Goal: Task Accomplishment & Management: Use online tool/utility

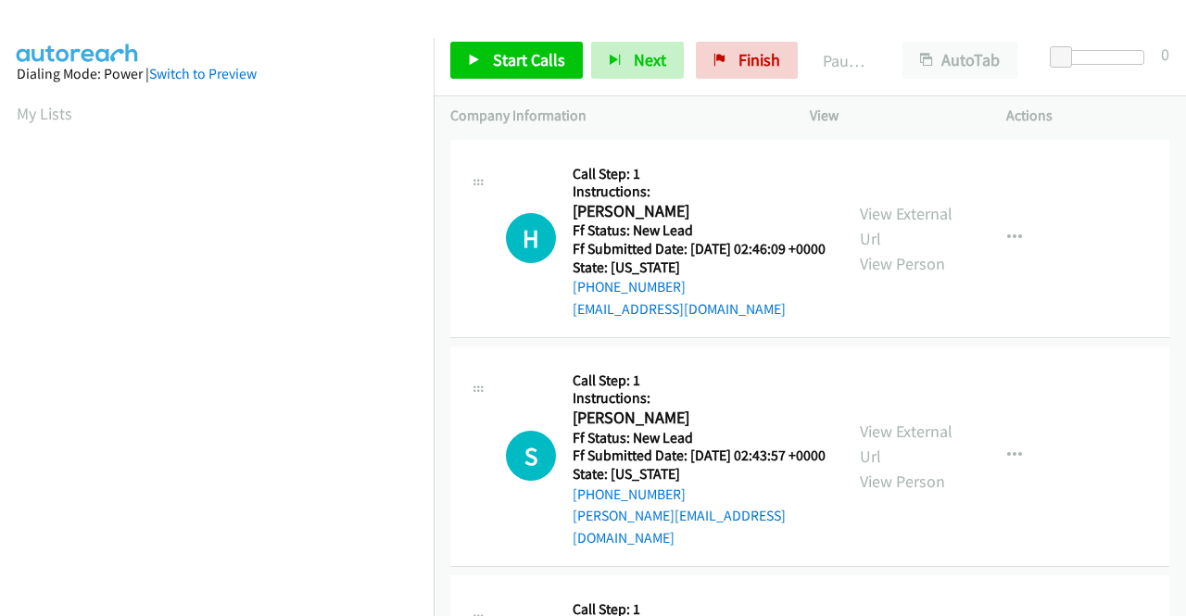
drag, startPoint x: 443, startPoint y: 540, endPoint x: 413, endPoint y: 511, distance: 41.3
click at [443, 540] on td "S Callback Scheduled Call Step: 1 Instructions: Steven Ly America/New_York Ff S…" at bounding box center [810, 456] width 752 height 229
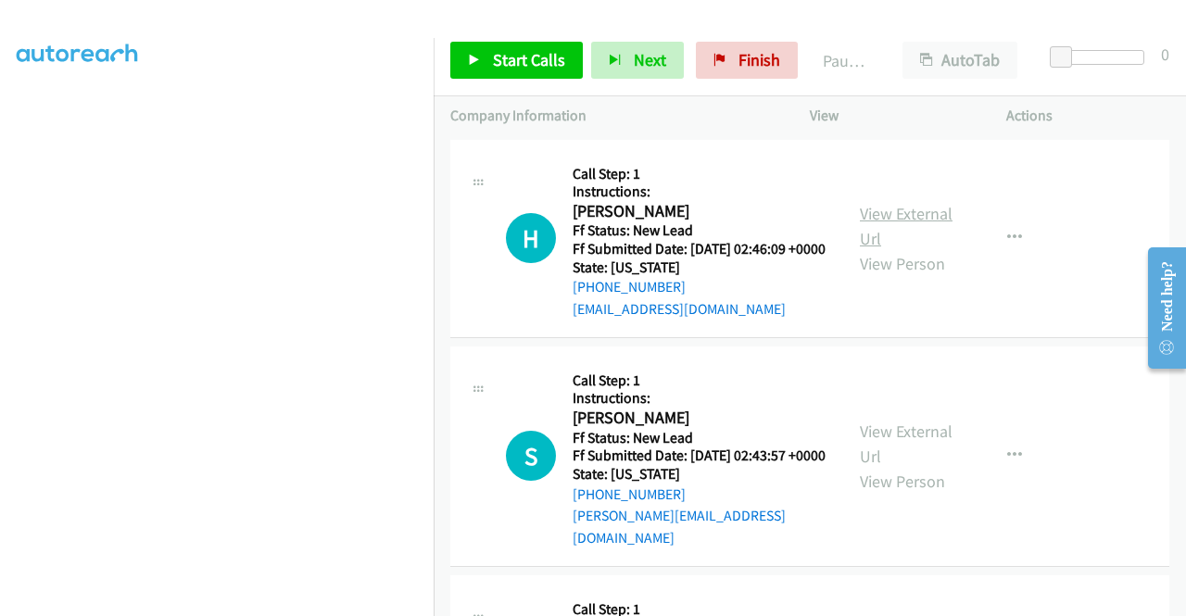
click at [860, 222] on link "View External Url" at bounding box center [906, 226] width 93 height 46
click at [921, 454] on link "View External Url" at bounding box center [906, 444] width 93 height 46
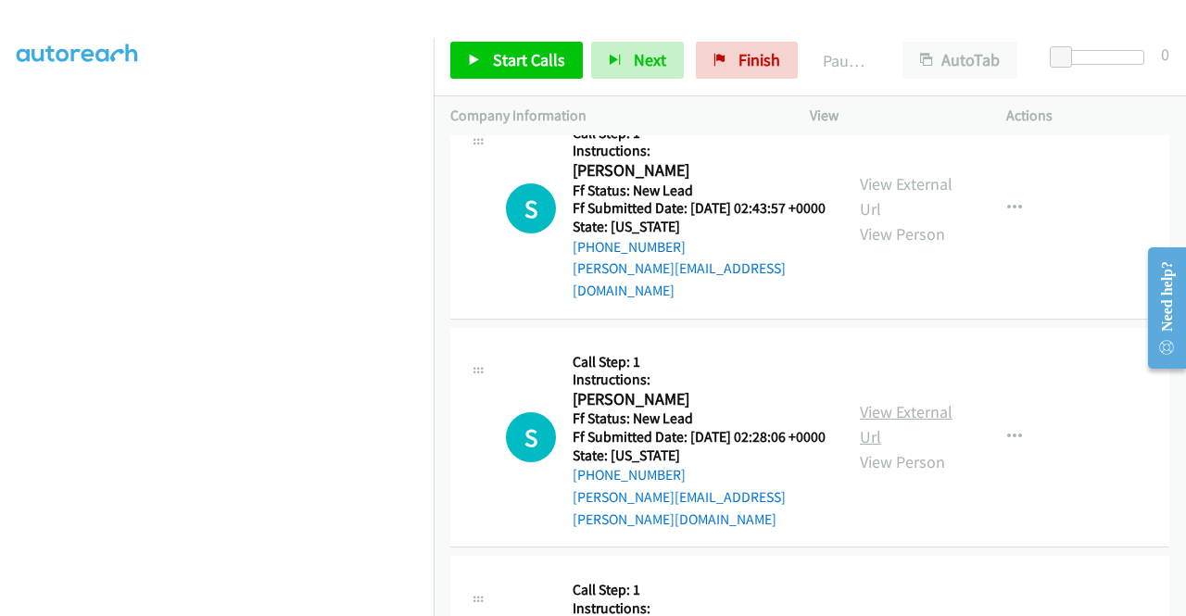
scroll to position [278, 0]
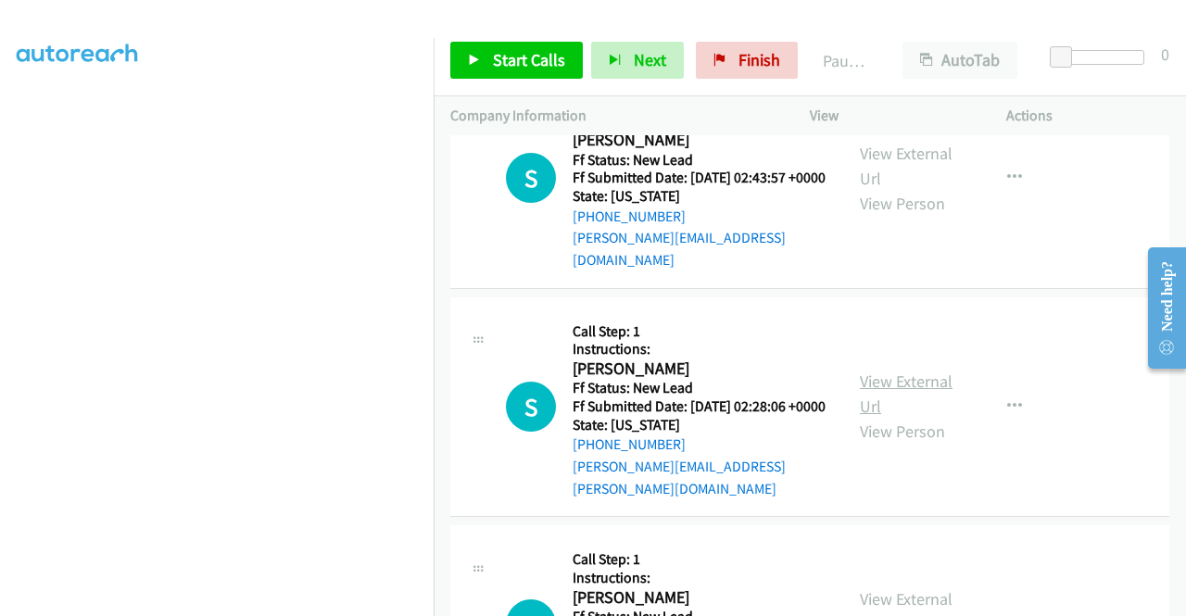
click at [925, 390] on link "View External Url" at bounding box center [906, 394] width 93 height 46
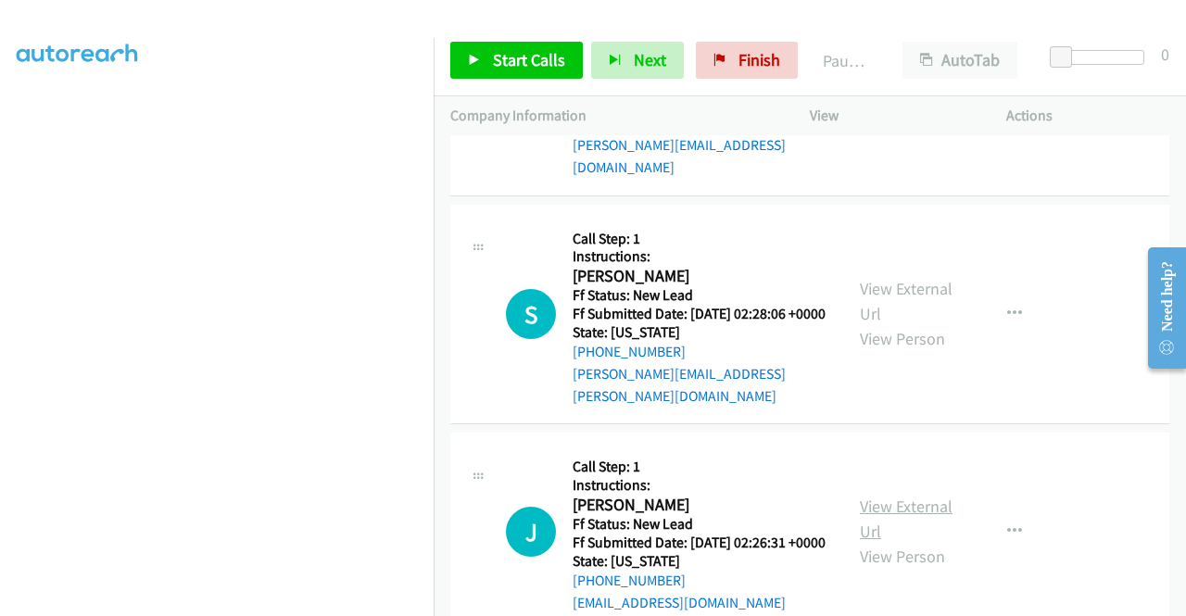
click at [911, 520] on link "View External Url" at bounding box center [906, 519] width 93 height 46
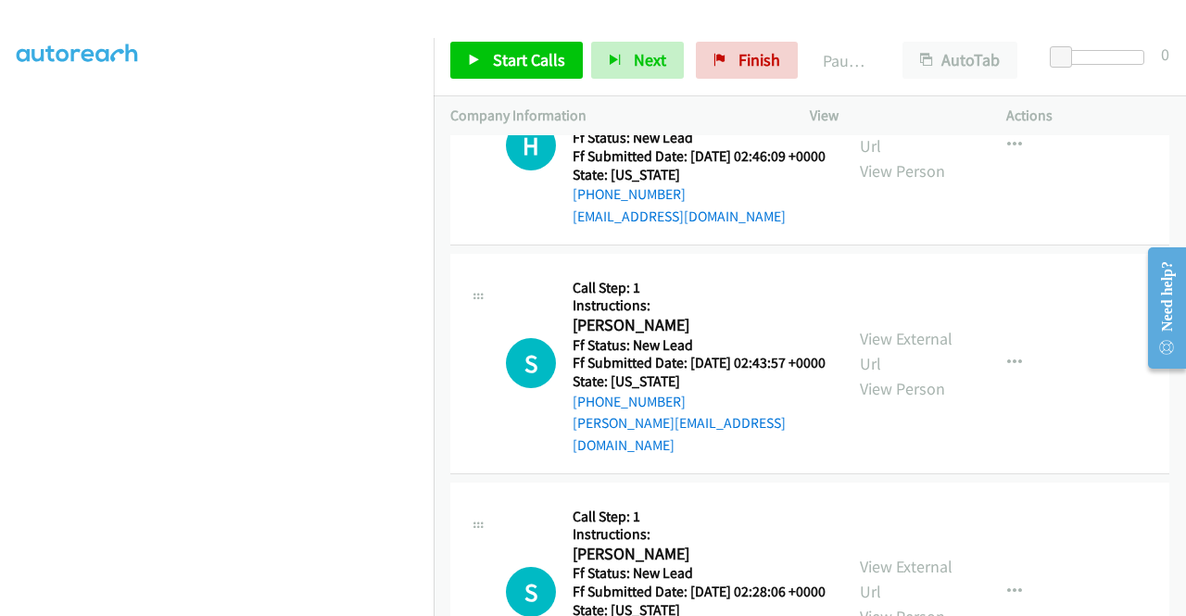
scroll to position [0, 0]
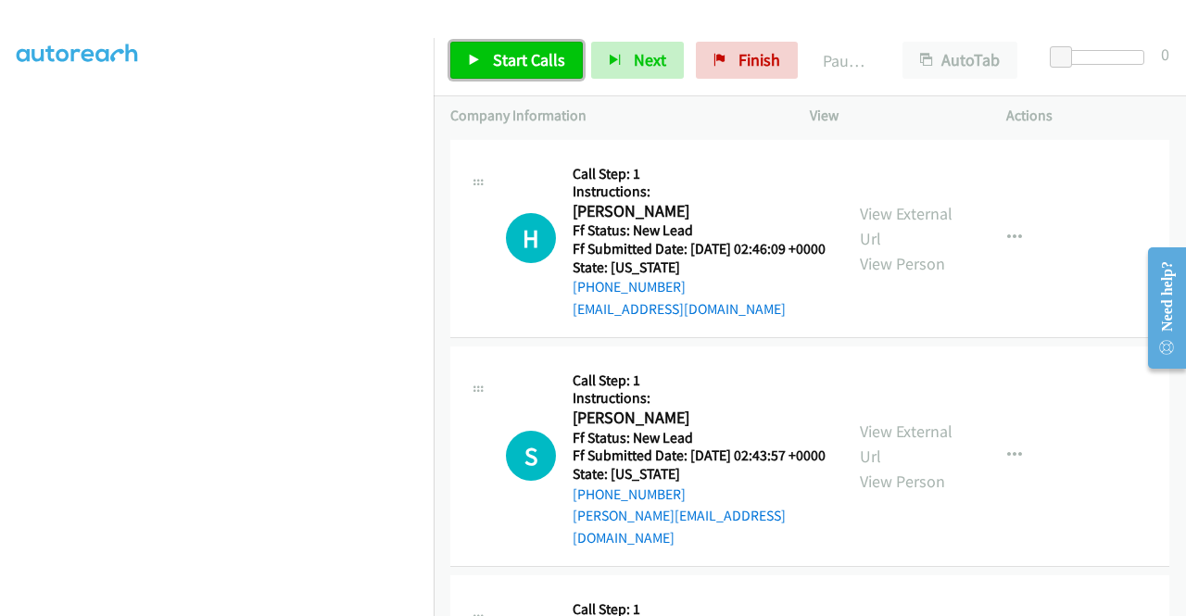
click at [534, 69] on span "Start Calls" at bounding box center [529, 59] width 72 height 21
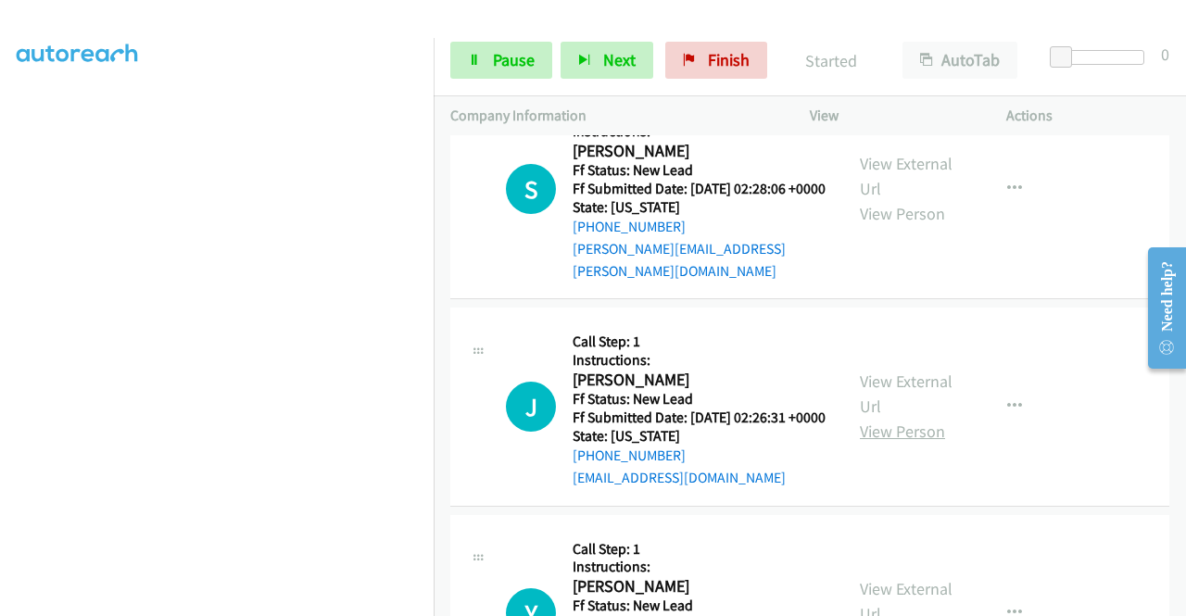
scroll to position [648, 0]
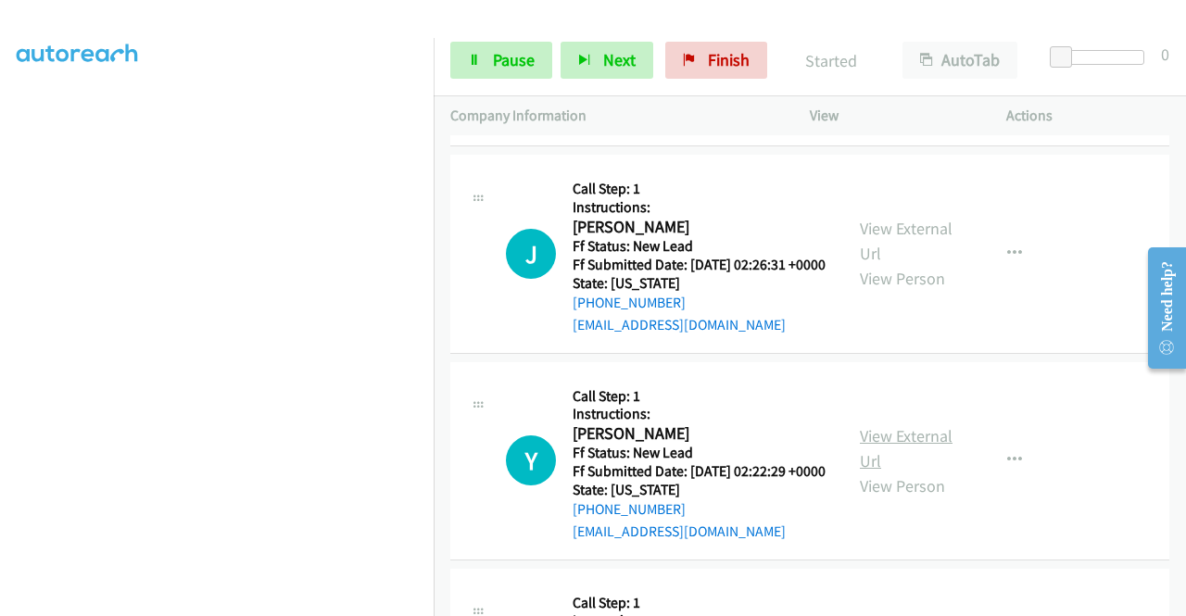
click at [900, 472] on link "View External Url" at bounding box center [906, 448] width 93 height 46
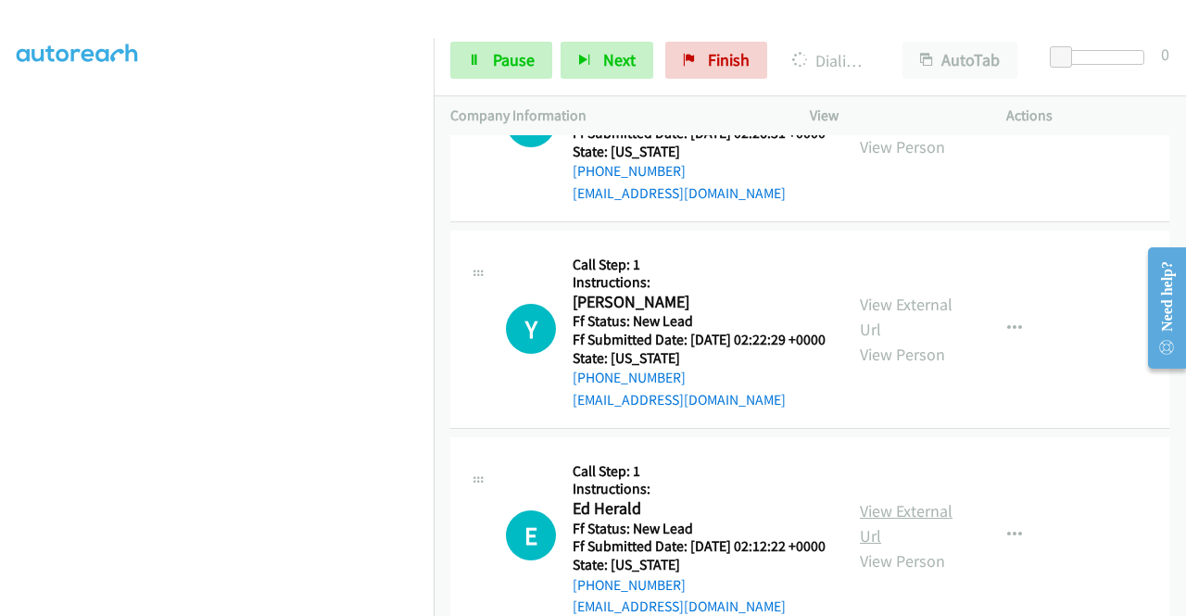
scroll to position [926, 0]
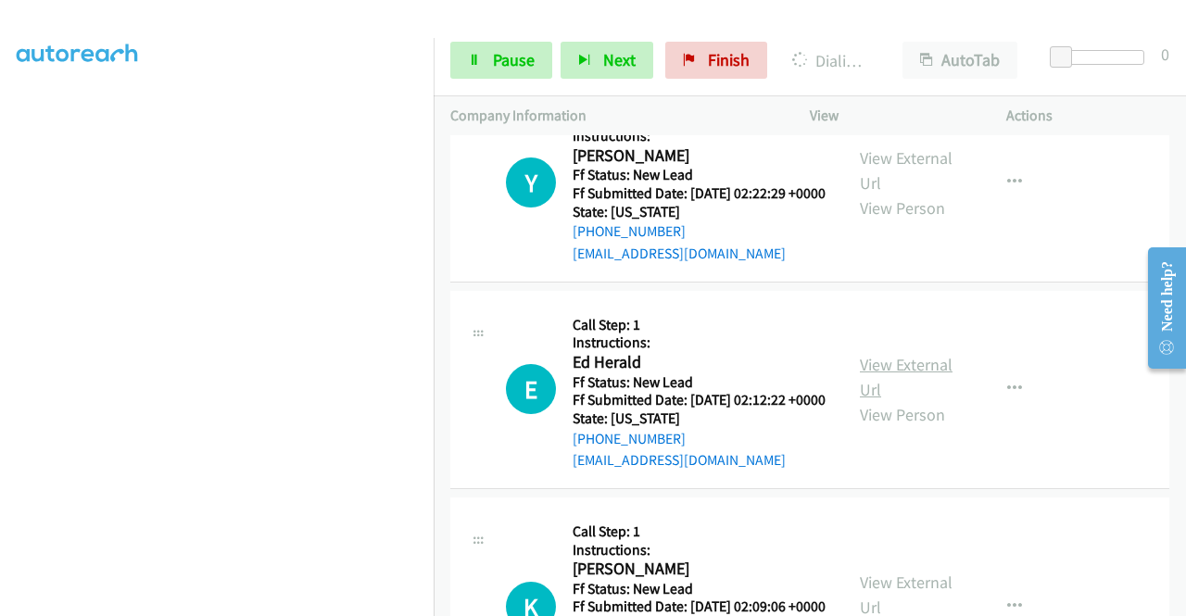
click at [908, 400] on link "View External Url" at bounding box center [906, 377] width 93 height 46
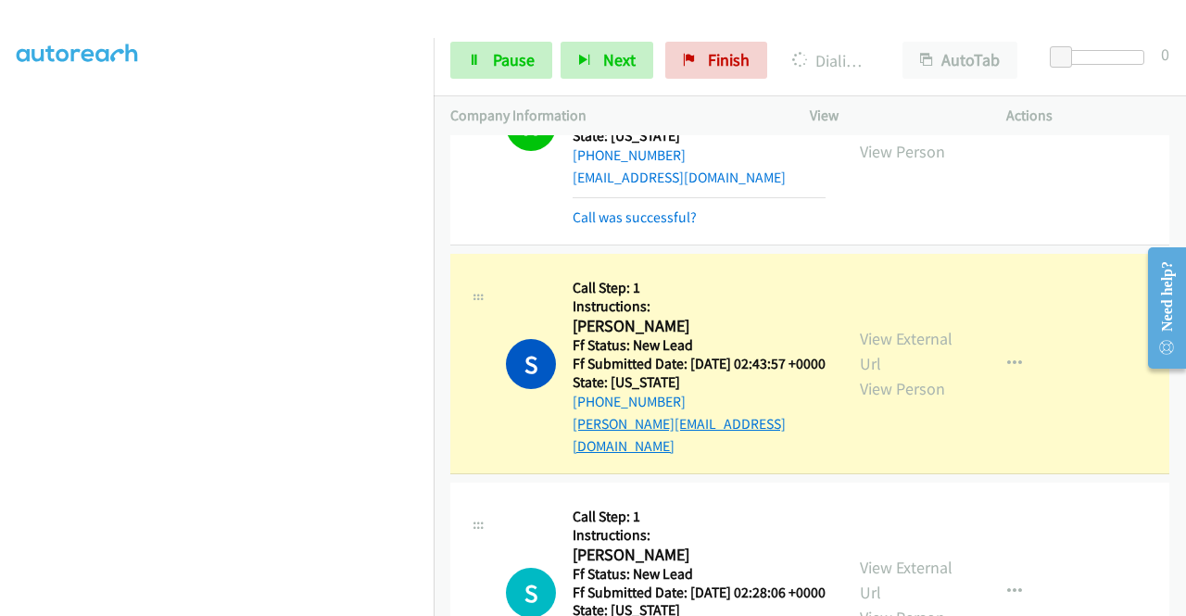
scroll to position [224, 0]
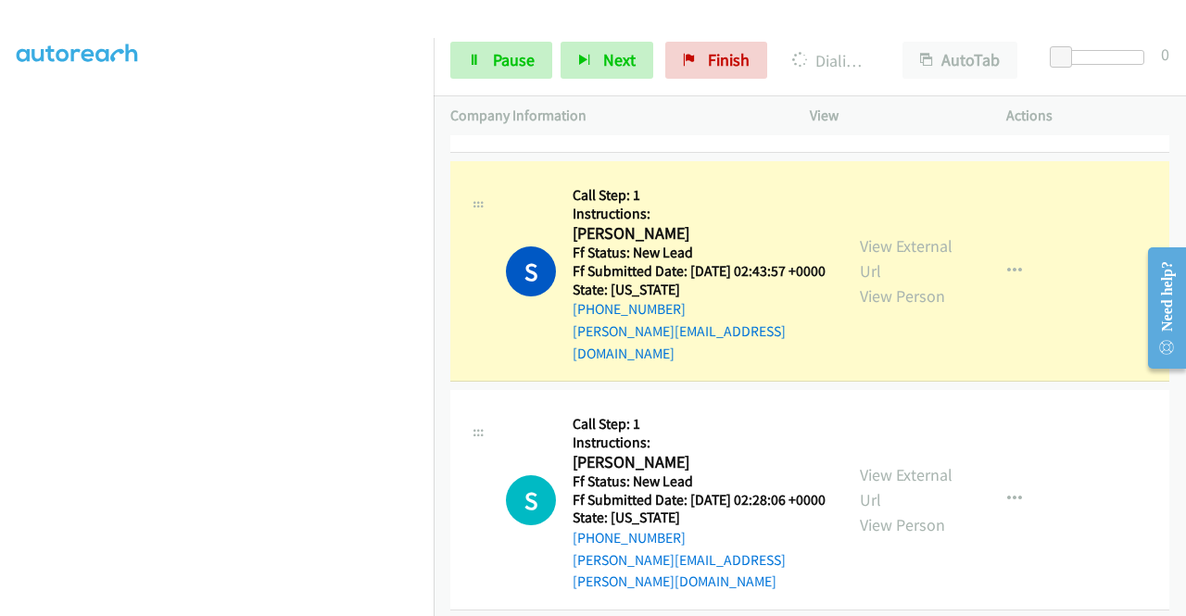
click at [671, 133] on link "Call was successful?" at bounding box center [635, 125] width 124 height 18
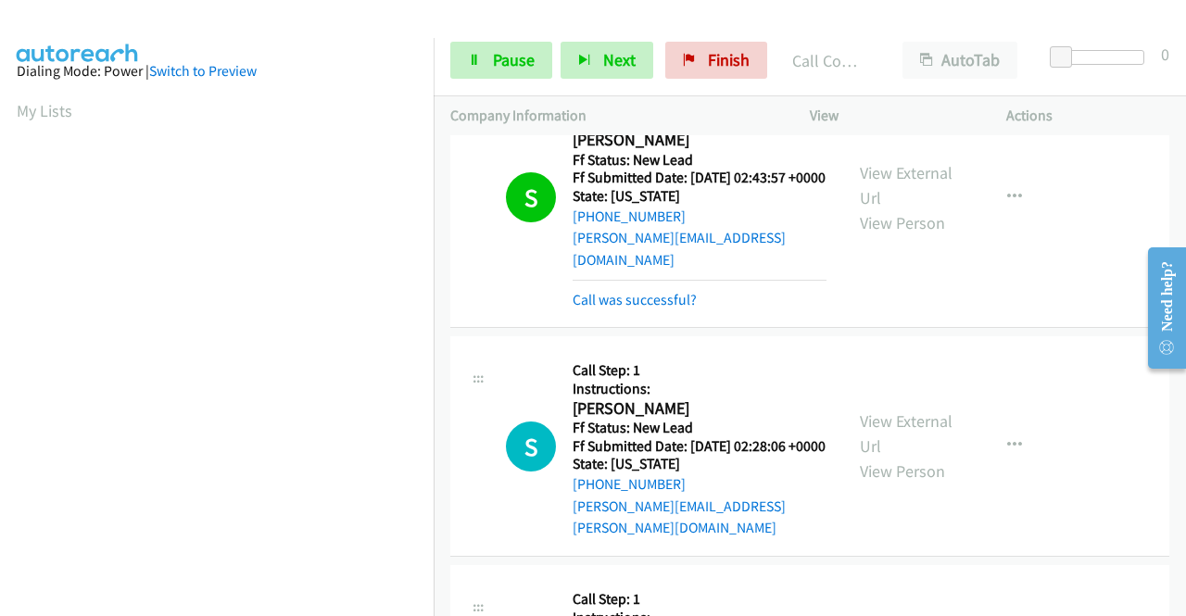
scroll to position [0, 0]
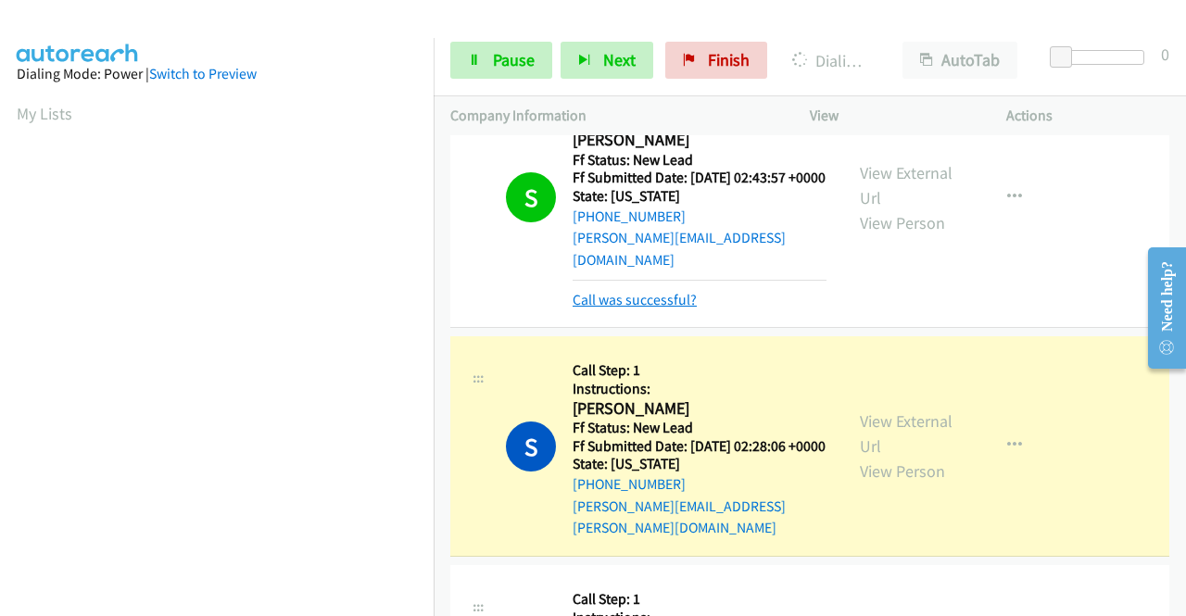
click at [651, 308] on link "Call was successful?" at bounding box center [635, 300] width 124 height 18
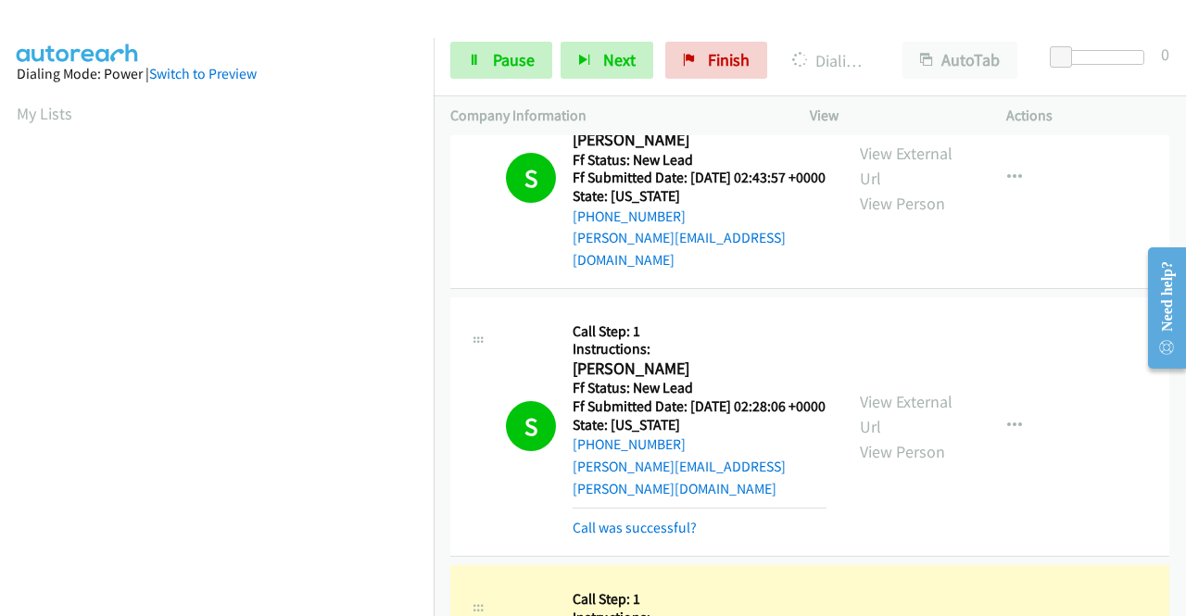
scroll to position [383, 0]
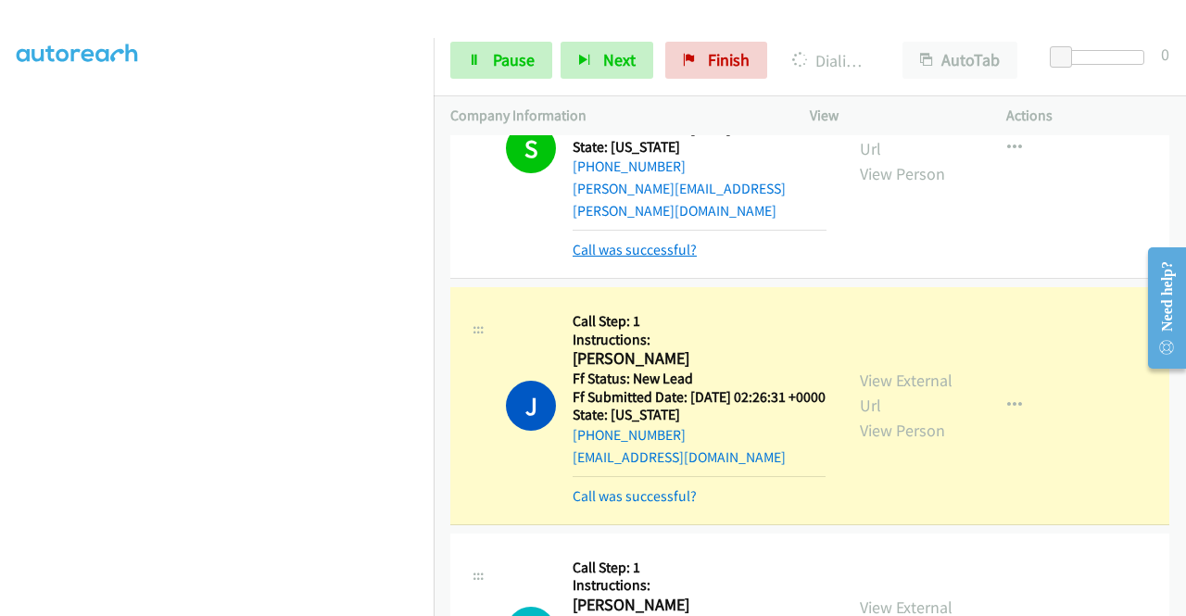
click at [636, 258] on link "Call was successful?" at bounding box center [635, 250] width 124 height 18
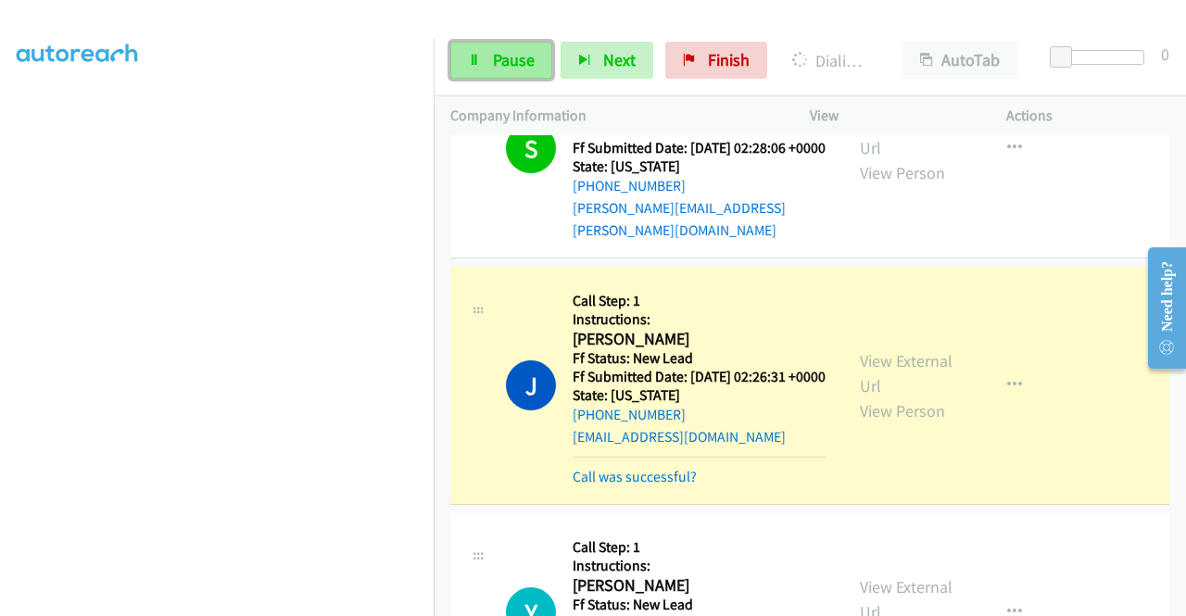
click at [502, 58] on span "Pause" at bounding box center [514, 59] width 42 height 21
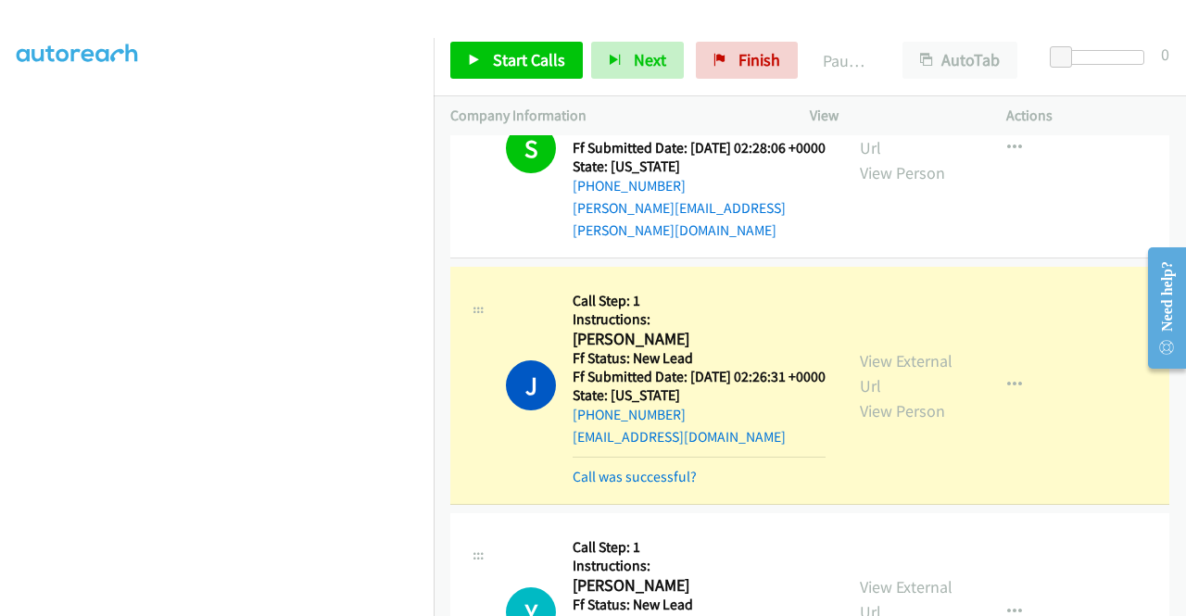
scroll to position [422, 0]
click at [1061, 263] on td "S Callback Scheduled Call Step: 1 Instructions: Shawn Tapley America/New_York F…" at bounding box center [810, 148] width 752 height 229
click at [1101, 273] on td "J Callback Scheduled Call Step: 1 Instructions: Jan Carpenter America/New_York …" at bounding box center [810, 386] width 752 height 246
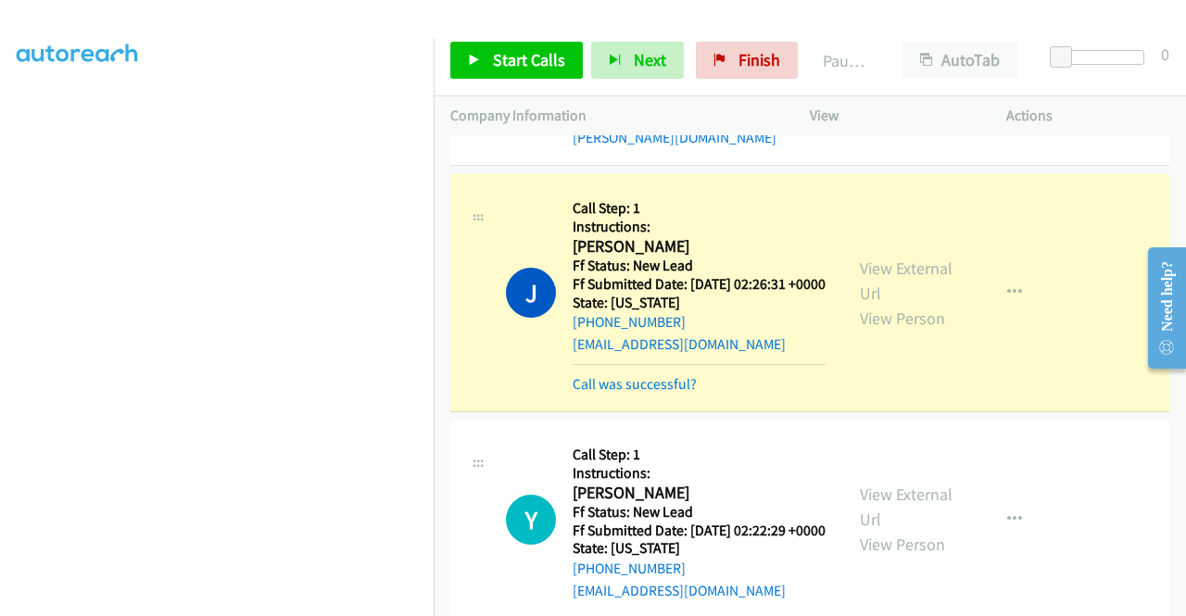
scroll to position [422, 0]
drag, startPoint x: 724, startPoint y: 51, endPoint x: 688, endPoint y: 108, distance: 67.4
click at [724, 51] on link "Finish" at bounding box center [747, 60] width 102 height 37
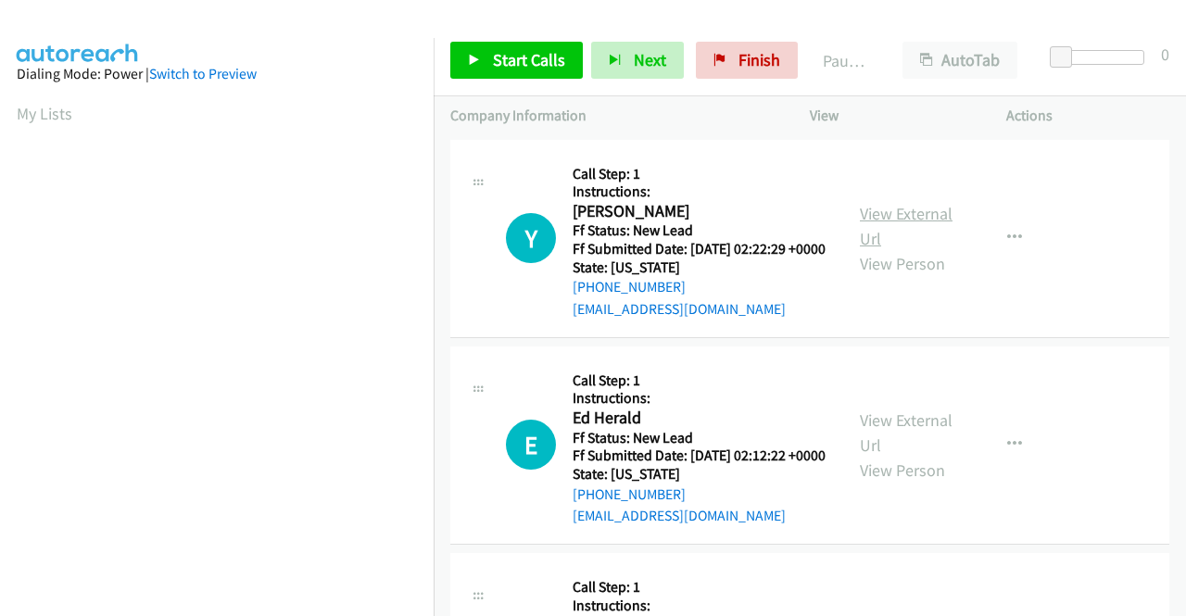
click at [938, 223] on link "View External Url" at bounding box center [906, 226] width 93 height 46
click at [900, 446] on link "View External Url" at bounding box center [906, 432] width 93 height 46
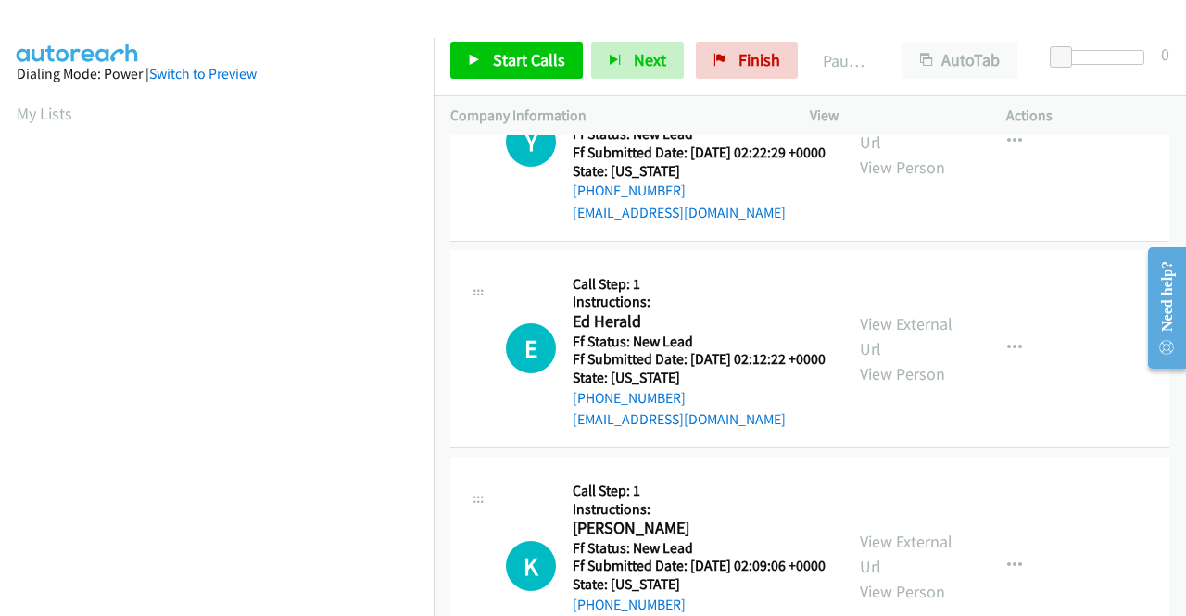
scroll to position [185, 0]
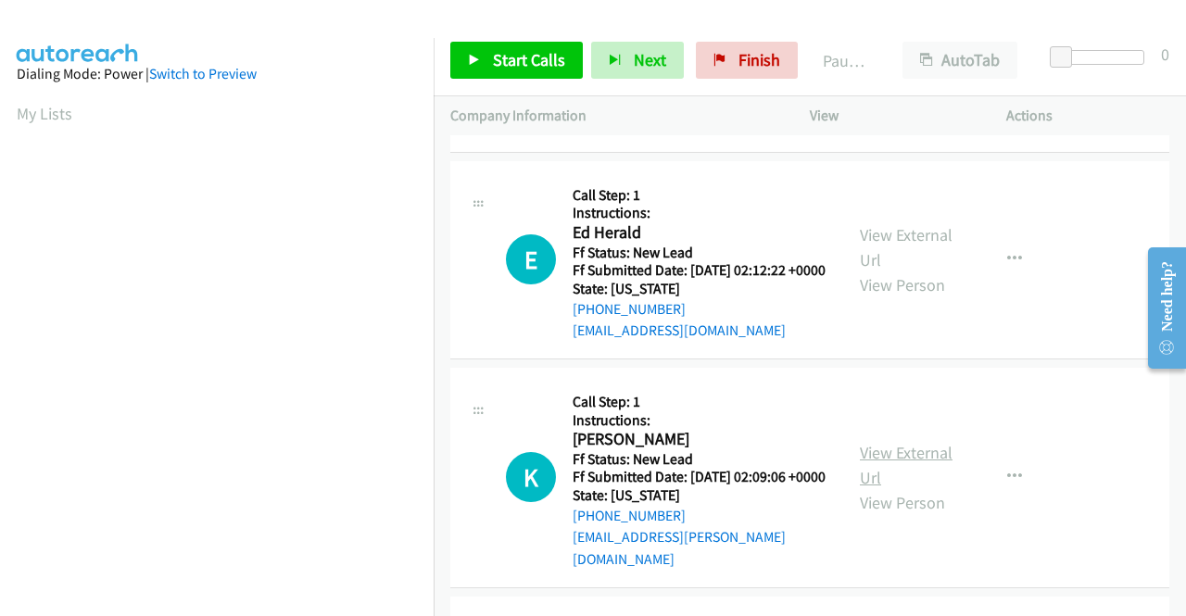
click at [929, 484] on link "View External Url" at bounding box center [906, 465] width 93 height 46
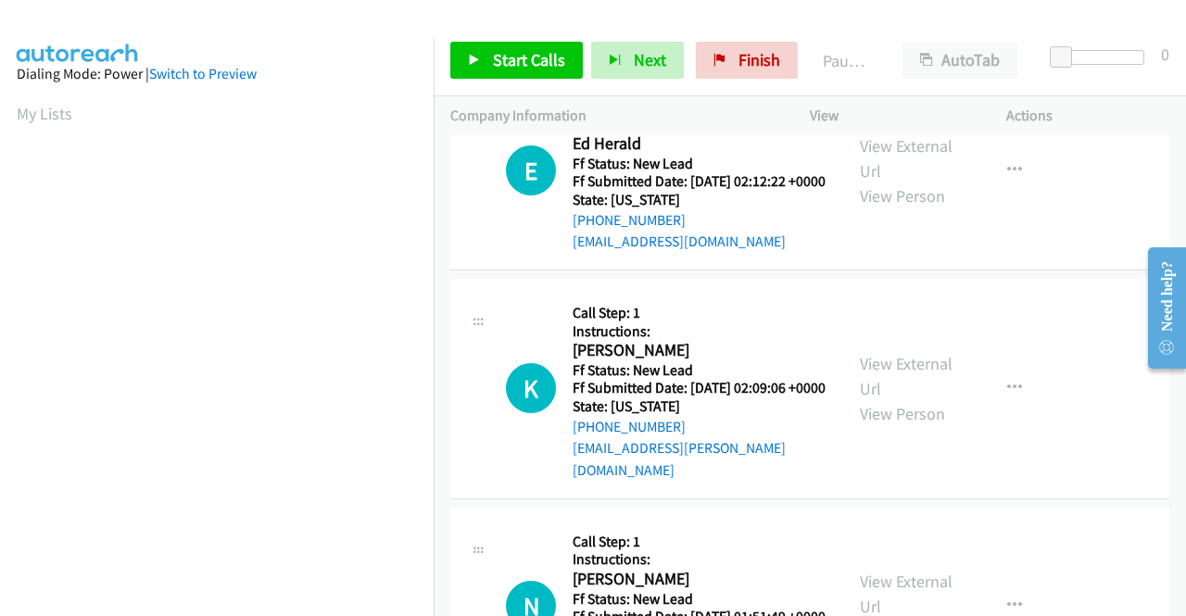
scroll to position [371, 0]
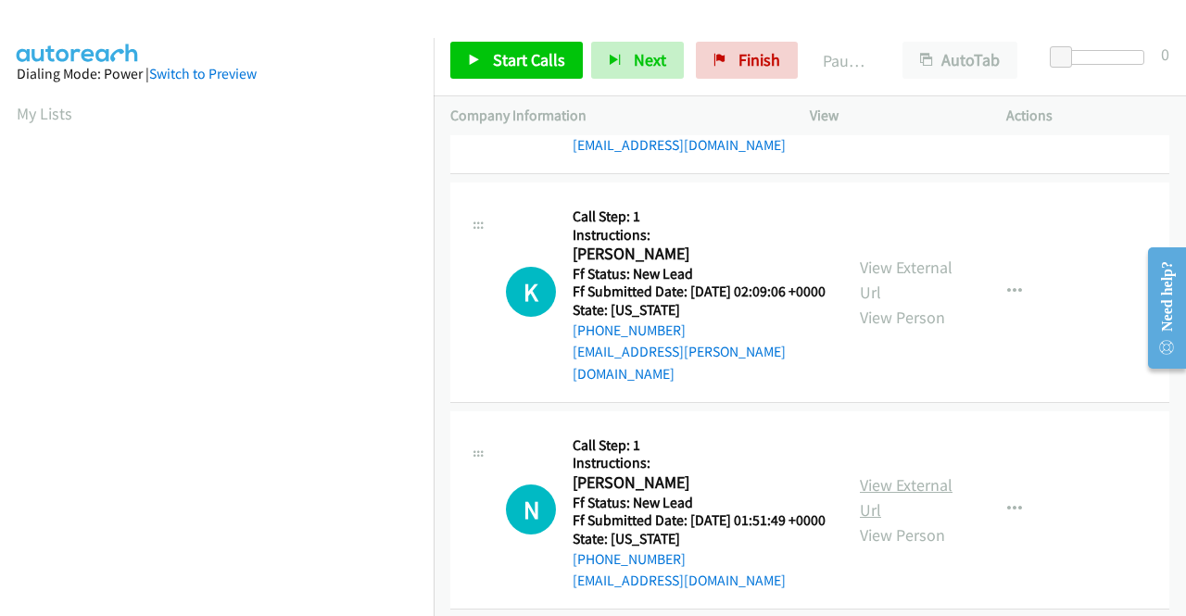
click at [891, 521] on link "View External Url" at bounding box center [906, 497] width 93 height 46
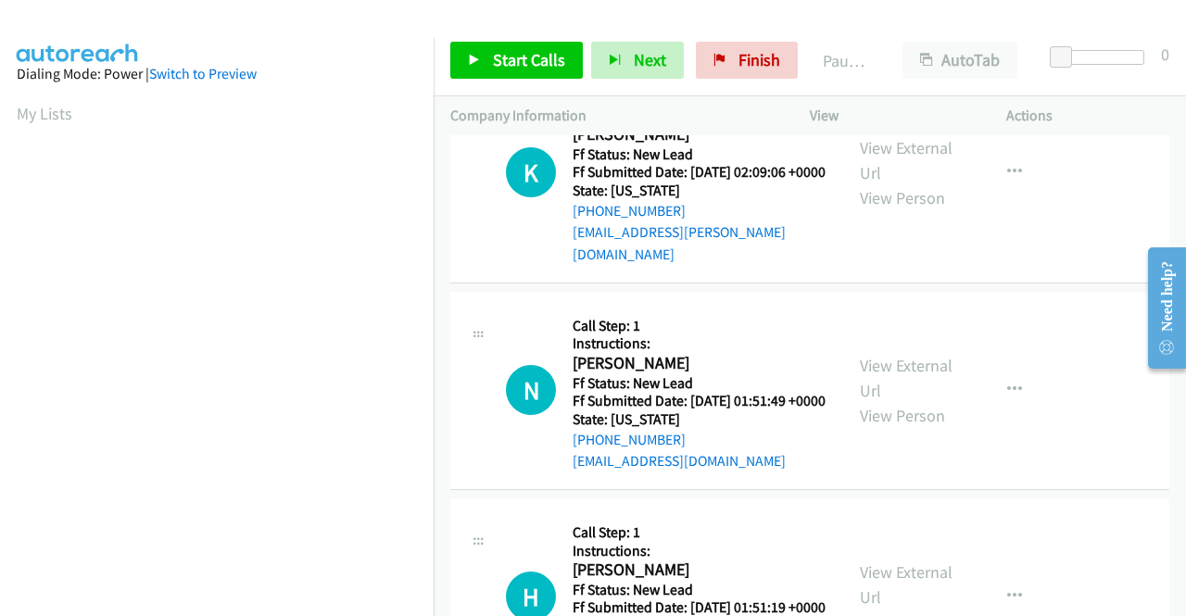
scroll to position [556, 0]
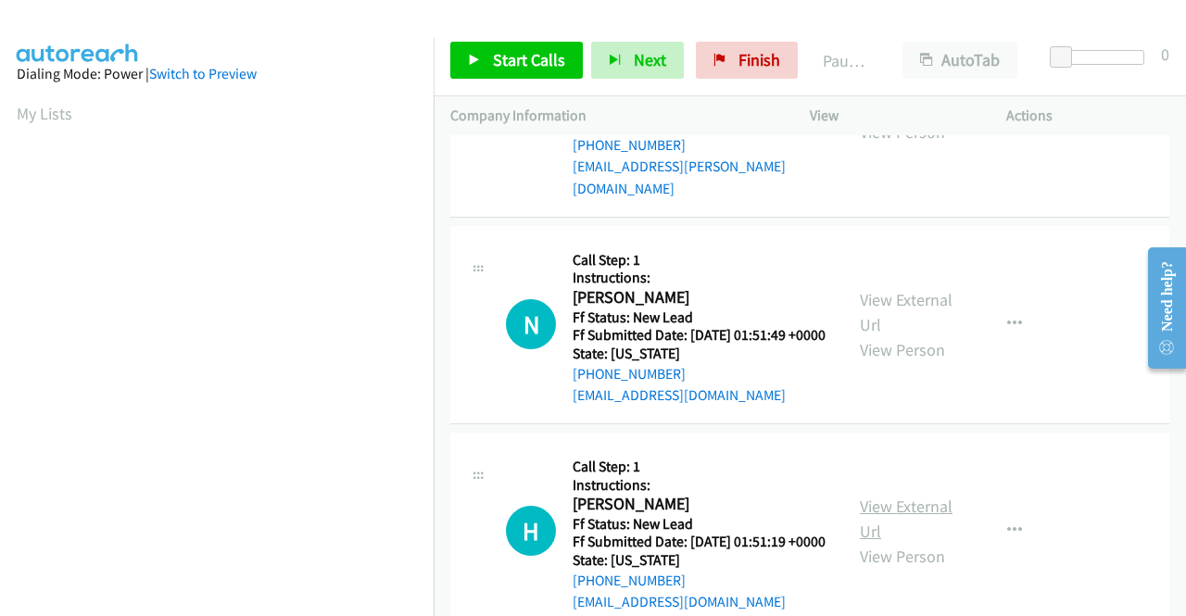
click at [886, 542] on link "View External Url" at bounding box center [906, 519] width 93 height 46
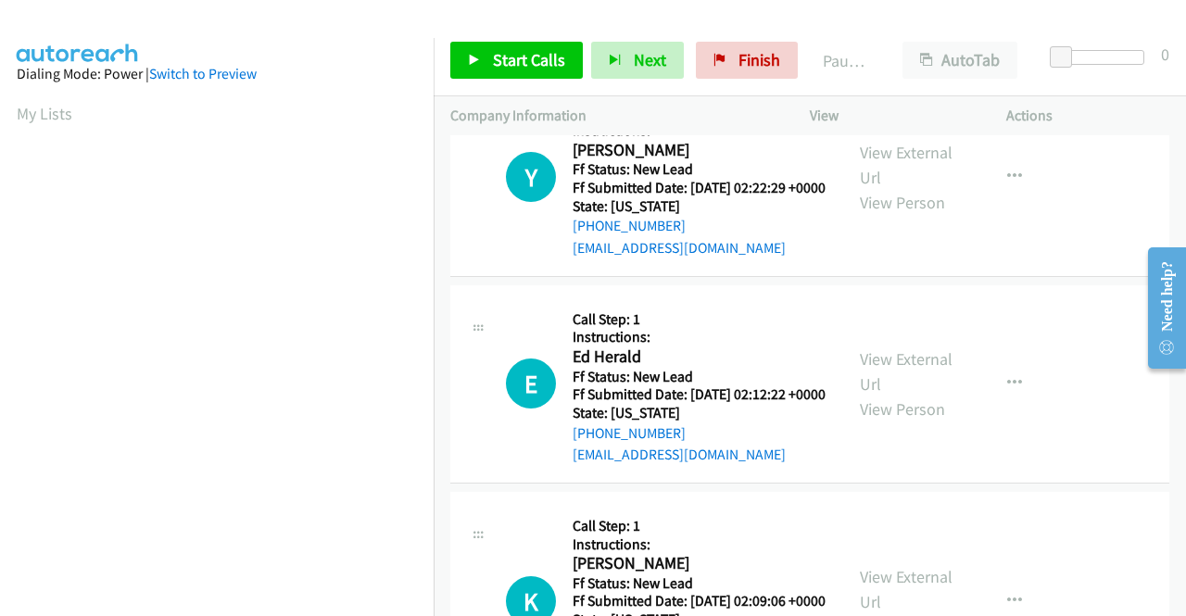
scroll to position [0, 0]
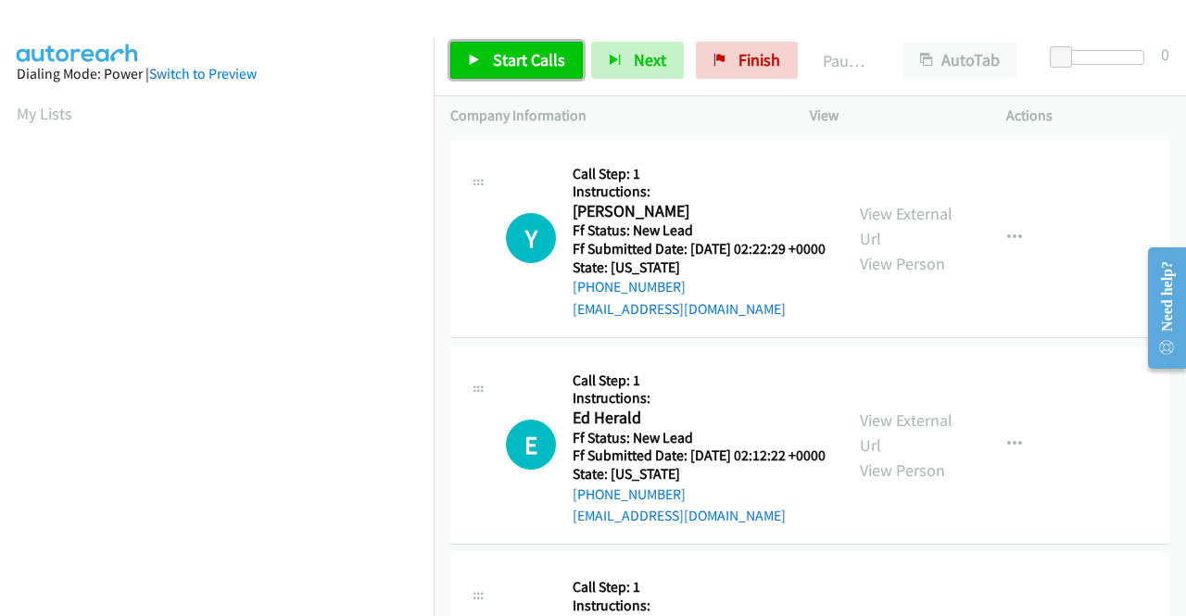
click at [513, 43] on link "Start Calls" at bounding box center [516, 60] width 132 height 37
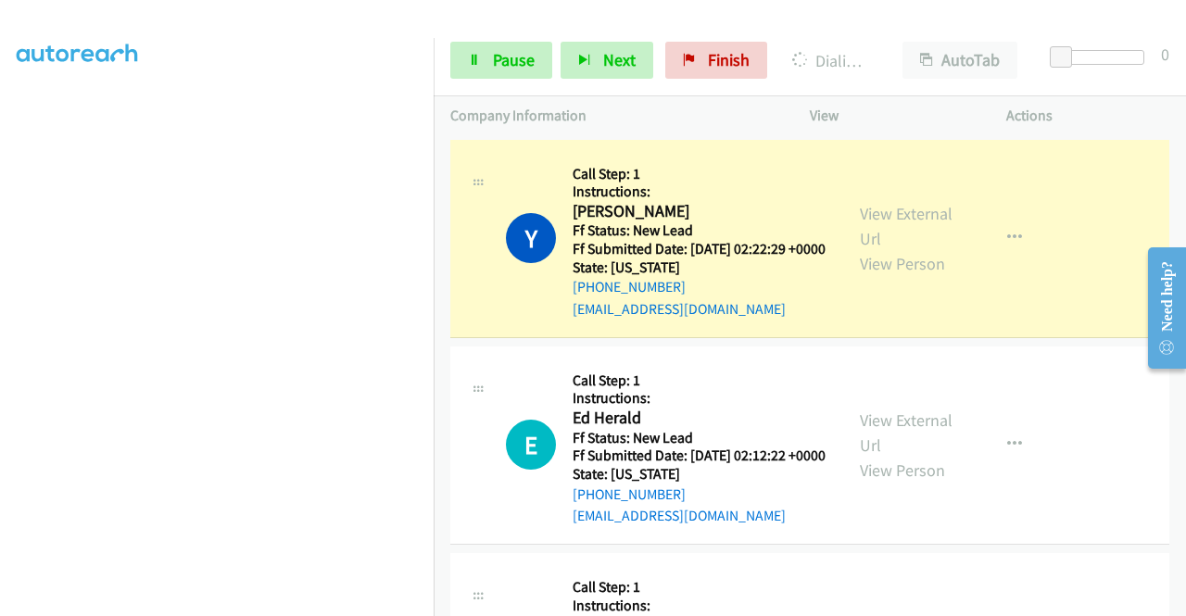
scroll to position [422, 0]
click at [474, 51] on link "Pause" at bounding box center [501, 60] width 102 height 37
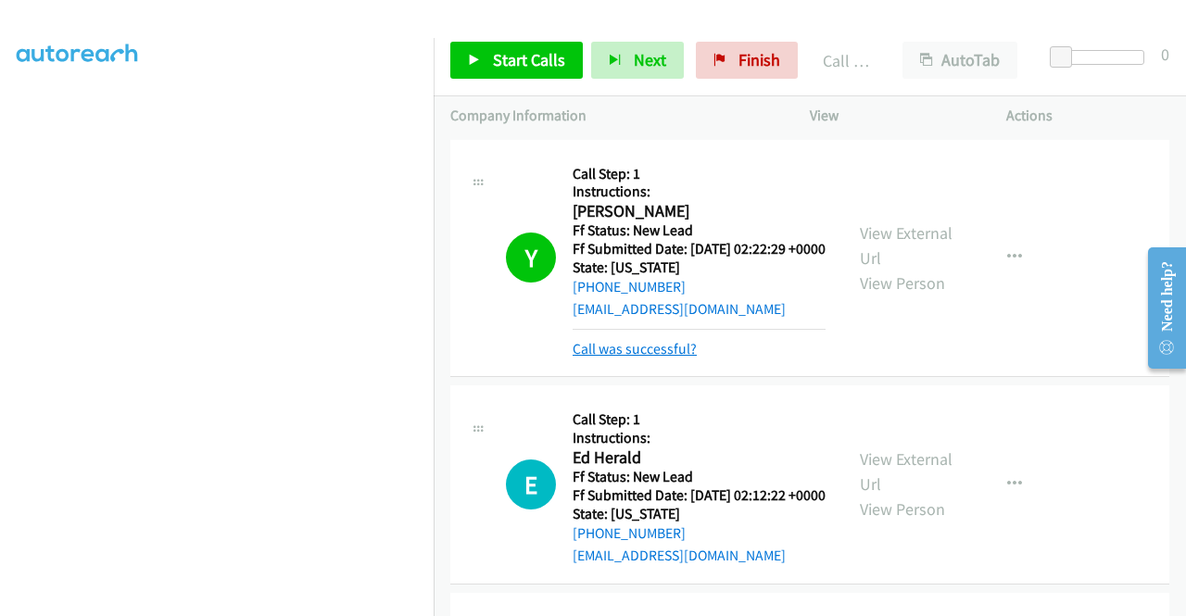
click at [584, 358] on link "Call was successful?" at bounding box center [635, 349] width 124 height 18
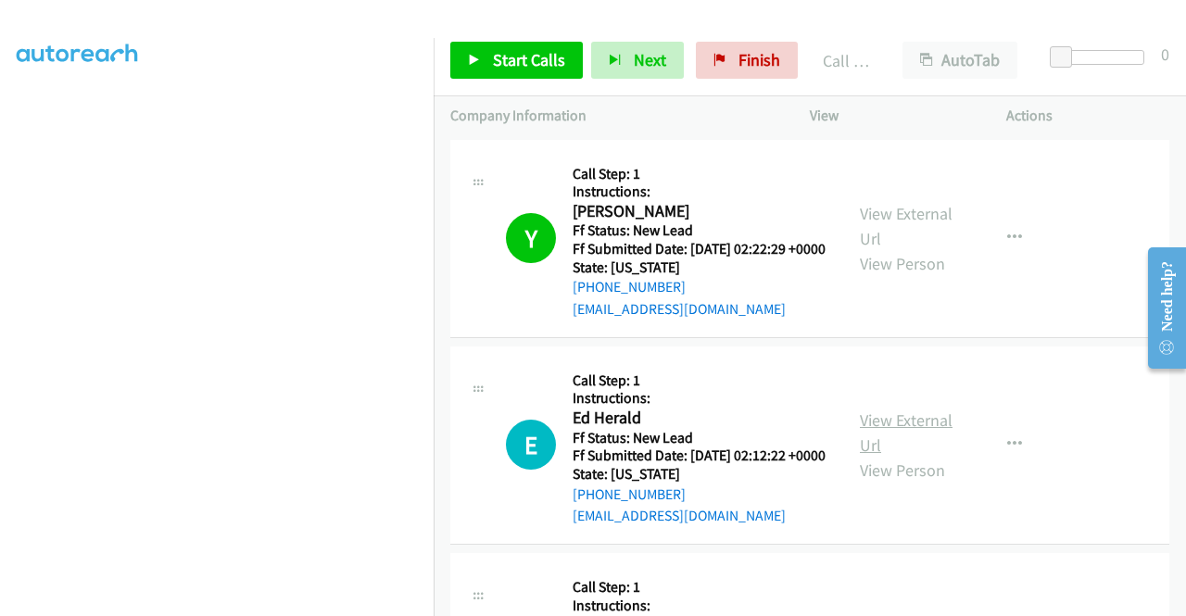
click at [919, 446] on link "View External Url" at bounding box center [906, 432] width 93 height 46
click at [534, 69] on span "Start Calls" at bounding box center [529, 59] width 72 height 21
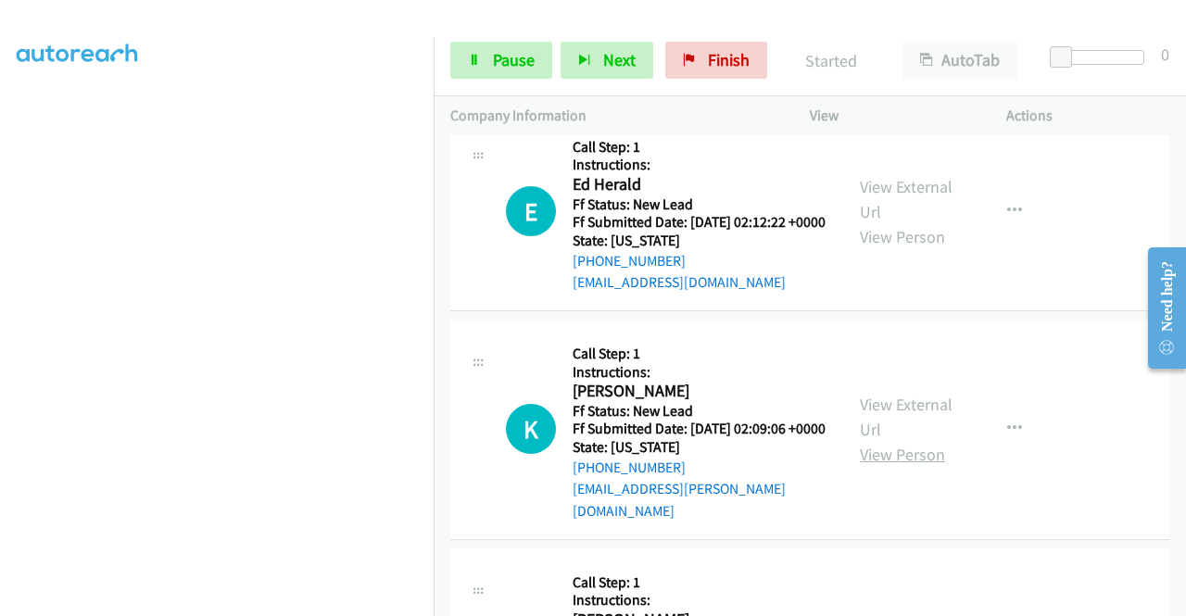
scroll to position [278, 0]
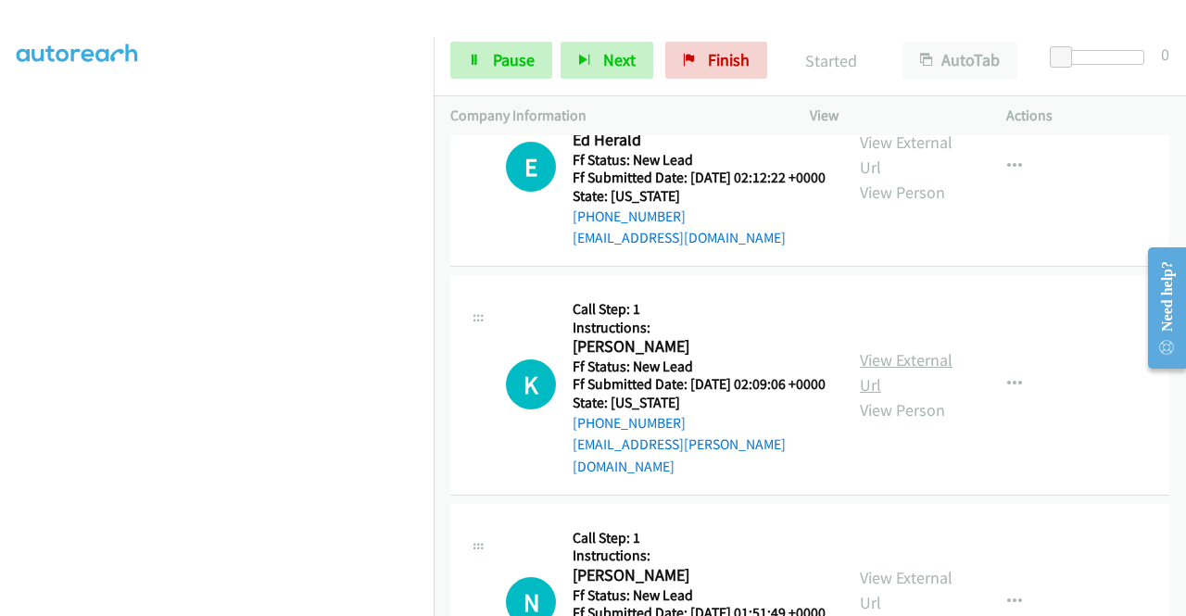
click at [932, 394] on link "View External Url" at bounding box center [906, 372] width 93 height 46
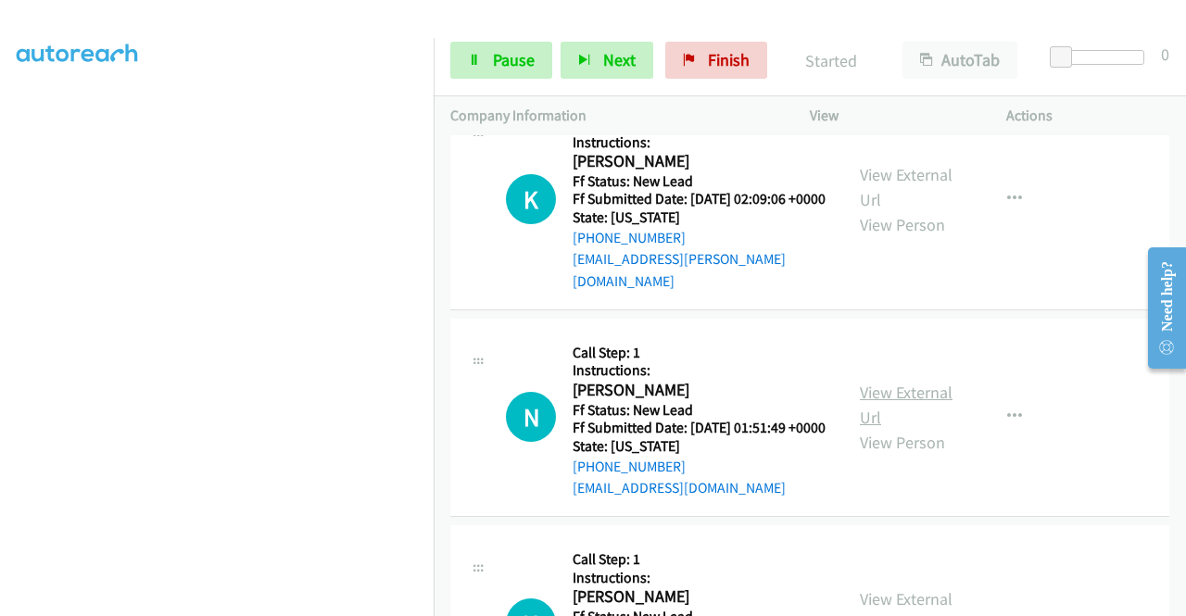
click at [889, 428] on link "View External Url" at bounding box center [906, 405] width 93 height 46
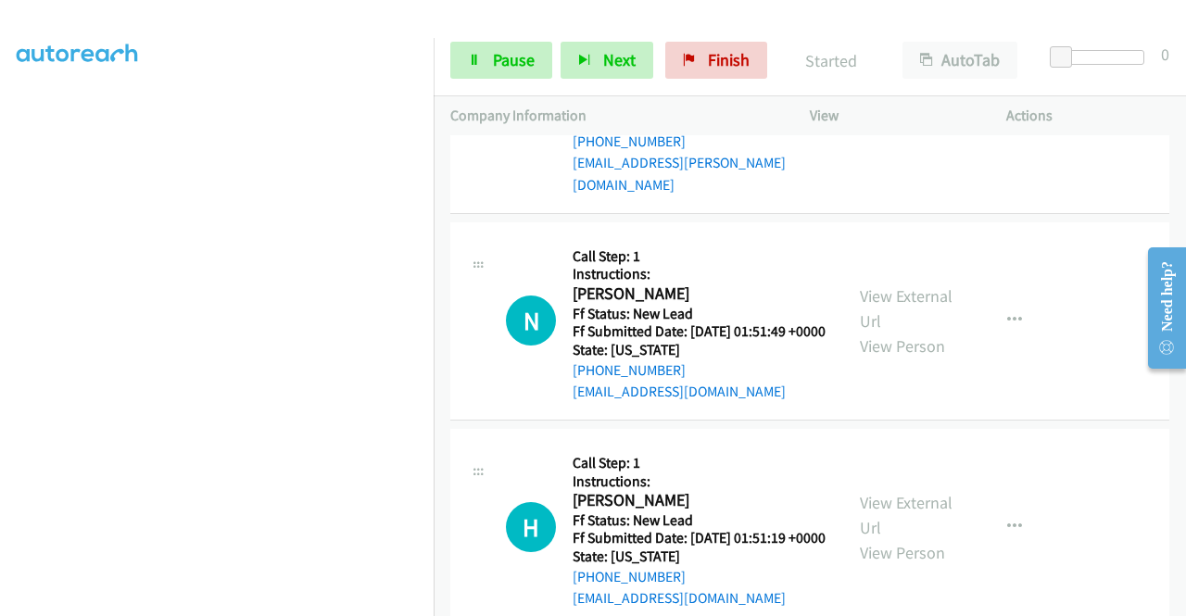
scroll to position [648, 0]
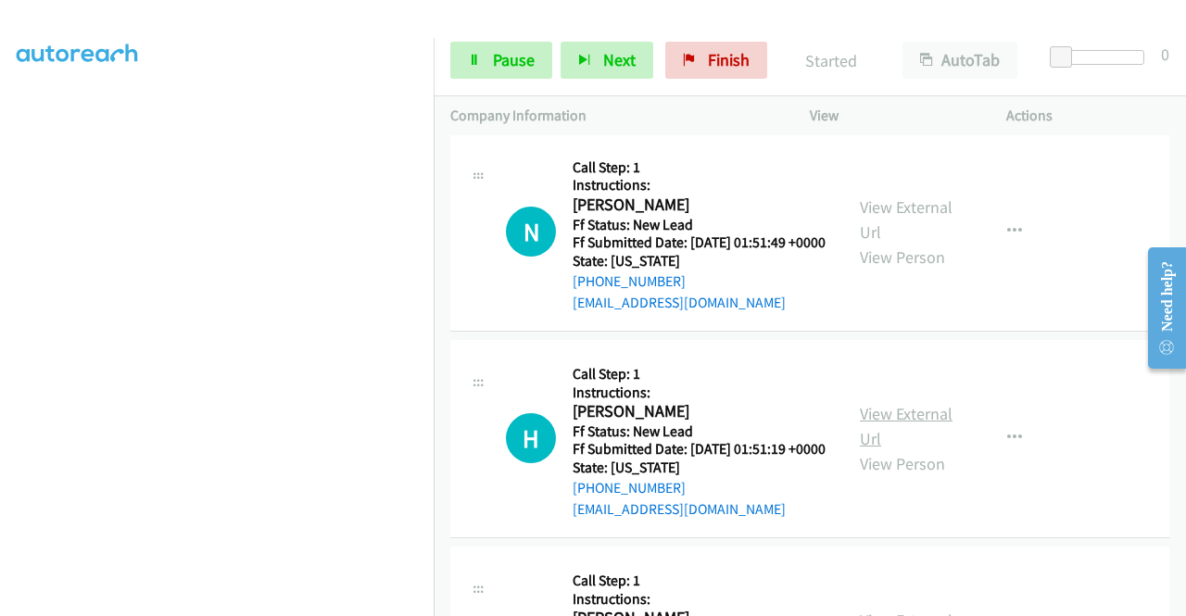
click at [893, 449] on link "View External Url" at bounding box center [906, 426] width 93 height 46
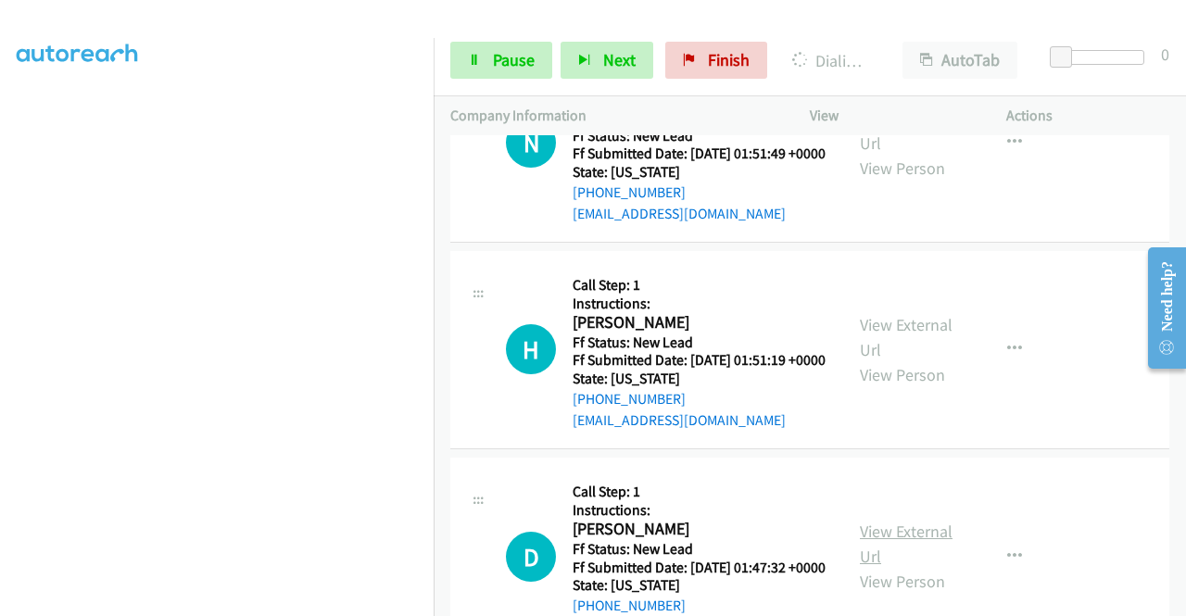
scroll to position [834, 0]
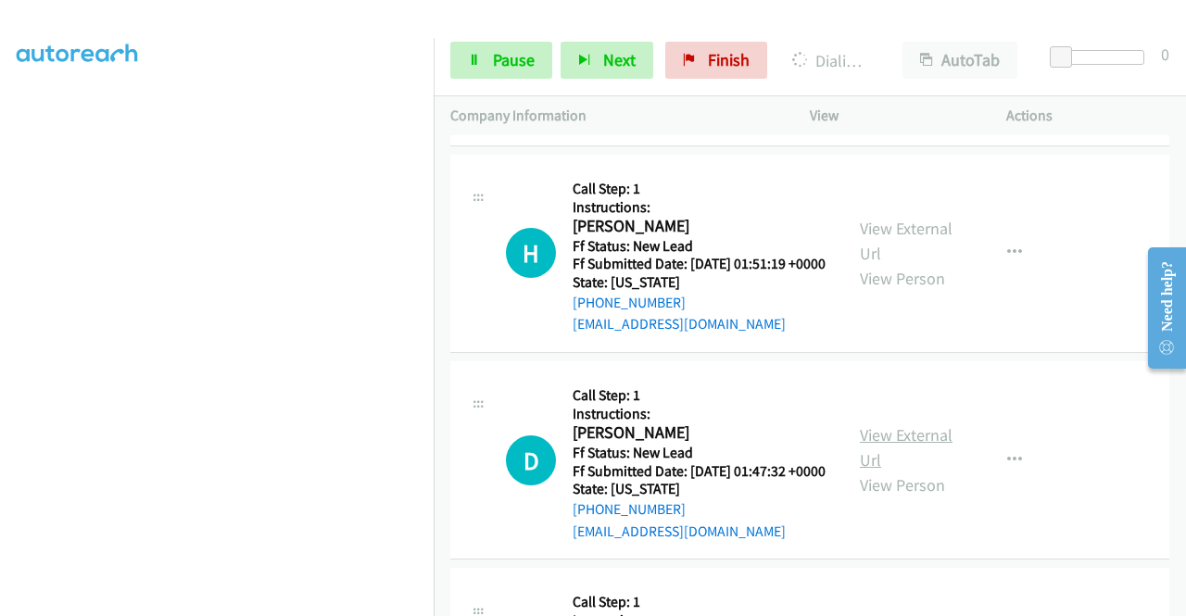
click at [879, 471] on link "View External Url" at bounding box center [906, 447] width 93 height 46
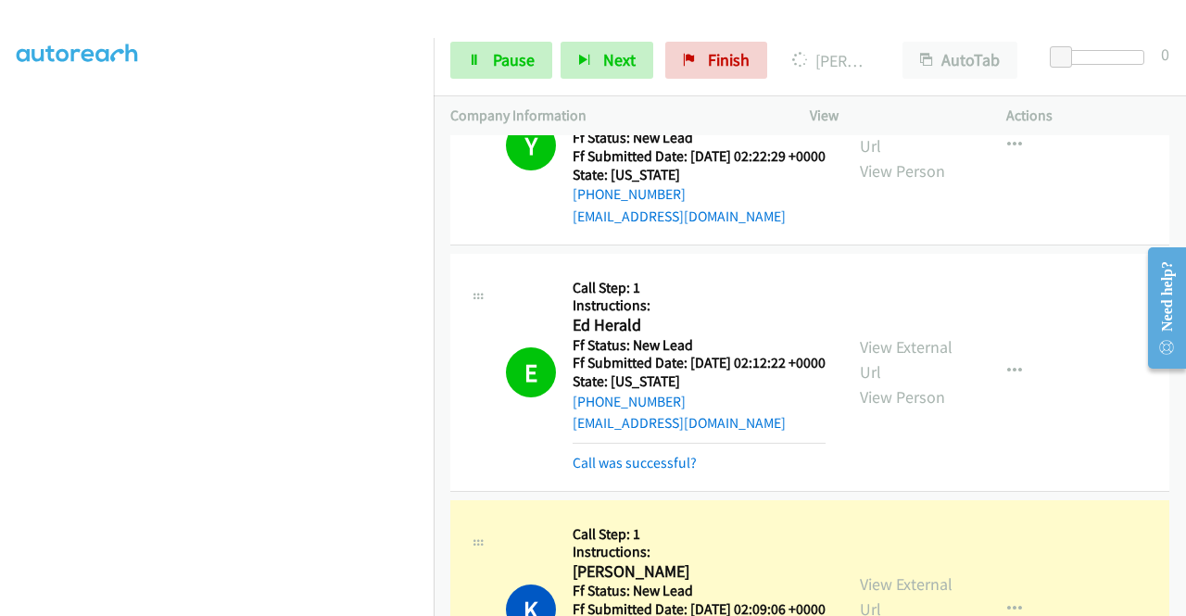
scroll to position [0, 0]
drag, startPoint x: 611, startPoint y: 497, endPoint x: 614, endPoint y: 480, distance: 17.1
click at [611, 472] on link "Call was successful?" at bounding box center [635, 463] width 124 height 18
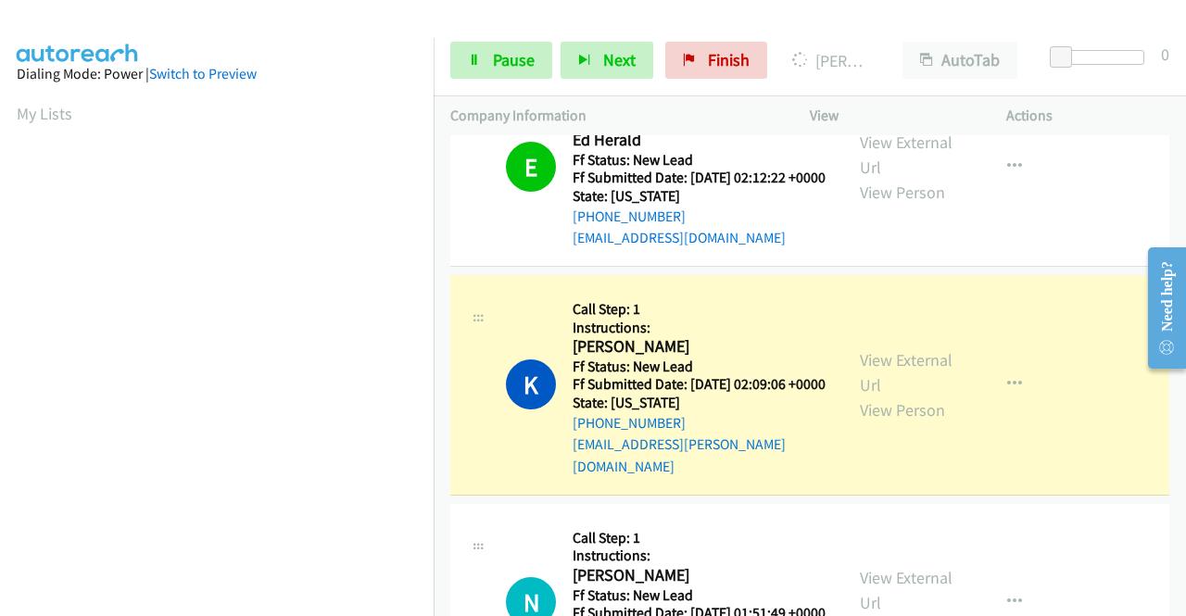
scroll to position [422, 0]
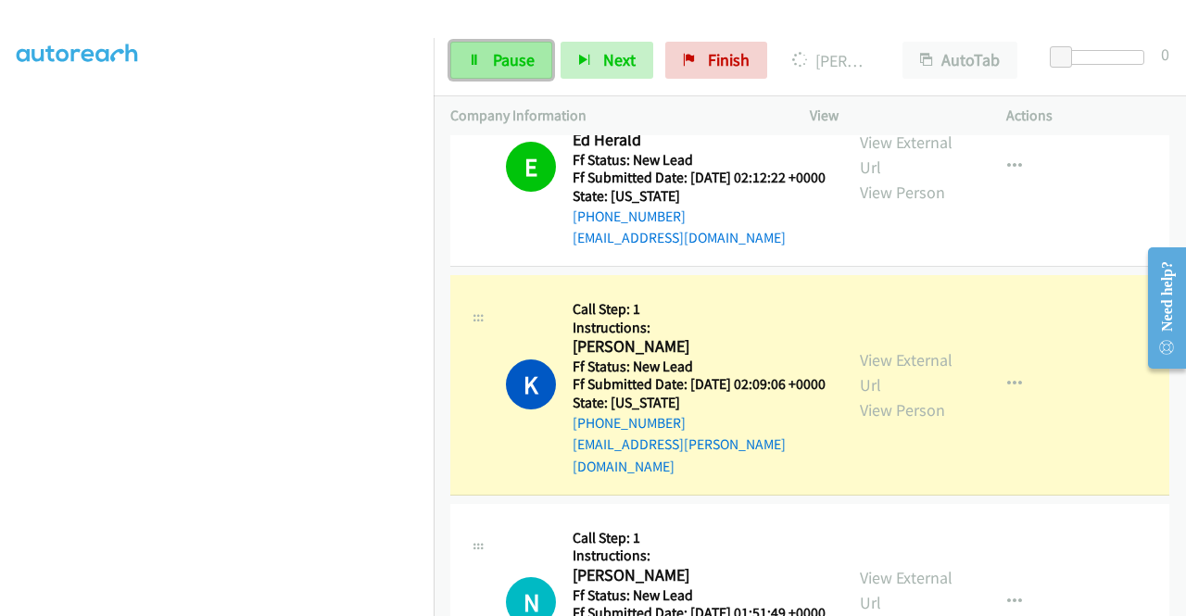
click at [524, 60] on span "Pause" at bounding box center [514, 59] width 42 height 21
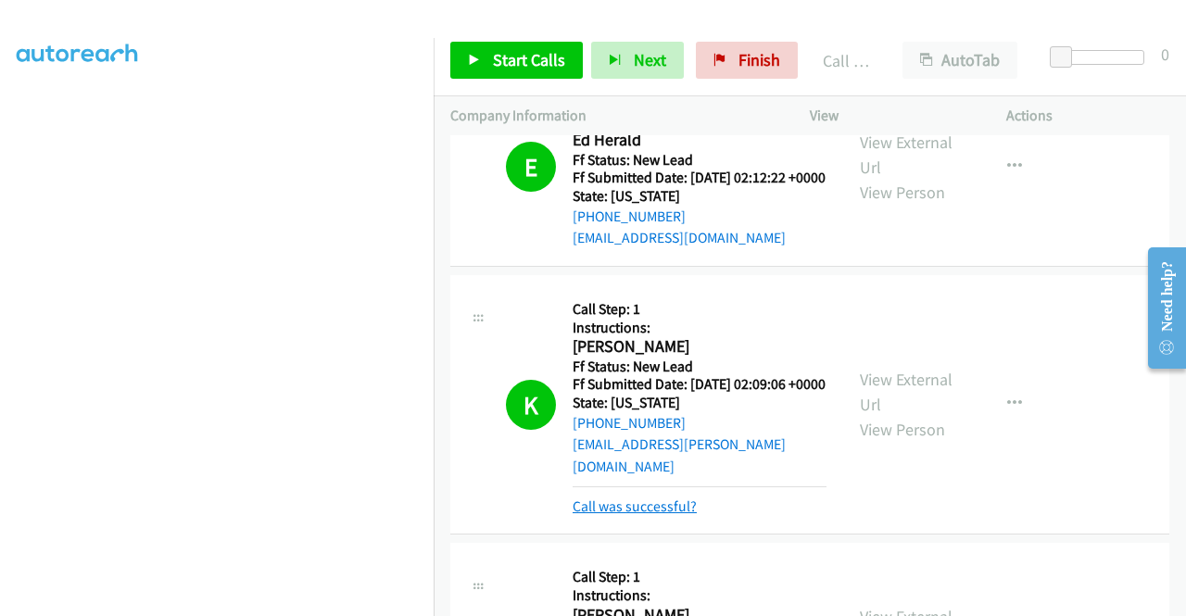
click at [661, 515] on link "Call was successful?" at bounding box center [635, 506] width 124 height 18
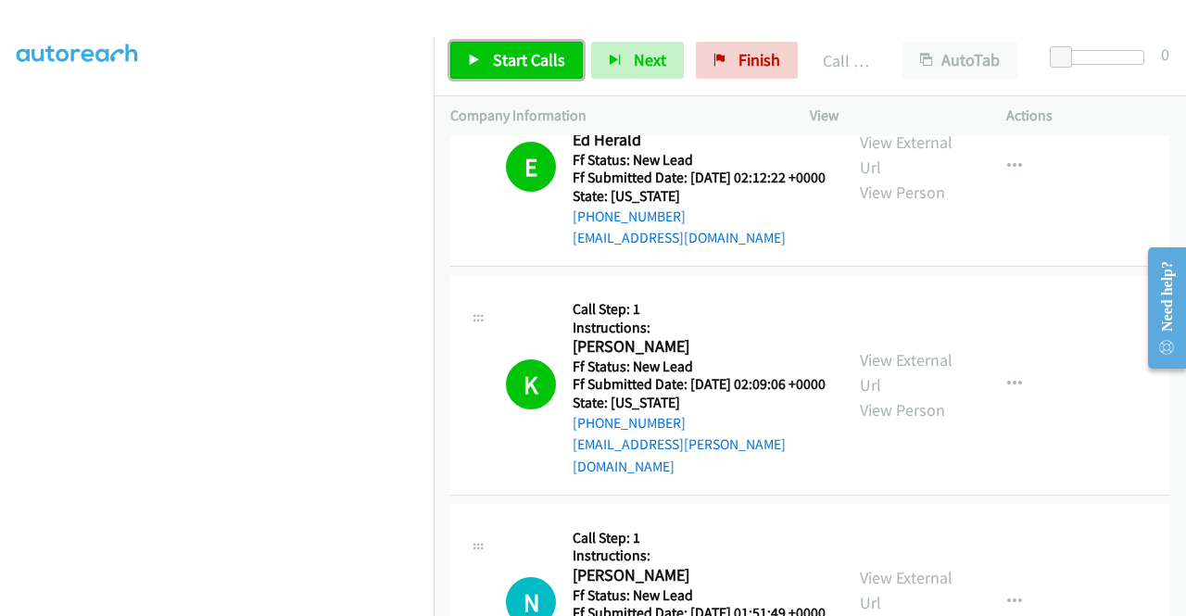
click at [551, 58] on span "Start Calls" at bounding box center [529, 59] width 72 height 21
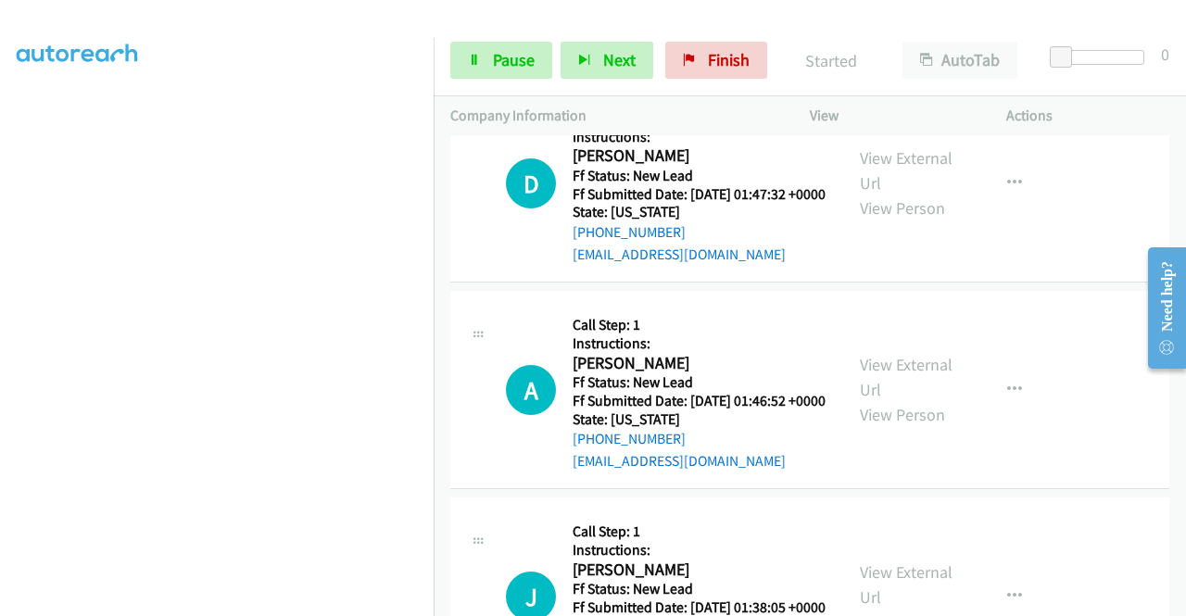
scroll to position [1112, 0]
click at [913, 399] on link "View External Url" at bounding box center [906, 376] width 93 height 46
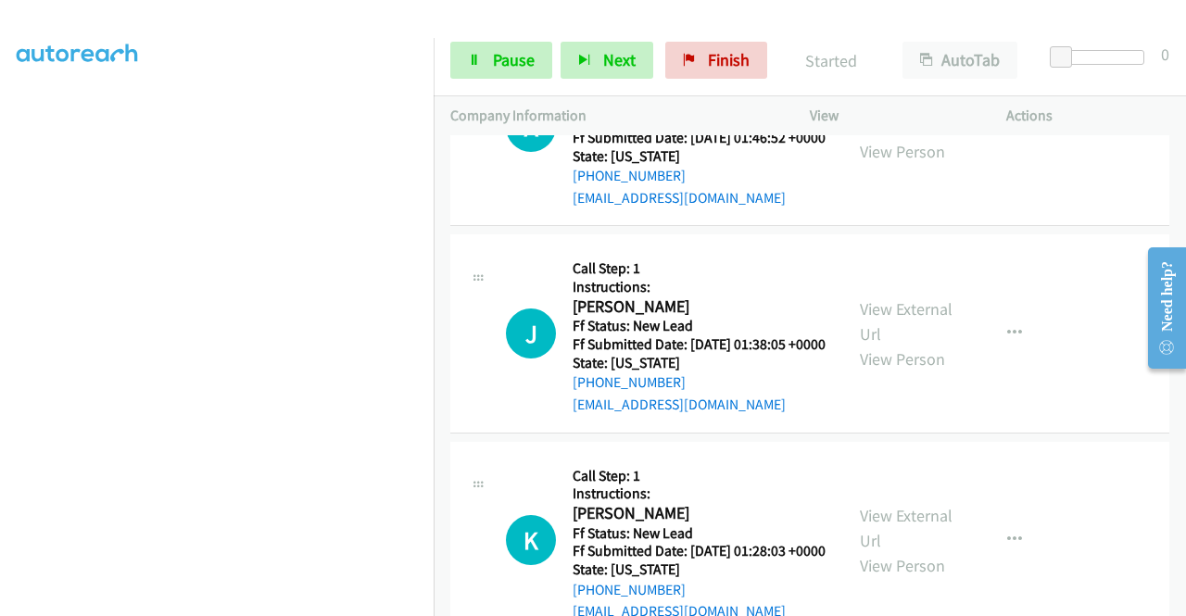
scroll to position [1390, 0]
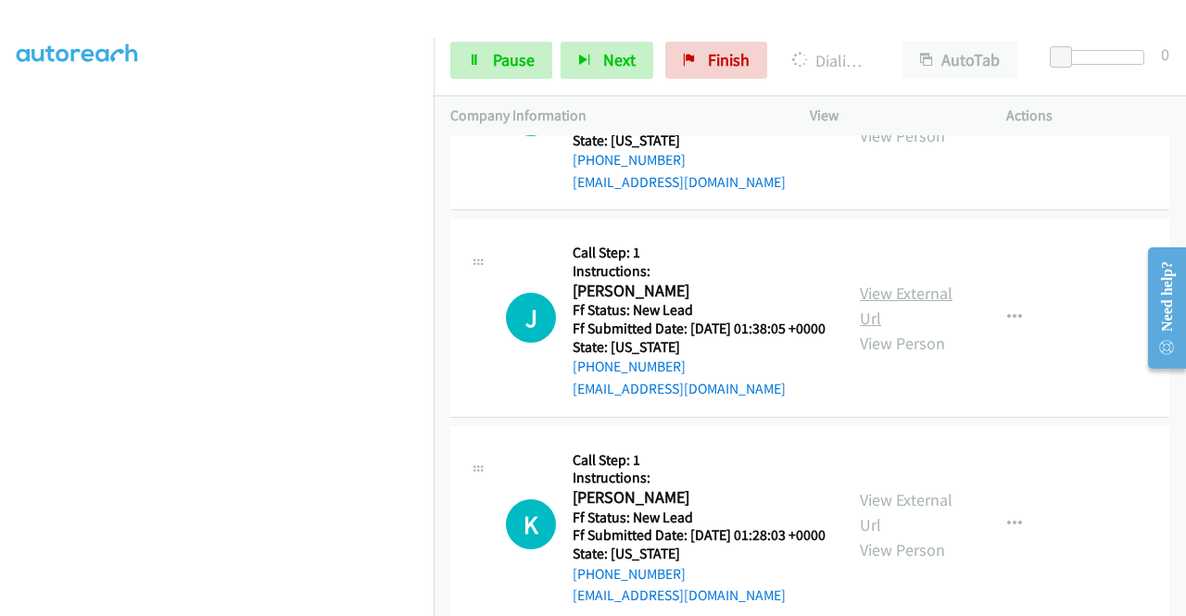
click at [888, 329] on link "View External Url" at bounding box center [906, 306] width 93 height 46
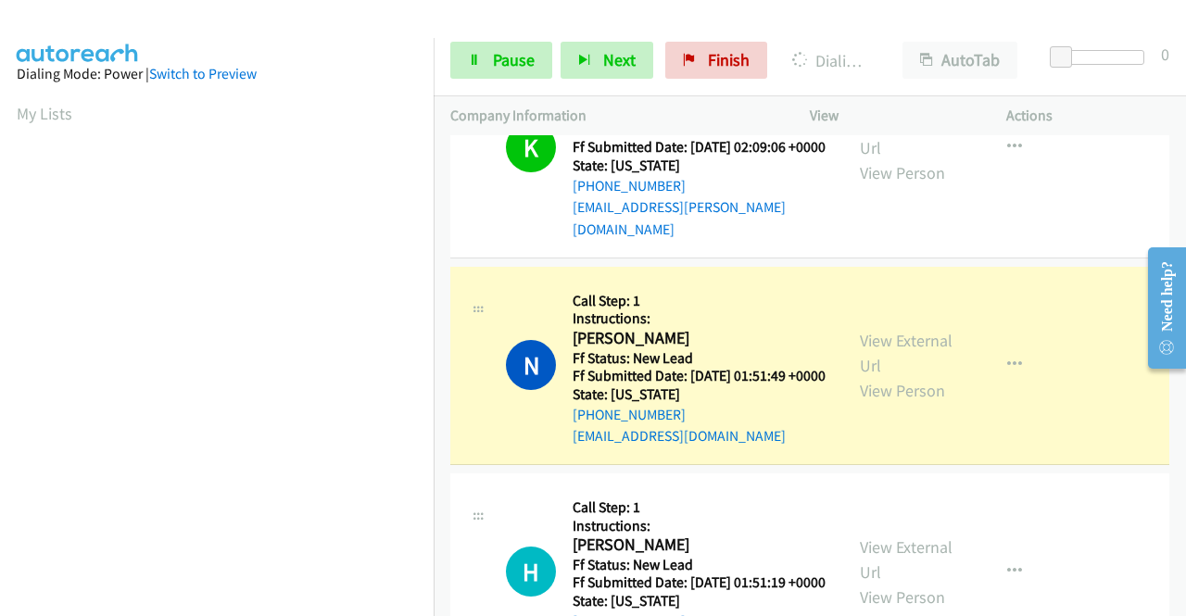
scroll to position [556, 0]
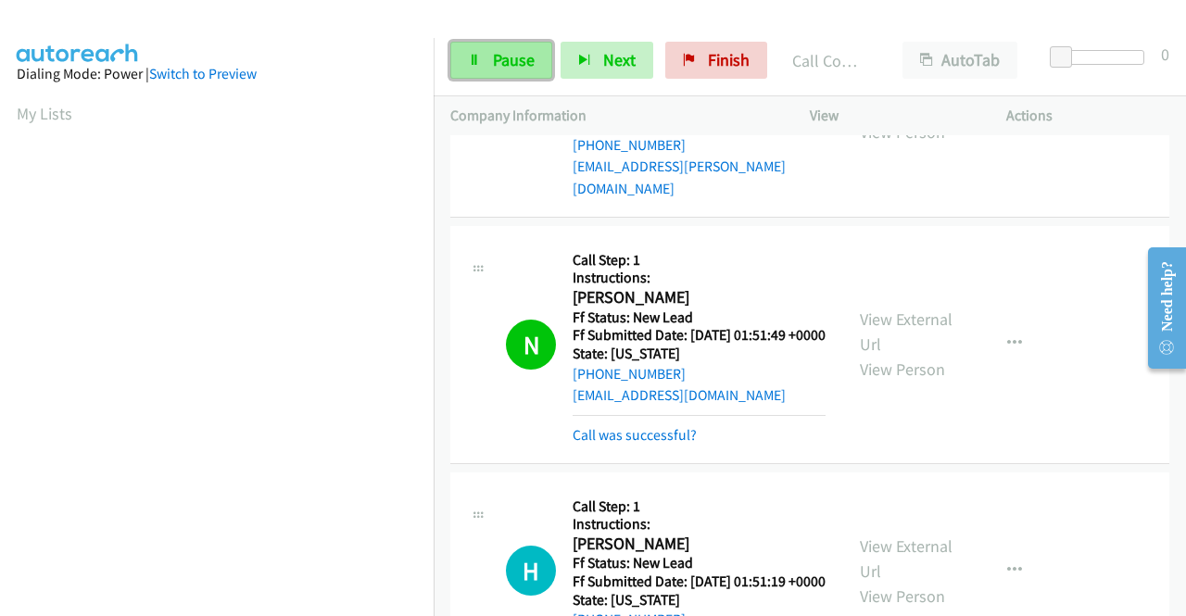
click at [464, 70] on link "Pause" at bounding box center [501, 60] width 102 height 37
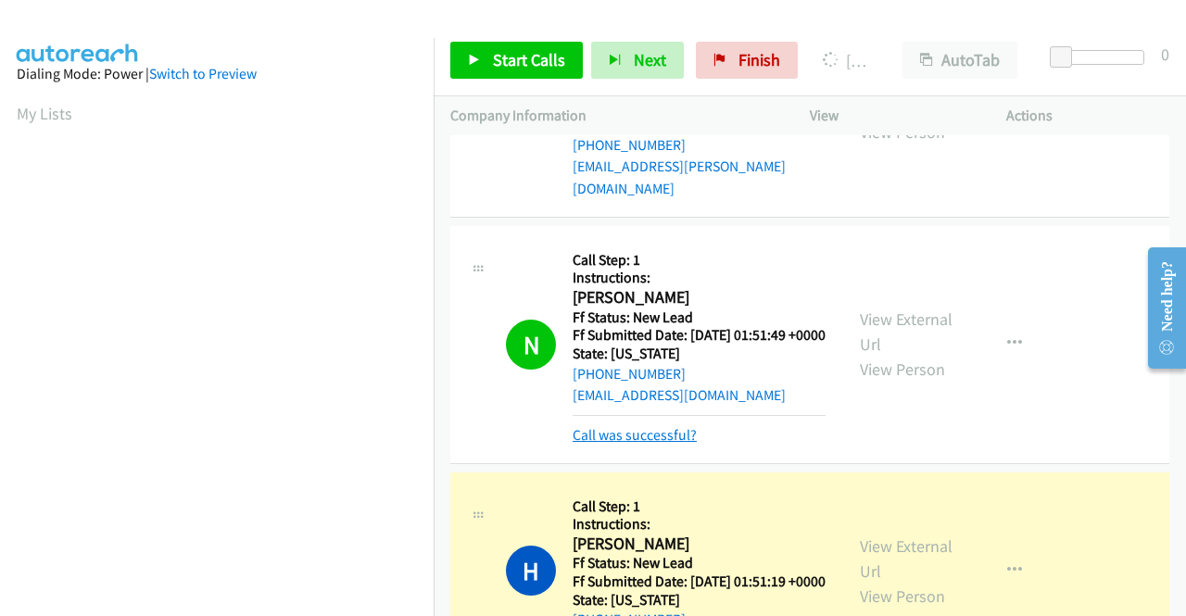
click at [586, 444] on link "Call was successful?" at bounding box center [635, 435] width 124 height 18
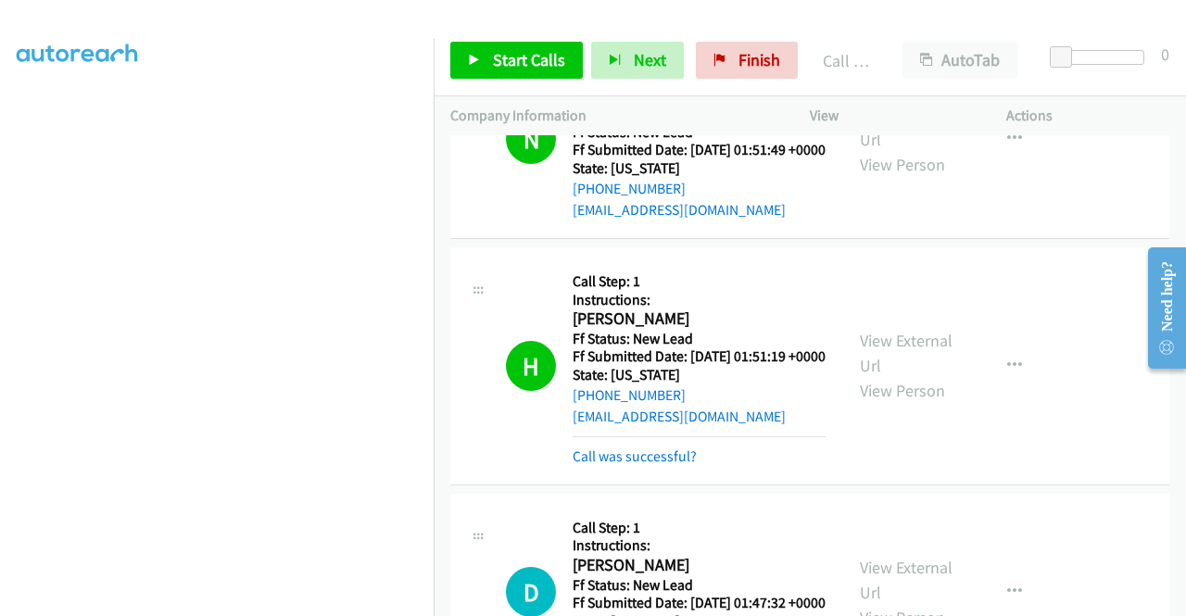
scroll to position [926, 0]
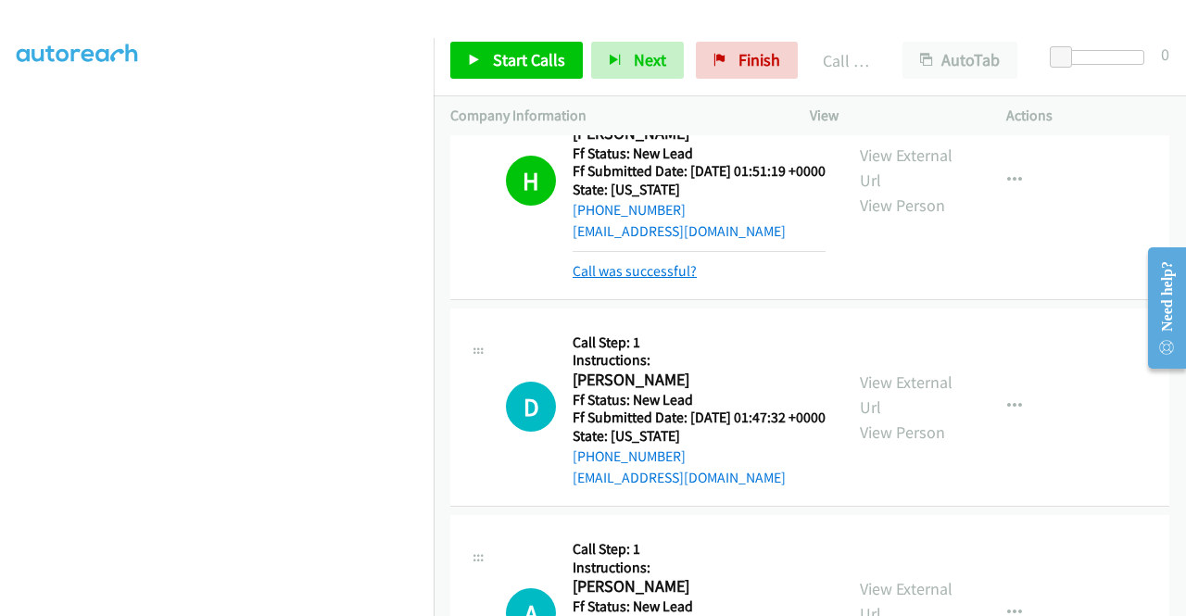
click at [623, 280] on link "Call was successful?" at bounding box center [635, 271] width 124 height 18
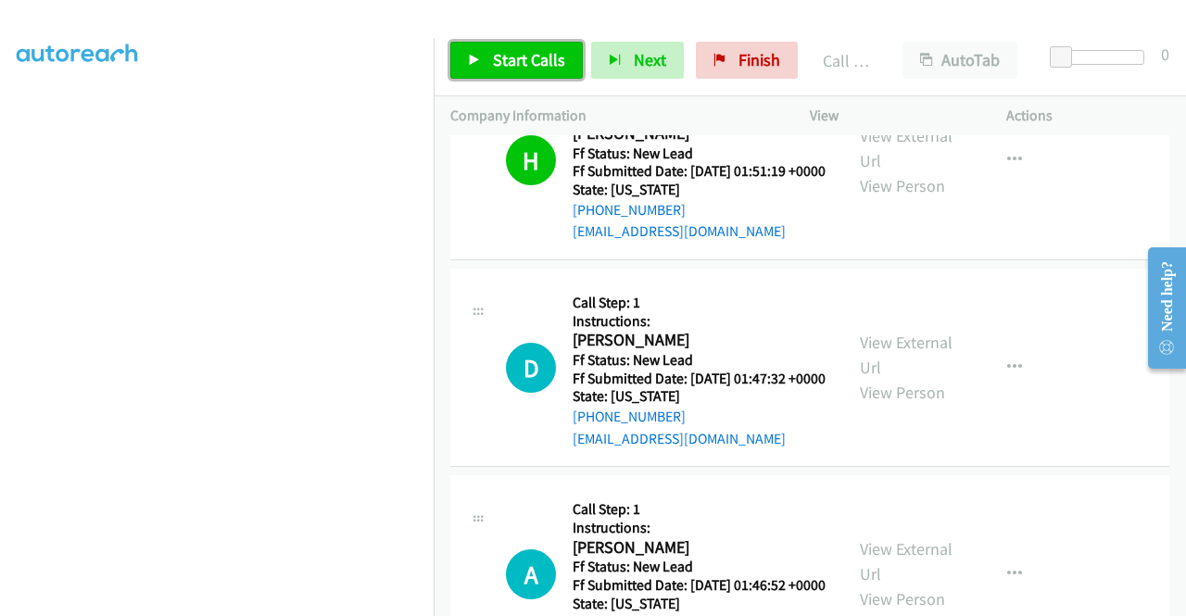
click at [525, 61] on span "Start Calls" at bounding box center [529, 59] width 72 height 21
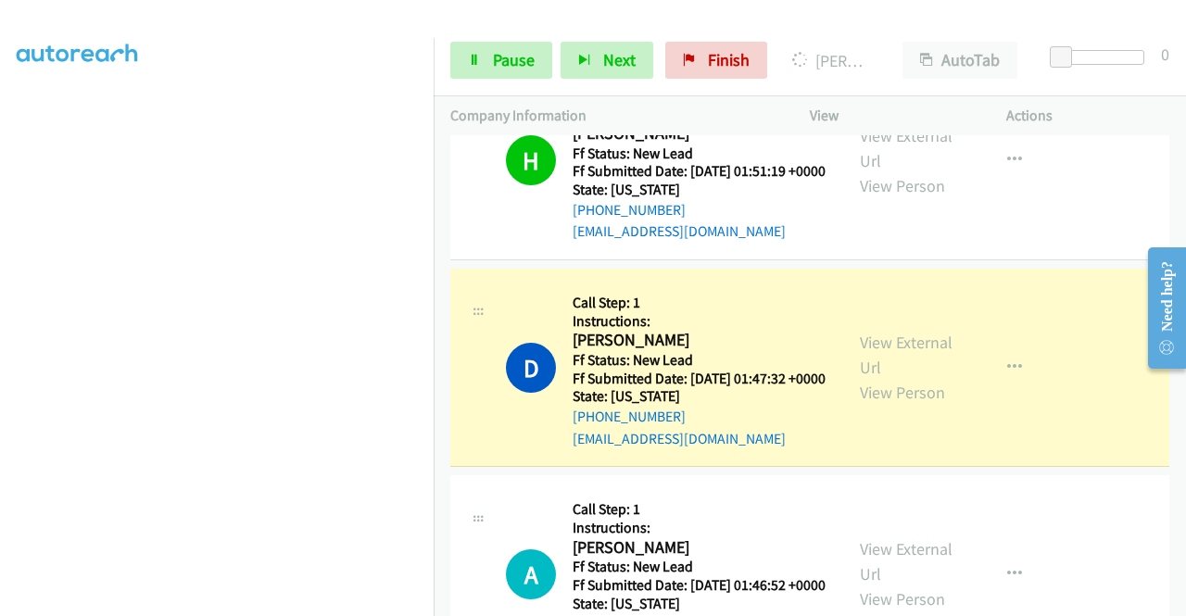
click at [1090, 115] on p "Actions" at bounding box center [1087, 116] width 163 height 22
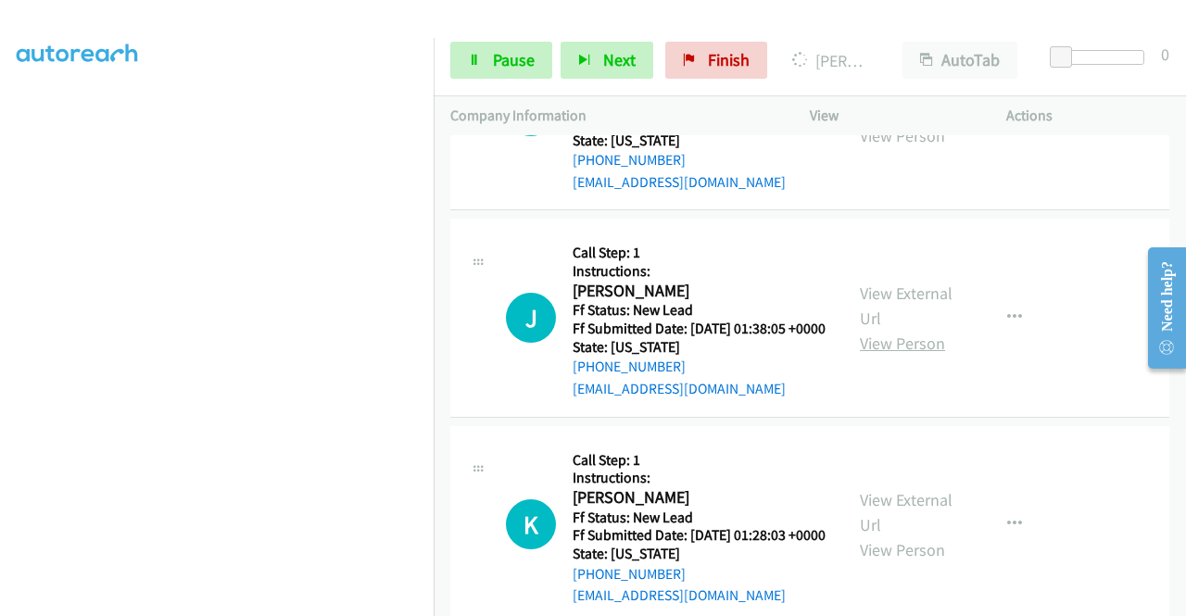
scroll to position [1575, 0]
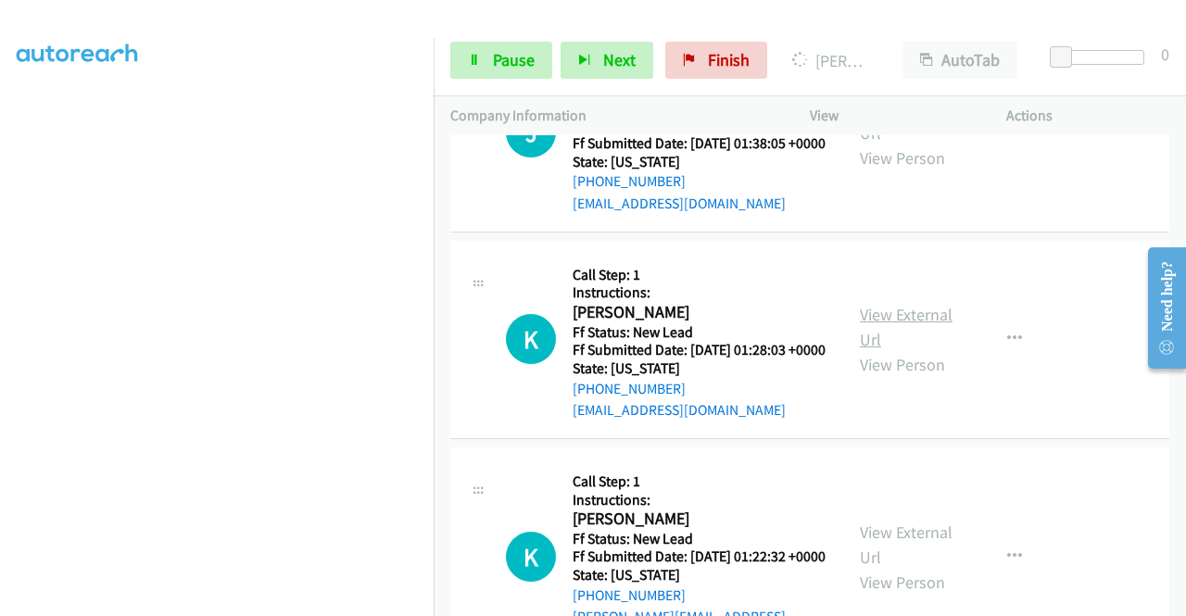
click at [923, 350] on link "View External Url" at bounding box center [906, 327] width 93 height 46
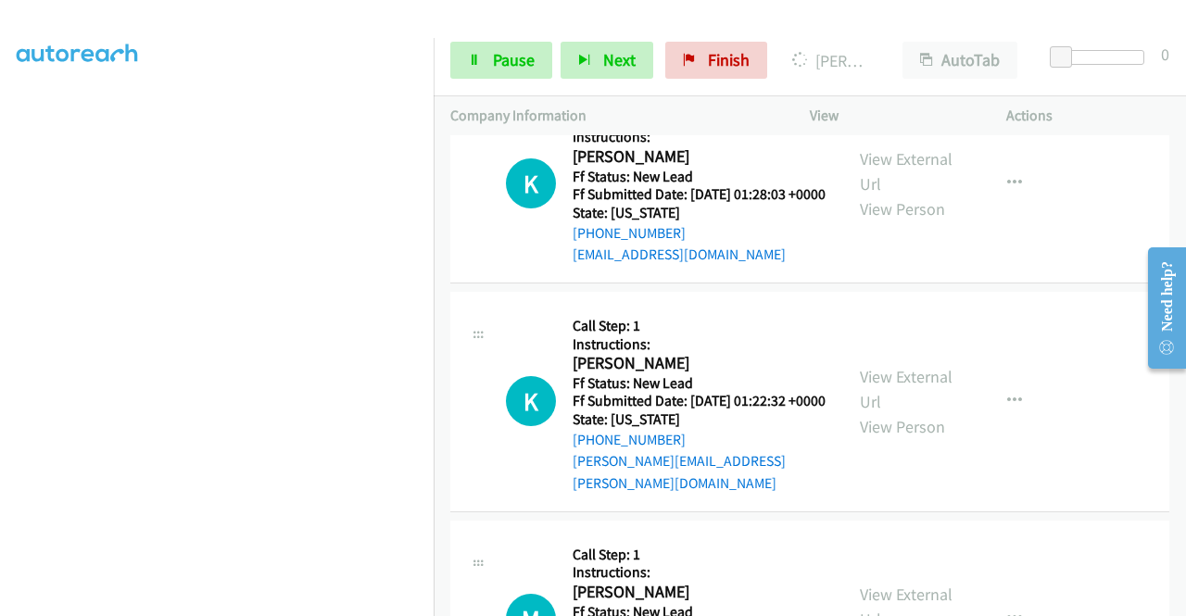
scroll to position [1760, 0]
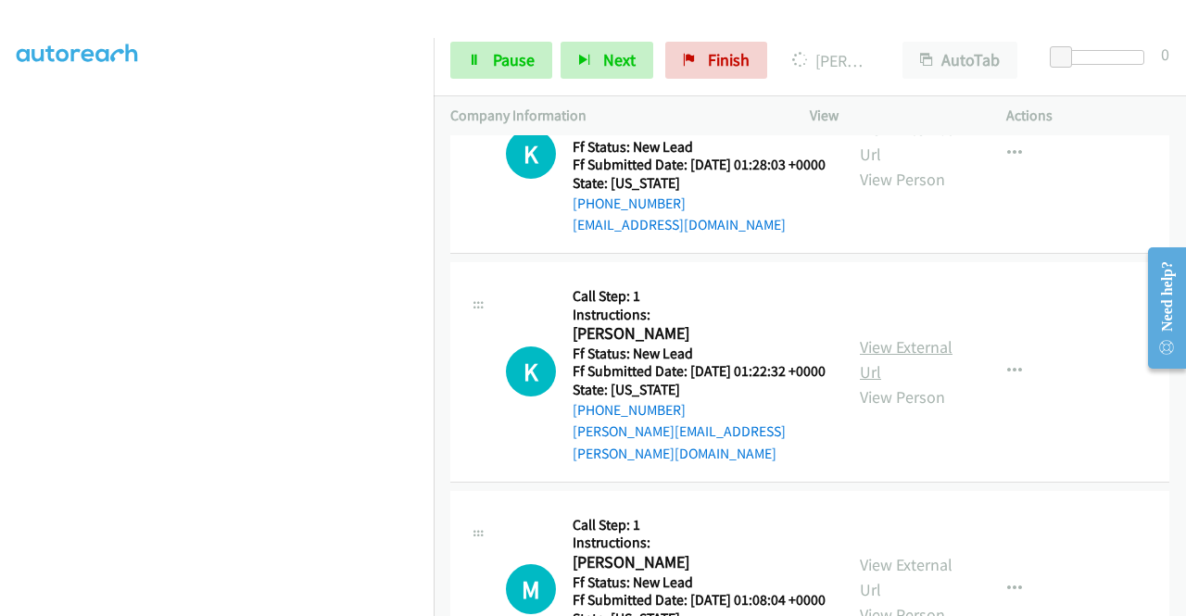
click at [875, 383] on link "View External Url" at bounding box center [906, 359] width 93 height 46
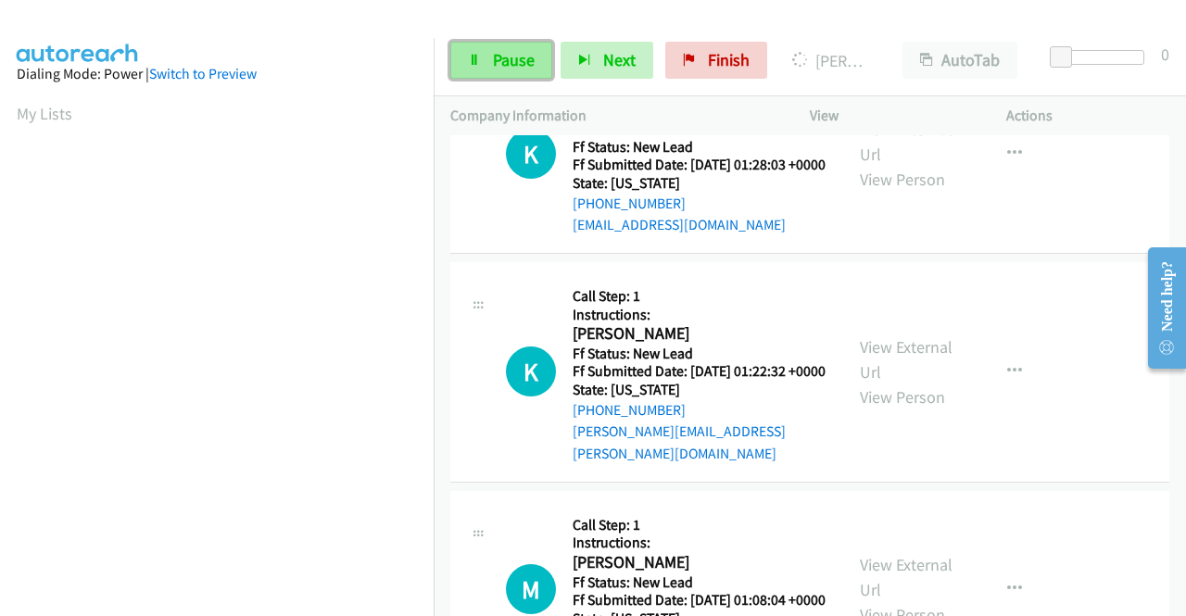
click at [493, 69] on span "Pause" at bounding box center [514, 59] width 42 height 21
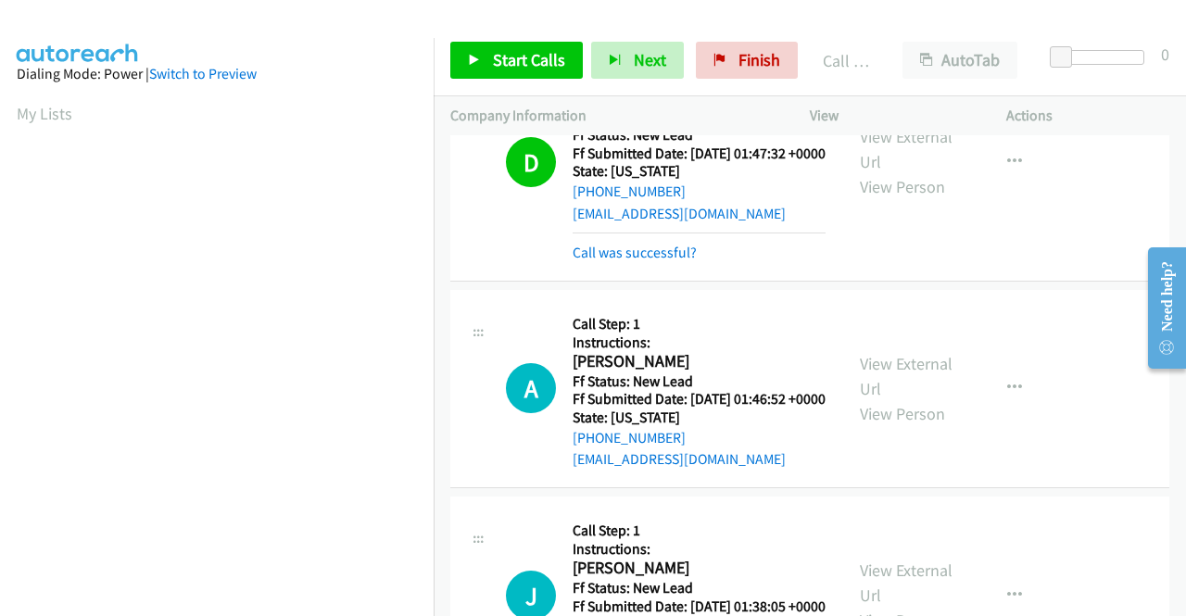
scroll to position [1151, 0]
click at [595, 265] on div "Call was successful?" at bounding box center [699, 254] width 253 height 22
click at [589, 262] on link "Call was successful?" at bounding box center [635, 254] width 124 height 18
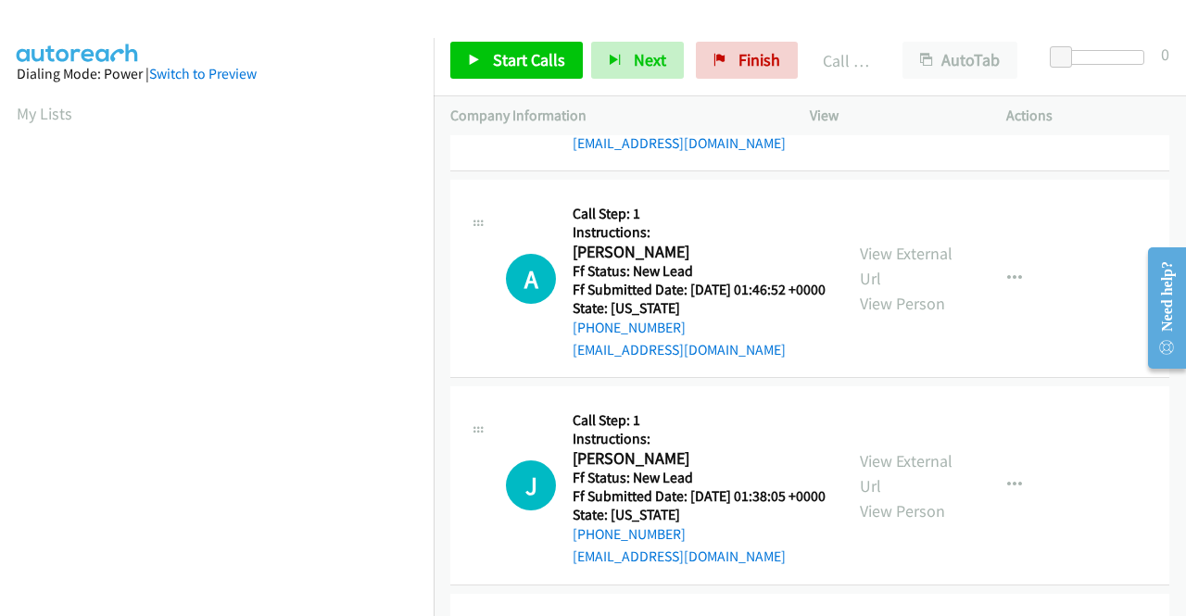
scroll to position [1243, 0]
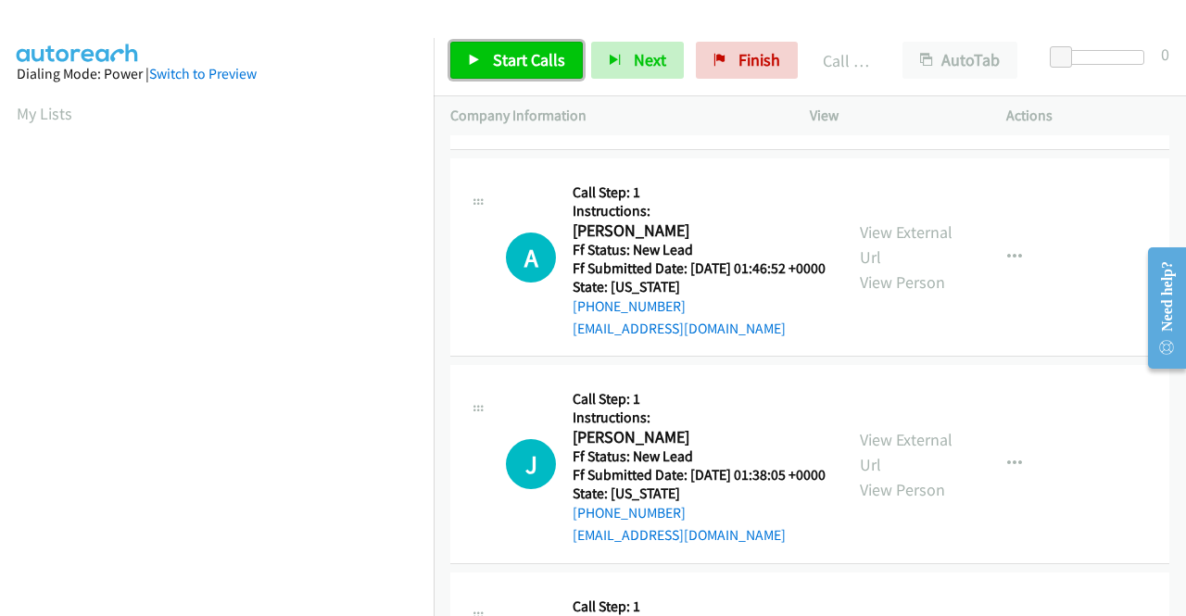
click at [543, 57] on span "Start Calls" at bounding box center [529, 59] width 72 height 21
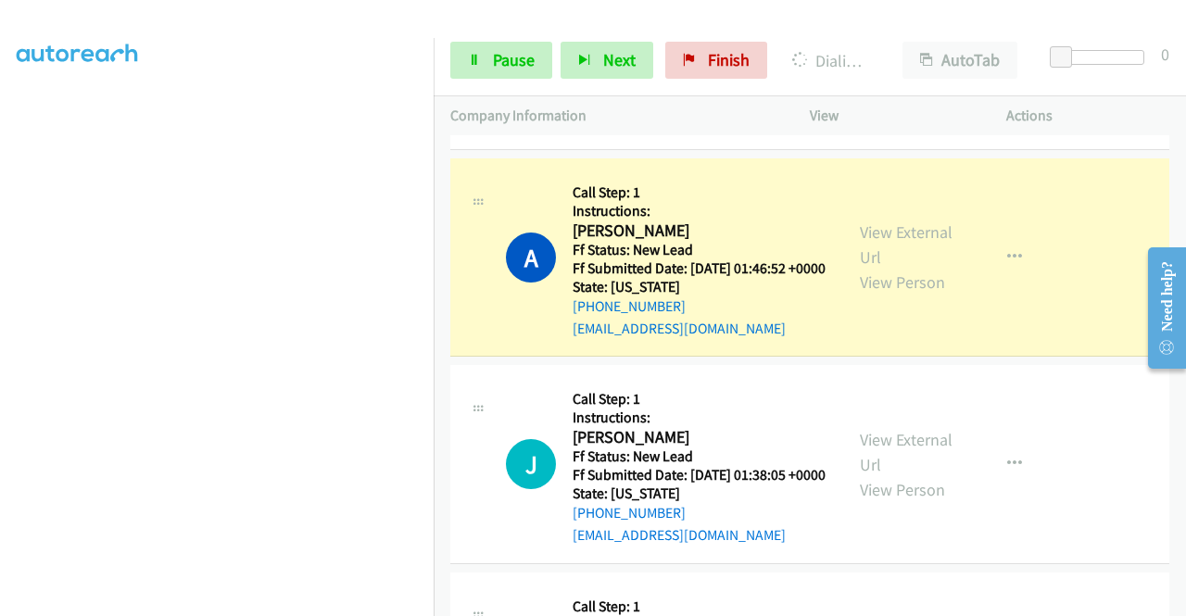
scroll to position [0, 0]
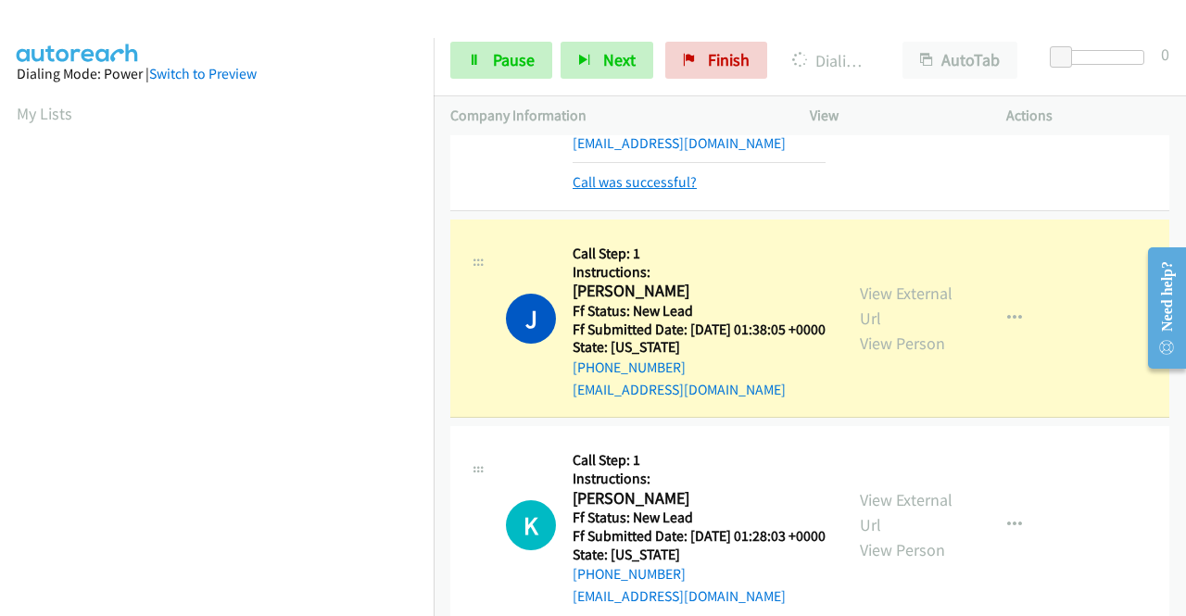
click at [684, 191] on link "Call was successful?" at bounding box center [635, 182] width 124 height 18
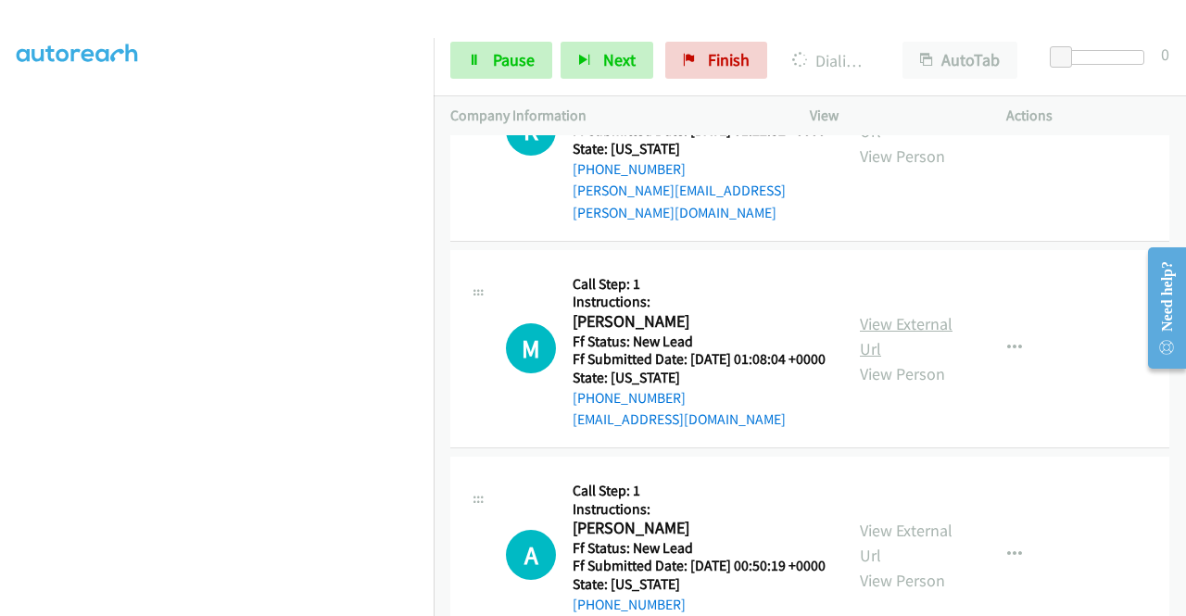
scroll to position [2058, 0]
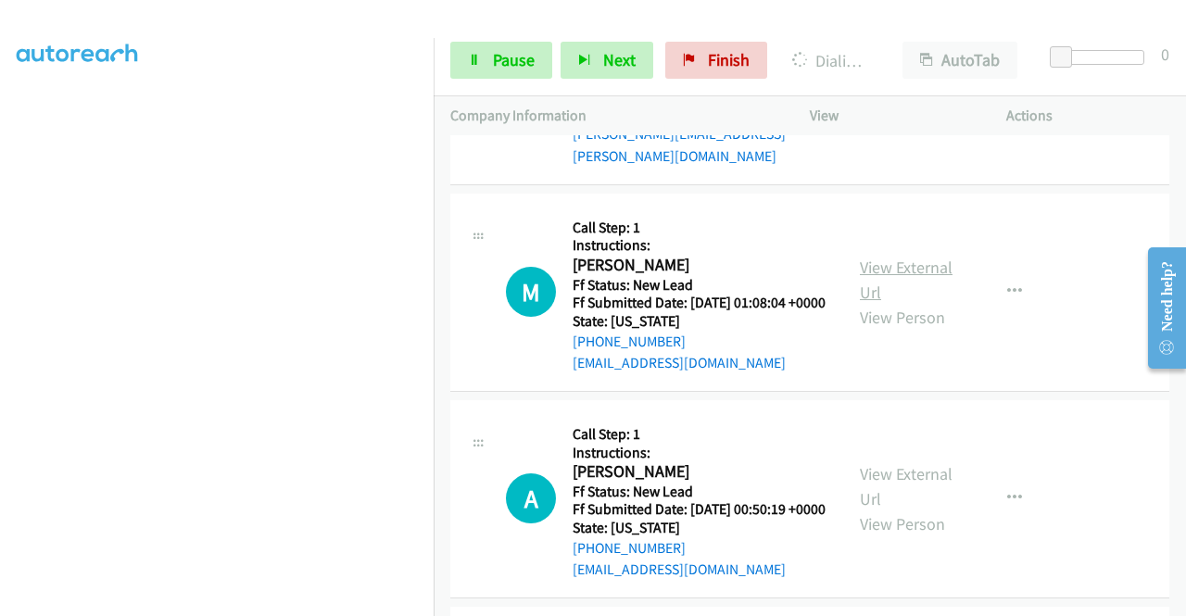
click at [903, 303] on link "View External Url" at bounding box center [906, 280] width 93 height 46
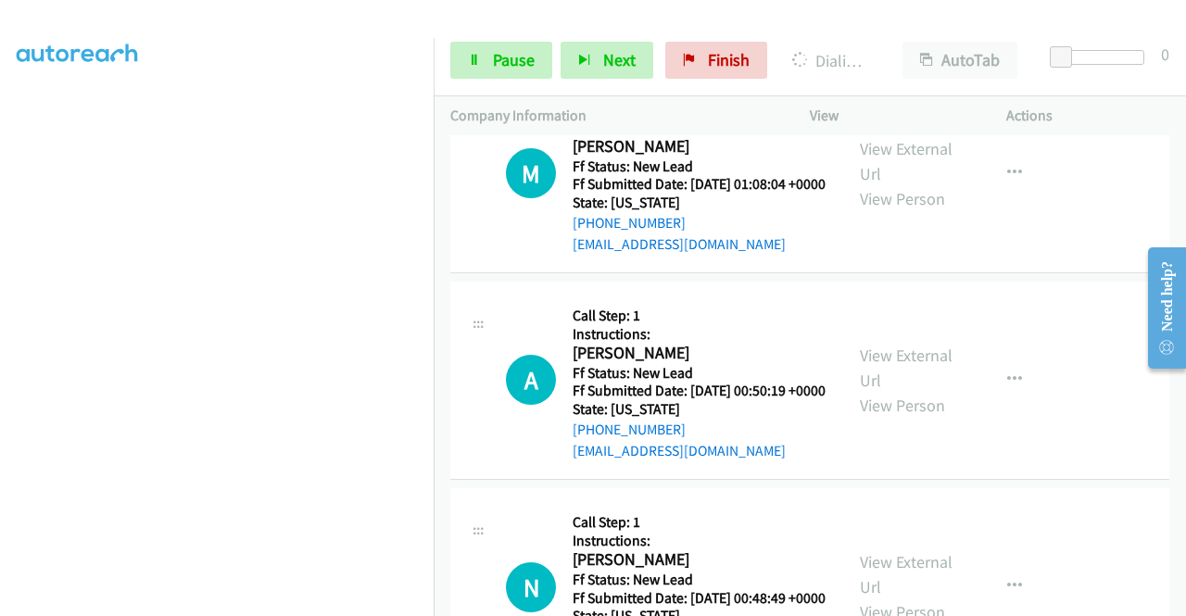
scroll to position [2243, 0]
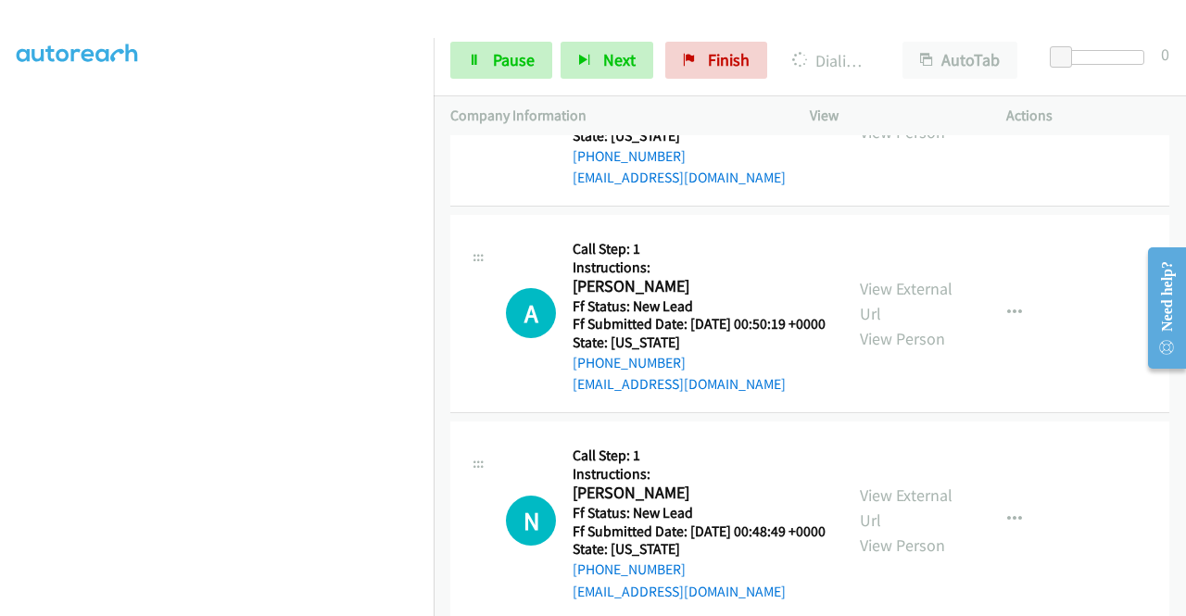
click at [909, 351] on div "View External Url View Person" at bounding box center [908, 313] width 96 height 75
click at [904, 324] on link "View External Url" at bounding box center [906, 301] width 93 height 46
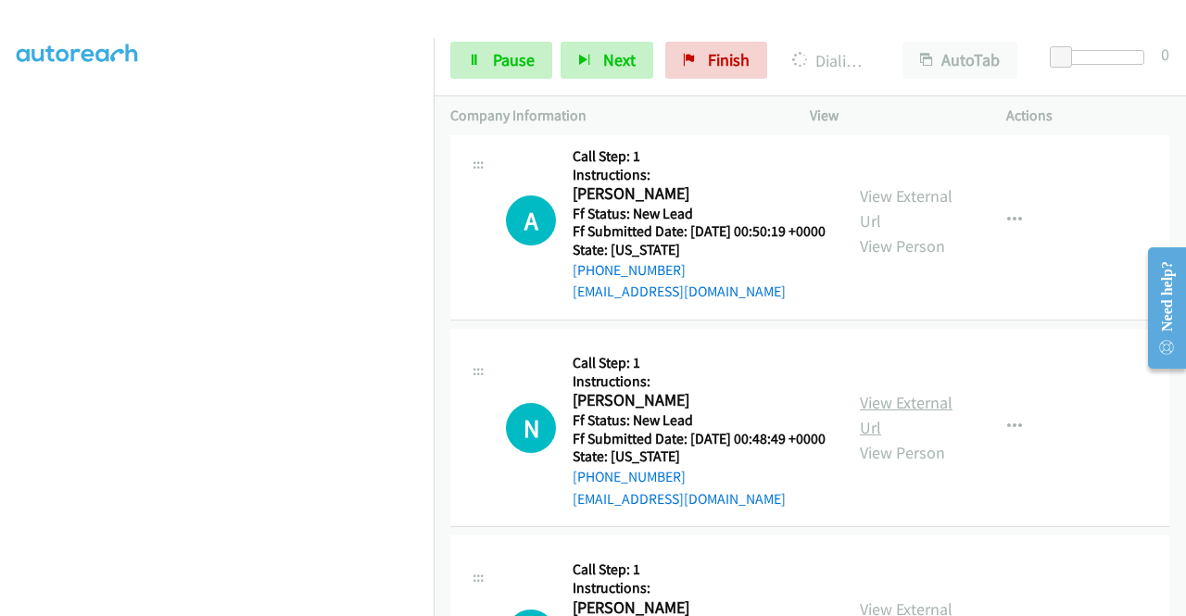
click at [893, 438] on link "View External Url" at bounding box center [906, 415] width 93 height 46
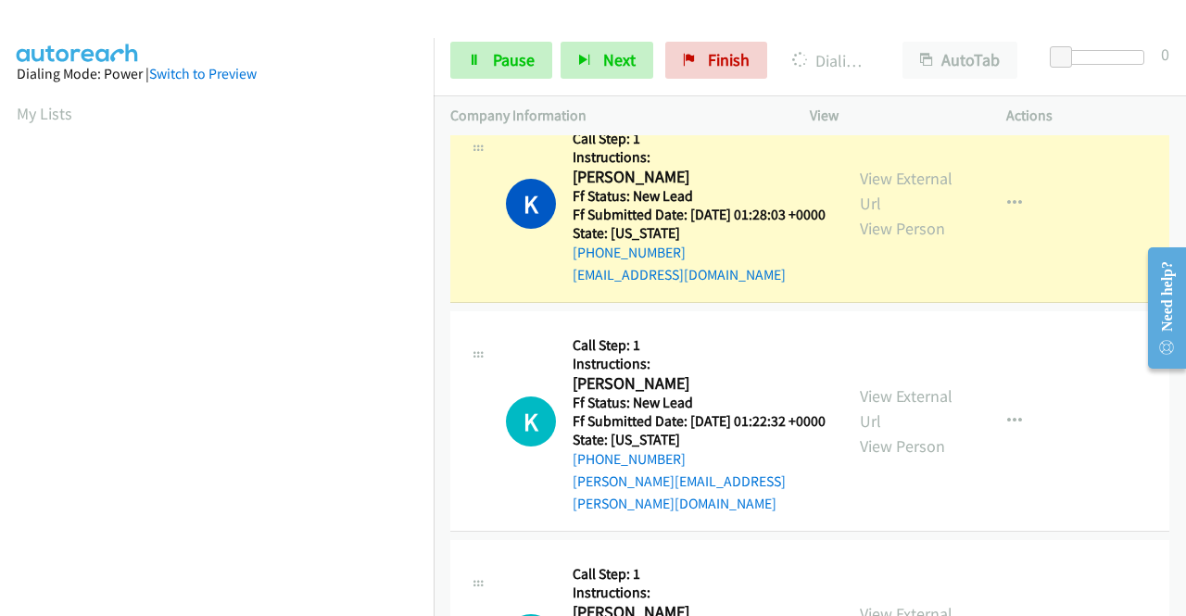
scroll to position [1726, 0]
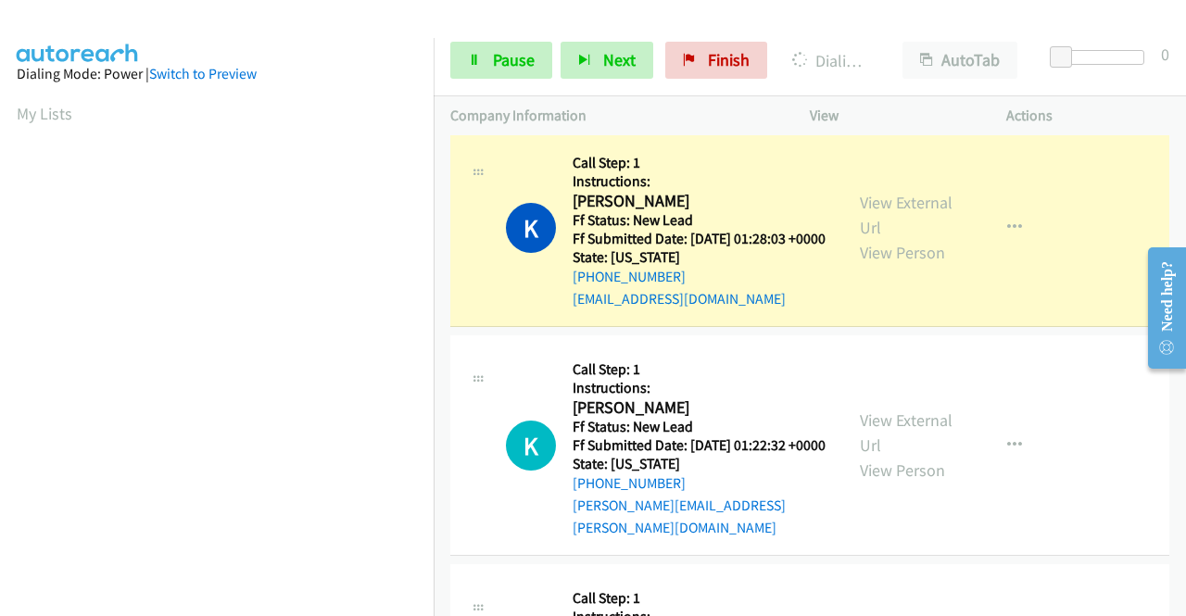
click at [643, 101] on link "Call was successful?" at bounding box center [635, 92] width 124 height 18
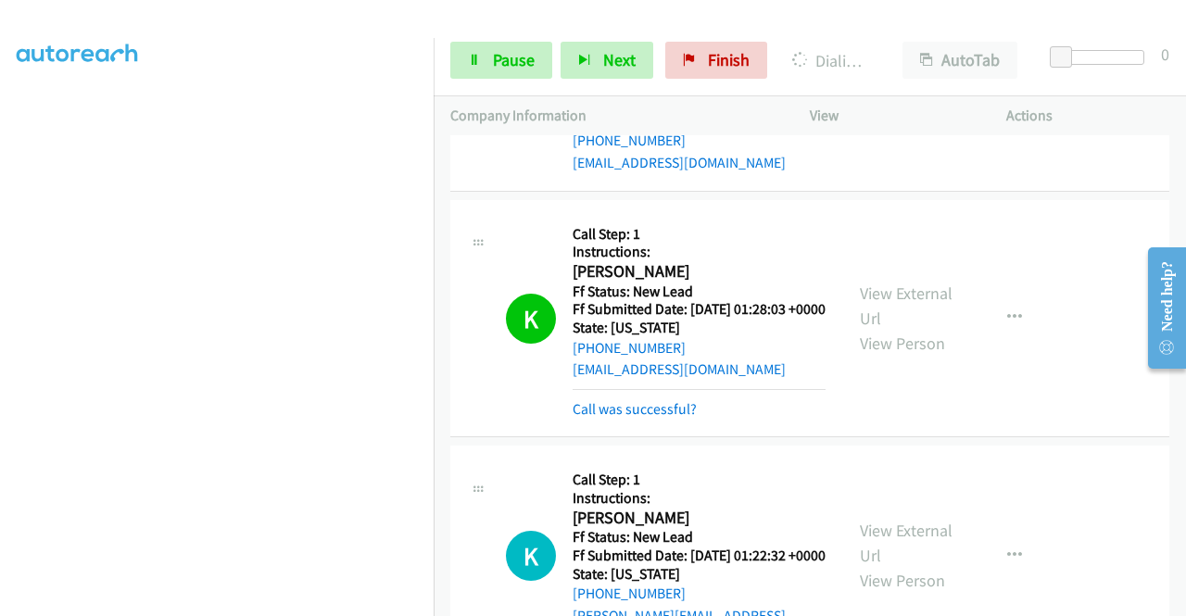
scroll to position [1799, 0]
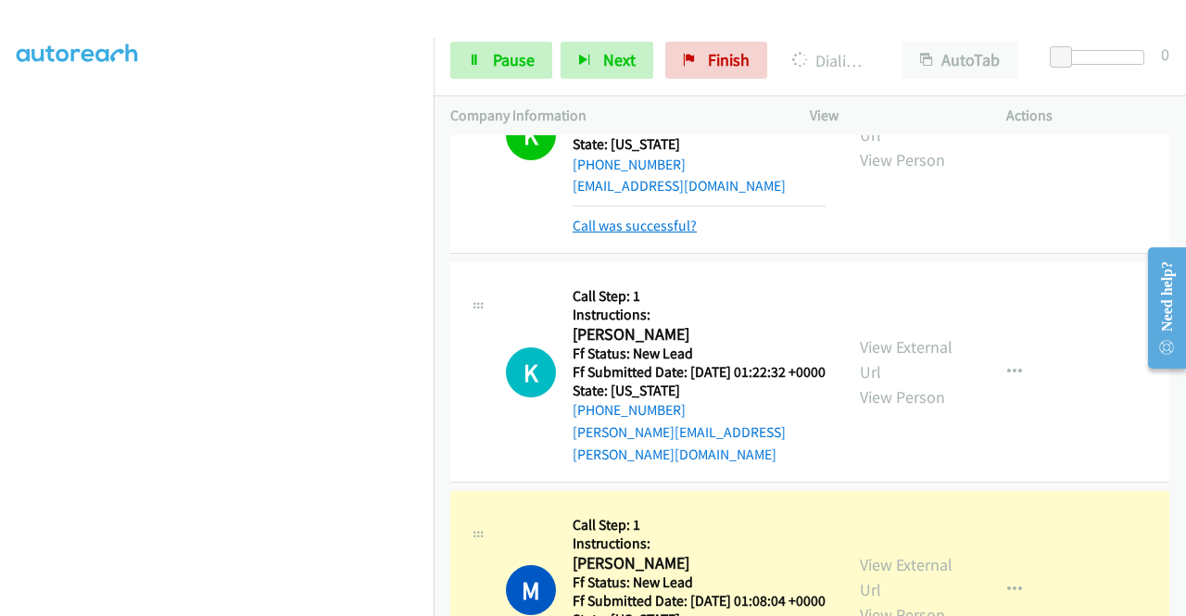
click at [648, 234] on link "Call was successful?" at bounding box center [635, 226] width 124 height 18
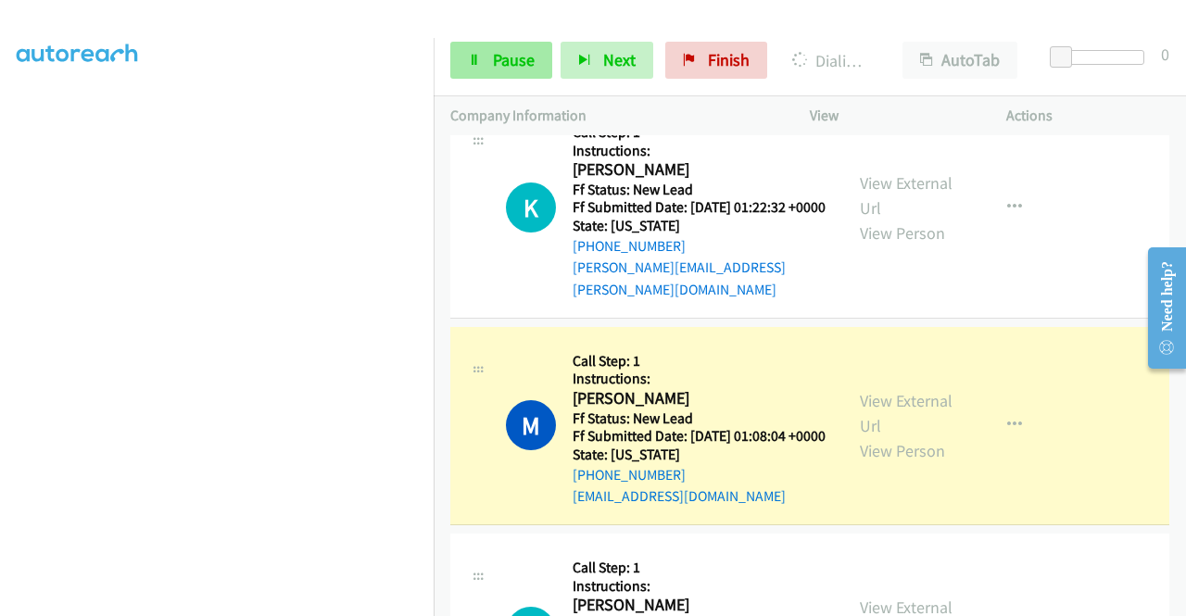
scroll to position [1984, 0]
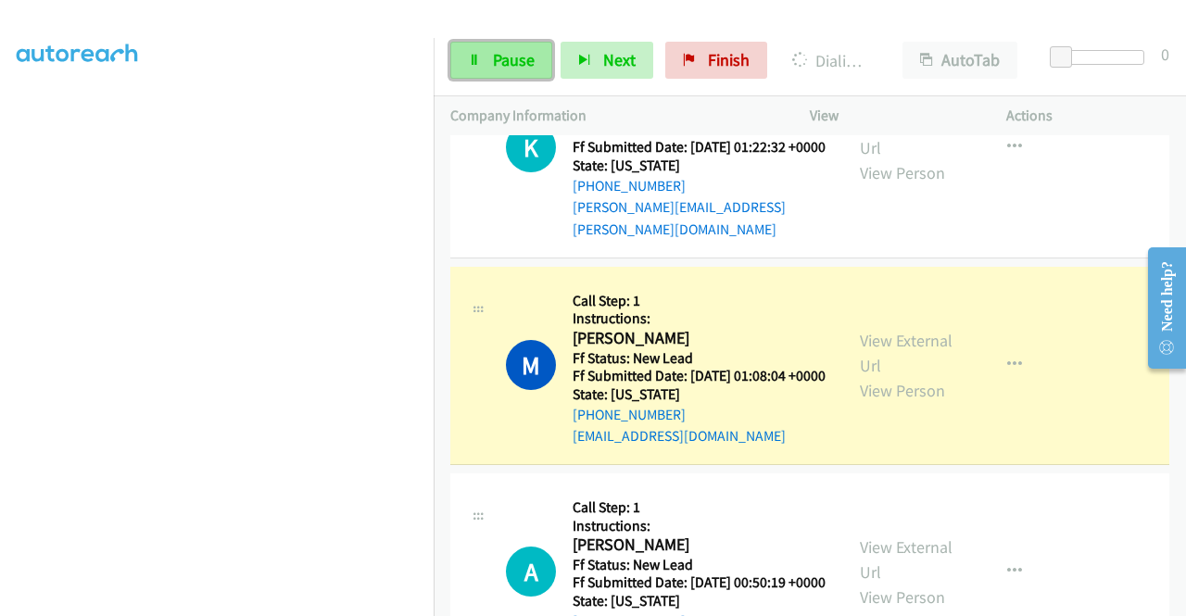
click at [514, 64] on span "Pause" at bounding box center [514, 59] width 42 height 21
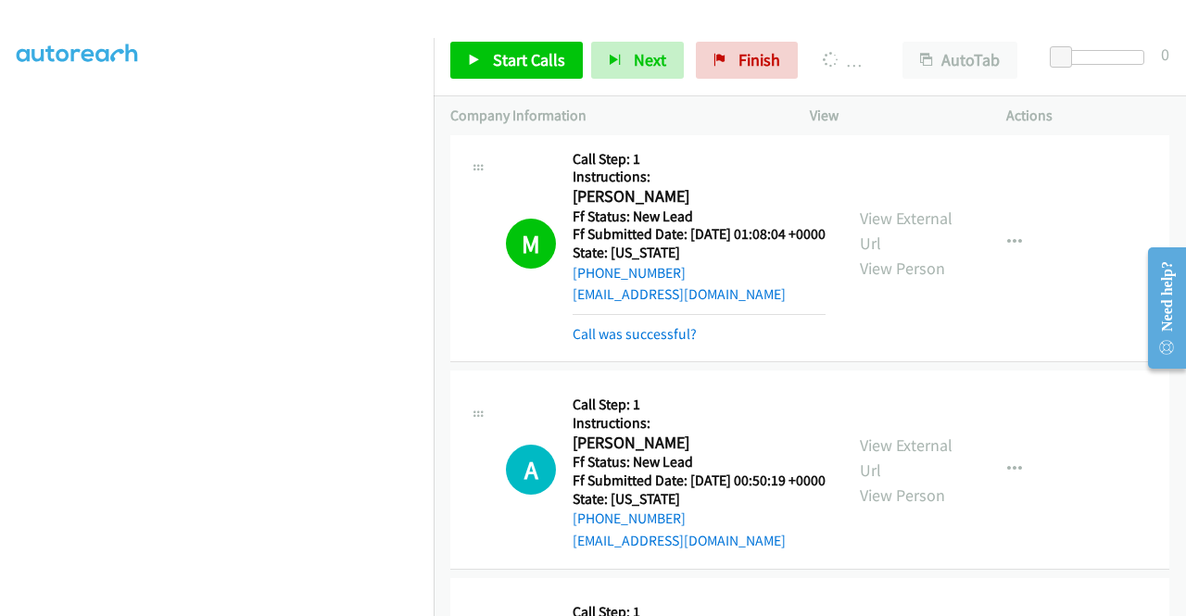
scroll to position [2170, 0]
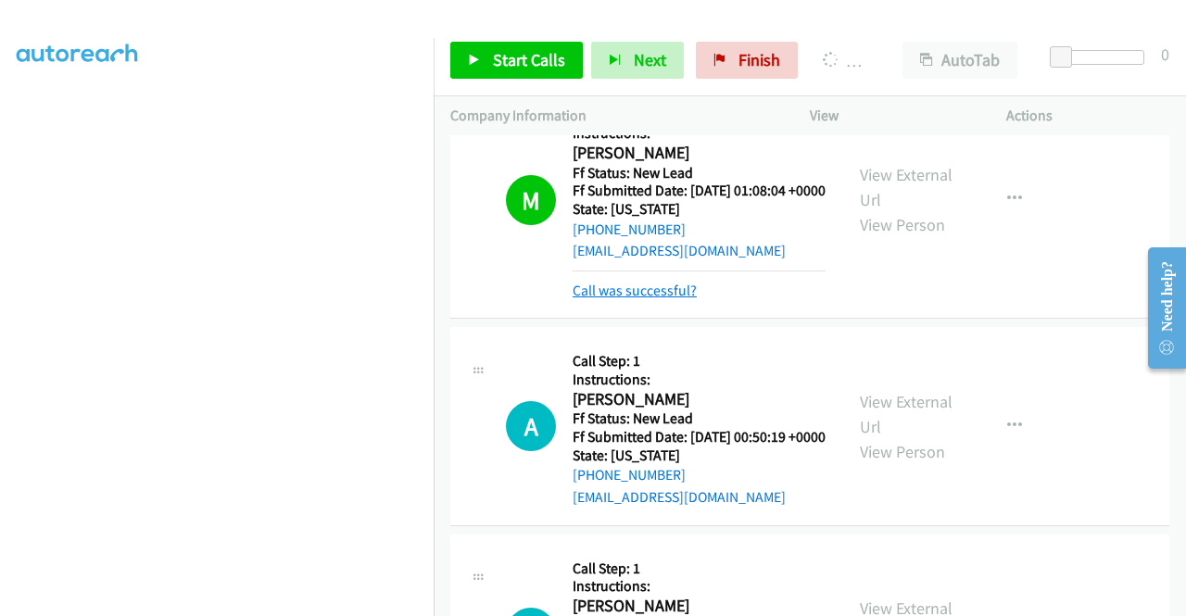
click at [643, 299] on link "Call was successful?" at bounding box center [635, 291] width 124 height 18
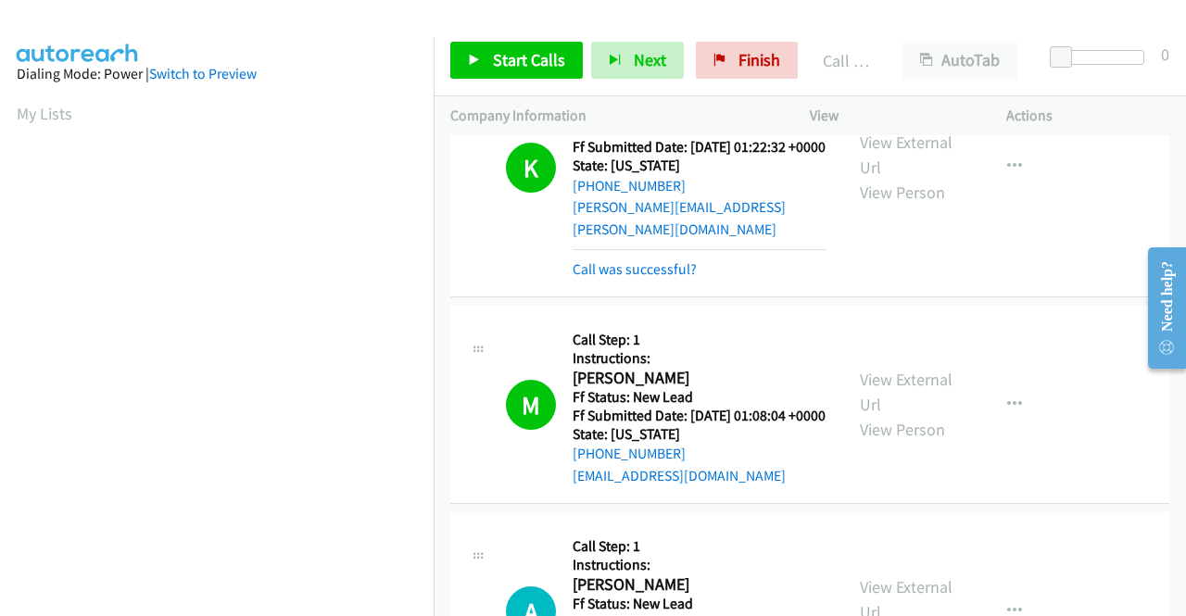
scroll to position [105, 0]
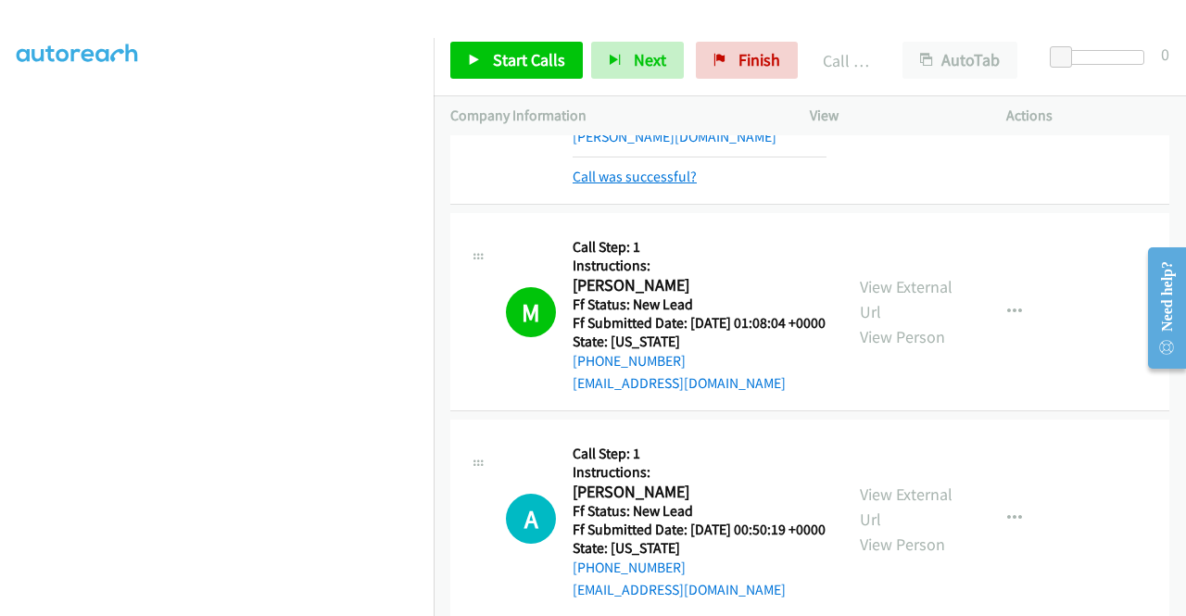
click at [680, 185] on link "Call was successful?" at bounding box center [635, 177] width 124 height 18
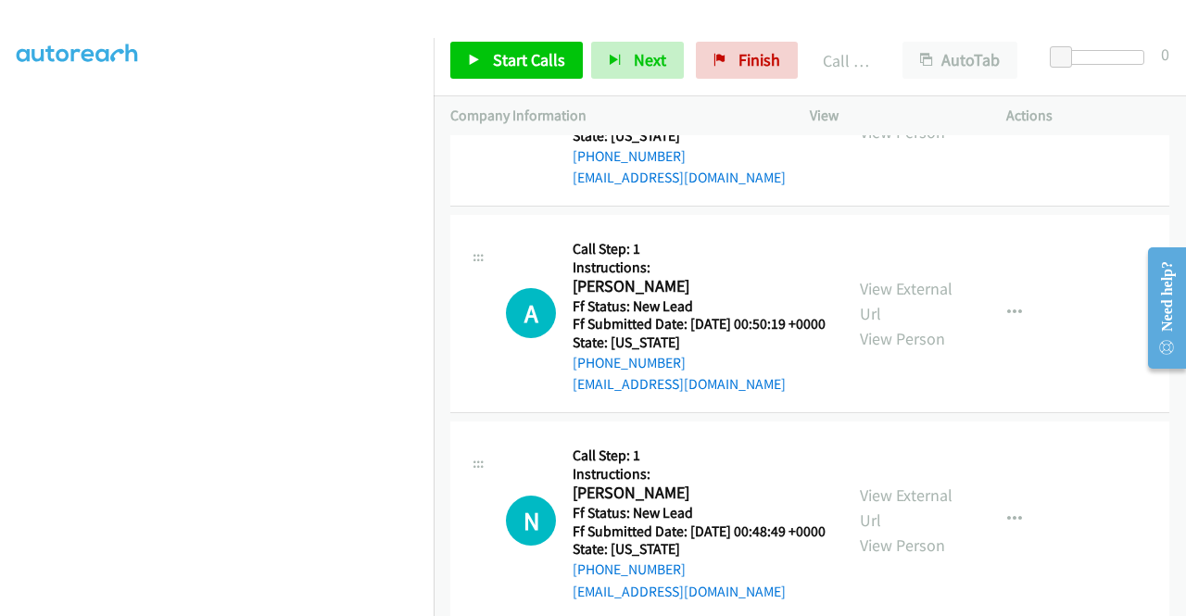
scroll to position [2150, 0]
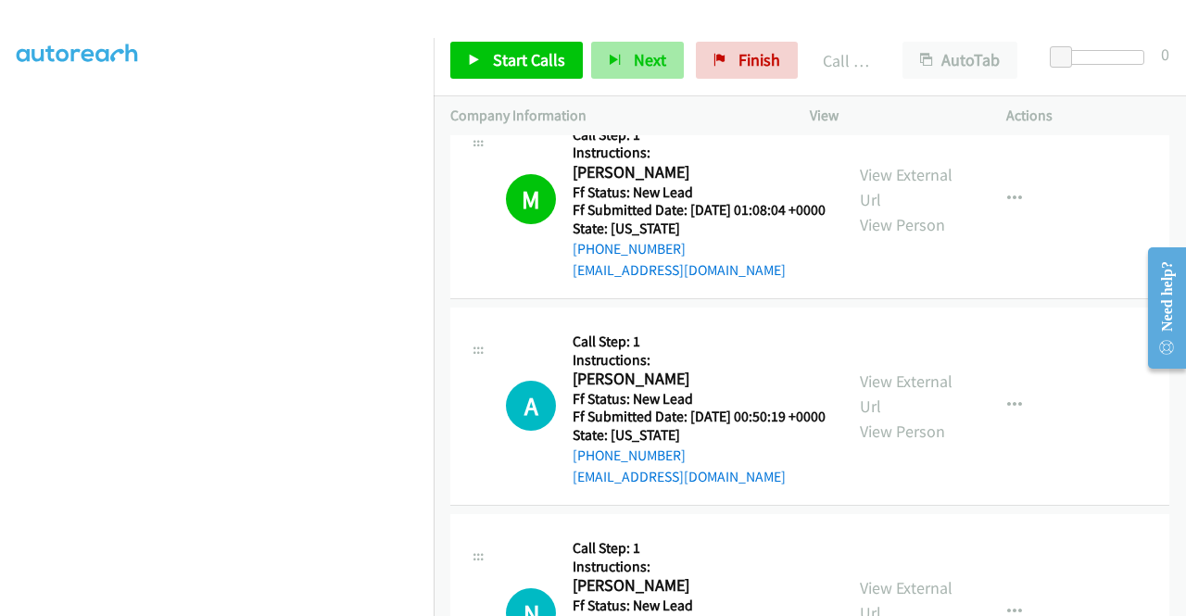
drag, startPoint x: 798, startPoint y: 19, endPoint x: 596, endPoint y: 62, distance: 206.4
click at [796, 22] on div at bounding box center [584, 35] width 1169 height 71
drag, startPoint x: 551, startPoint y: 58, endPoint x: 561, endPoint y: 86, distance: 29.6
click at [550, 58] on span "Start Calls" at bounding box center [529, 59] width 72 height 21
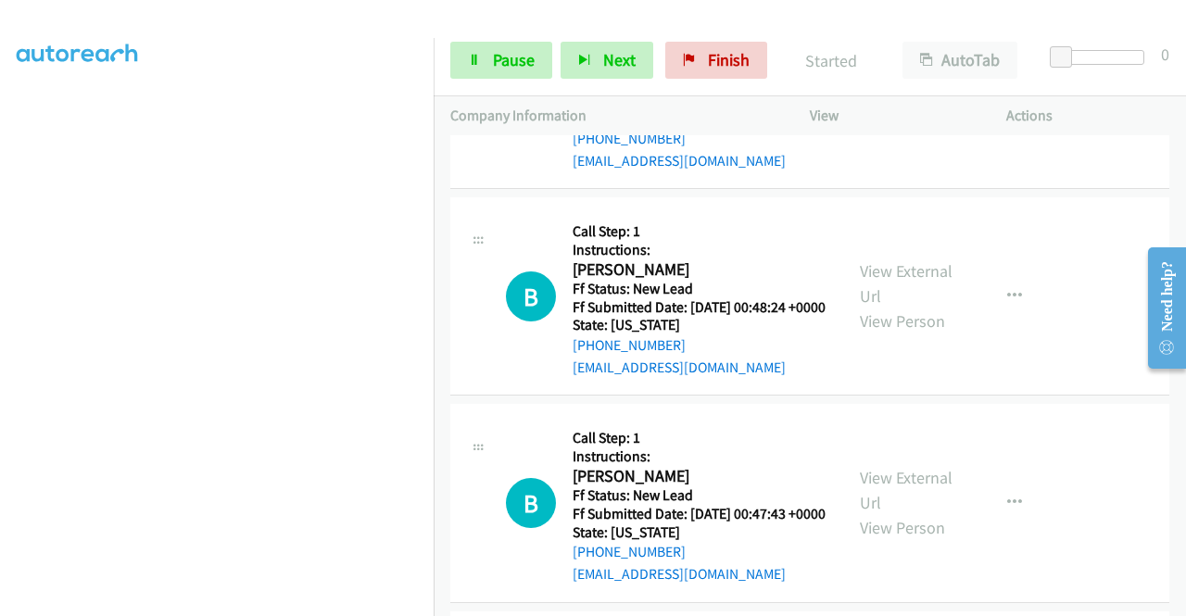
scroll to position [2706, 0]
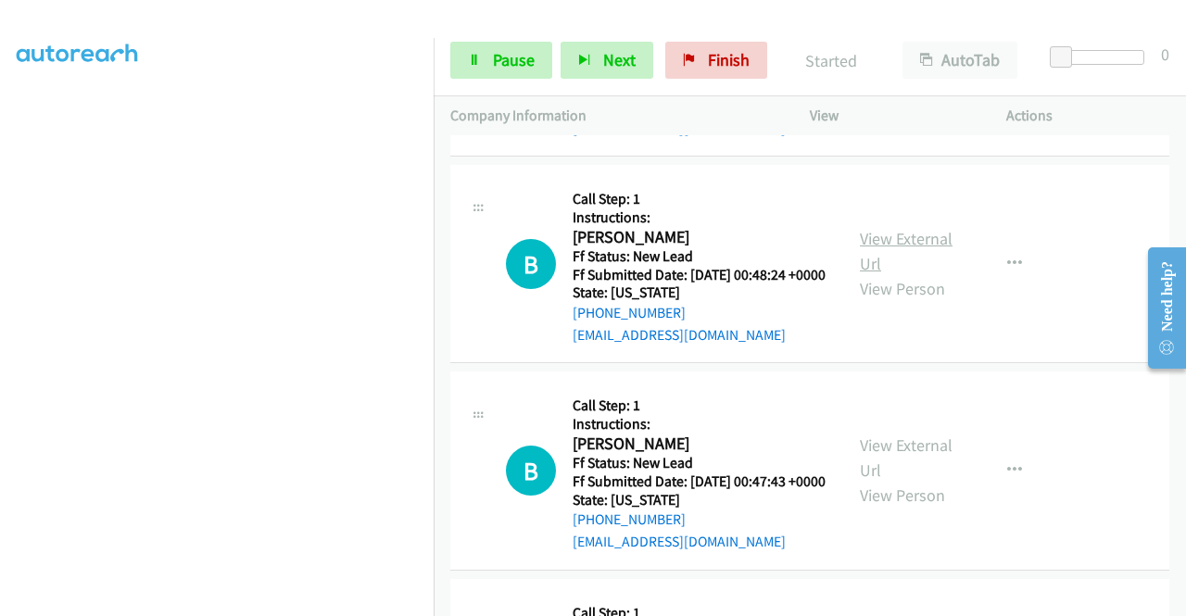
click at [916, 274] on link "View External Url" at bounding box center [906, 251] width 93 height 46
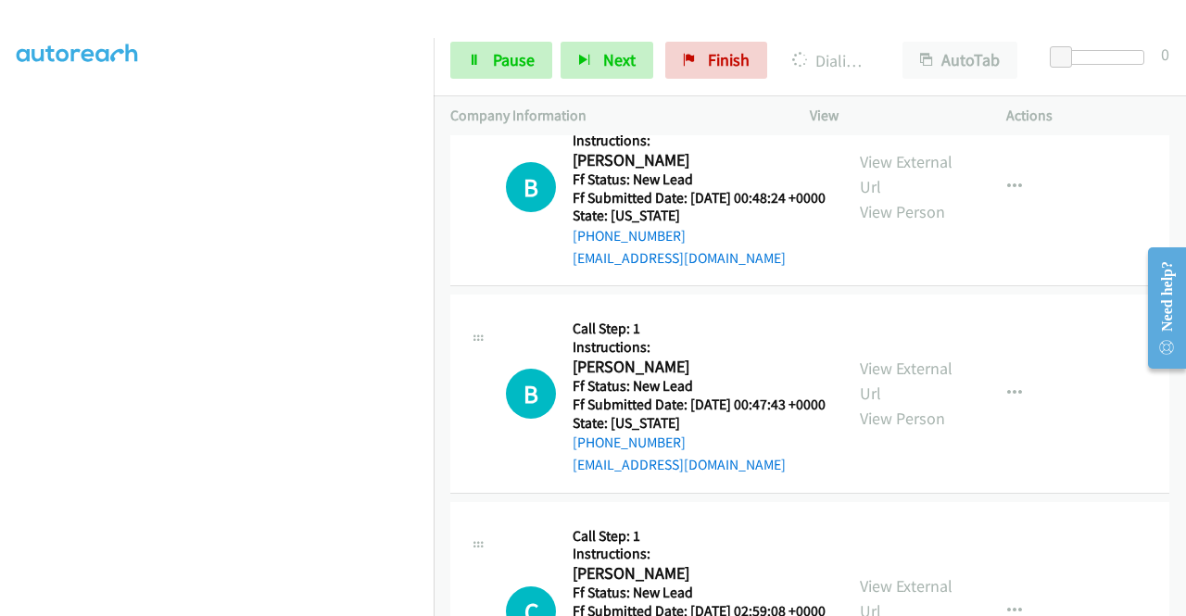
scroll to position [2891, 0]
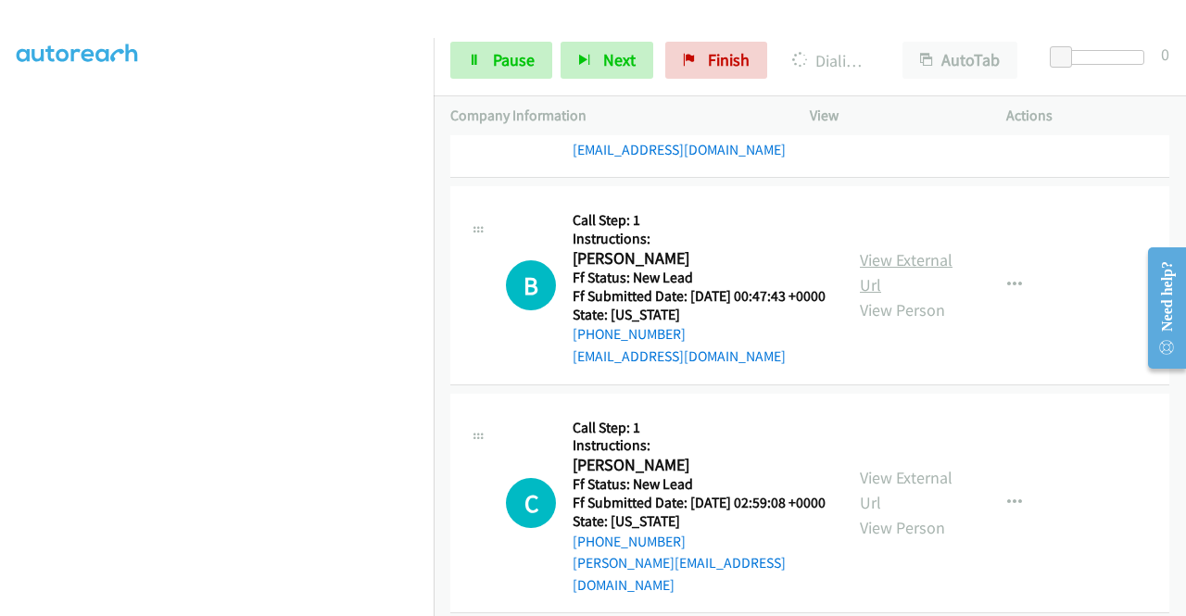
click at [922, 296] on link "View External Url" at bounding box center [906, 272] width 93 height 46
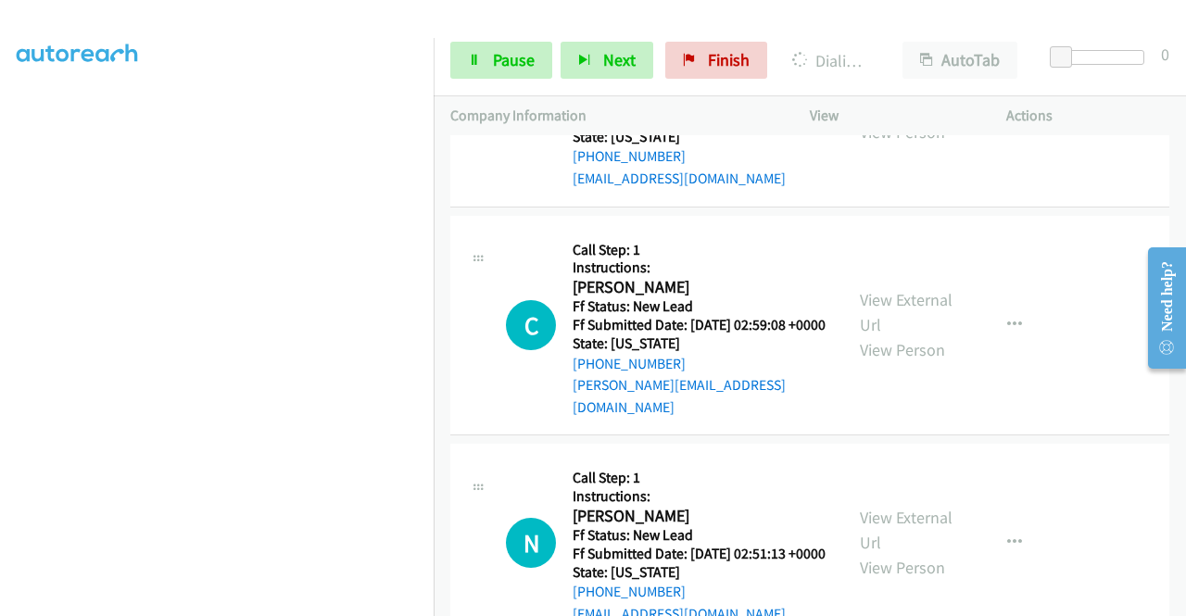
scroll to position [3077, 0]
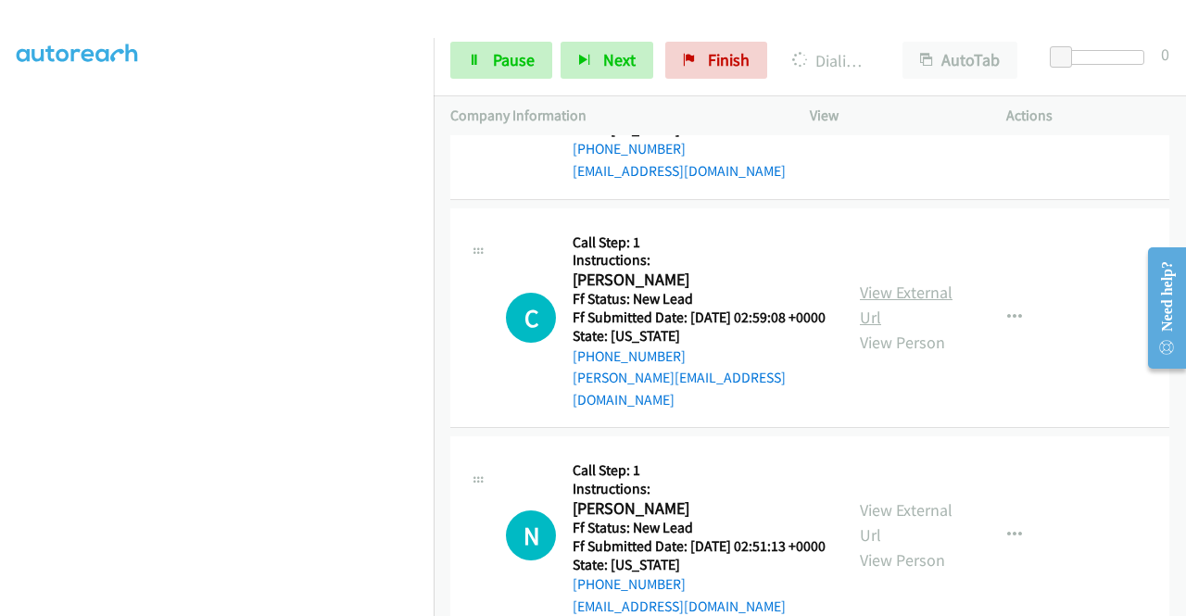
click at [938, 328] on link "View External Url" at bounding box center [906, 305] width 93 height 46
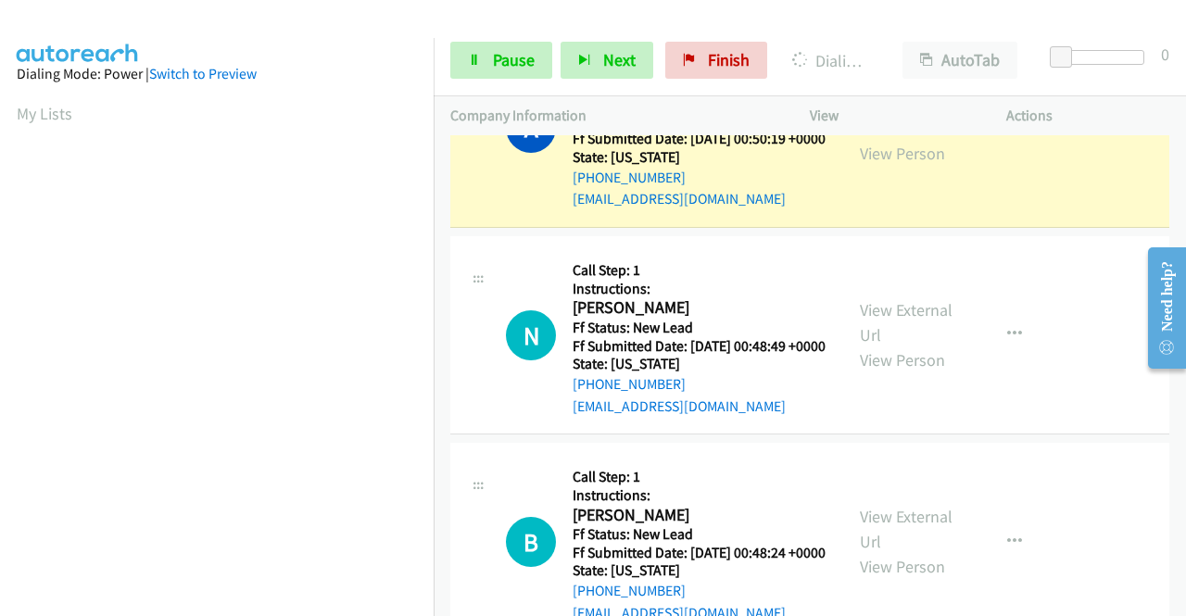
scroll to position [371, 0]
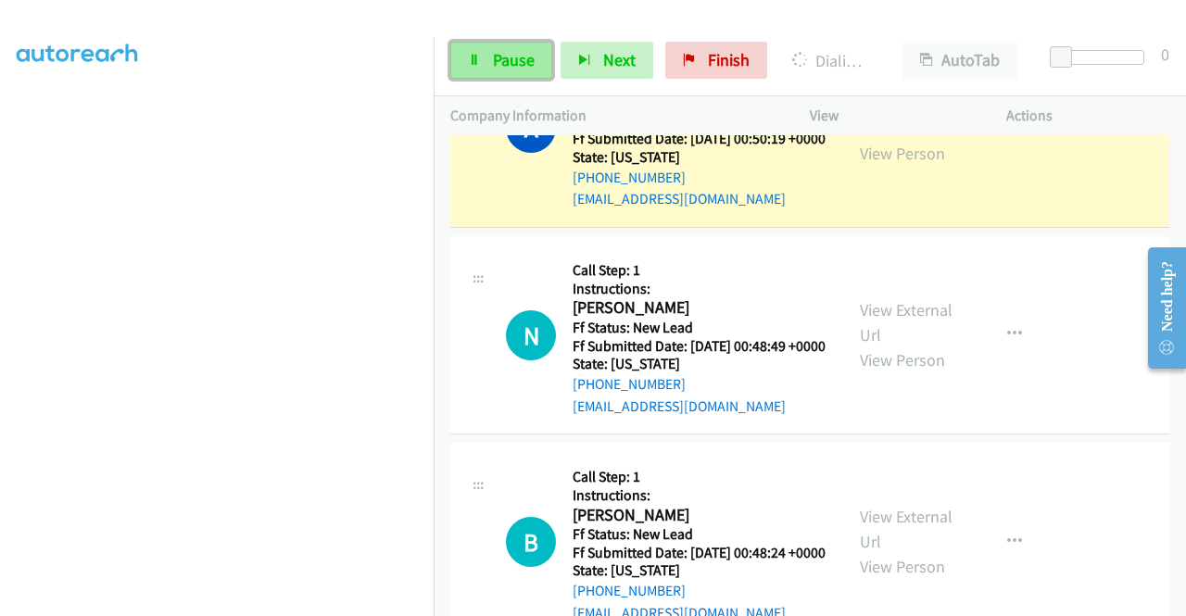
click at [520, 73] on link "Pause" at bounding box center [501, 60] width 102 height 37
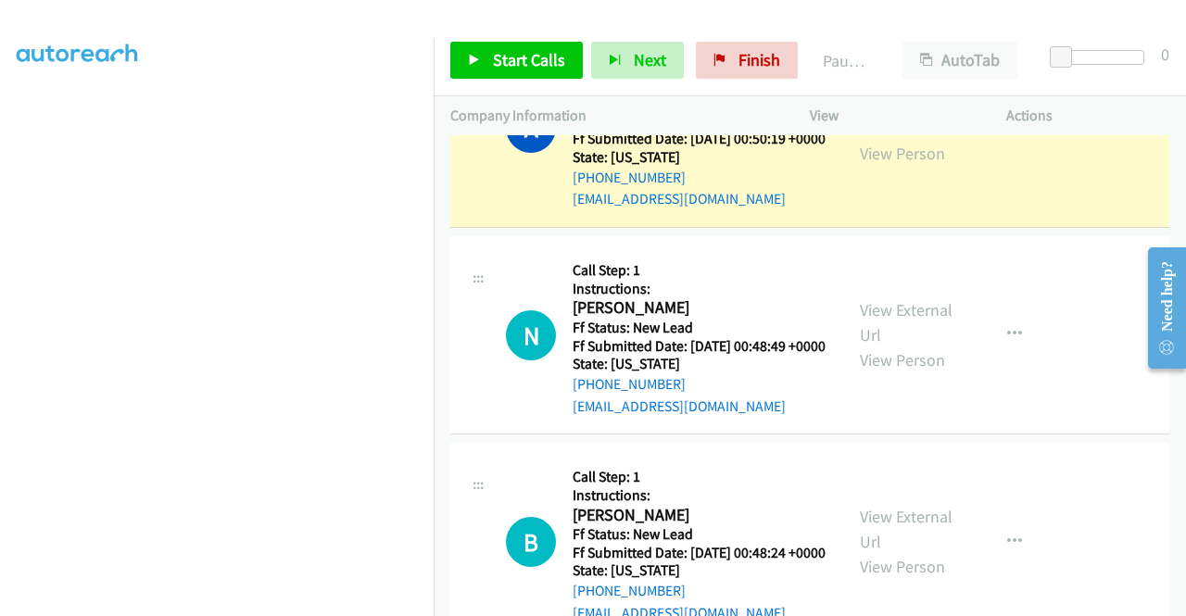
scroll to position [0, 0]
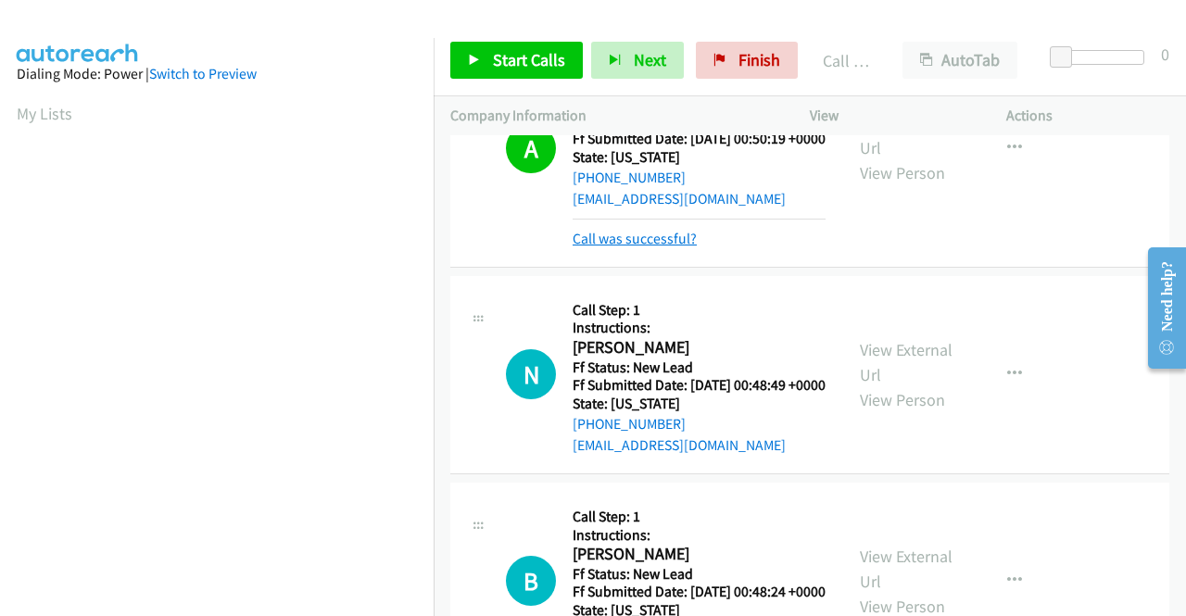
click at [605, 247] on link "Call was successful?" at bounding box center [635, 239] width 124 height 18
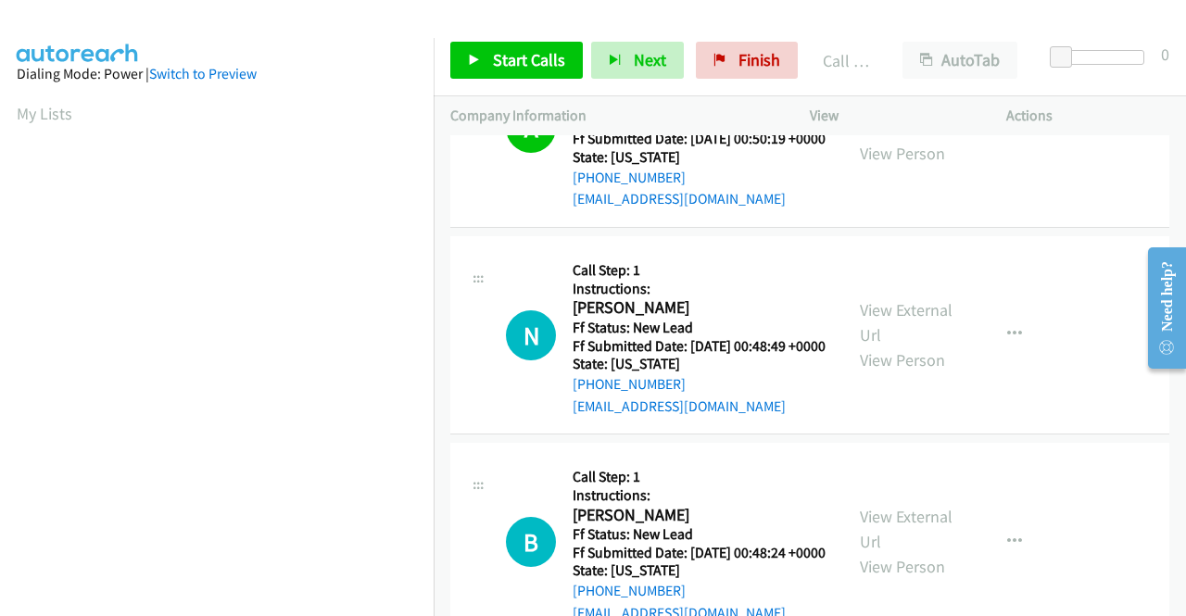
drag, startPoint x: 1086, startPoint y: 211, endPoint x: 1090, endPoint y: 199, distance: 12.9
click at [1086, 211] on div "A Callback Scheduled Call Step: 1 Instructions: Andrew Burd America/New_York Ff…" at bounding box center [809, 129] width 719 height 198
click at [560, 54] on span "Start Calls" at bounding box center [529, 59] width 72 height 21
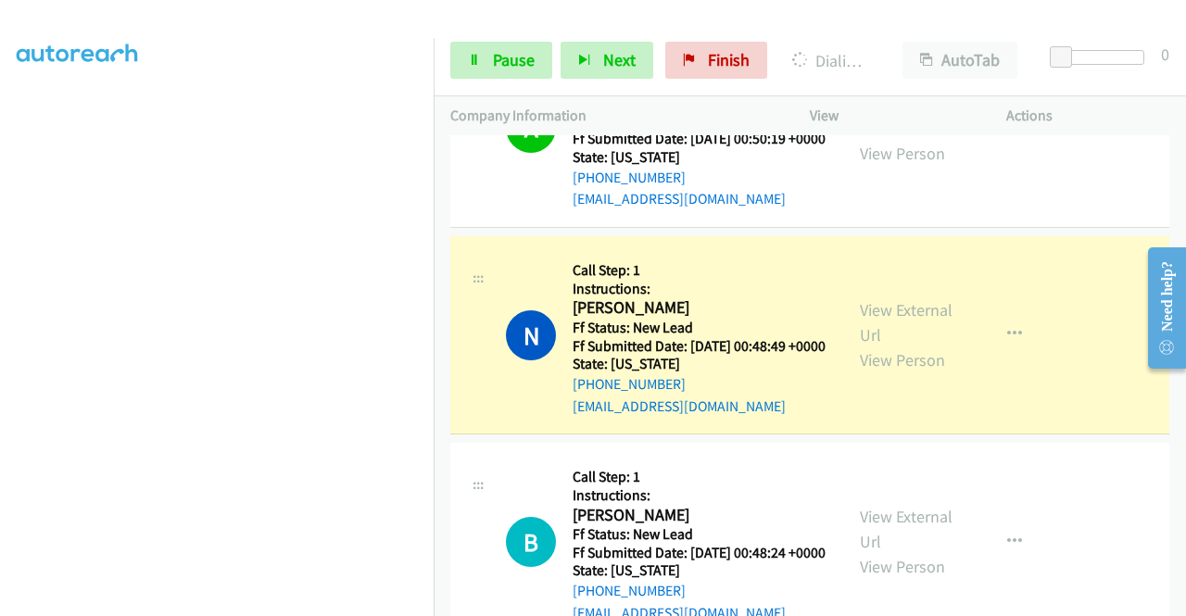
scroll to position [422, 0]
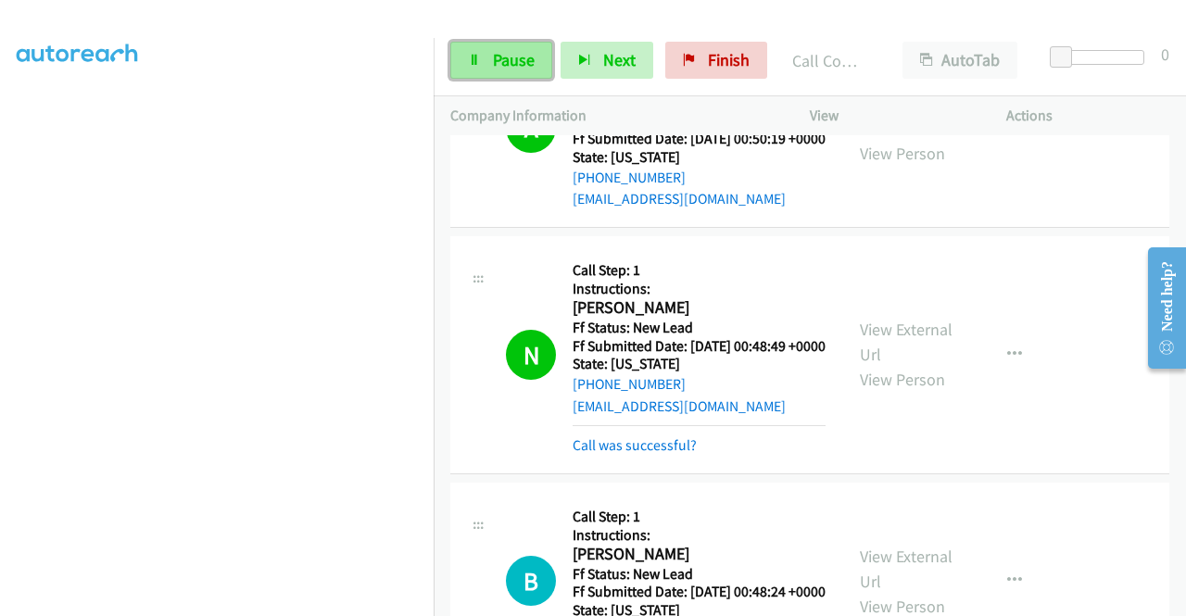
click at [487, 69] on link "Pause" at bounding box center [501, 60] width 102 height 37
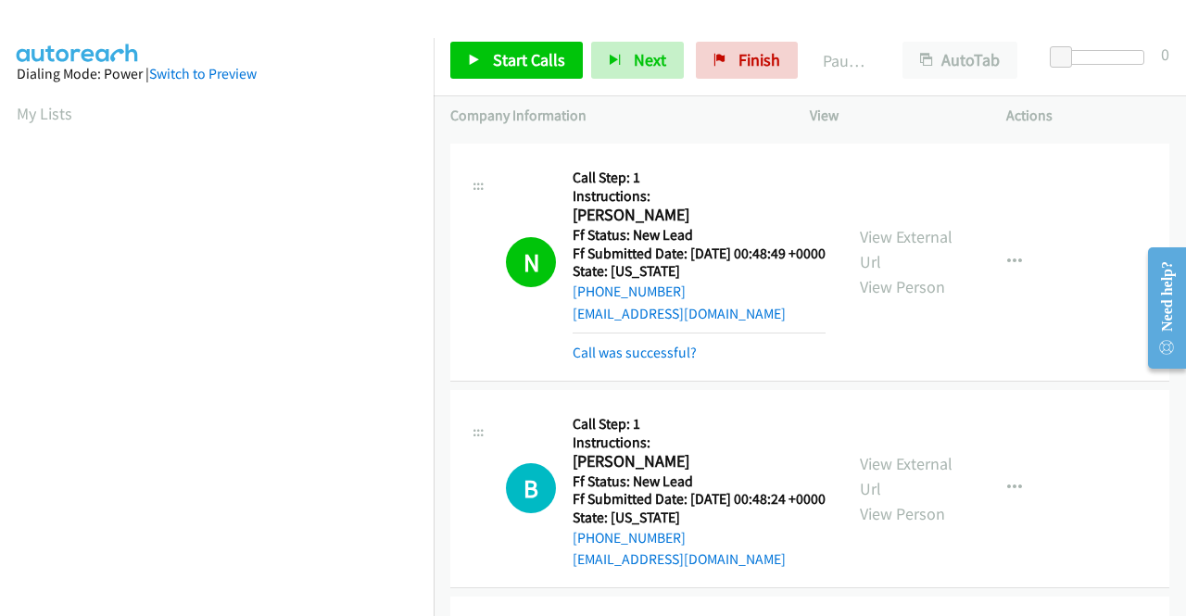
scroll to position [105, 0]
click at [679, 361] on link "Call was successful?" at bounding box center [635, 353] width 124 height 18
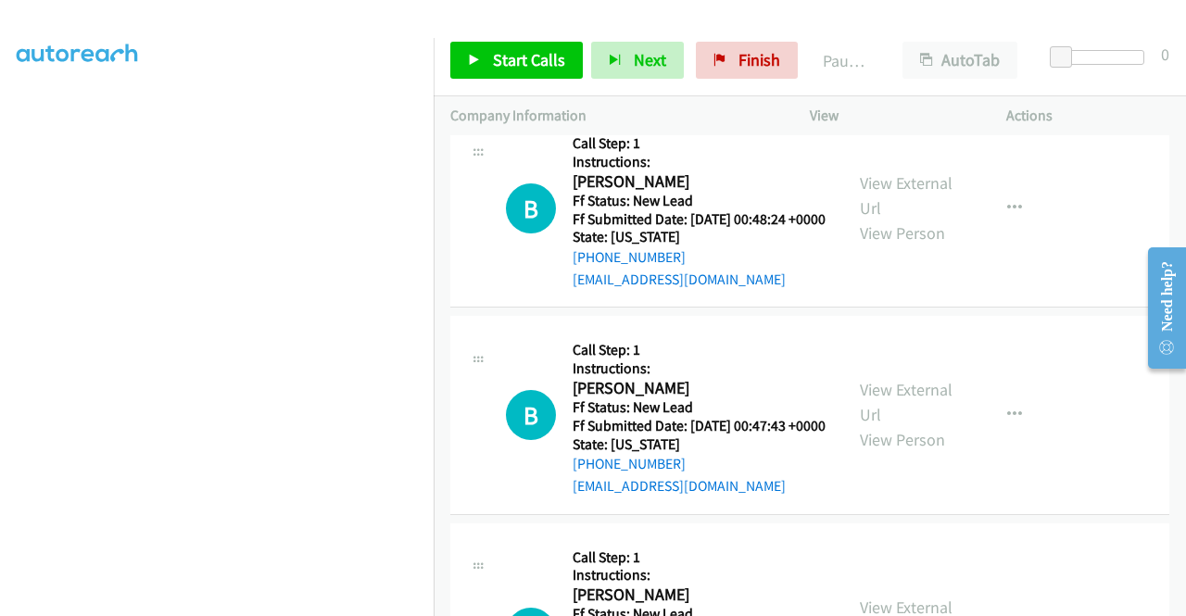
scroll to position [2799, 0]
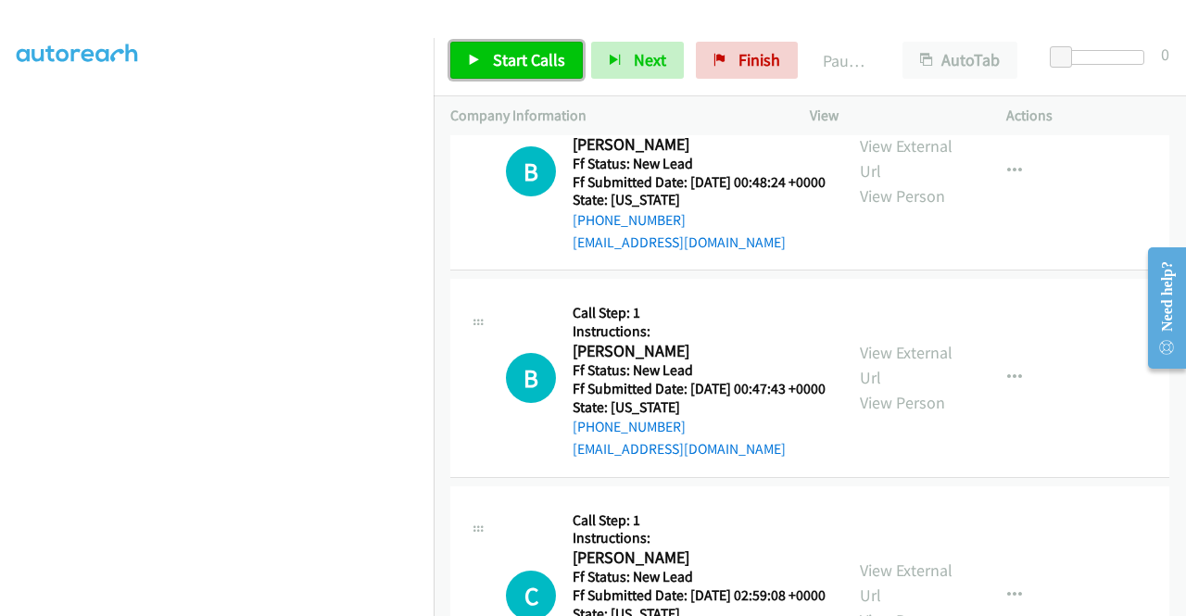
click at [488, 63] on link "Start Calls" at bounding box center [516, 60] width 132 height 37
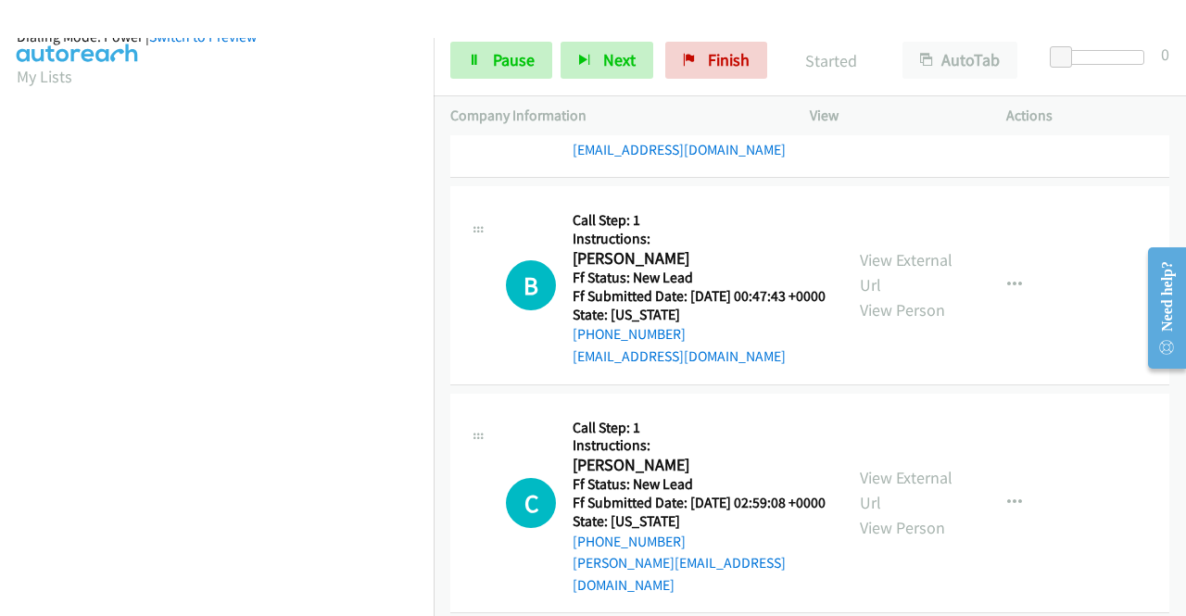
scroll to position [422, 0]
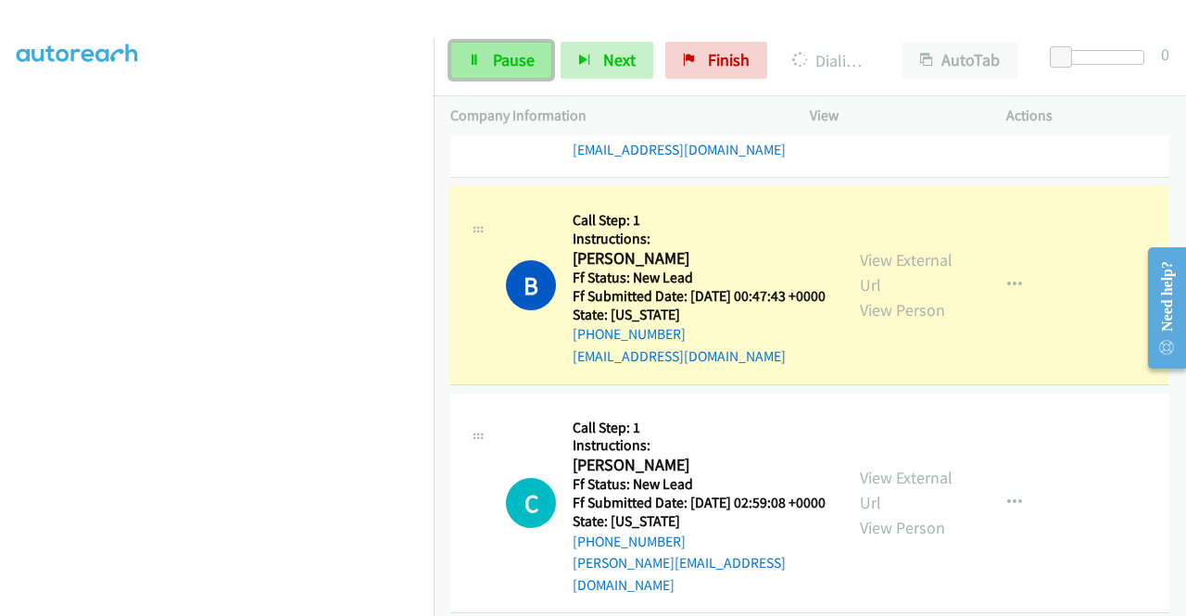
click at [503, 56] on span "Pause" at bounding box center [514, 59] width 42 height 21
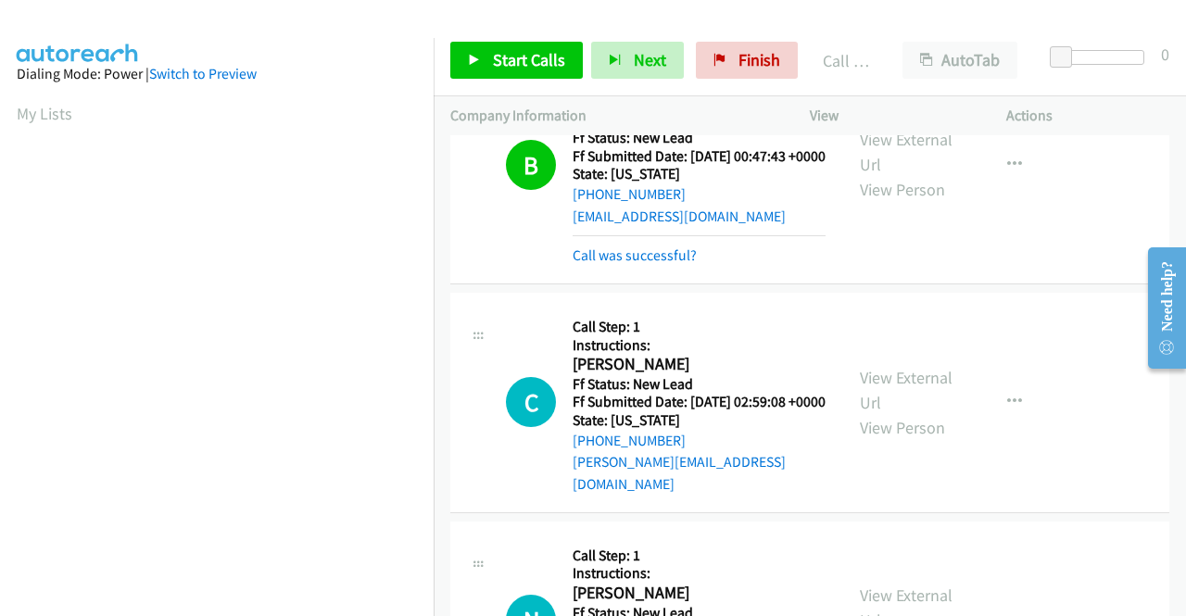
scroll to position [3077, 0]
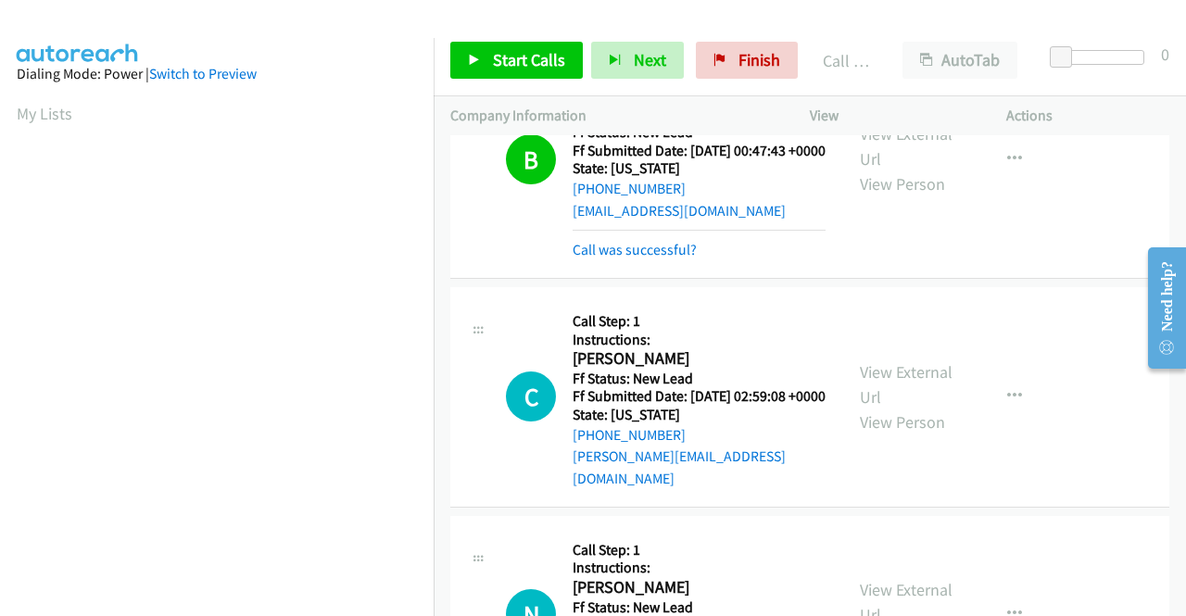
drag, startPoint x: 680, startPoint y: 209, endPoint x: 695, endPoint y: 250, distance: 43.4
click at [680, 12] on link "Call was successful?" at bounding box center [635, 3] width 124 height 18
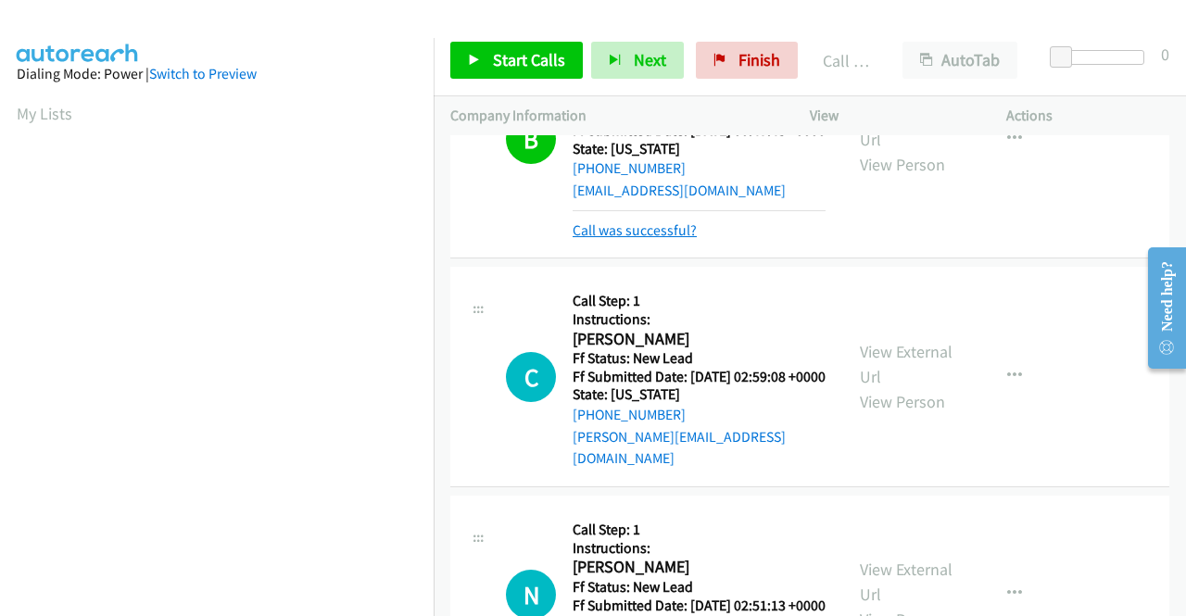
click at [684, 239] on link "Call was successful?" at bounding box center [635, 230] width 124 height 18
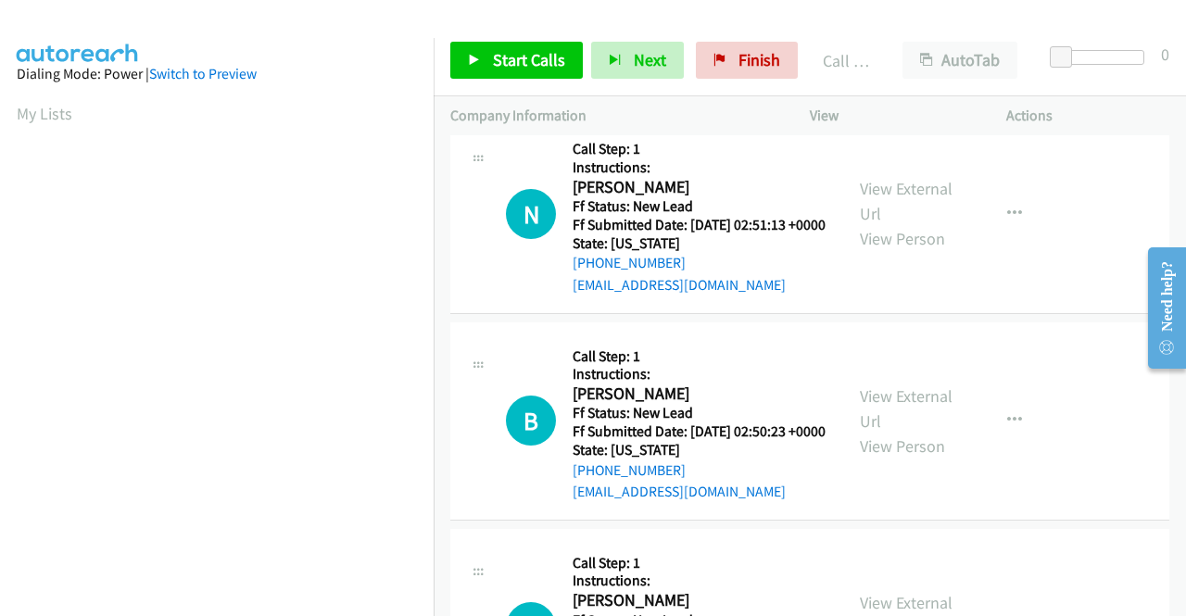
scroll to position [3428, 0]
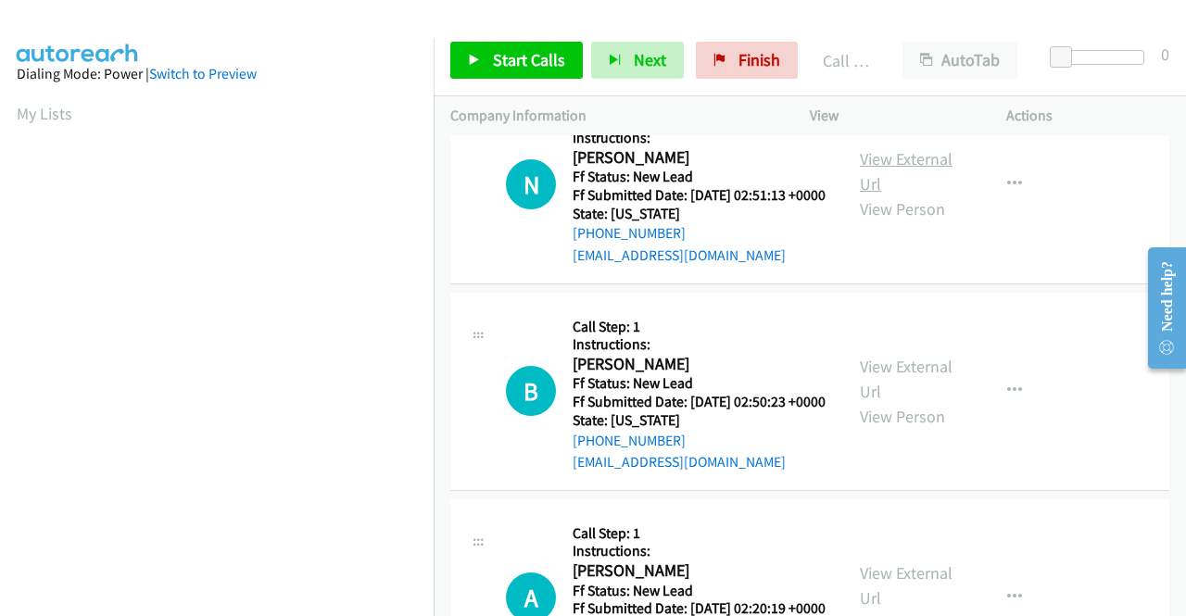
click at [917, 195] on link "View External Url" at bounding box center [906, 171] width 93 height 46
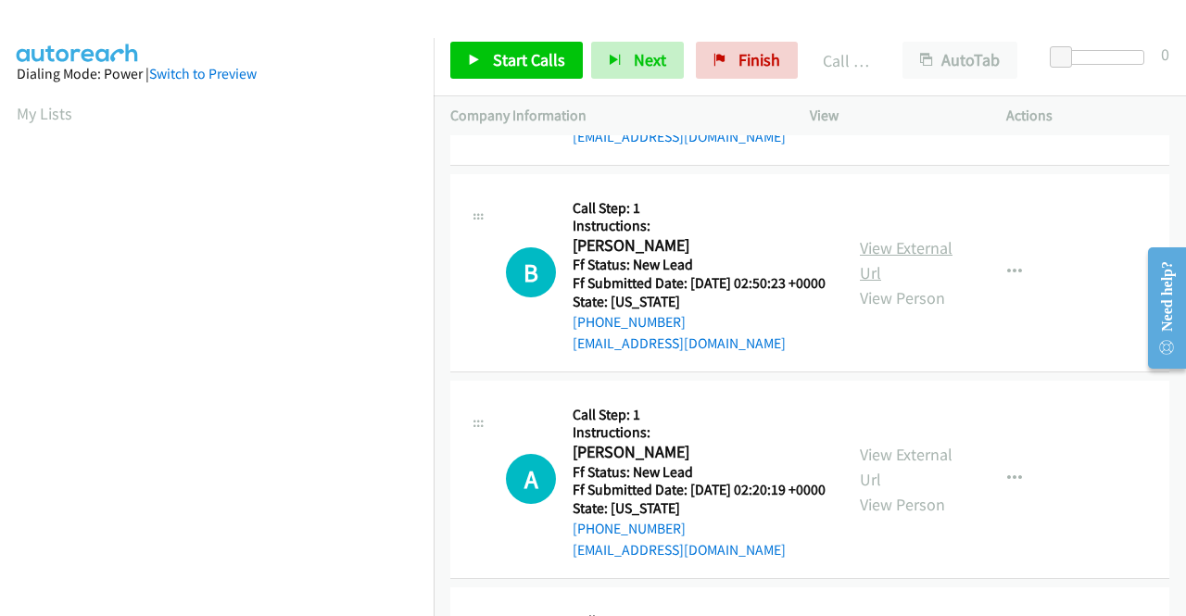
scroll to position [3613, 0]
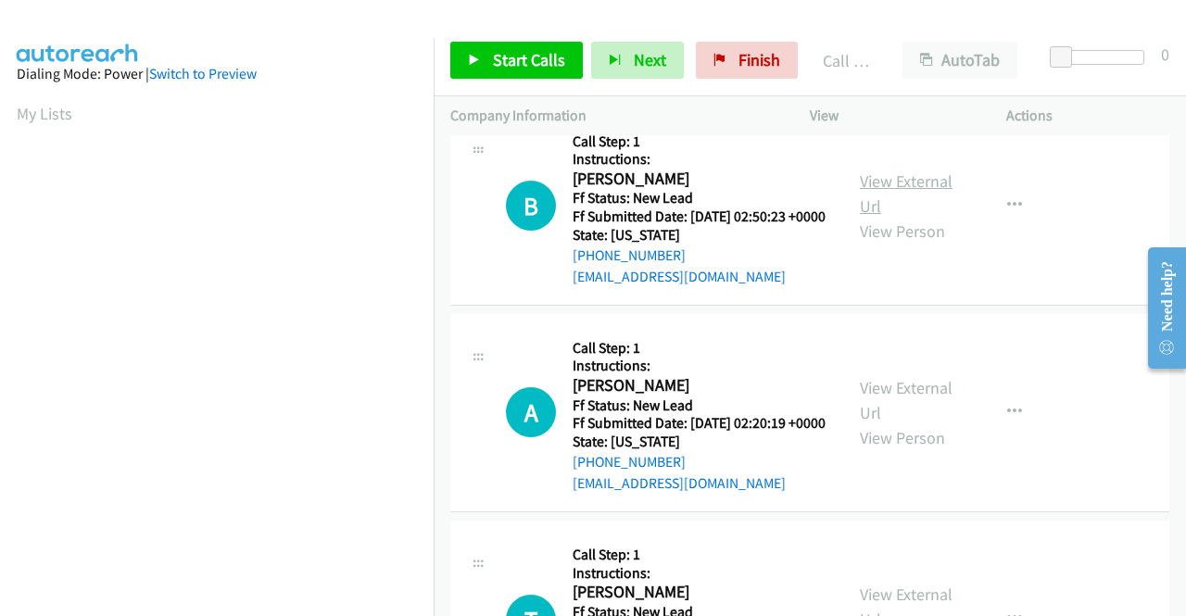
click at [910, 217] on link "View External Url" at bounding box center [906, 193] width 93 height 46
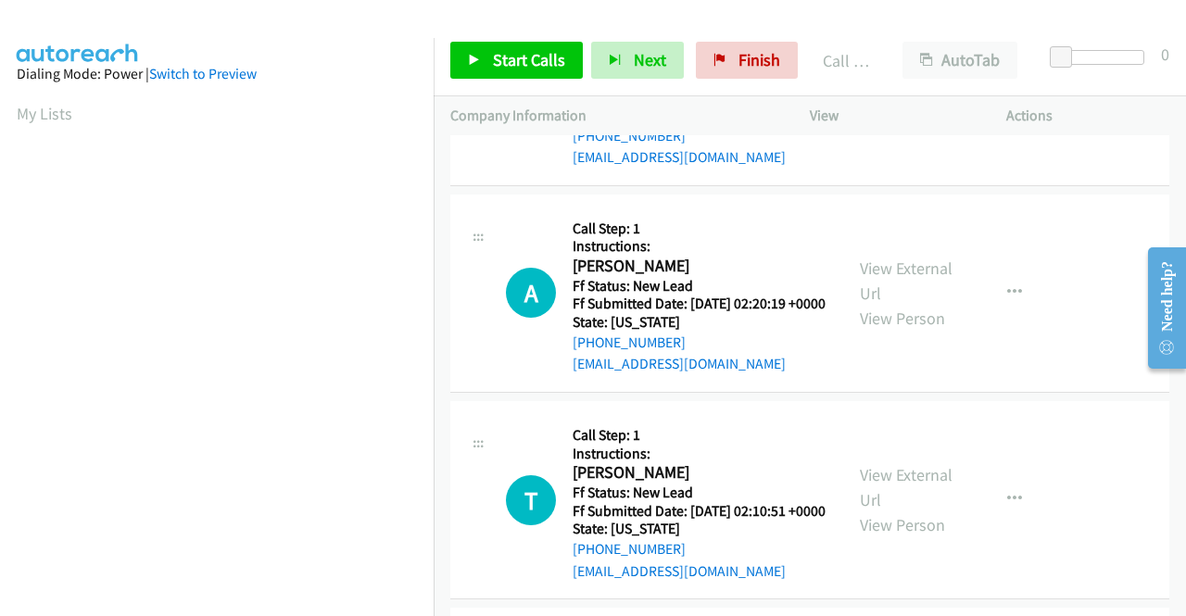
scroll to position [3798, 0]
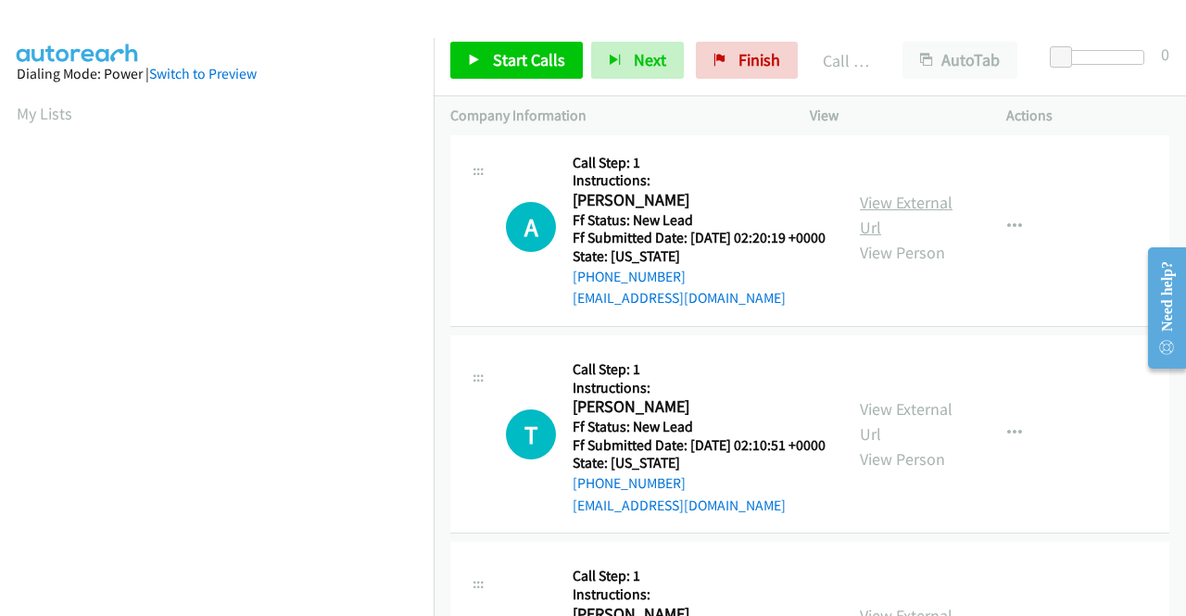
click at [900, 238] on link "View External Url" at bounding box center [906, 215] width 93 height 46
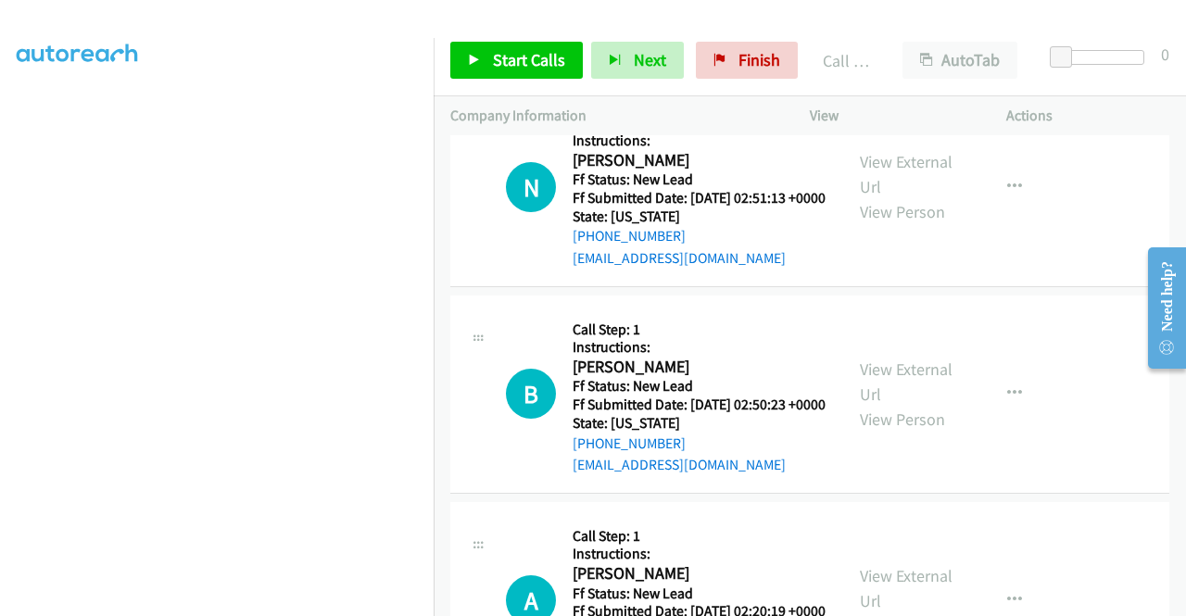
scroll to position [3428, 0]
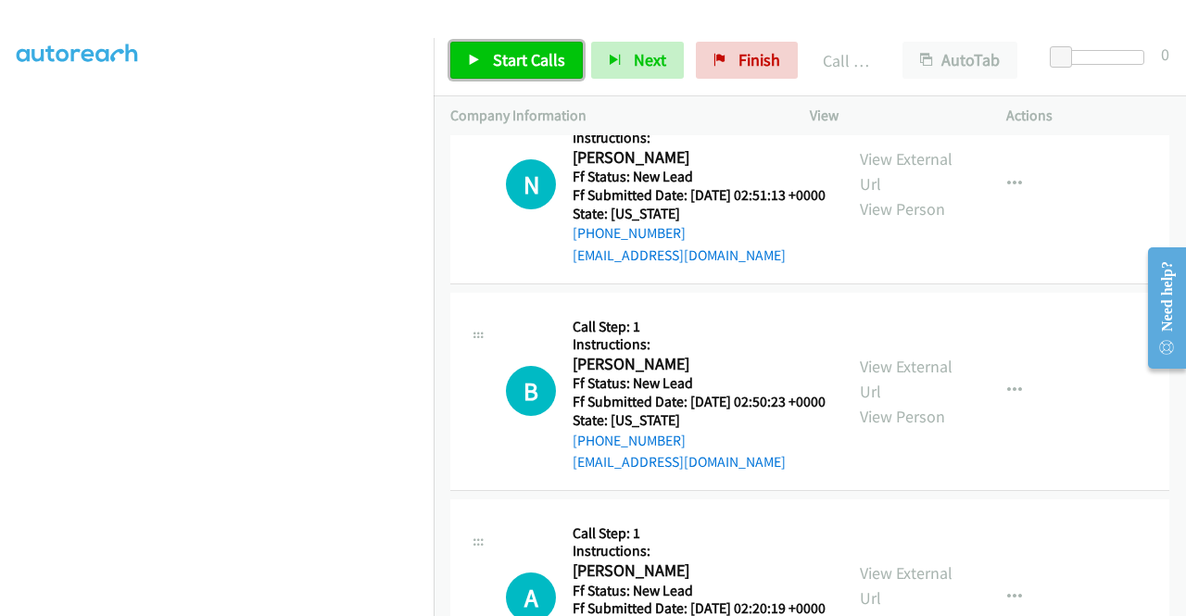
click at [528, 67] on span "Start Calls" at bounding box center [529, 59] width 72 height 21
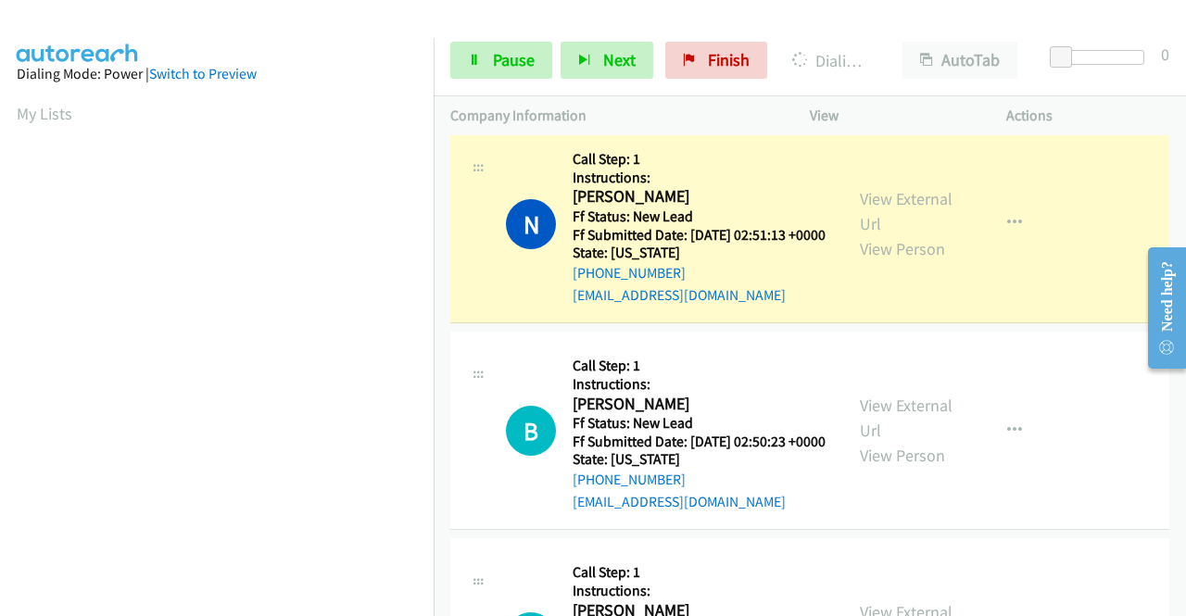
scroll to position [422, 0]
click at [647, 96] on link "Call was successful?" at bounding box center [635, 88] width 124 height 18
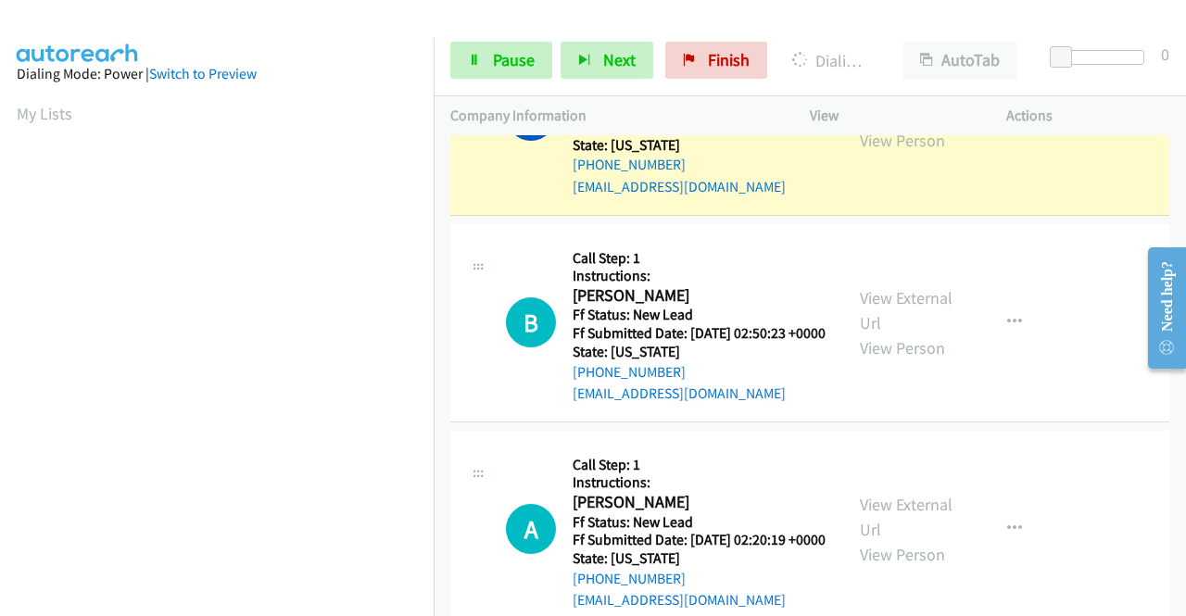
scroll to position [3613, 0]
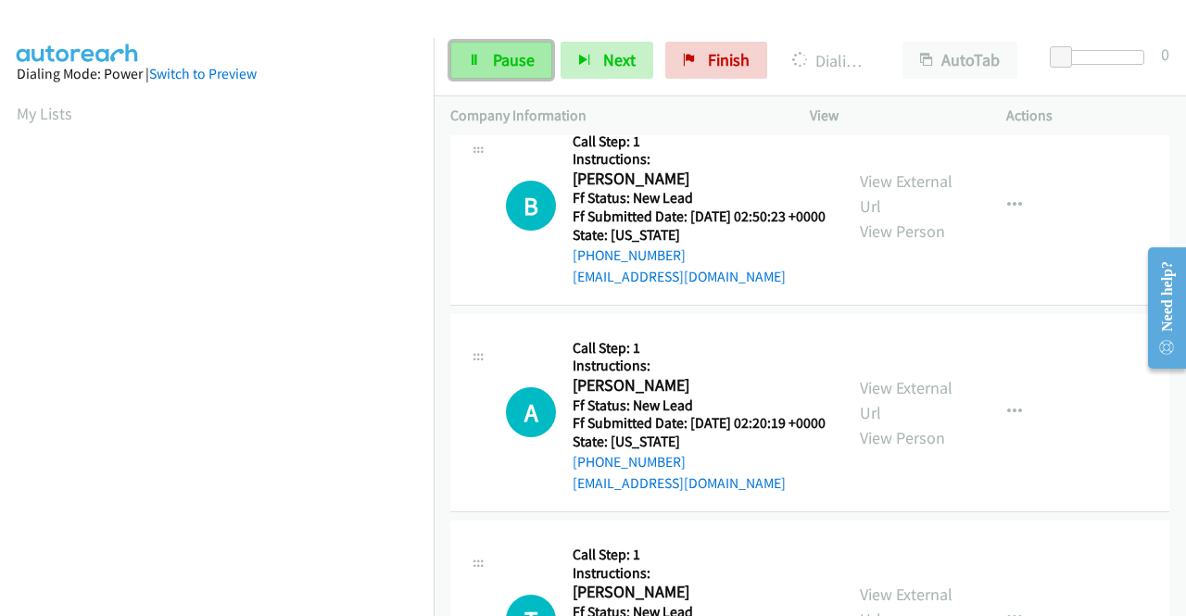
click at [495, 67] on span "Pause" at bounding box center [514, 59] width 42 height 21
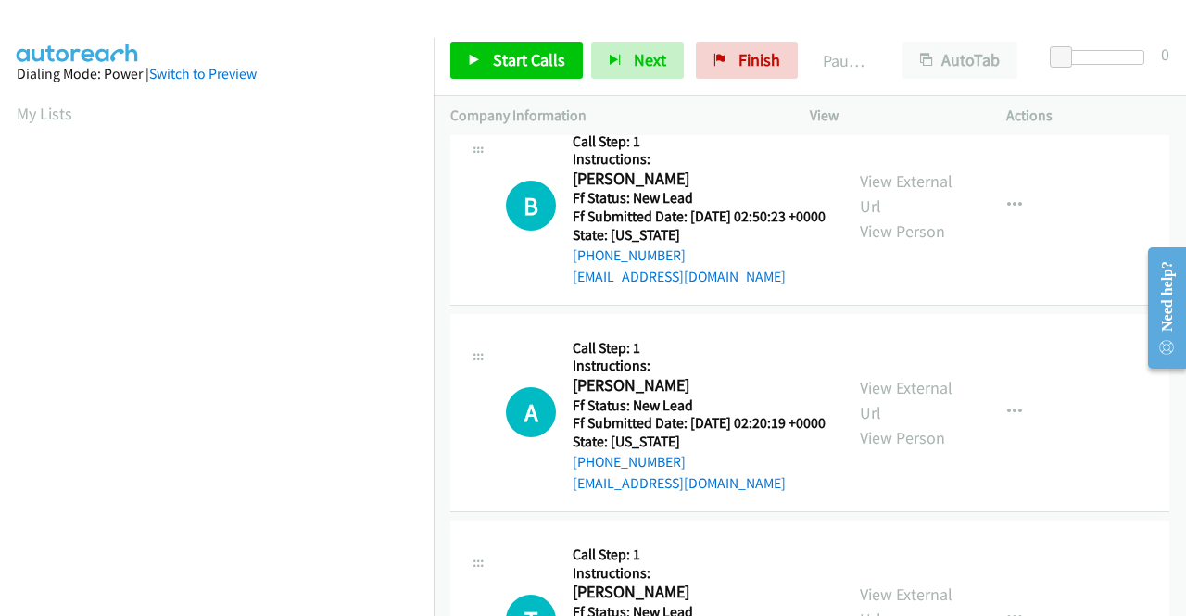
scroll to position [105, 0]
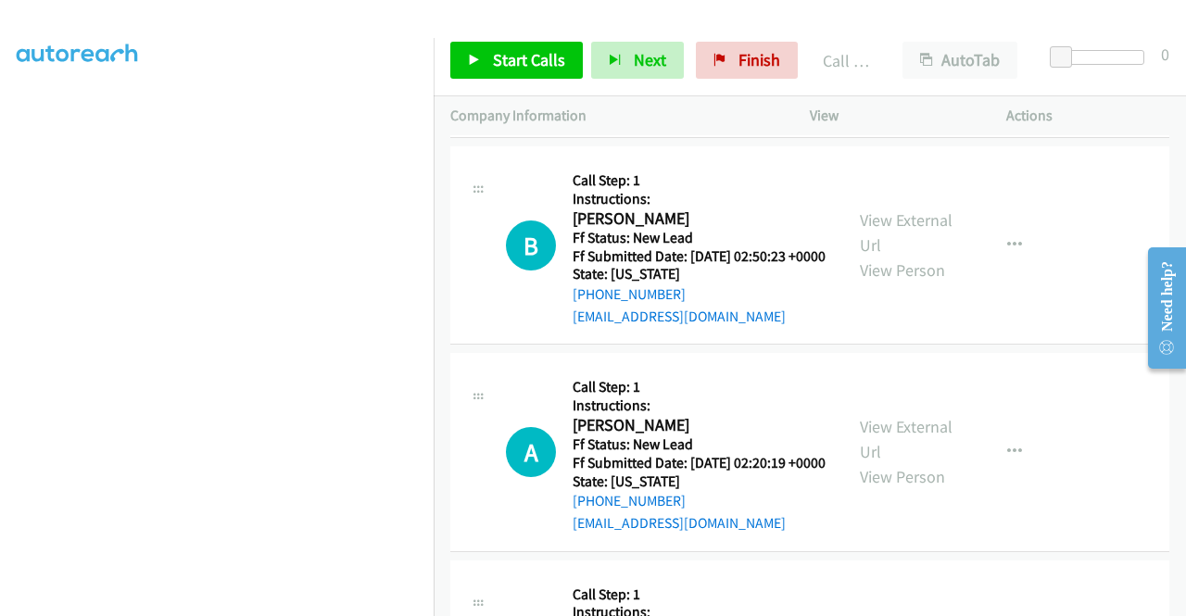
click at [598, 119] on link "Call was successful?" at bounding box center [635, 110] width 124 height 18
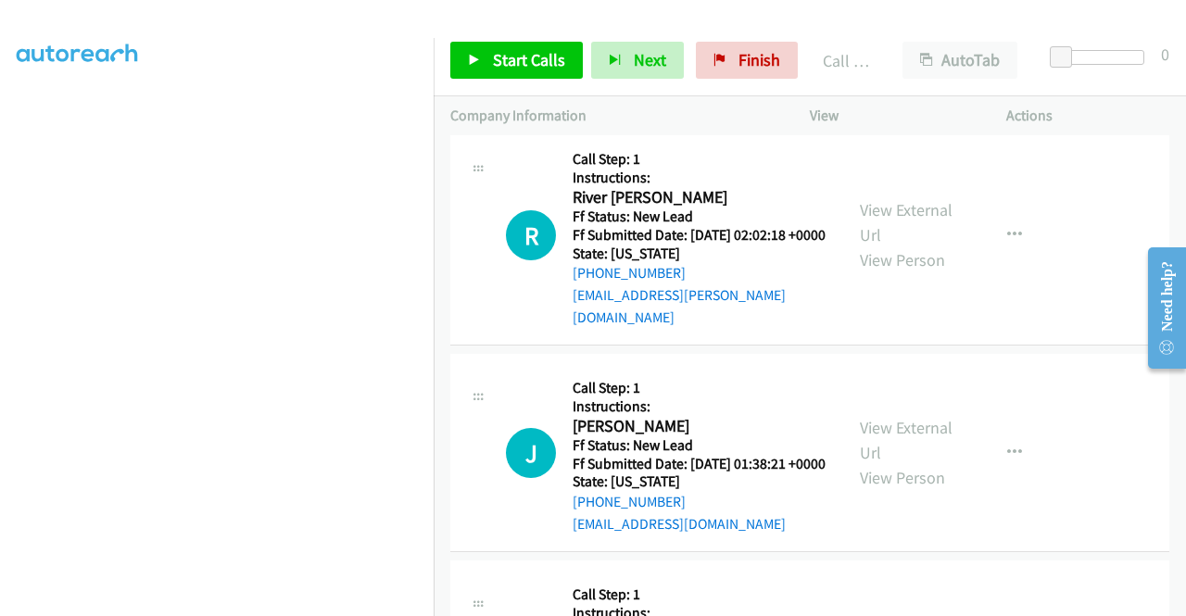
scroll to position [4447, 0]
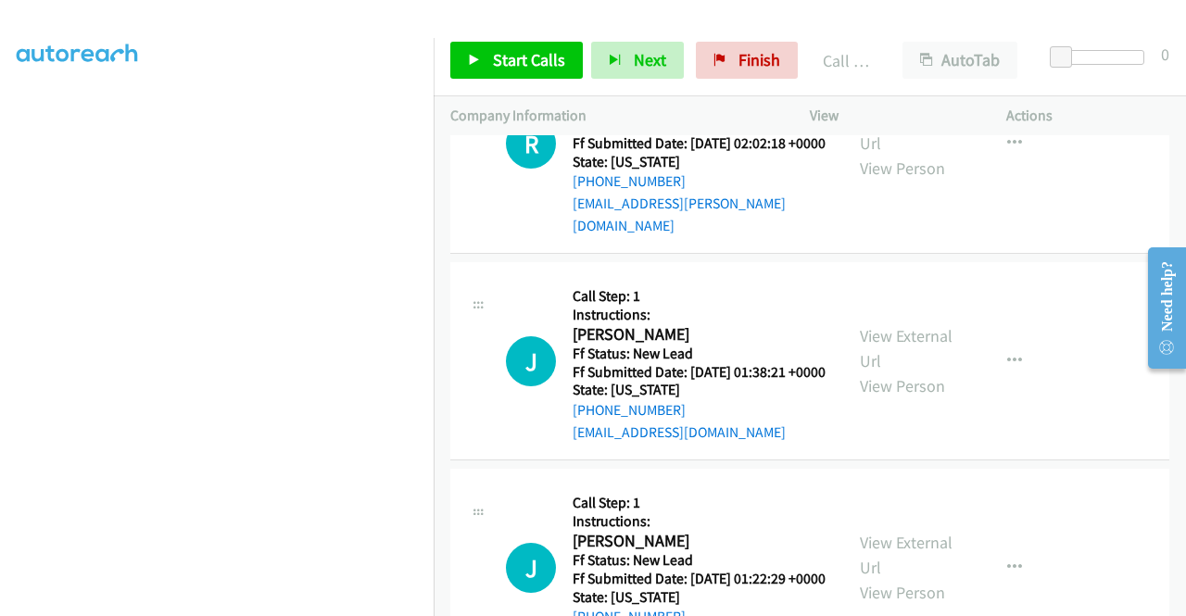
scroll to position [4539, 0]
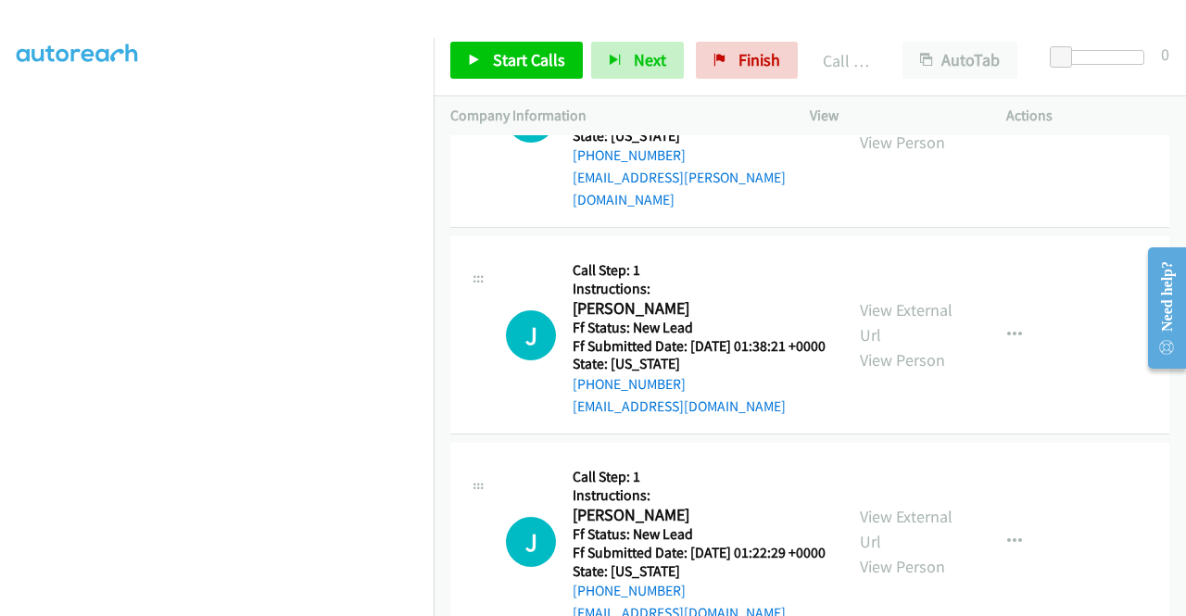
click at [914, 128] on link "View External Url" at bounding box center [906, 105] width 93 height 46
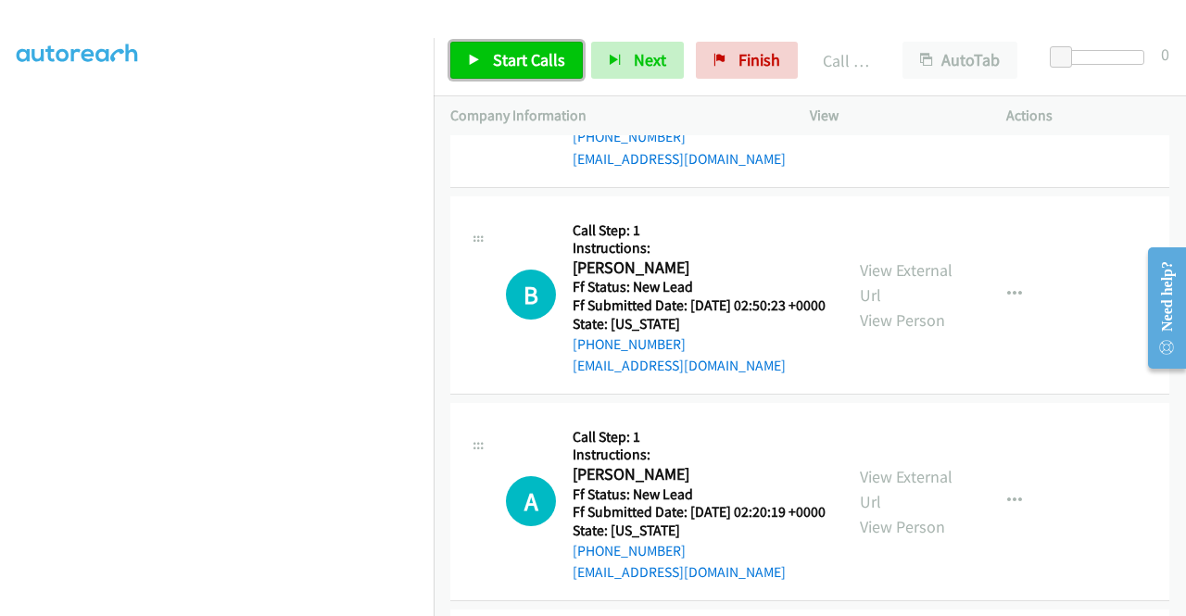
scroll to position [3520, 0]
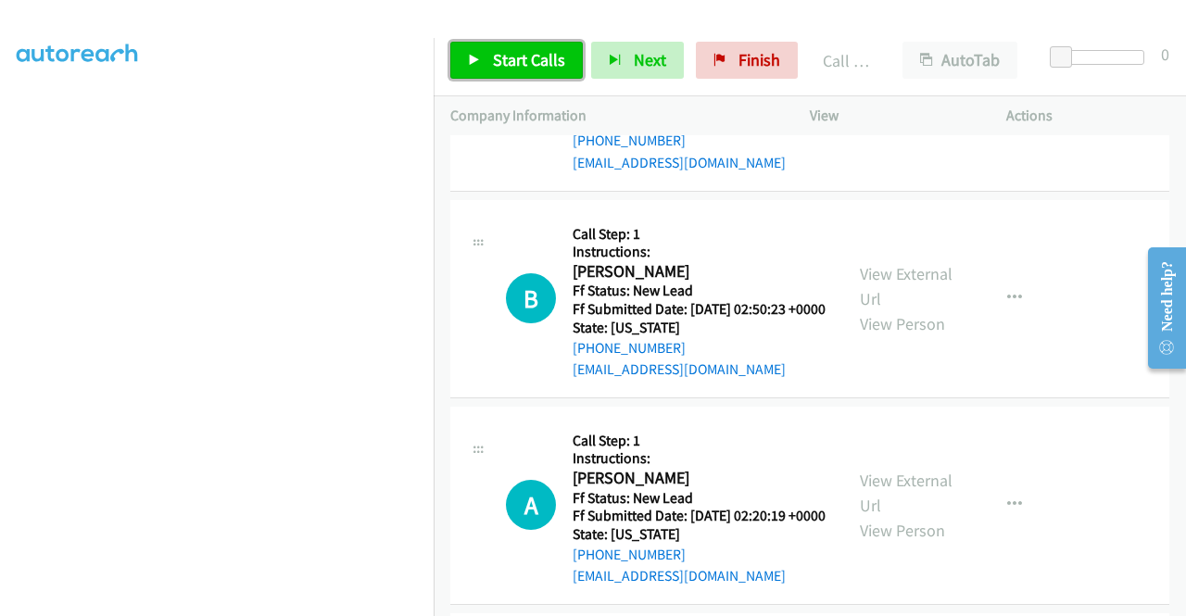
click at [517, 55] on span "Start Calls" at bounding box center [529, 59] width 72 height 21
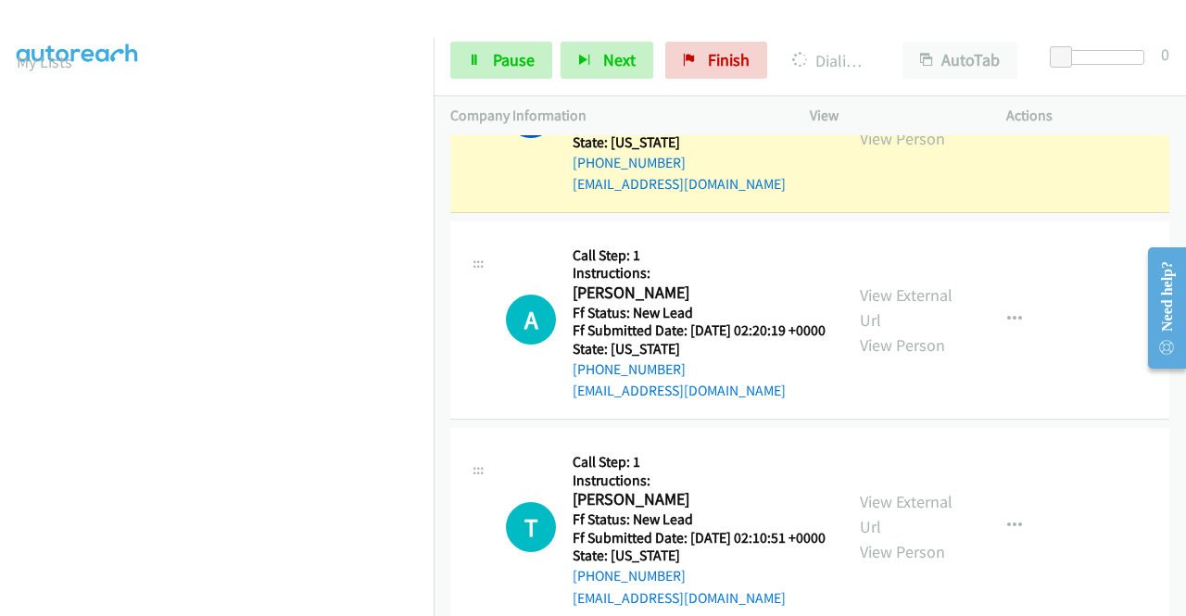
scroll to position [330, 0]
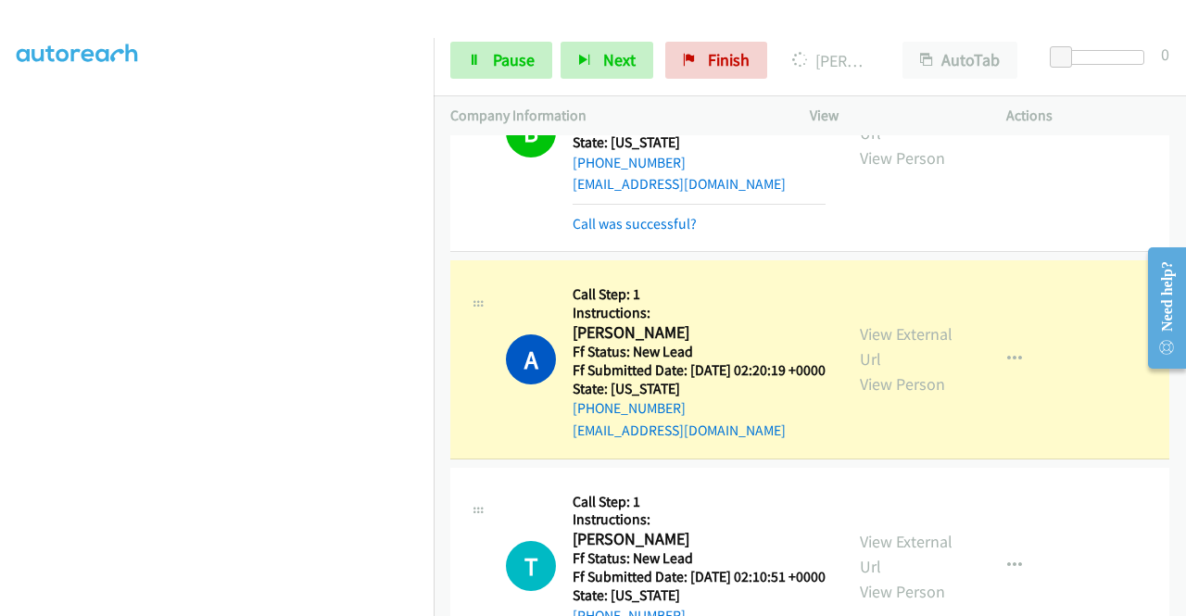
drag, startPoint x: 597, startPoint y: 483, endPoint x: 524, endPoint y: 473, distance: 72.9
click at [597, 233] on link "Call was successful?" at bounding box center [635, 224] width 124 height 18
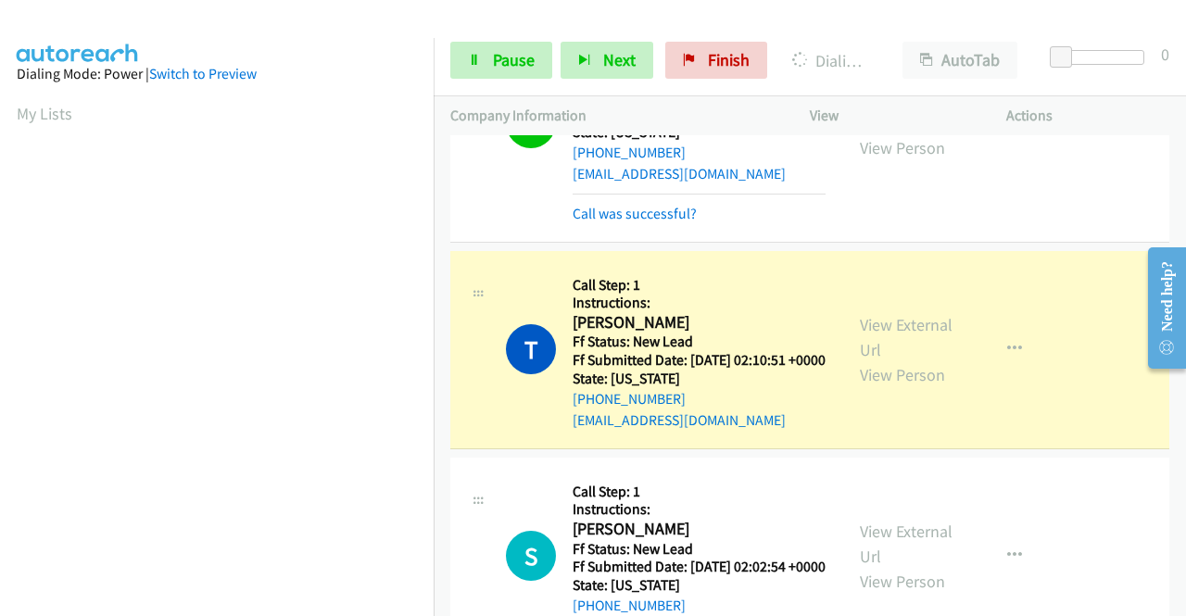
scroll to position [4076, 0]
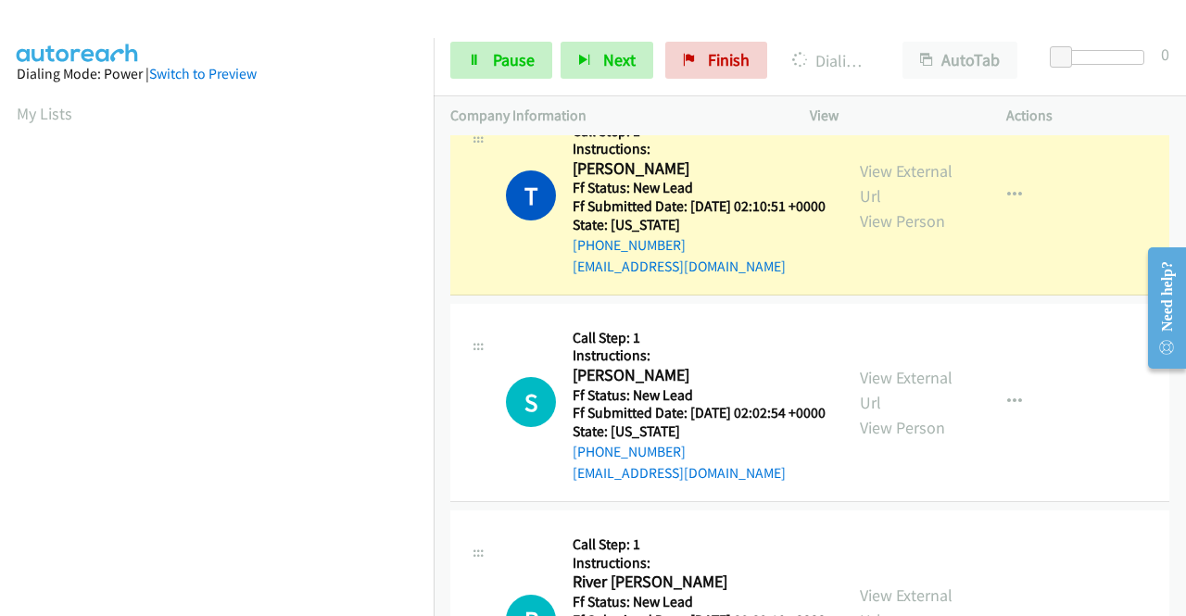
click at [680, 69] on link "Call was successful?" at bounding box center [635, 60] width 124 height 18
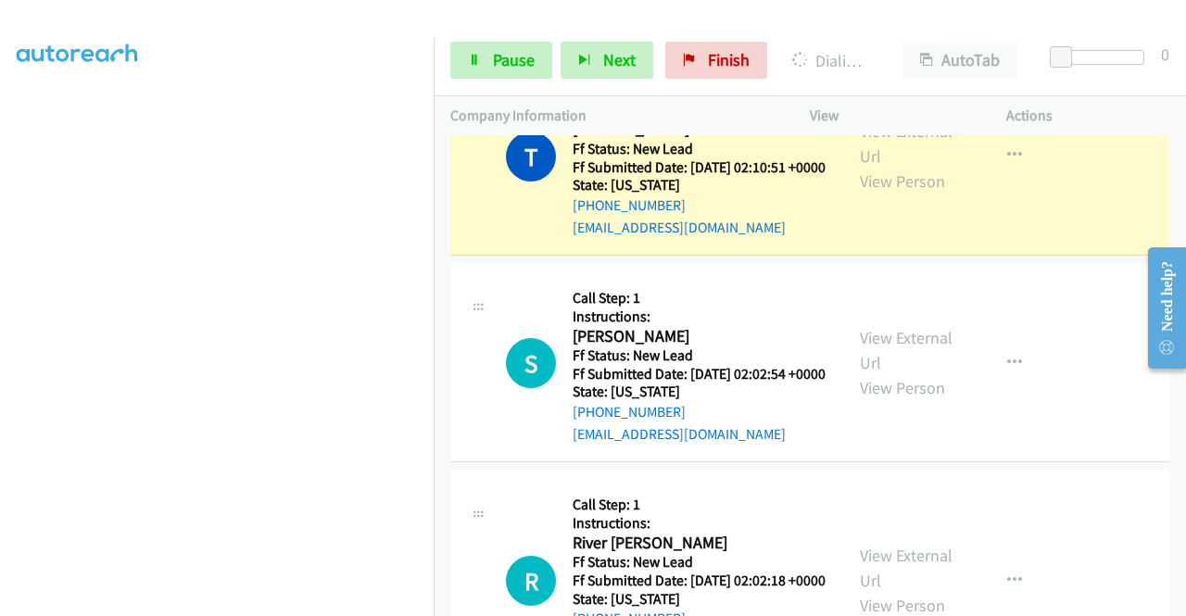
scroll to position [52, 0]
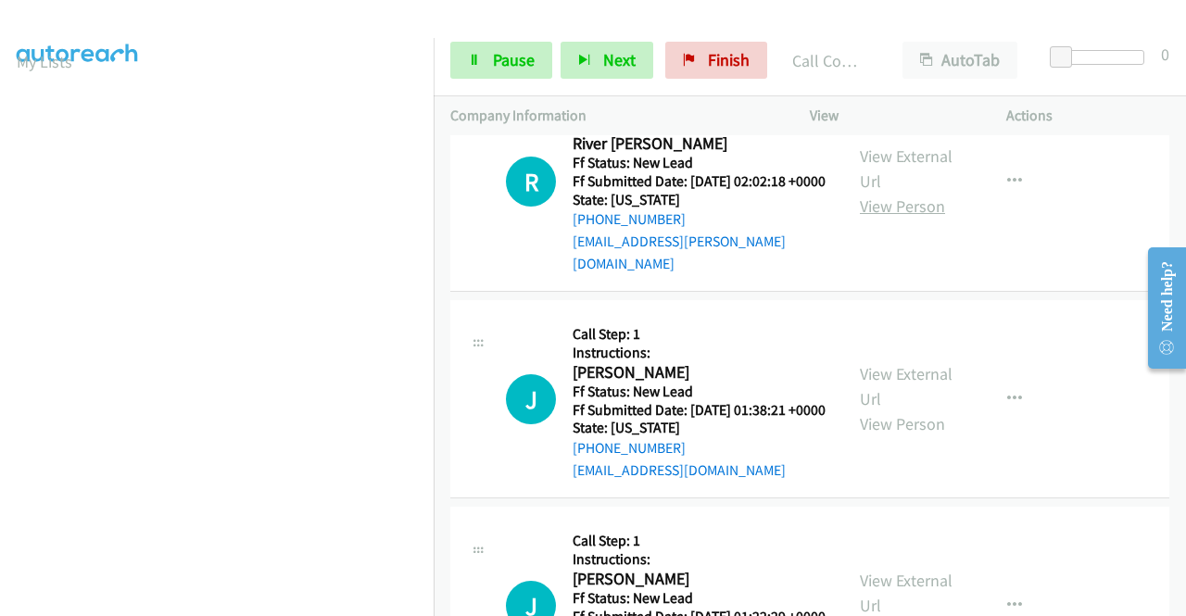
scroll to position [4612, 0]
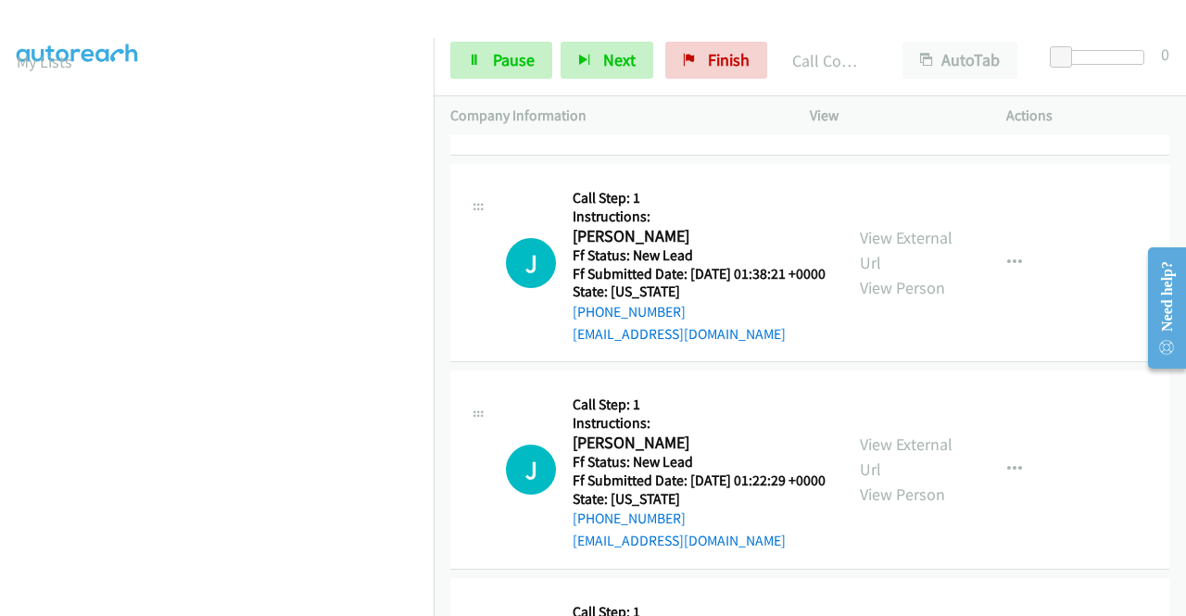
click at [919, 56] on link "View External Url" at bounding box center [906, 32] width 93 height 46
click at [933, 273] on link "View External Url" at bounding box center [906, 250] width 93 height 46
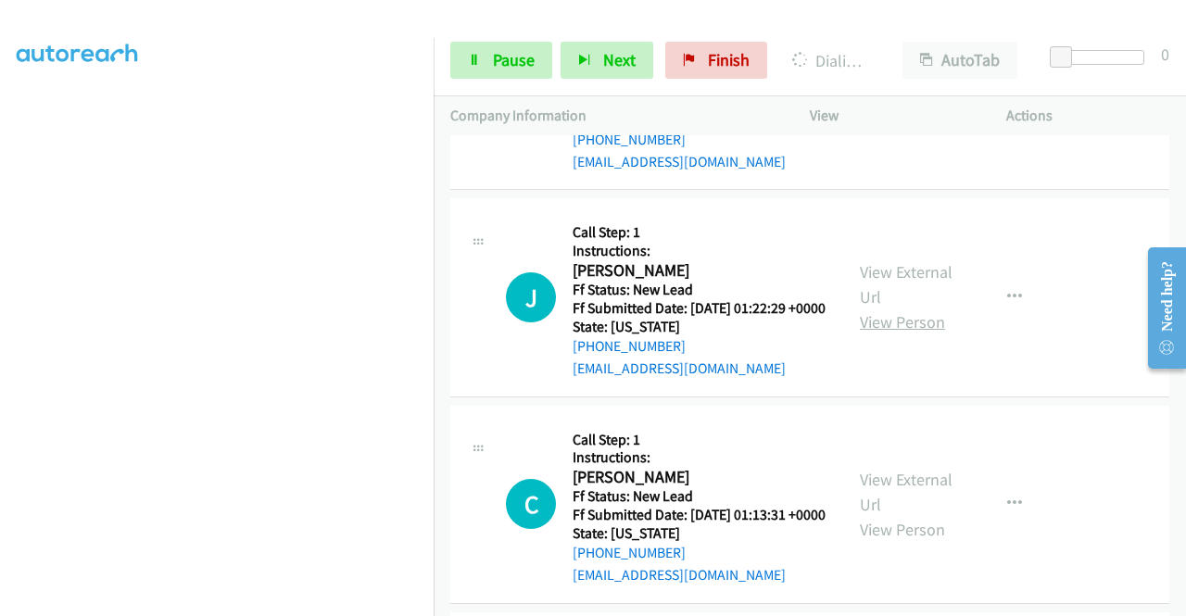
scroll to position [4890, 0]
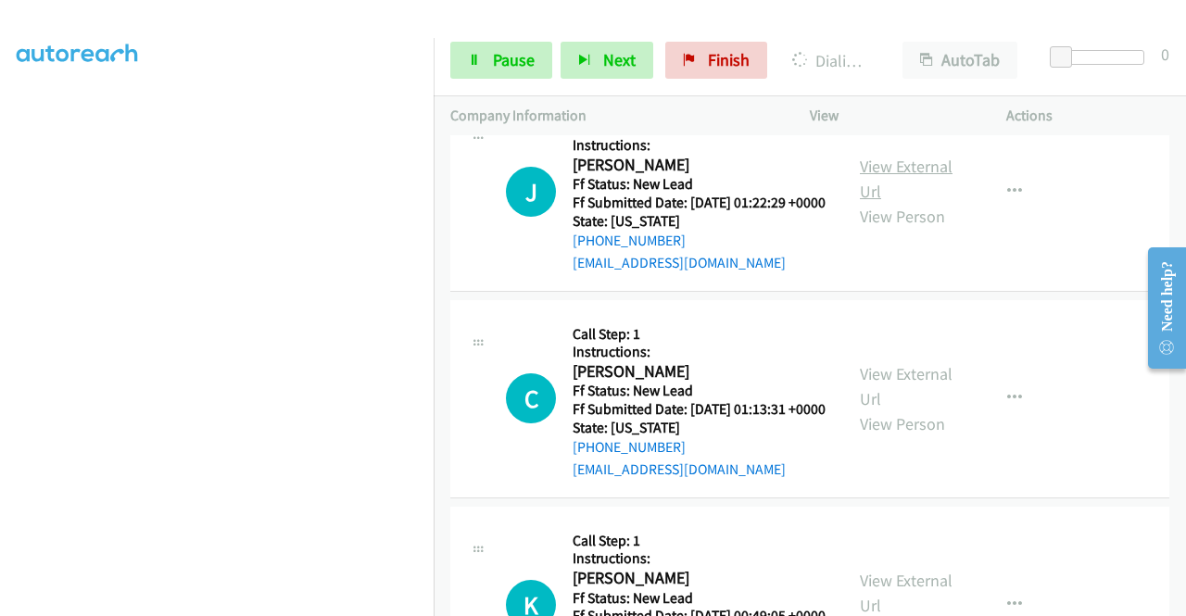
click at [908, 202] on link "View External Url" at bounding box center [906, 179] width 93 height 46
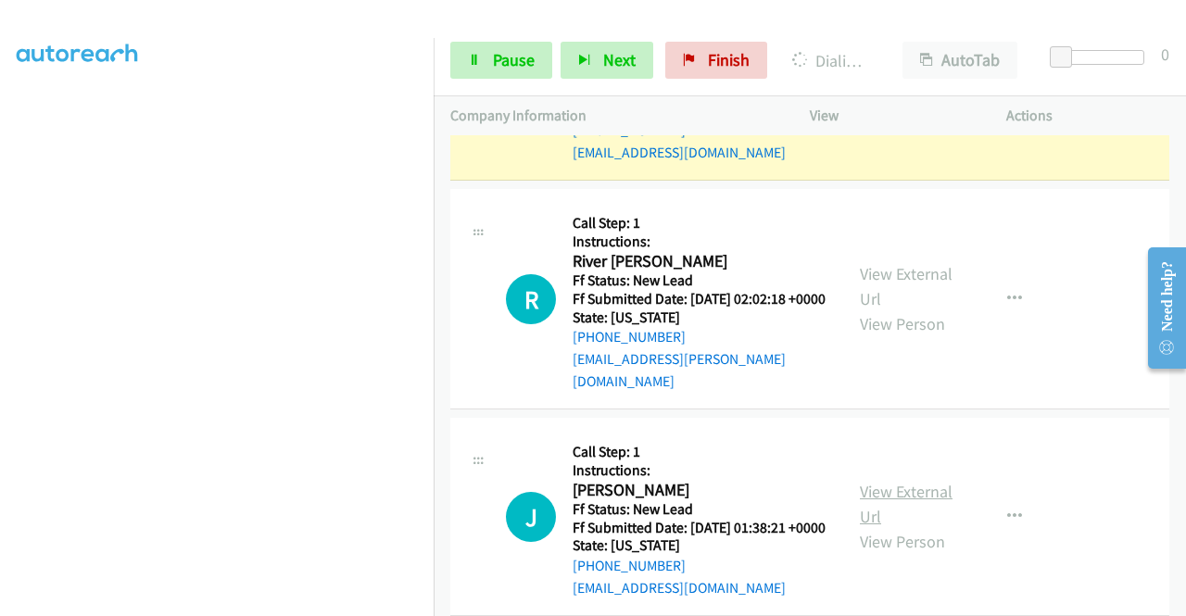
scroll to position [4334, 0]
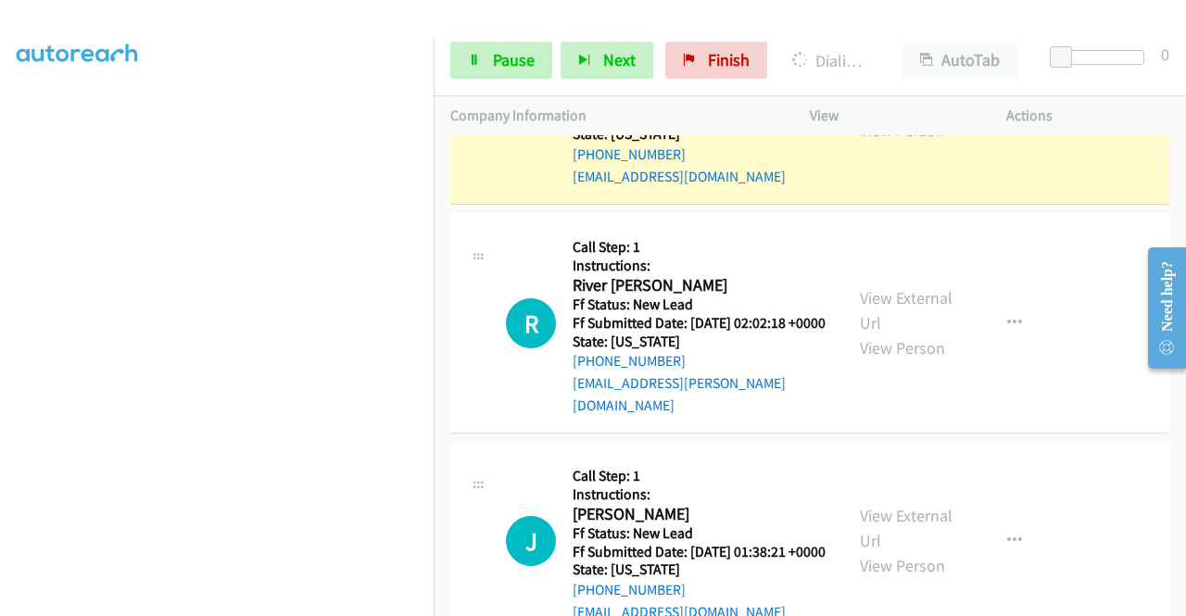
drag, startPoint x: 1143, startPoint y: 94, endPoint x: 1114, endPoint y: 94, distance: 29.7
click at [1143, 94] on div "Start Calls Pause Next Finish Dialing Sarah Ruggless AutoTab AutoTab 0" at bounding box center [810, 60] width 752 height 71
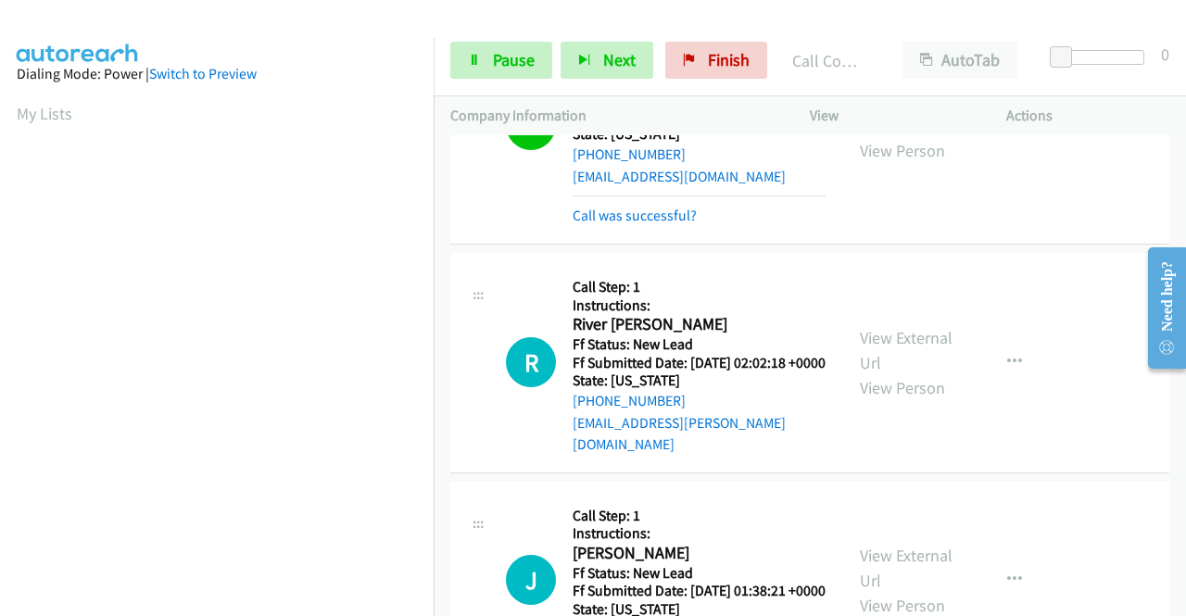
scroll to position [422, 0]
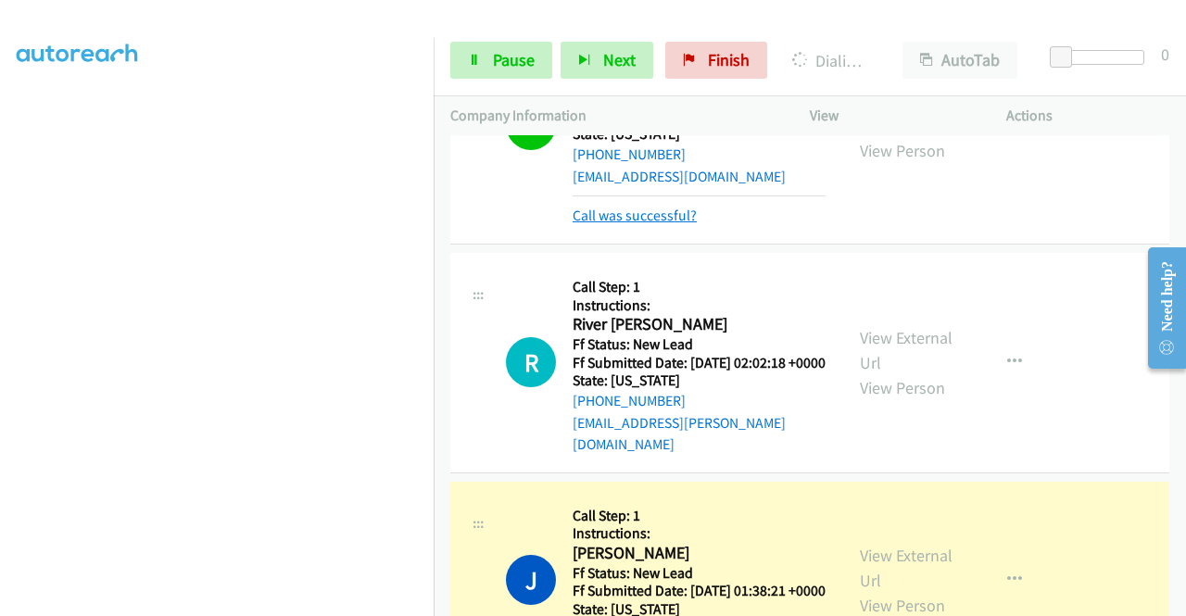
click at [656, 224] on link "Call was successful?" at bounding box center [635, 216] width 124 height 18
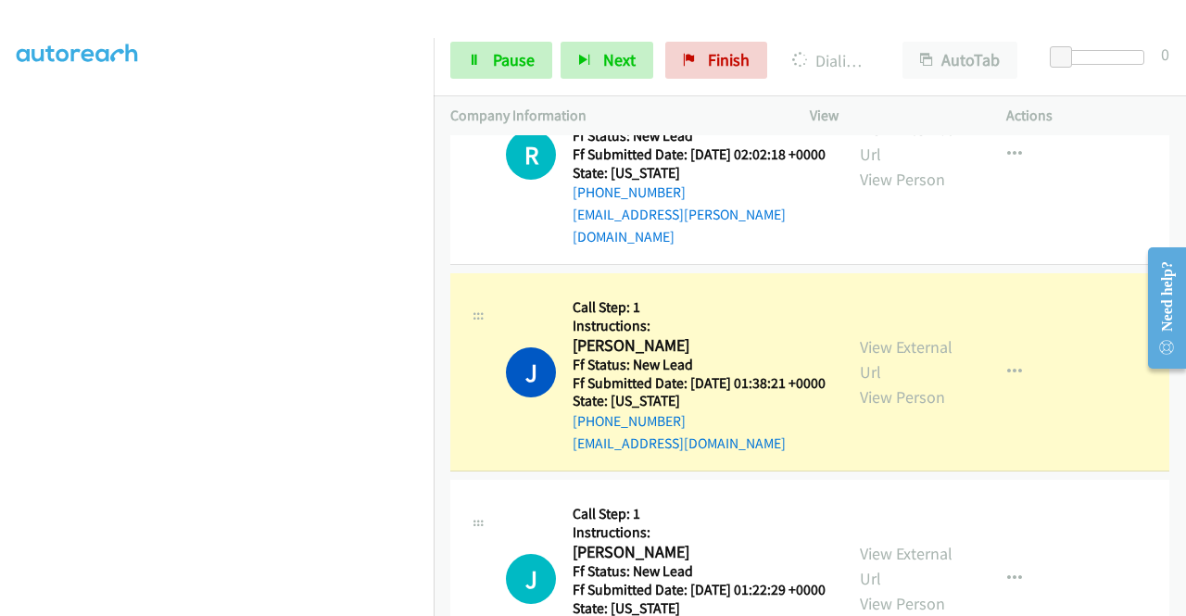
scroll to position [4704, 0]
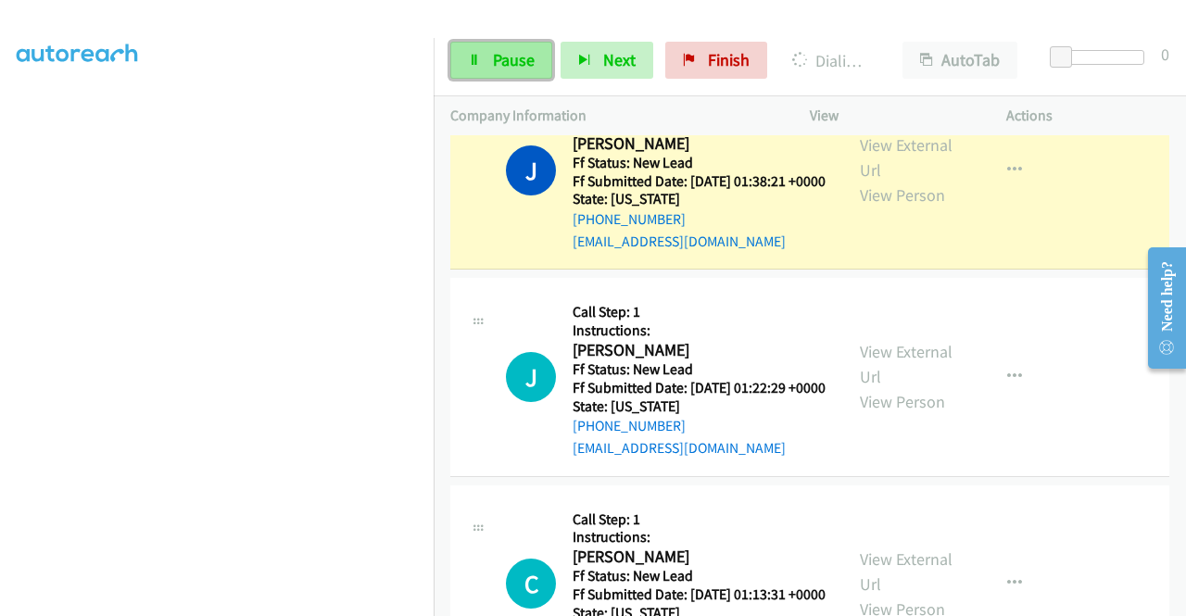
click at [505, 70] on link "Pause" at bounding box center [501, 60] width 102 height 37
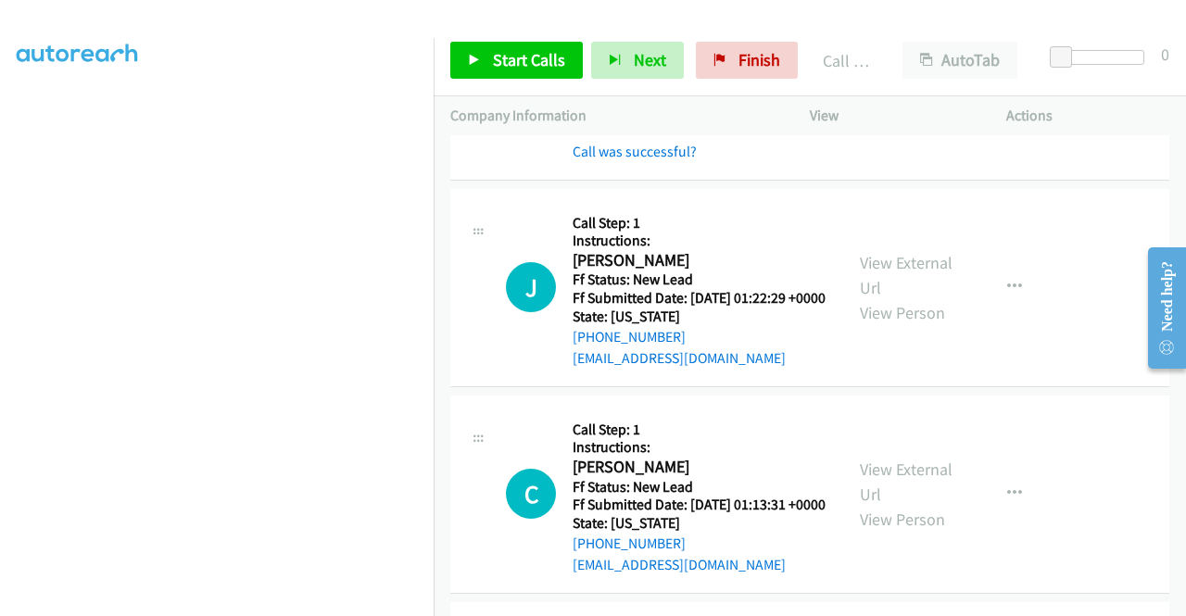
scroll to position [4890, 0]
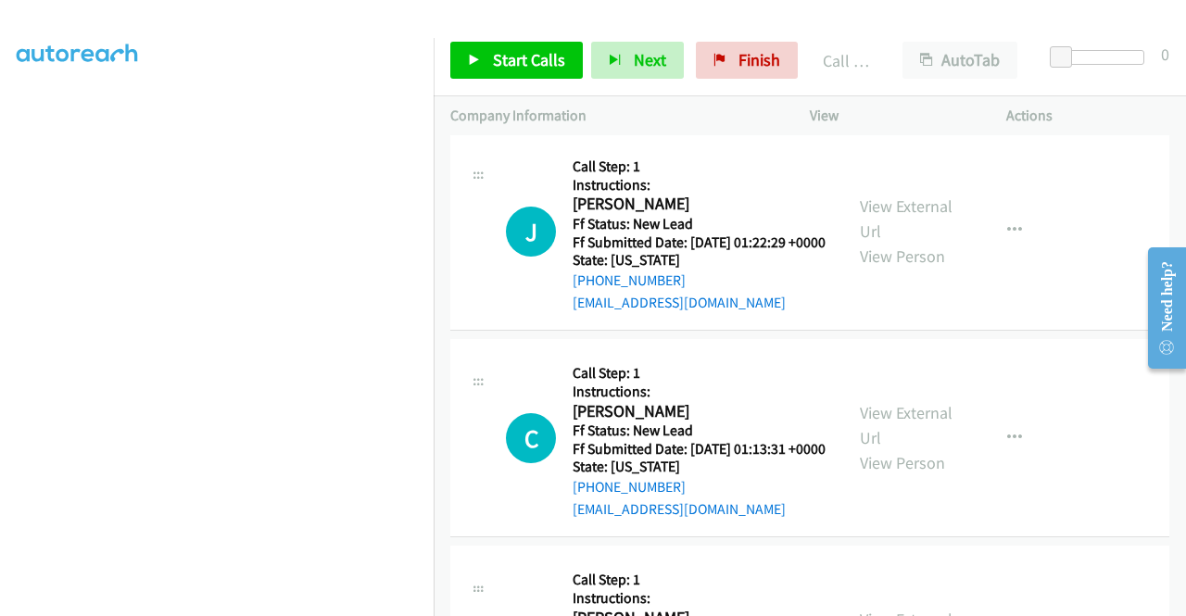
click at [654, 104] on link "Call was successful?" at bounding box center [635, 95] width 124 height 18
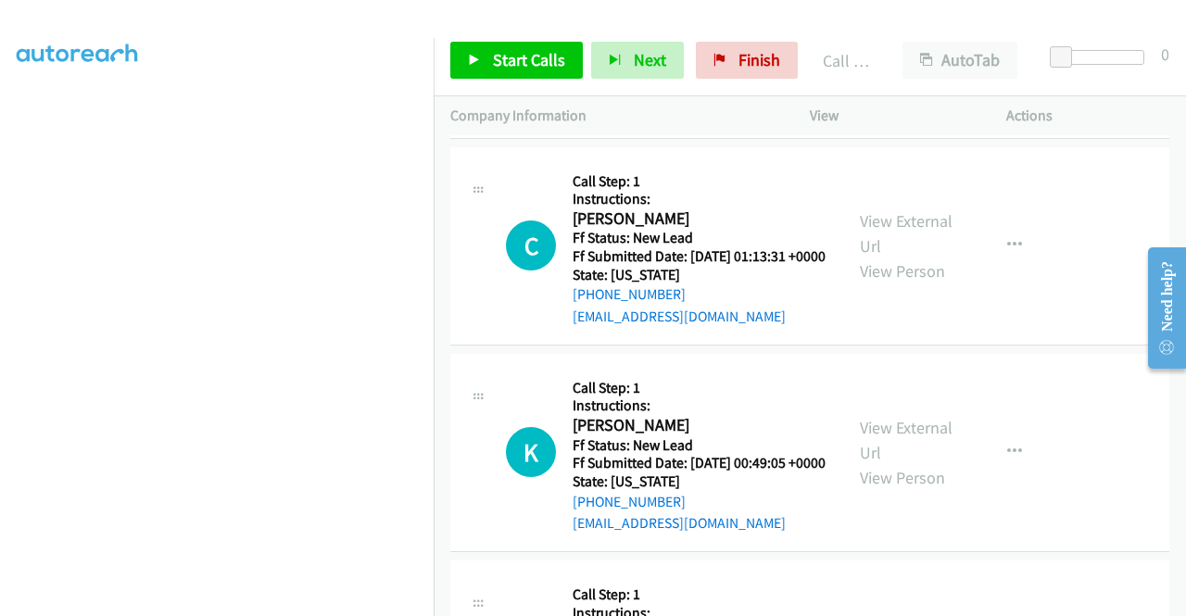
scroll to position [5075, 0]
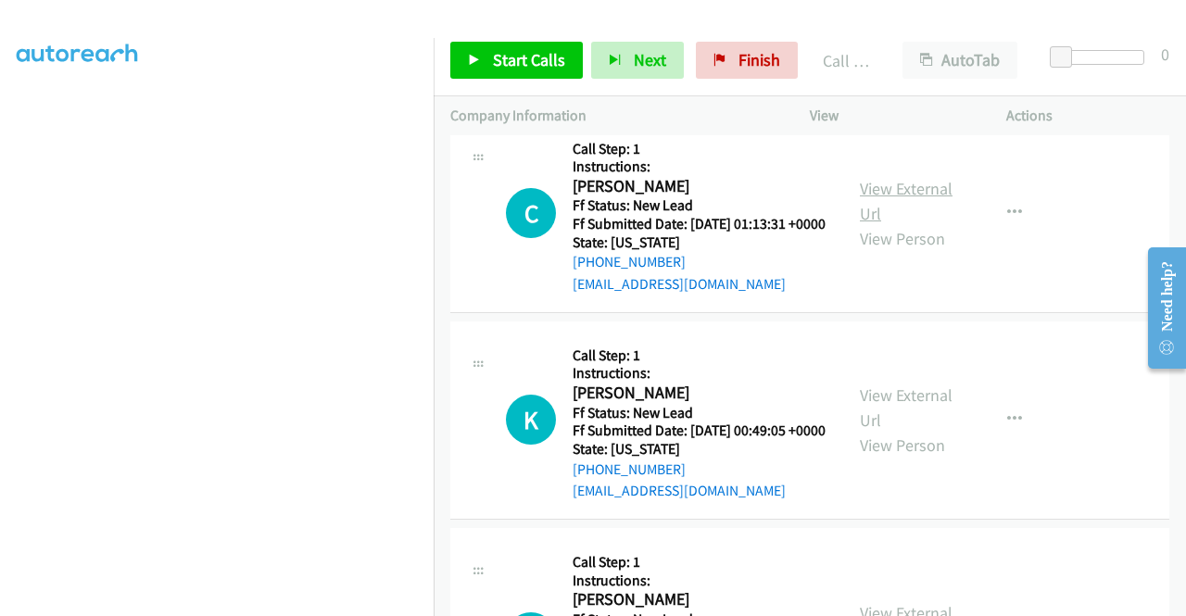
click at [900, 224] on link "View External Url" at bounding box center [906, 201] width 93 height 46
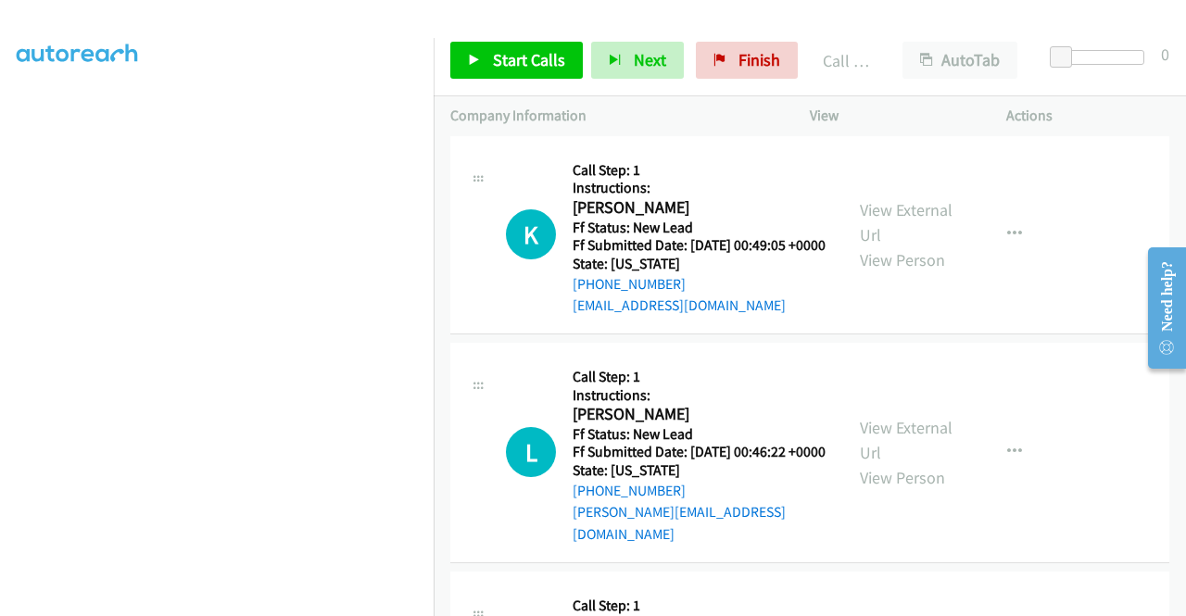
scroll to position [5260, 0]
click at [929, 246] on link "View External Url" at bounding box center [906, 222] width 93 height 46
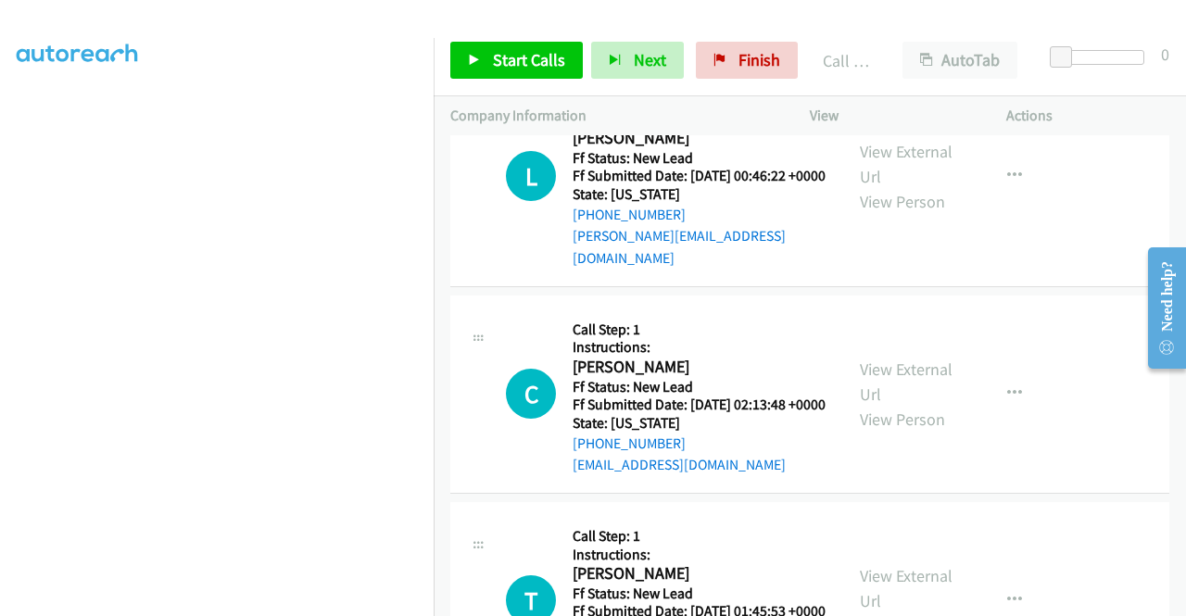
scroll to position [5538, 0]
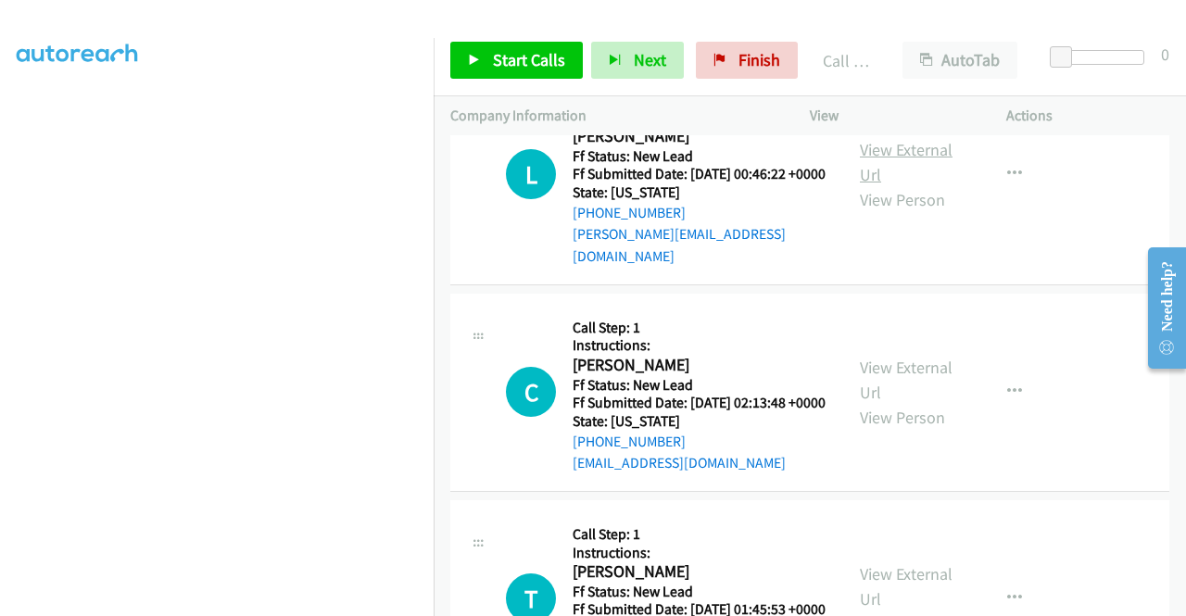
click at [921, 185] on link "View External Url" at bounding box center [906, 162] width 93 height 46
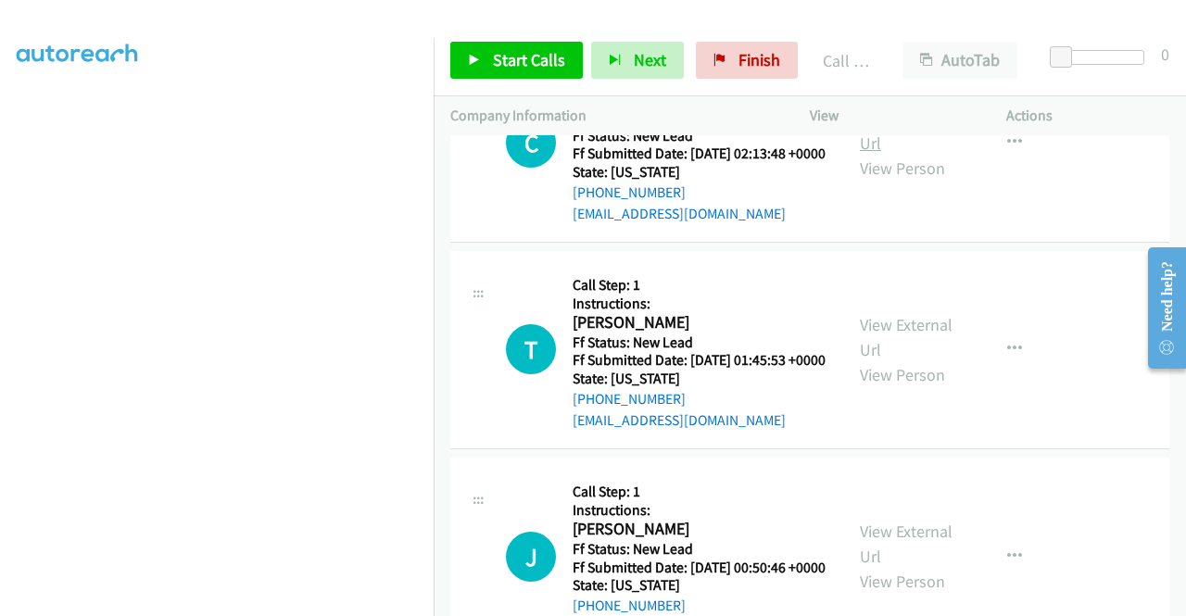
scroll to position [5816, 0]
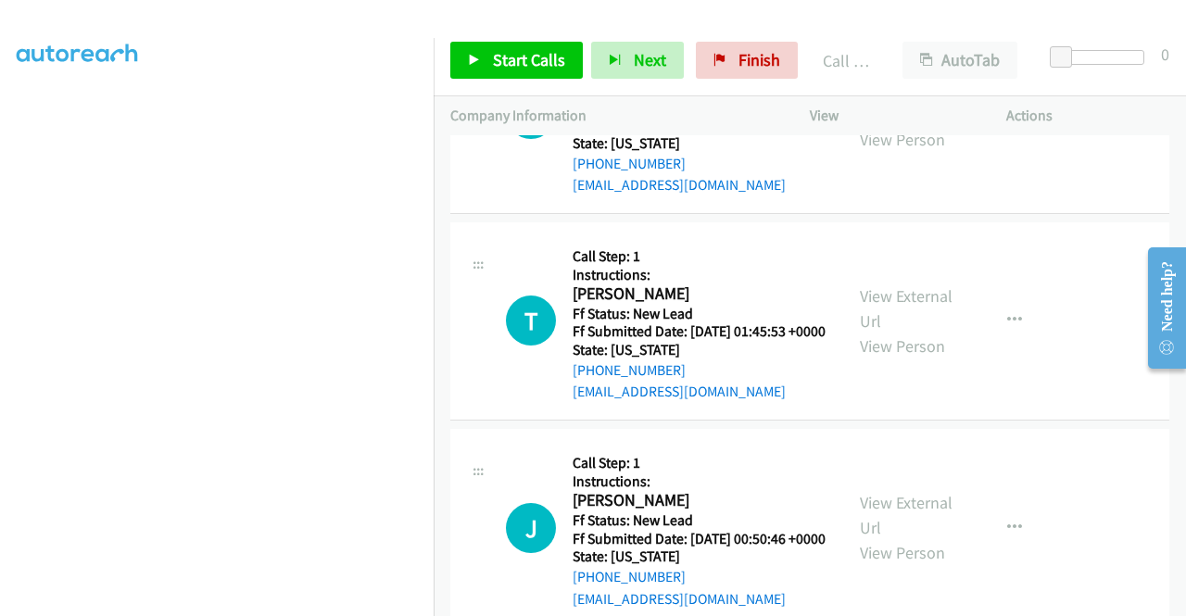
click at [888, 152] on div "View External Url View Person" at bounding box center [908, 114] width 96 height 75
click at [886, 125] on link "View External Url" at bounding box center [906, 102] width 93 height 46
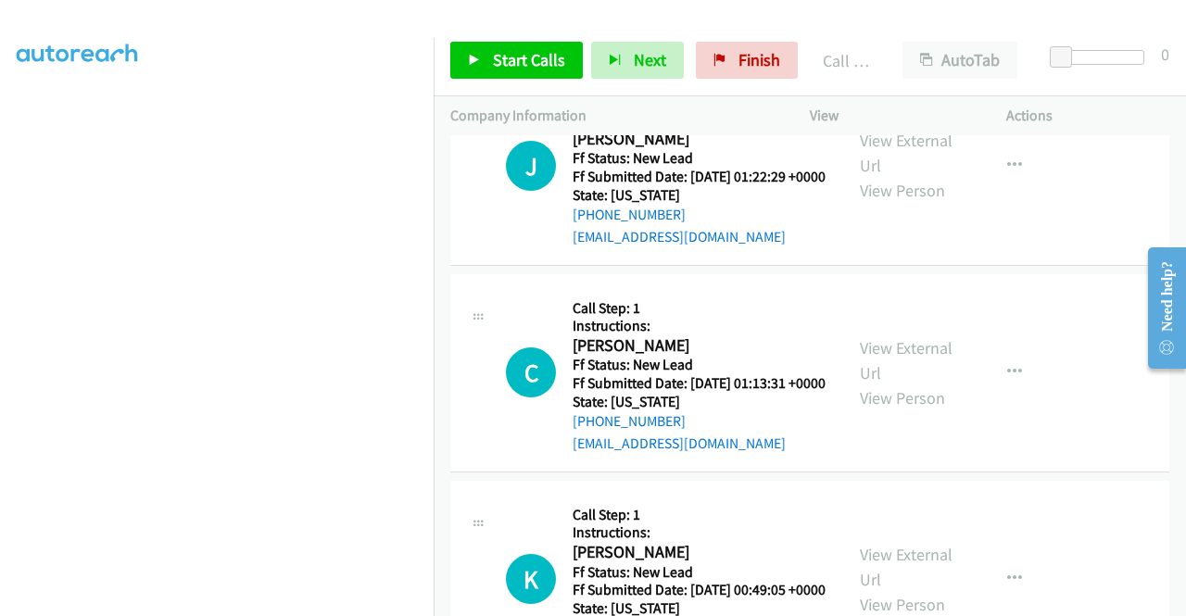
scroll to position [5075, 0]
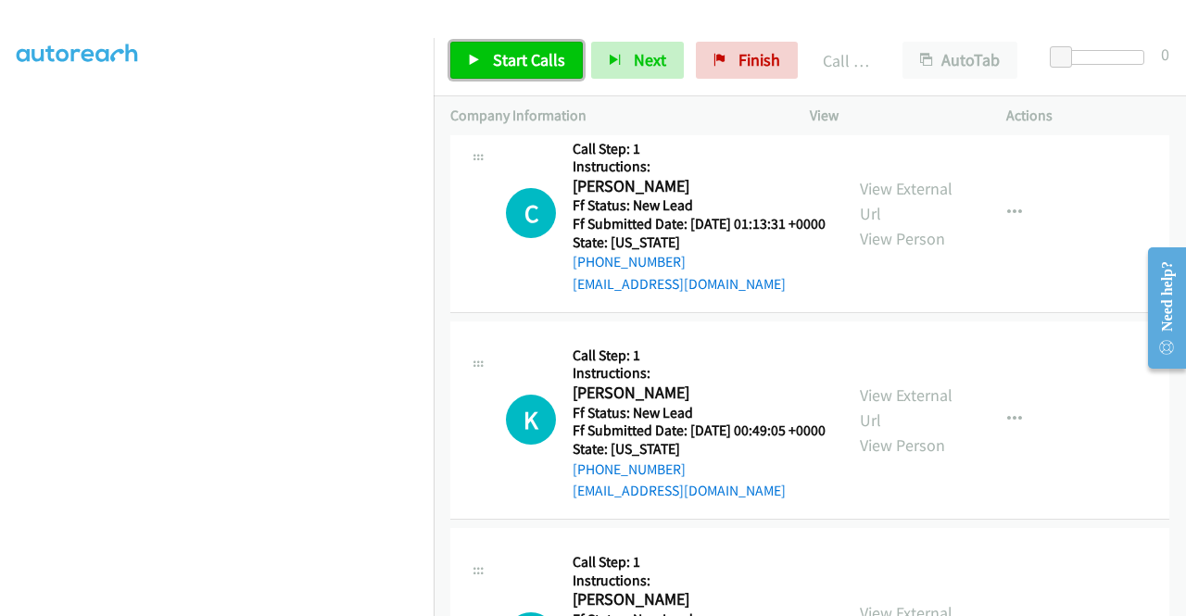
click at [513, 58] on span "Start Calls" at bounding box center [529, 59] width 72 height 21
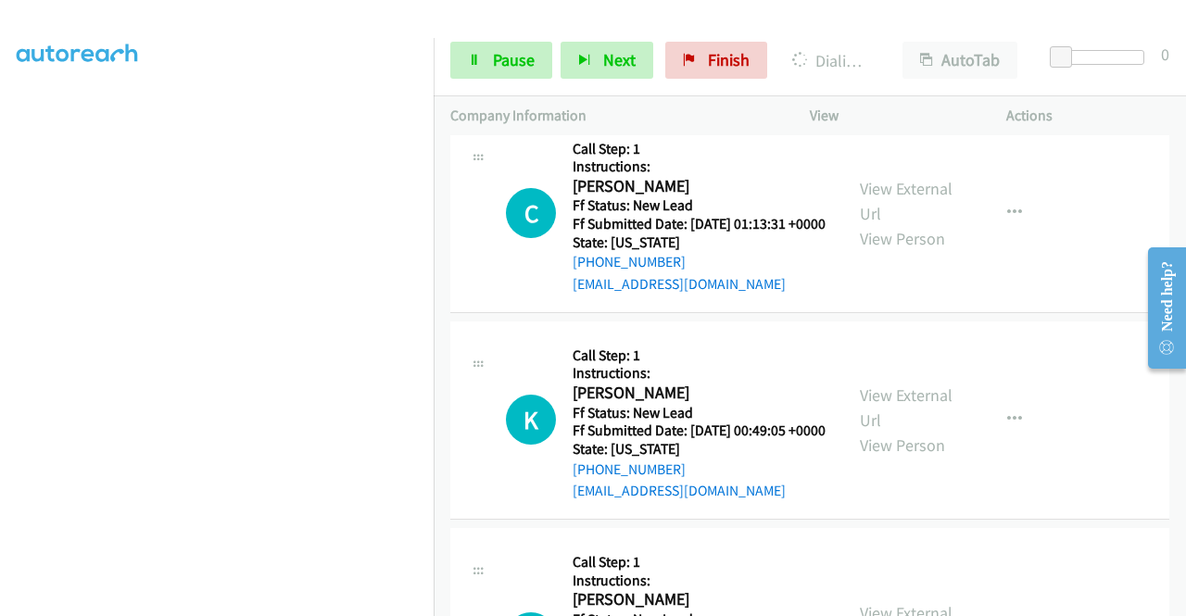
scroll to position [422, 0]
click at [506, 48] on link "Pause" at bounding box center [501, 60] width 102 height 37
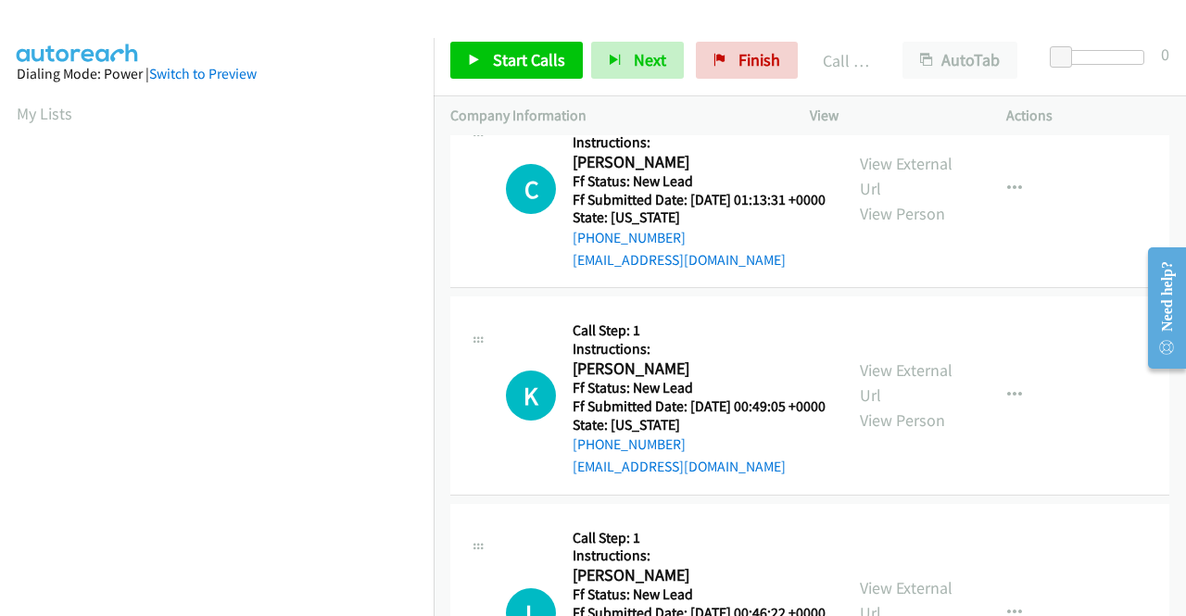
scroll to position [5168, 0]
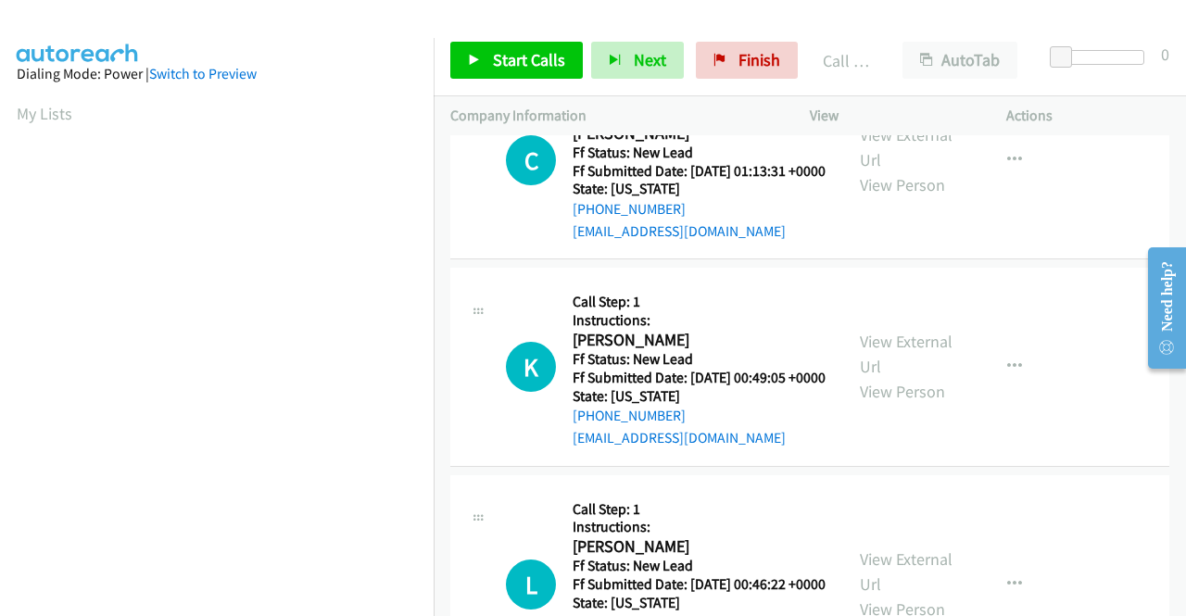
click at [678, 33] on link "Call was successful?" at bounding box center [635, 25] width 124 height 18
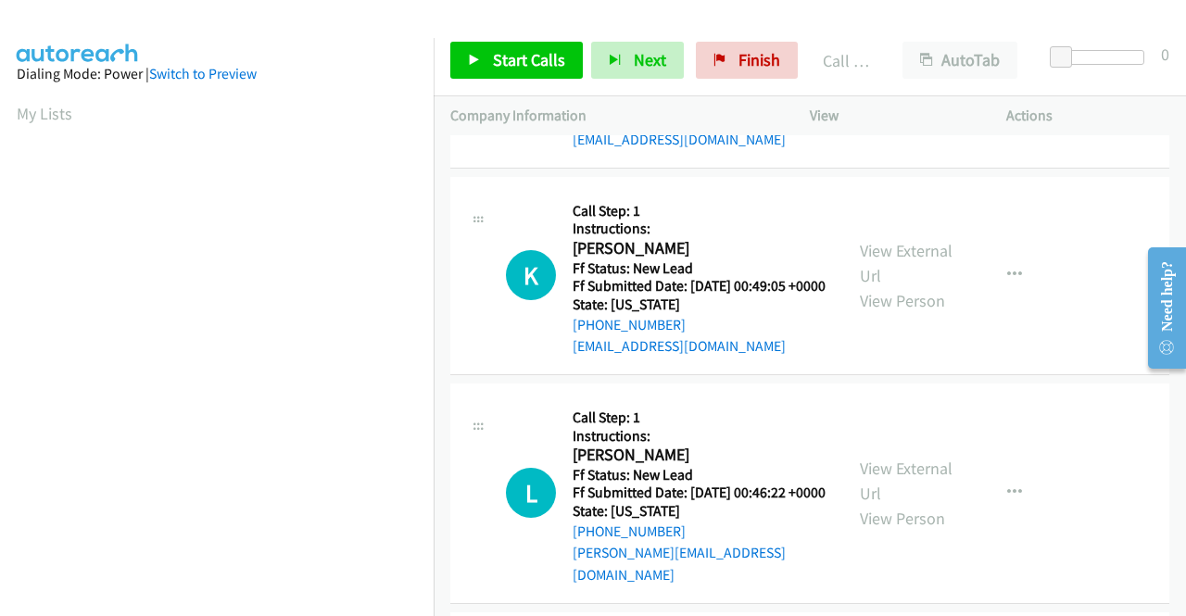
scroll to position [5260, 0]
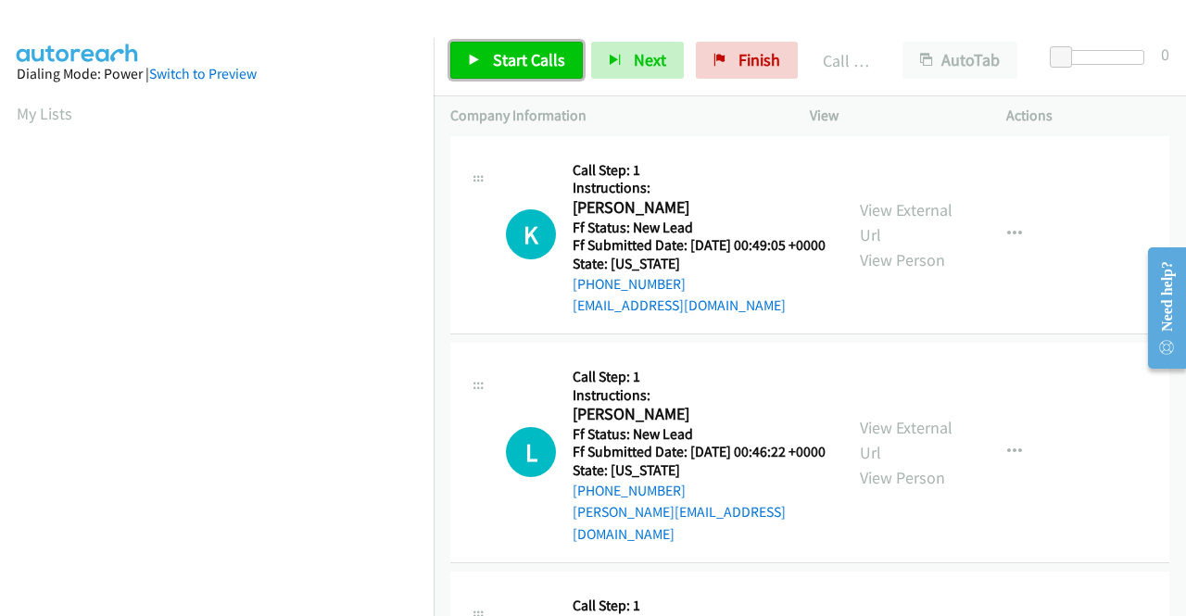
click at [535, 68] on span "Start Calls" at bounding box center [529, 59] width 72 height 21
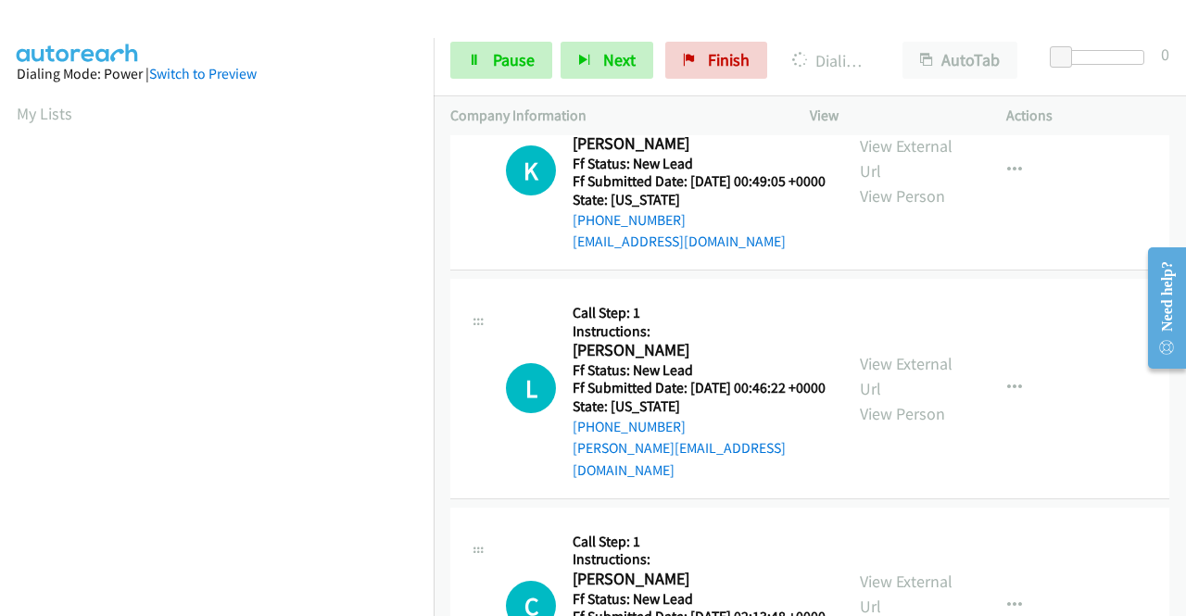
scroll to position [5353, 0]
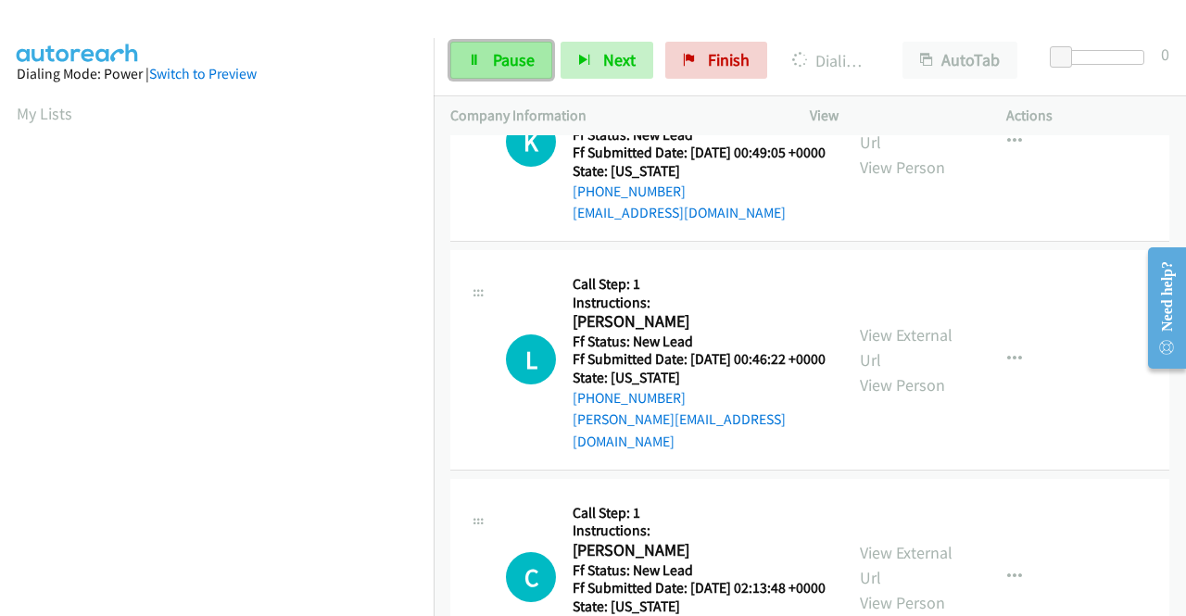
click at [508, 61] on span "Pause" at bounding box center [514, 59] width 42 height 21
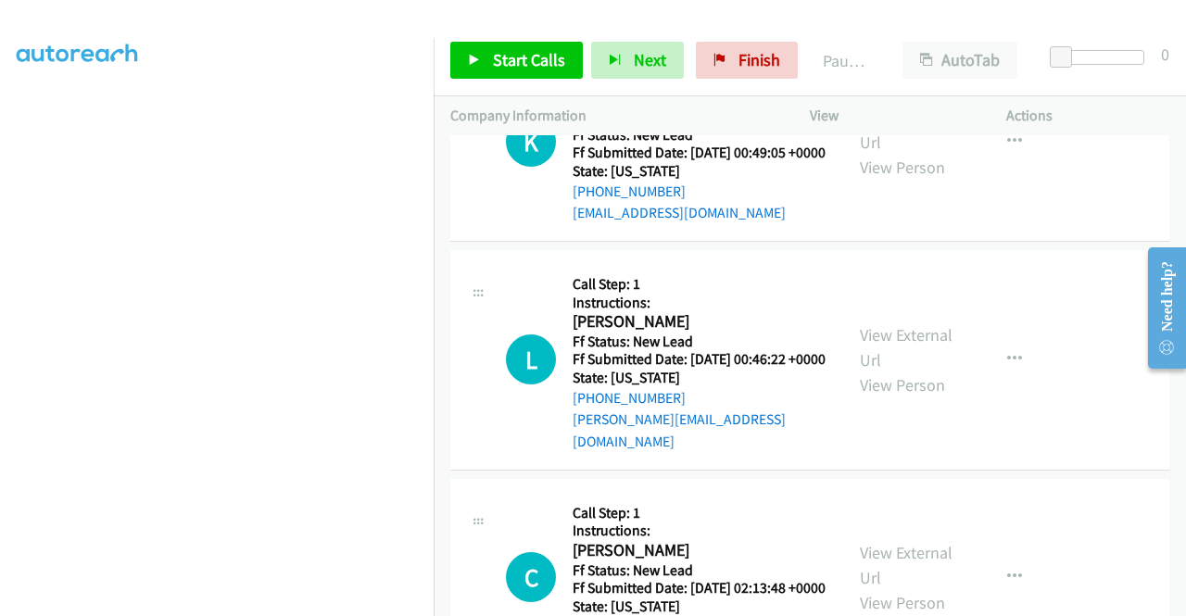
scroll to position [422, 0]
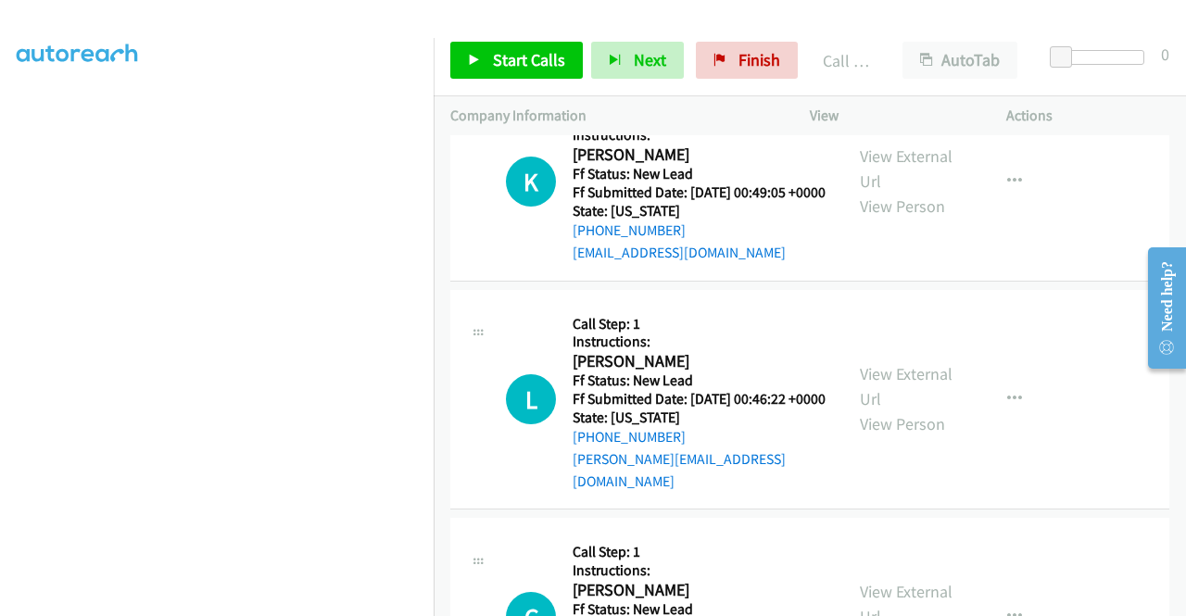
click at [667, 55] on link "Call was successful?" at bounding box center [635, 46] width 124 height 18
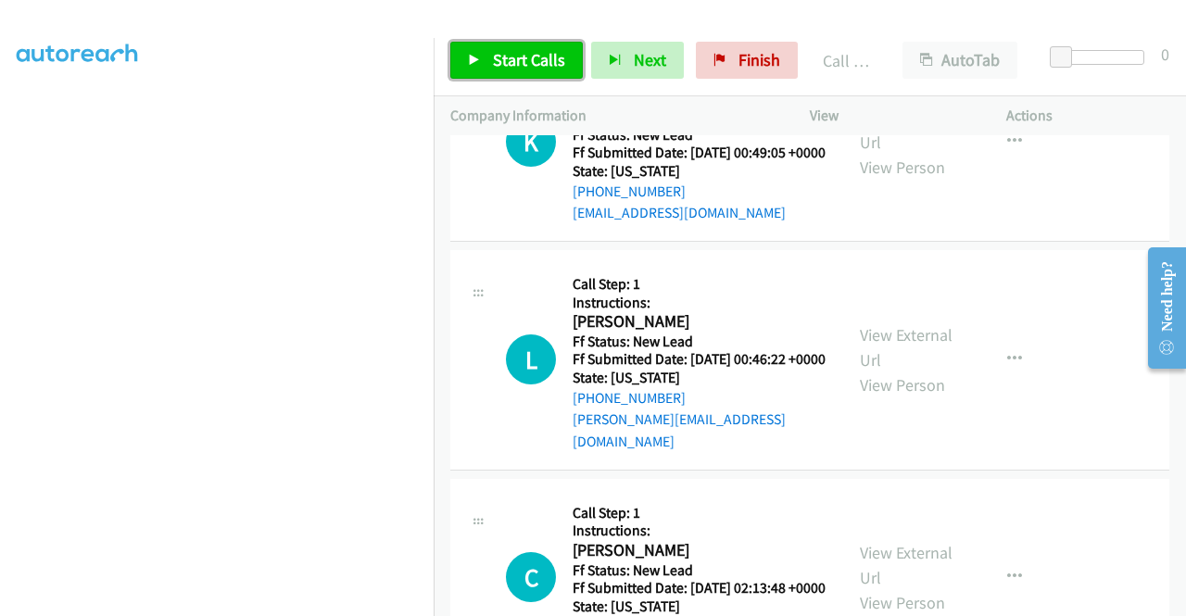
click at [506, 59] on span "Start Calls" at bounding box center [529, 59] width 72 height 21
click at [552, 56] on span "Start Calls" at bounding box center [529, 59] width 72 height 21
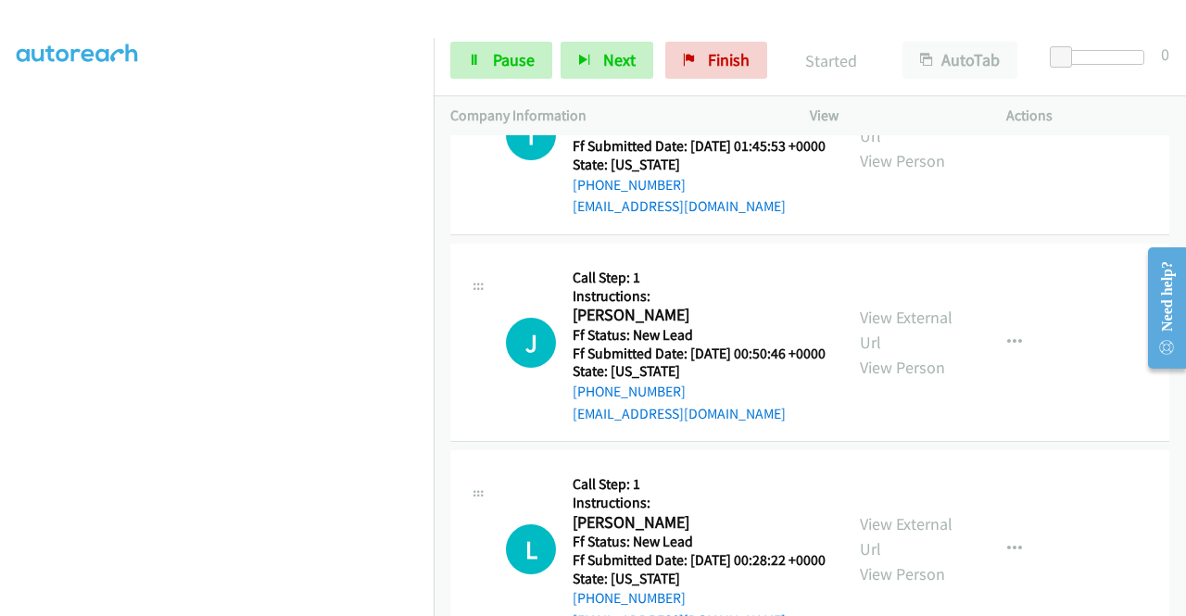
scroll to position [6001, 0]
click at [904, 146] on link "View External Url" at bounding box center [906, 123] width 93 height 46
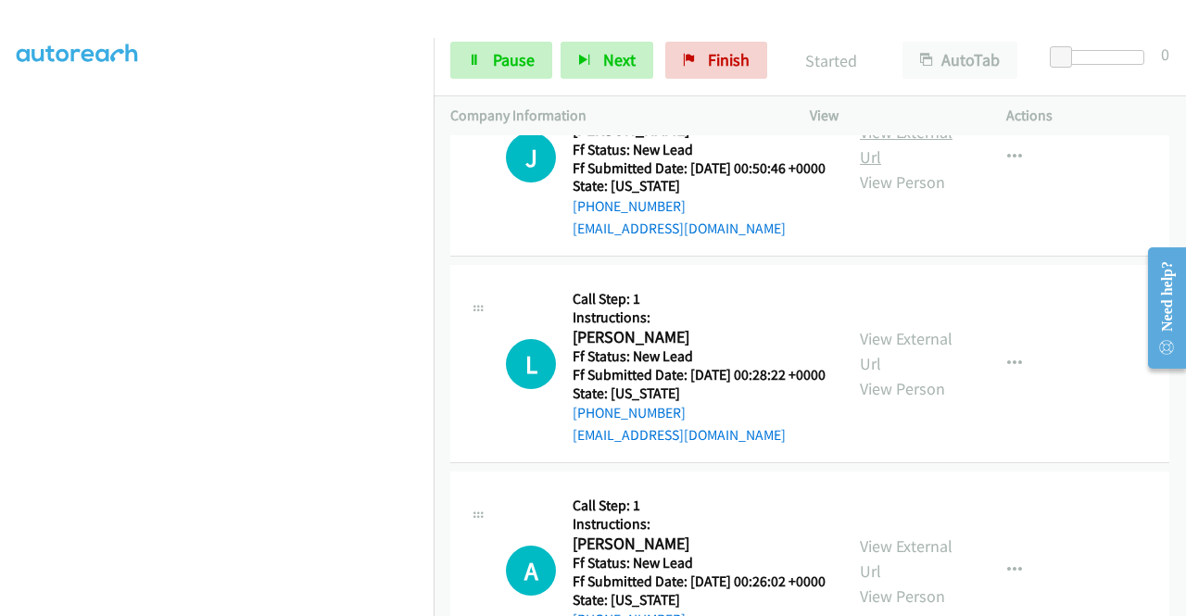
click at [916, 168] on link "View External Url" at bounding box center [906, 144] width 93 height 46
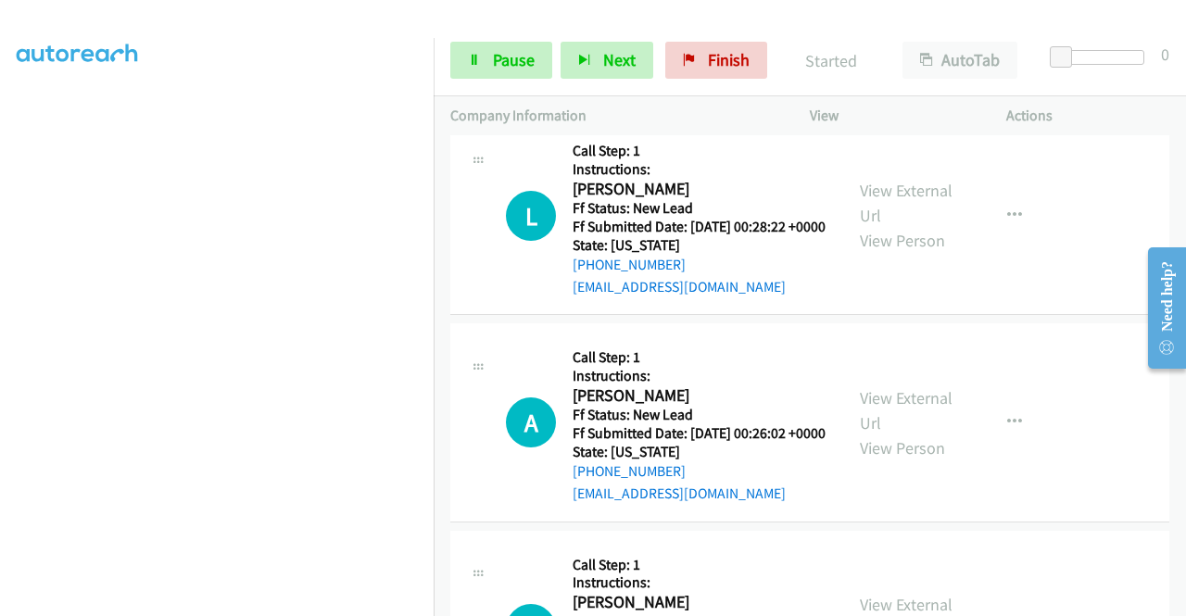
scroll to position [6465, 0]
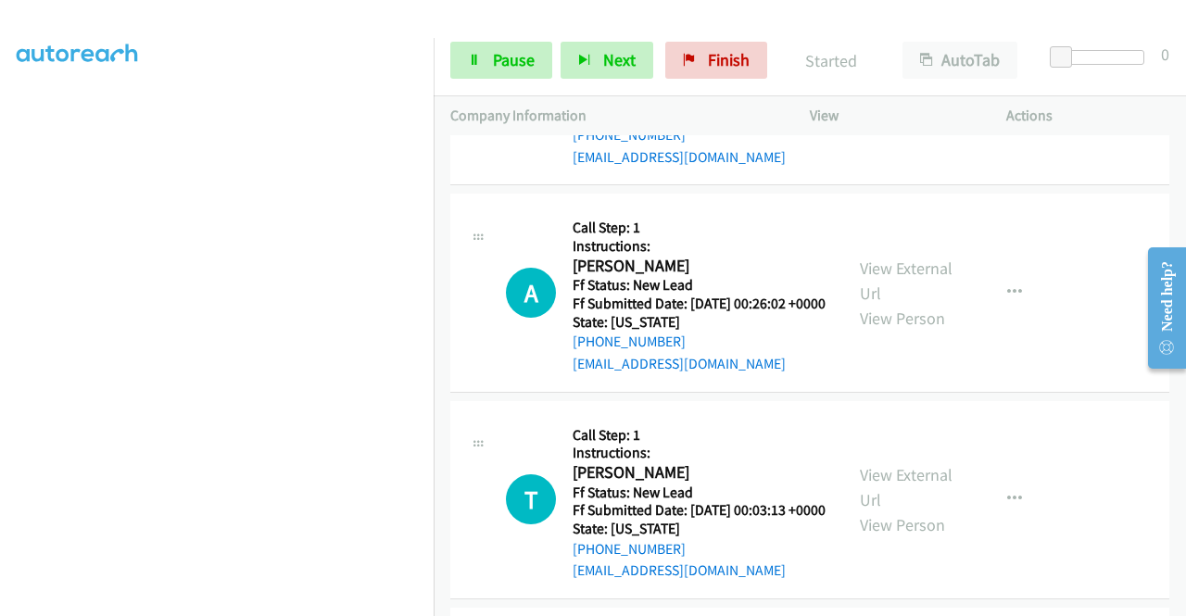
click at [910, 96] on link "View External Url" at bounding box center [906, 73] width 93 height 46
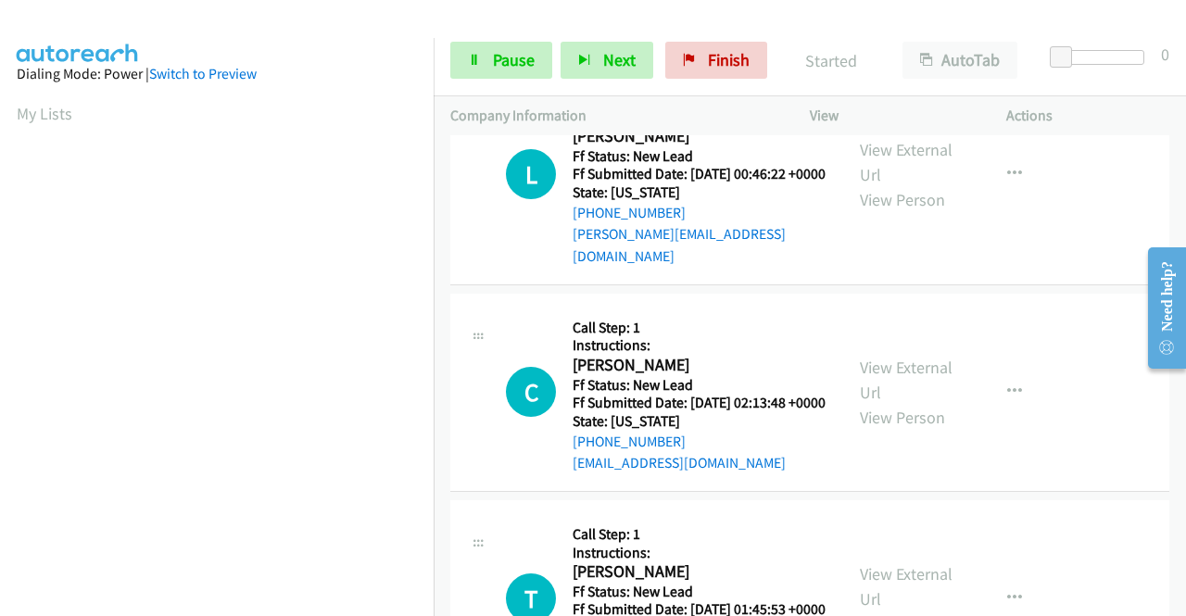
scroll to position [422, 0]
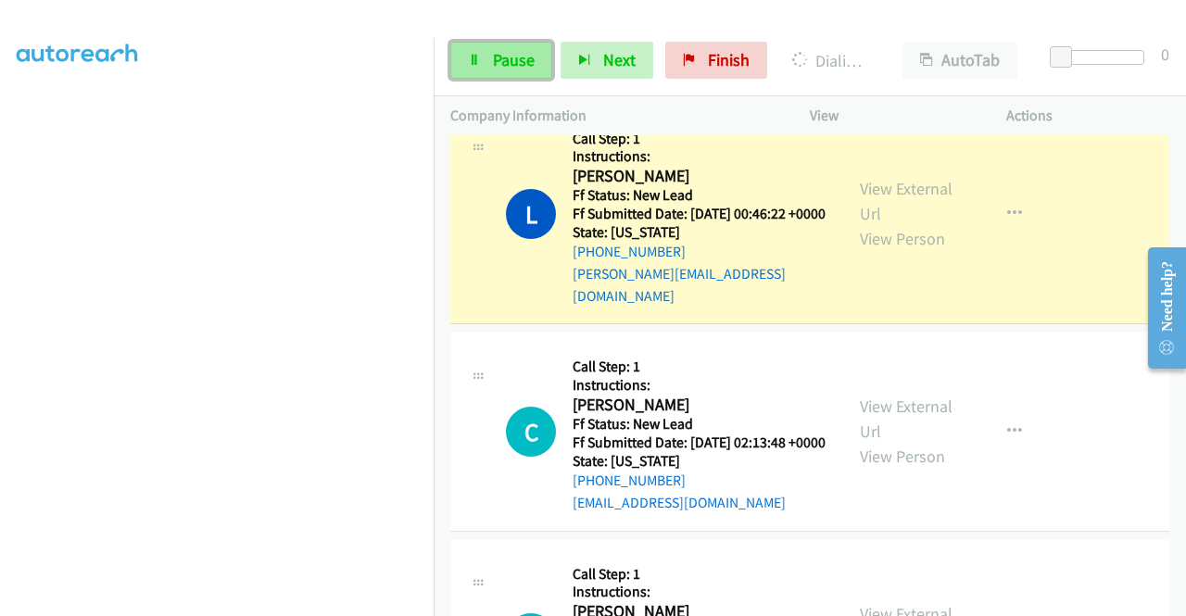
click at [523, 49] on span "Pause" at bounding box center [514, 59] width 42 height 21
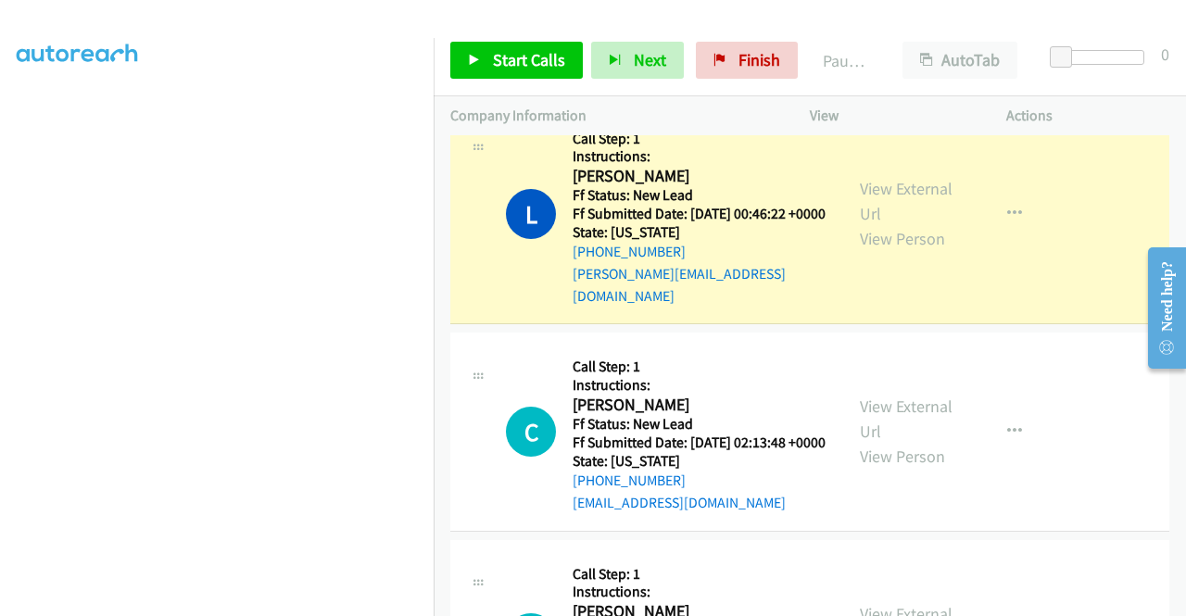
click at [603, 76] on link "Call was successful?" at bounding box center [635, 67] width 124 height 18
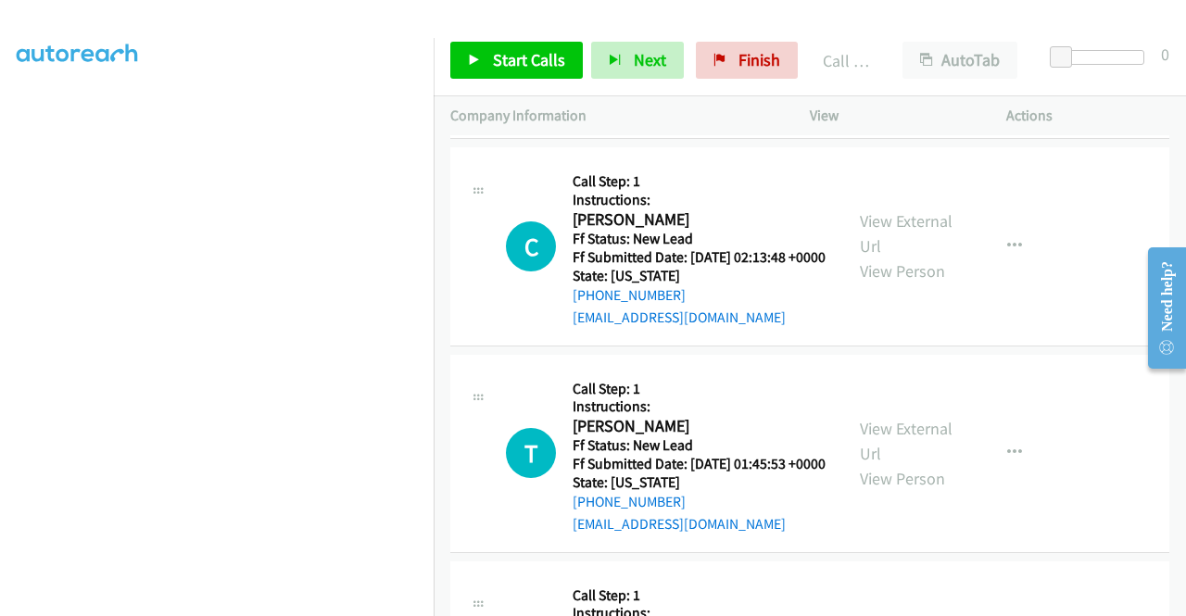
scroll to position [5816, 0]
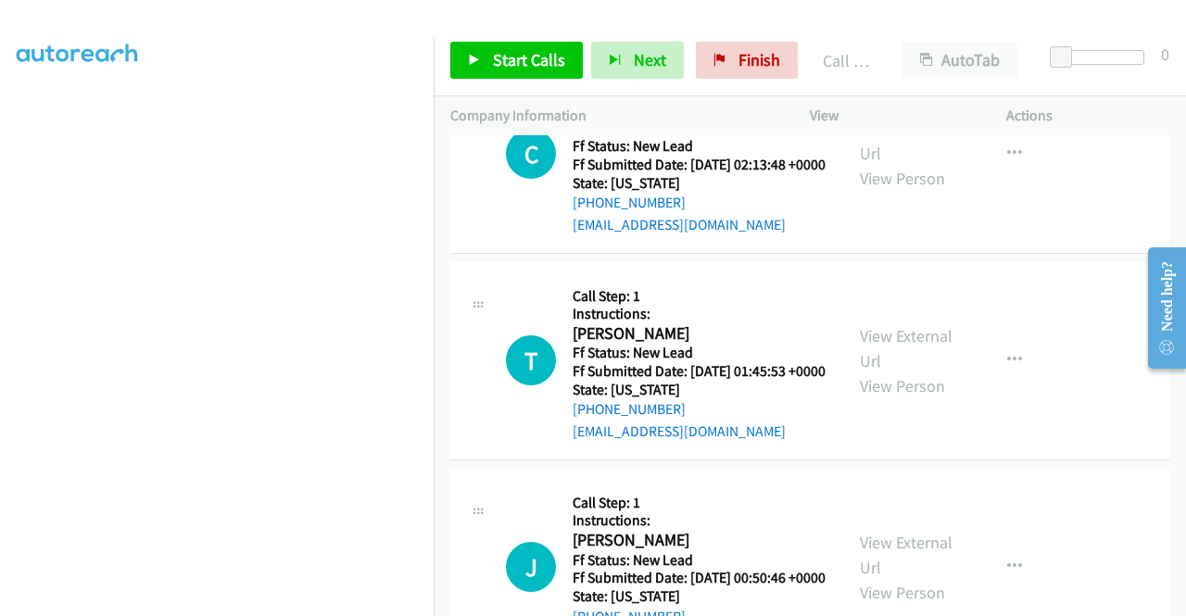
click at [674, 27] on link "Call was successful?" at bounding box center [635, 18] width 124 height 18
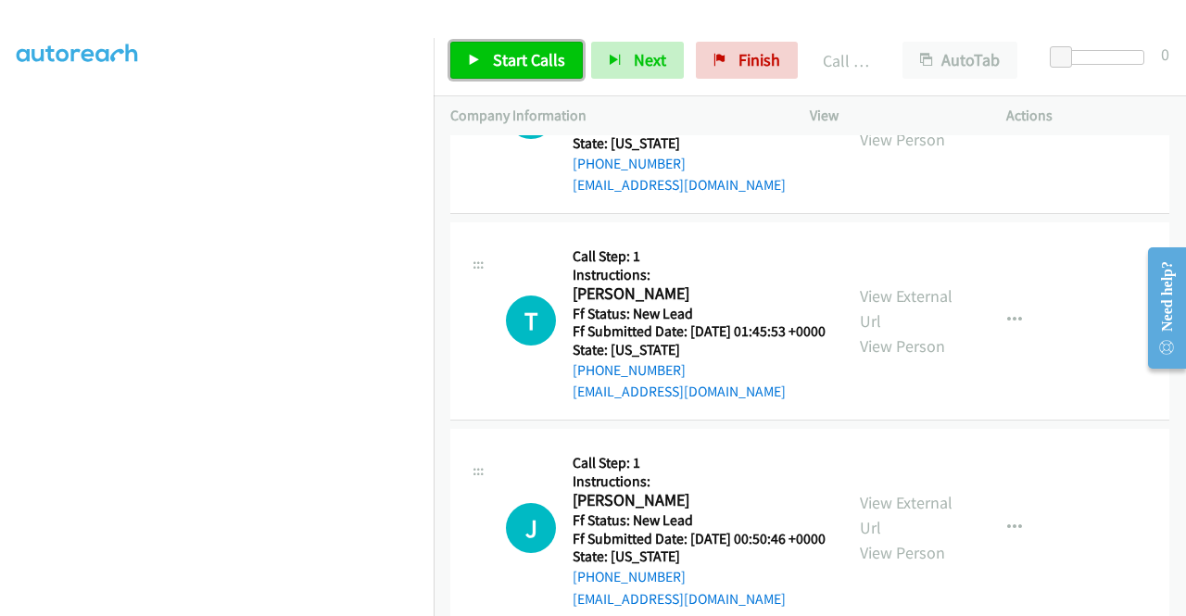
click at [524, 68] on span "Start Calls" at bounding box center [529, 59] width 72 height 21
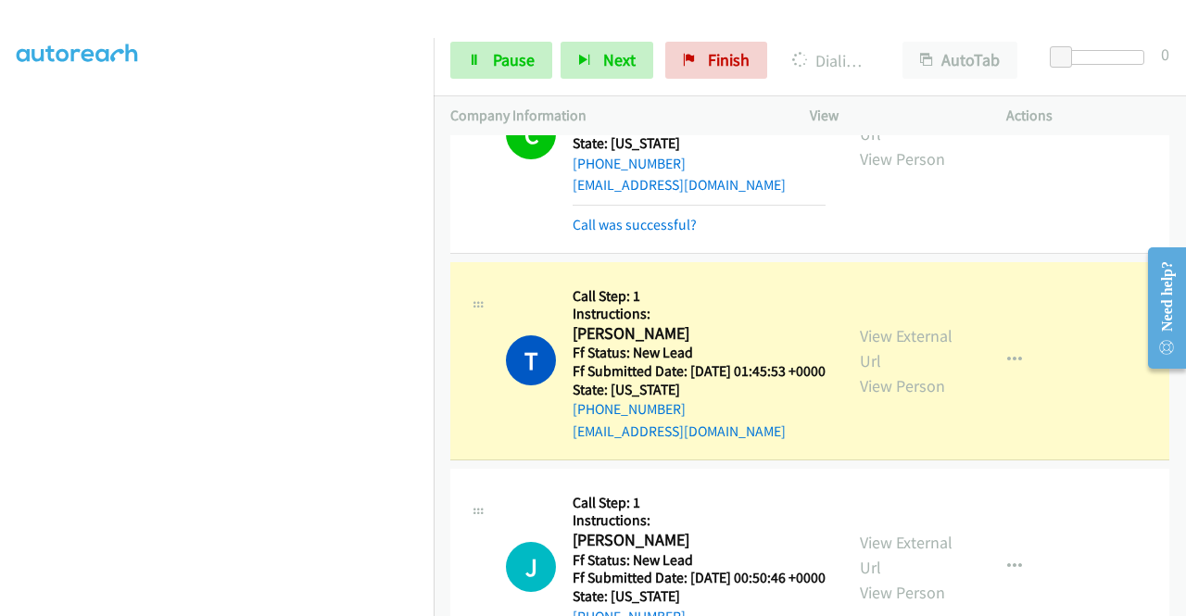
scroll to position [6094, 0]
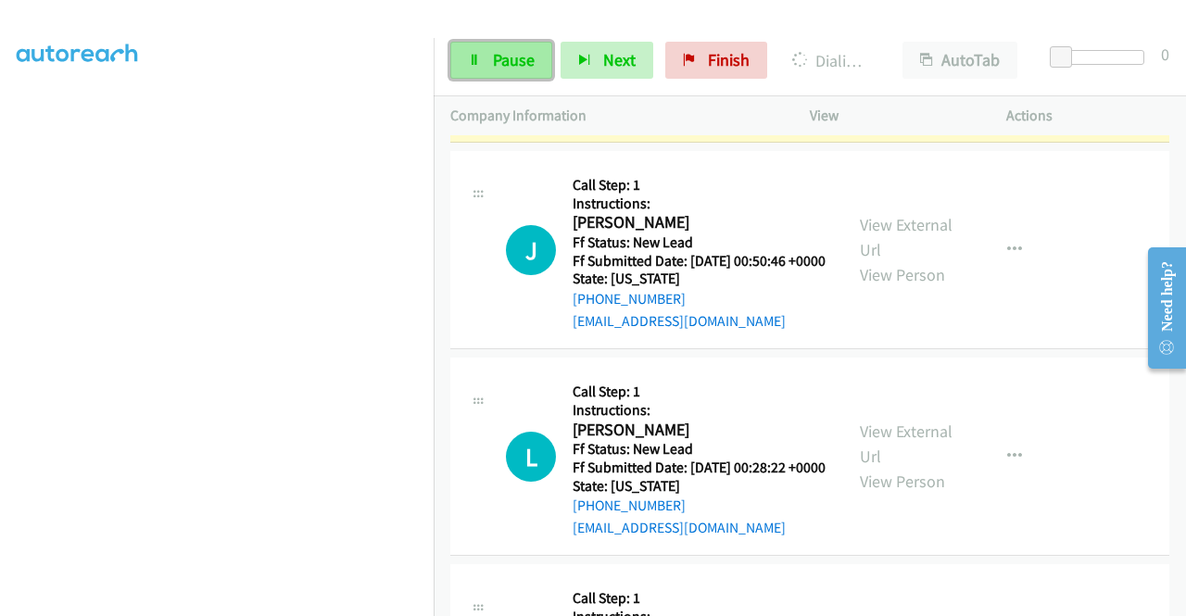
click at [508, 52] on span "Pause" at bounding box center [514, 59] width 42 height 21
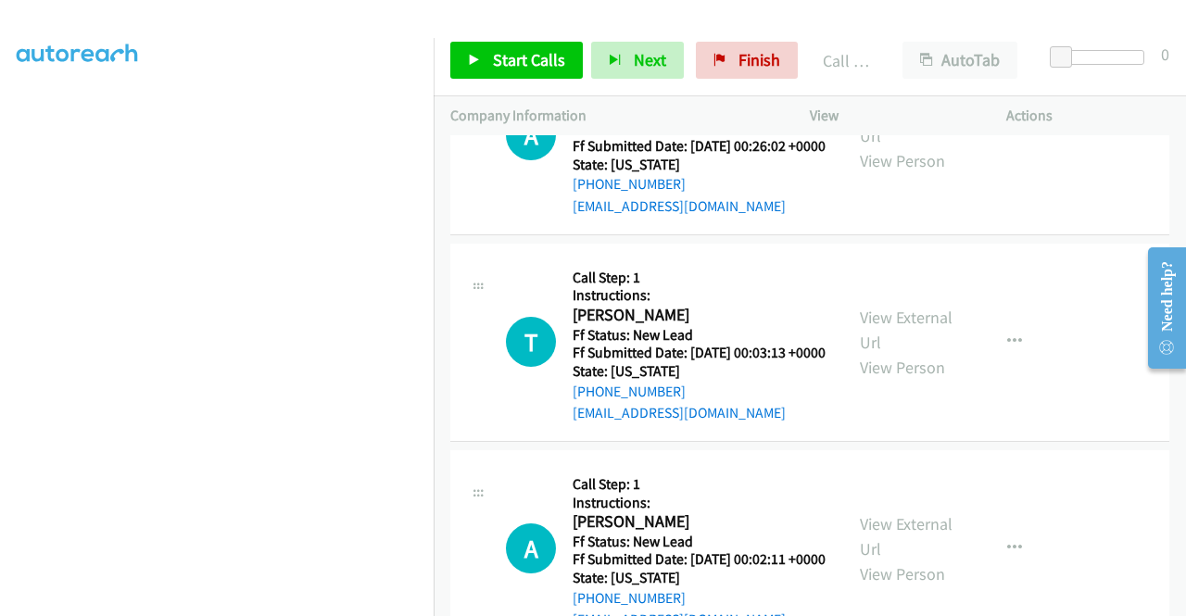
scroll to position [6650, 0]
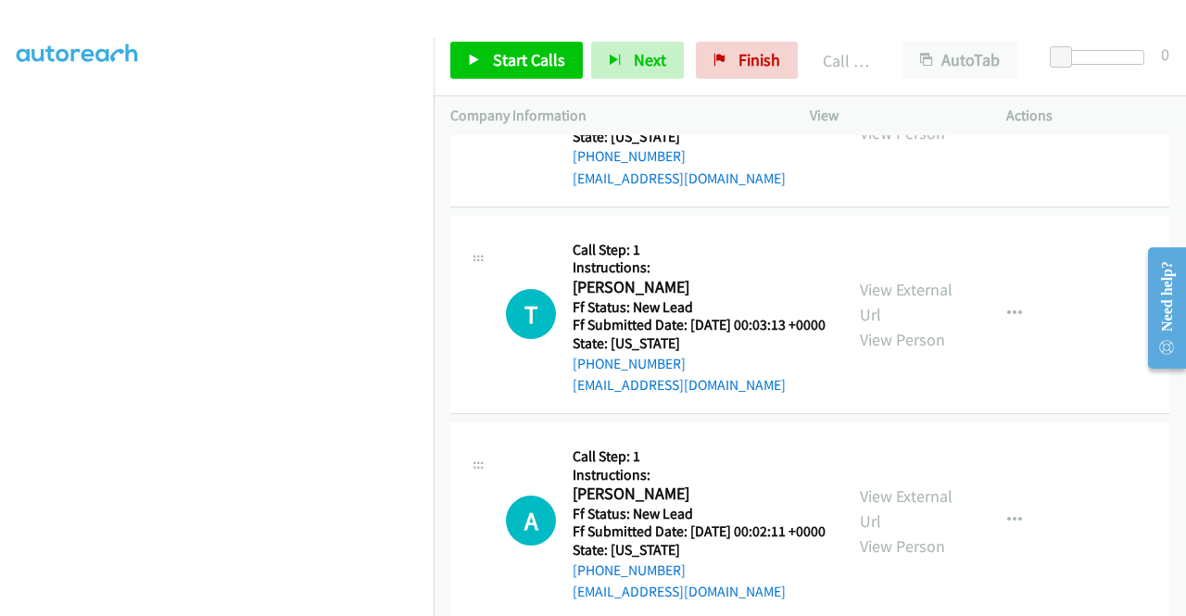
click at [916, 119] on link "View External Url" at bounding box center [906, 95] width 93 height 46
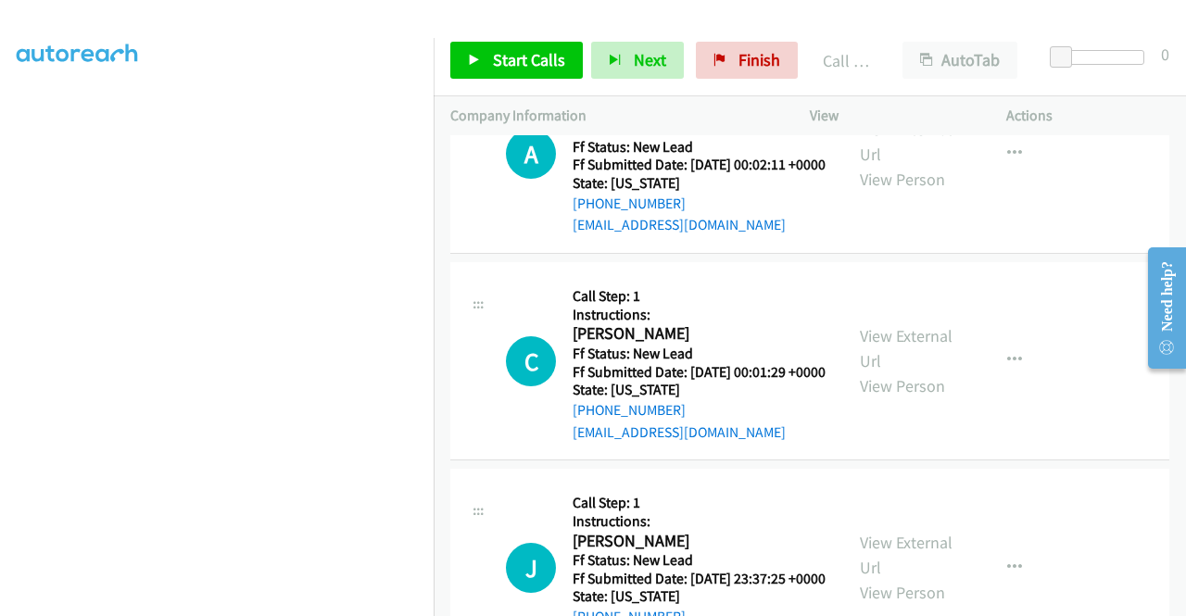
scroll to position [7020, 0]
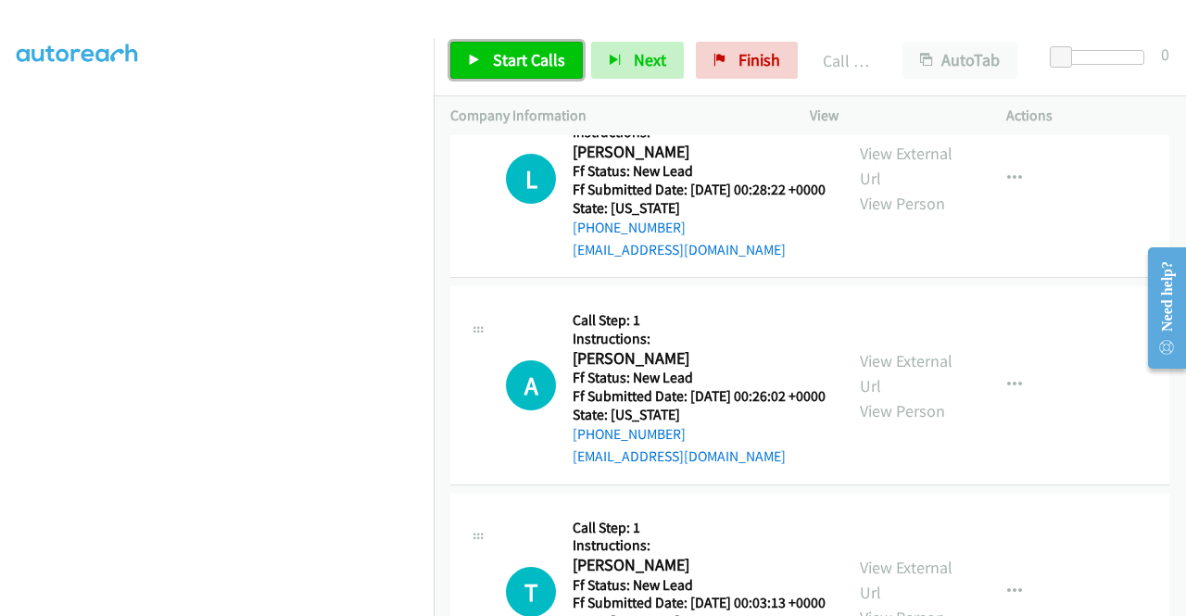
click at [513, 64] on span "Start Calls" at bounding box center [529, 59] width 72 height 21
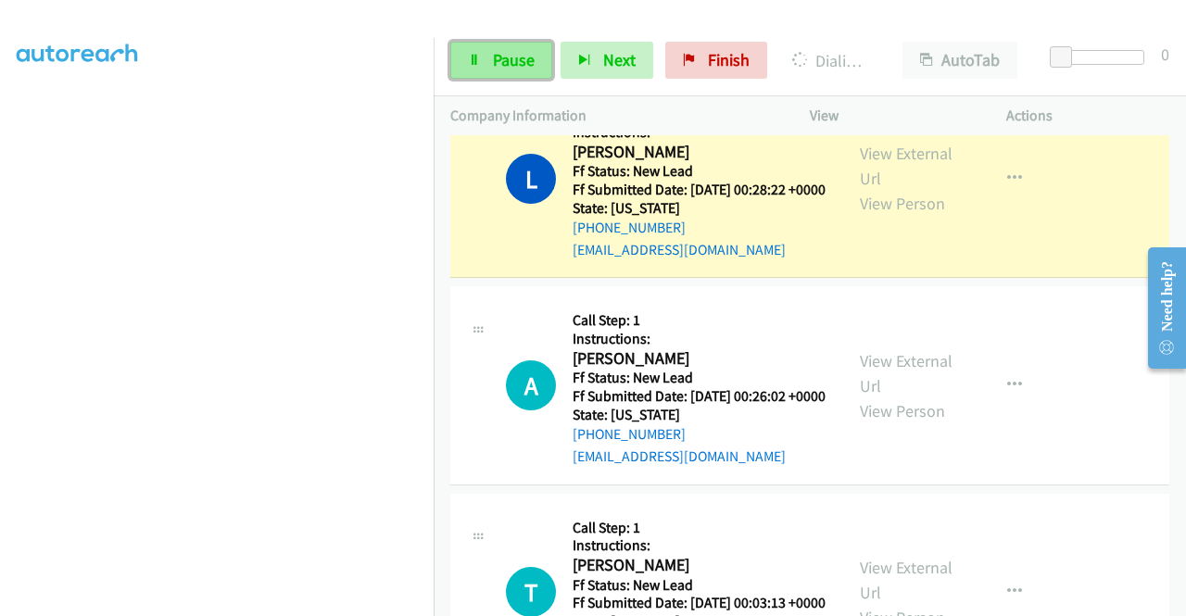
click at [513, 64] on span "Pause" at bounding box center [514, 59] width 42 height 21
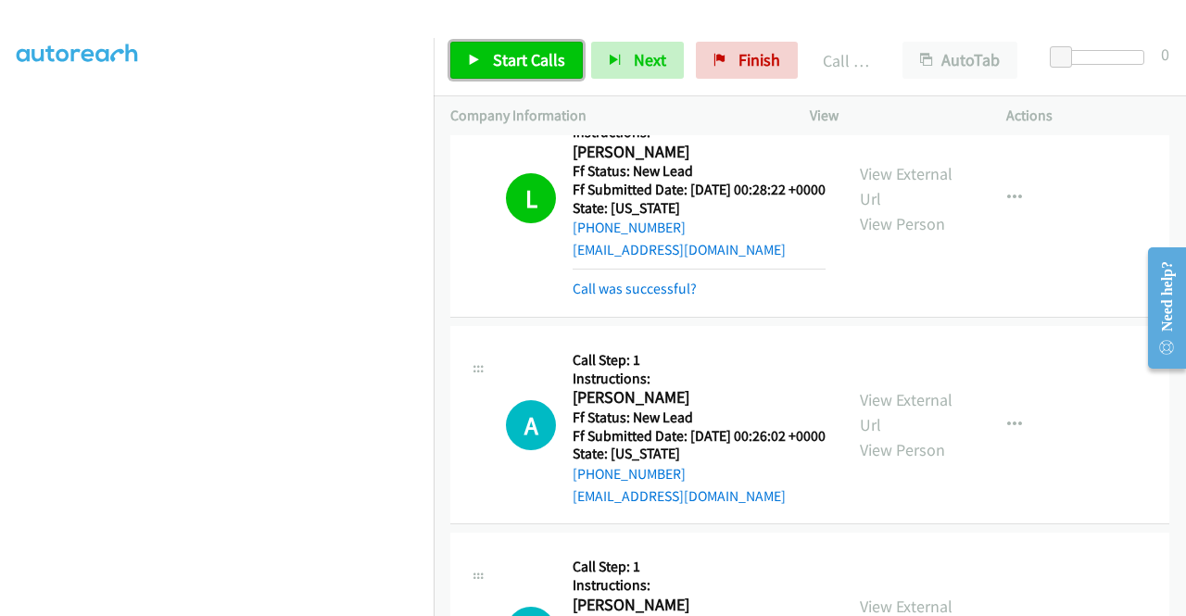
click at [480, 55] on link "Start Calls" at bounding box center [516, 60] width 132 height 37
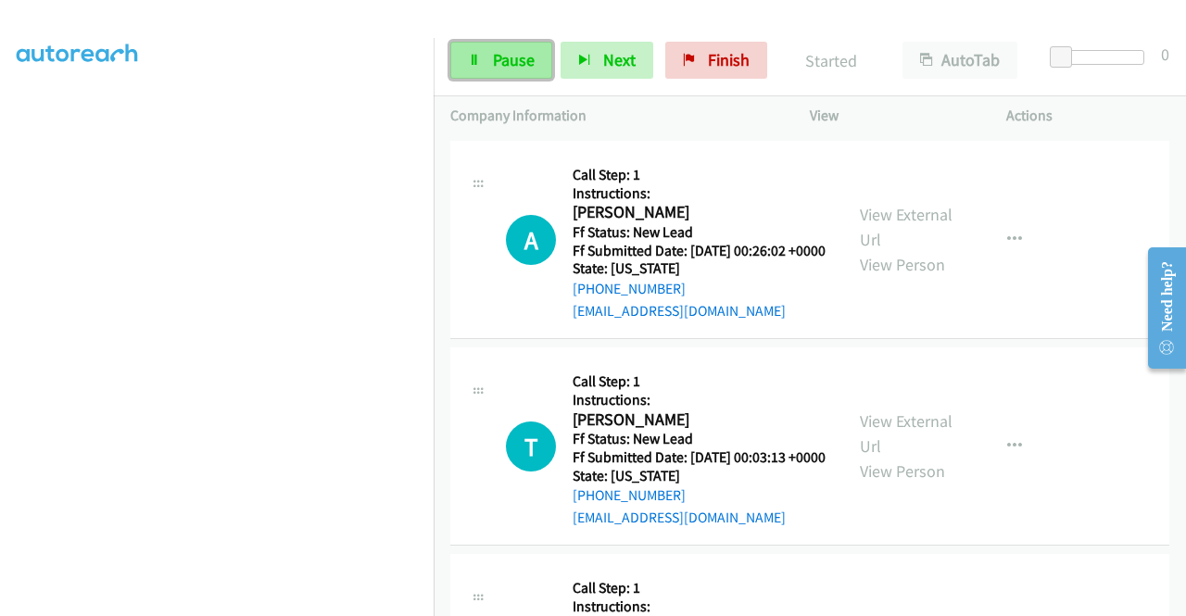
click at [515, 75] on link "Pause" at bounding box center [501, 60] width 102 height 37
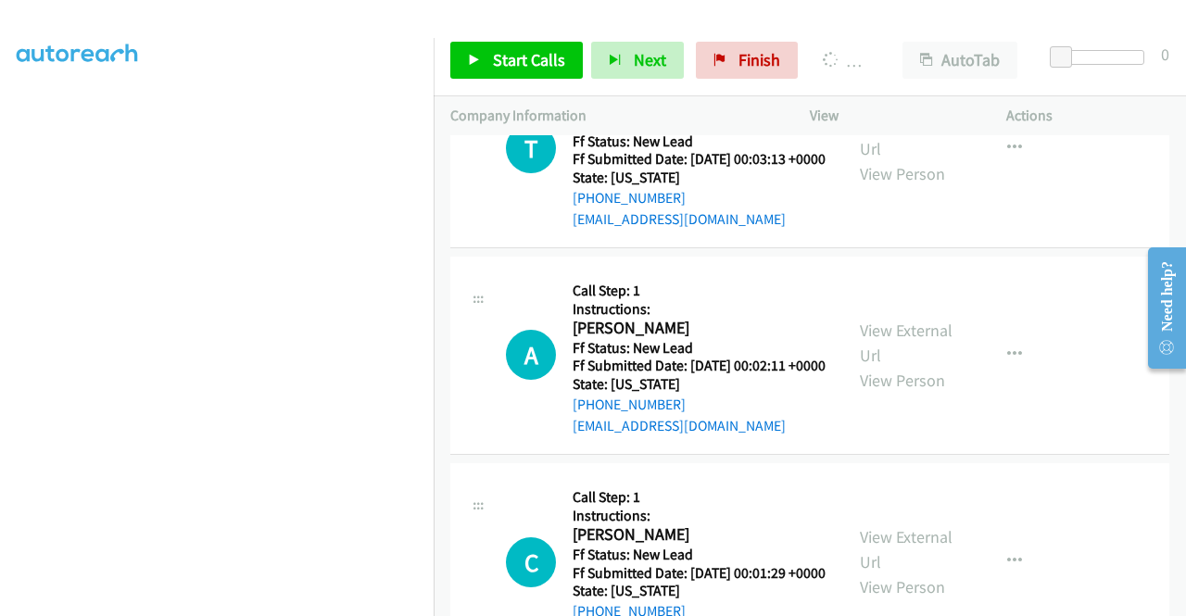
click at [335, 601] on section at bounding box center [217, 176] width 400 height 887
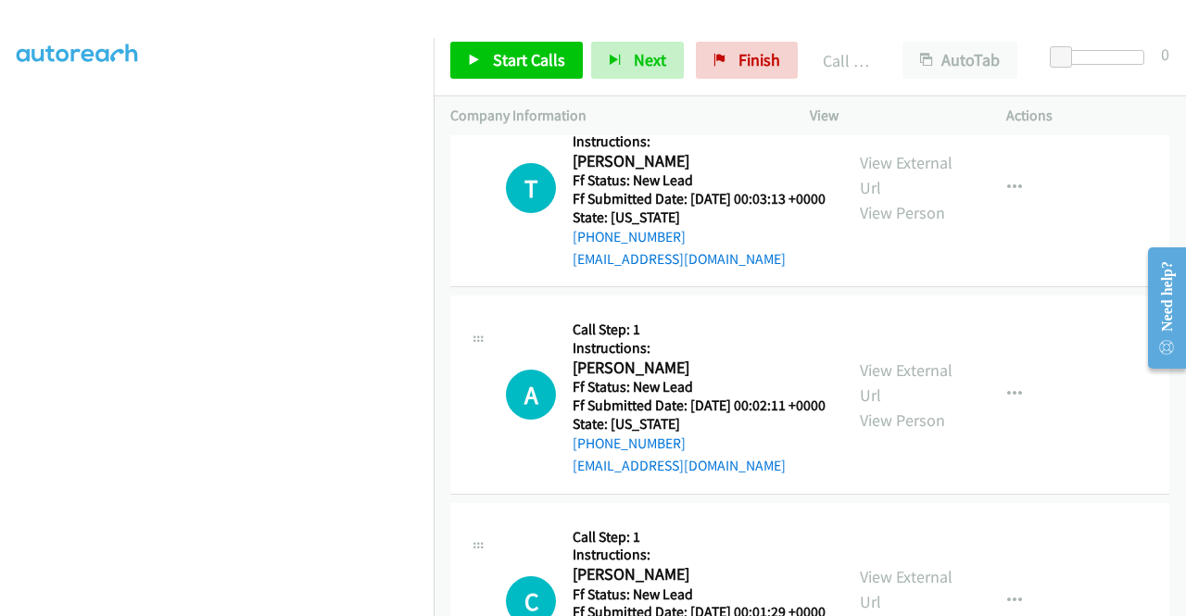
click at [660, 61] on link "Call was successful?" at bounding box center [635, 53] width 124 height 18
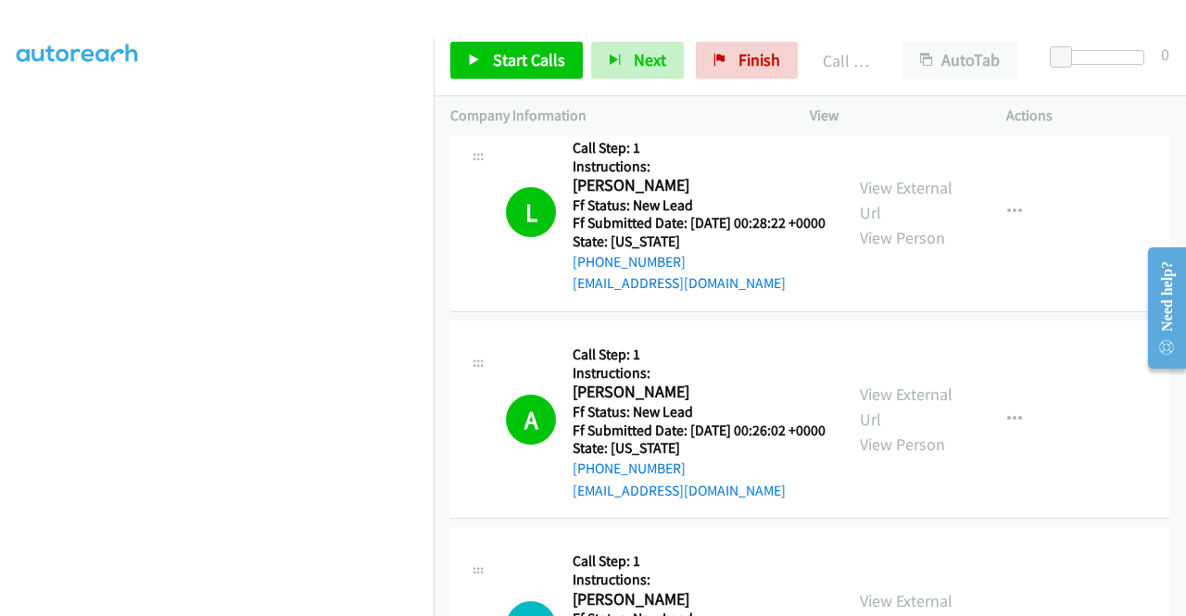
scroll to position [6538, 0]
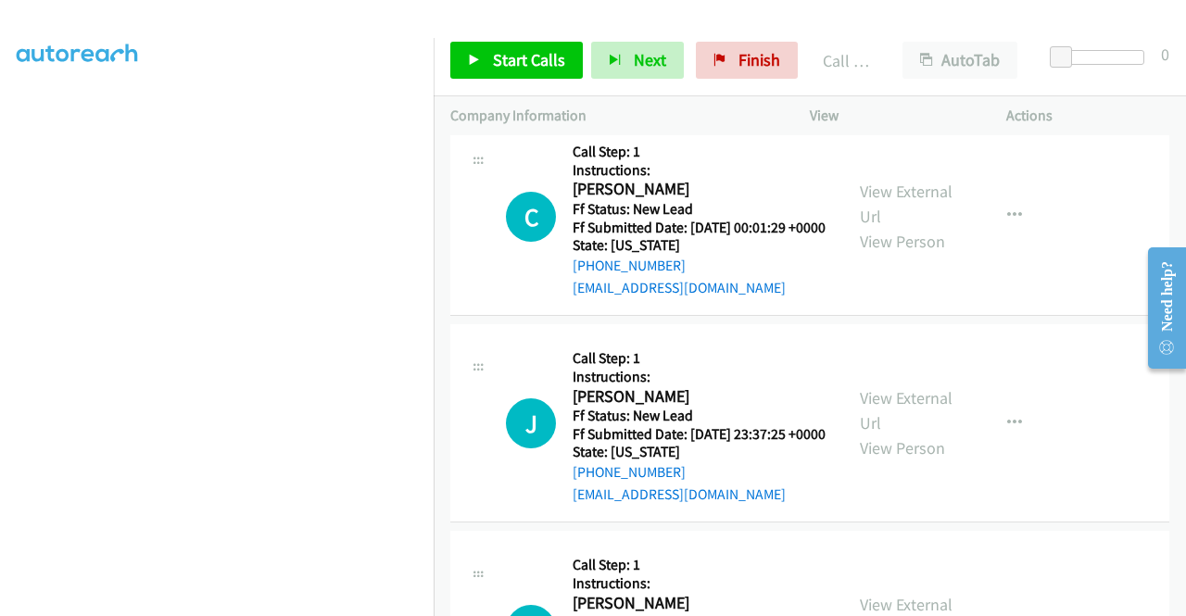
scroll to position [7279, 0]
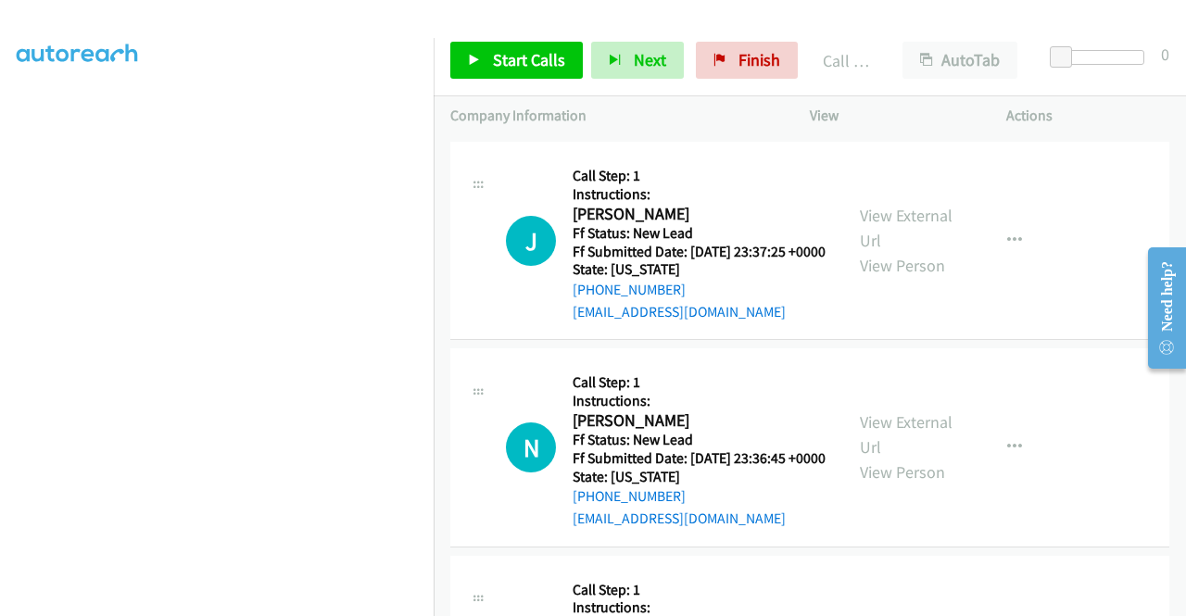
scroll to position [7372, 0]
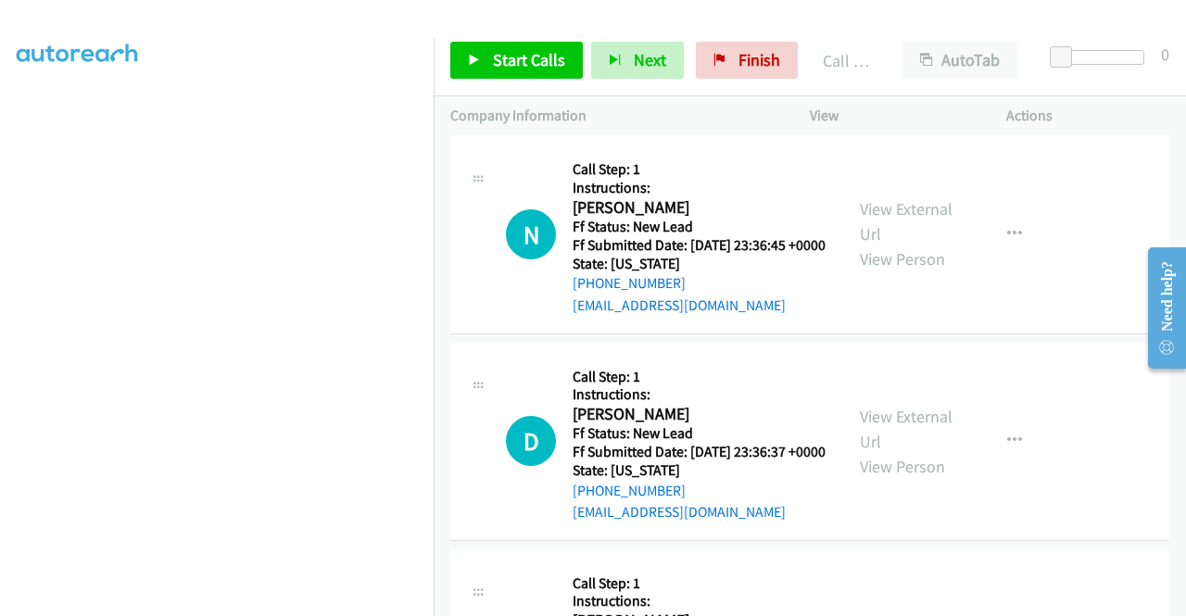
click at [916, 38] on link "View External Url" at bounding box center [906, 15] width 93 height 46
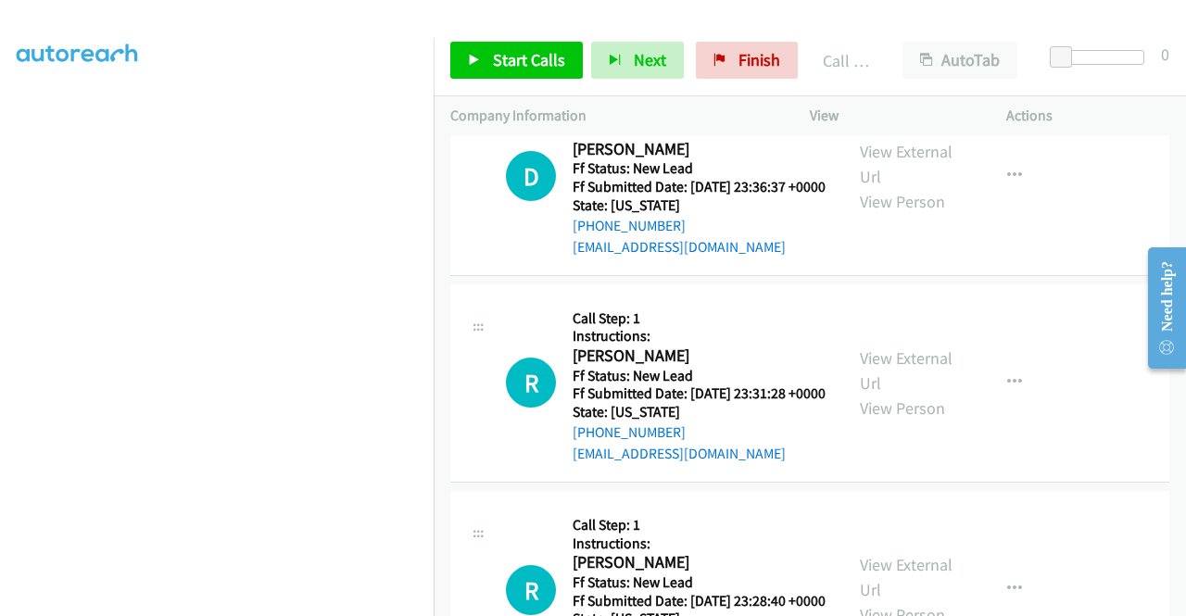
scroll to position [7835, 0]
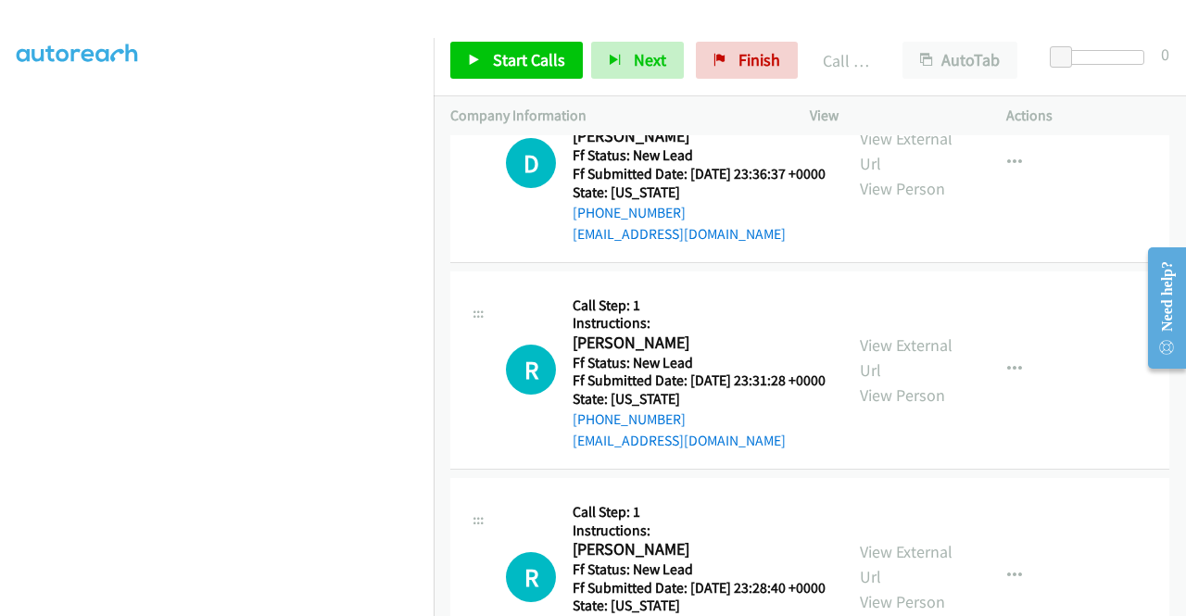
drag, startPoint x: 524, startPoint y: 64, endPoint x: 527, endPoint y: 77, distance: 13.3
click at [524, 64] on span "Start Calls" at bounding box center [529, 59] width 72 height 21
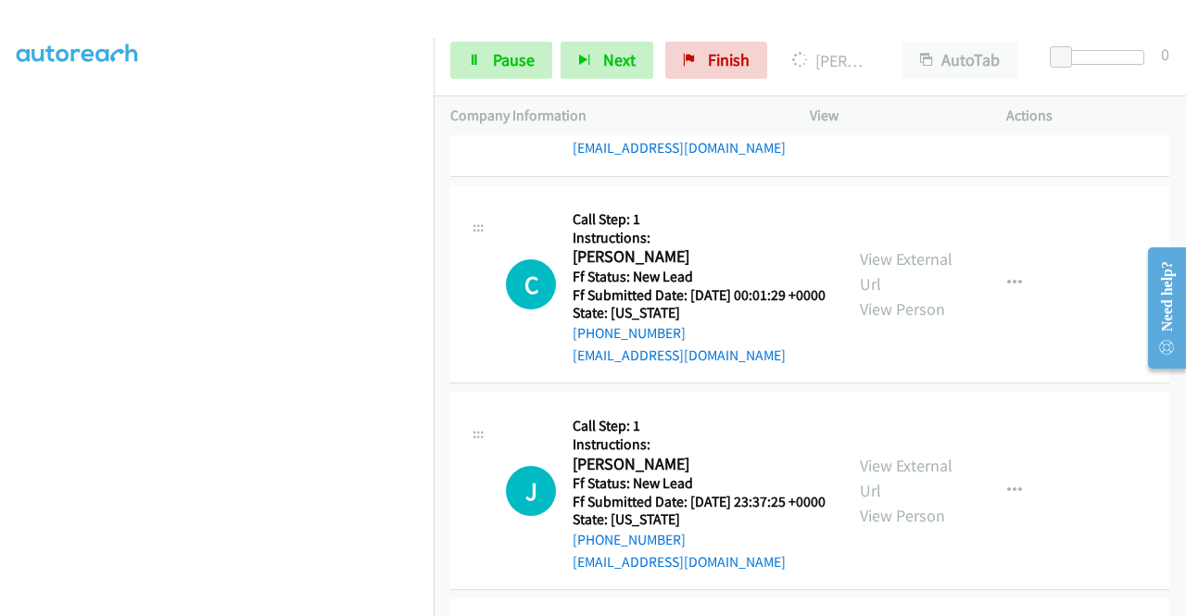
scroll to position [422, 0]
click at [507, 57] on span "Pause" at bounding box center [514, 59] width 42 height 21
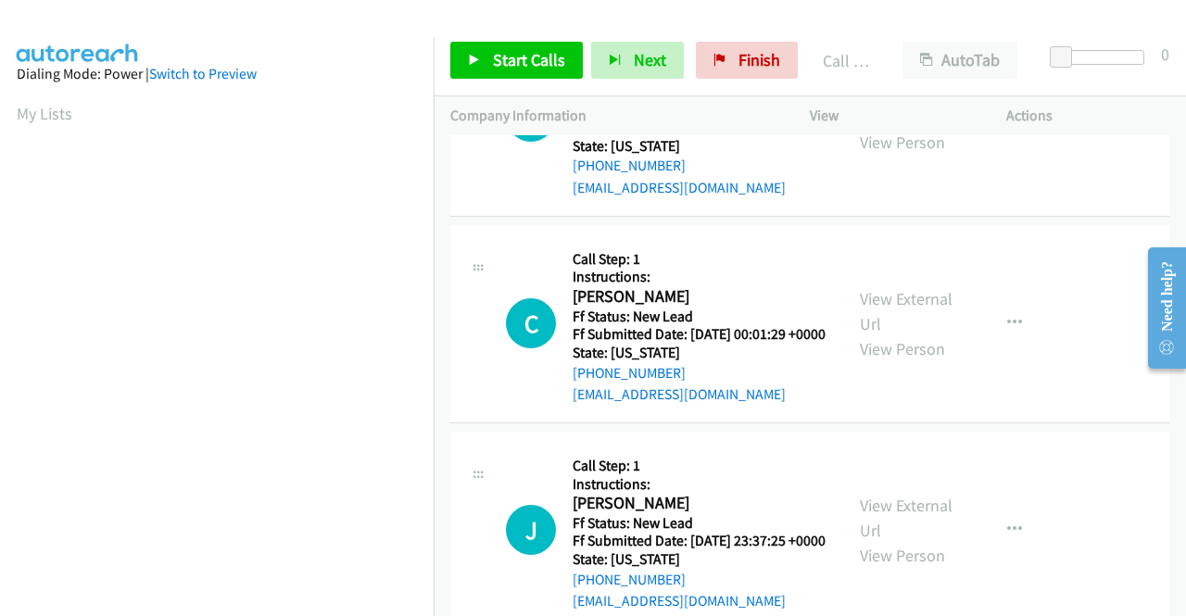
scroll to position [105, 0]
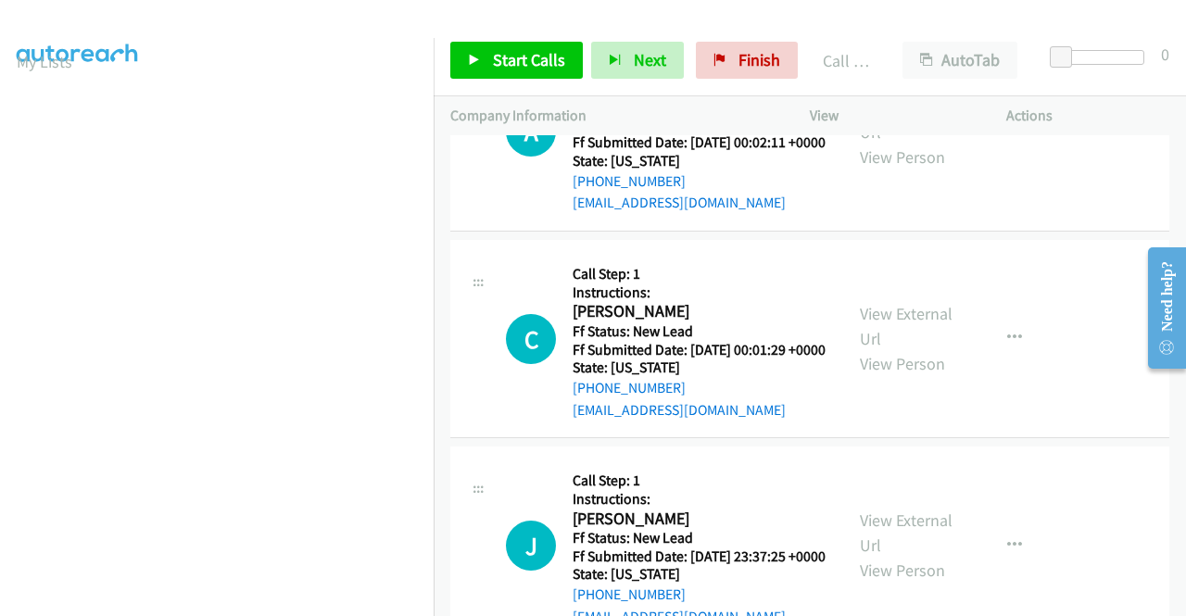
scroll to position [6908, 0]
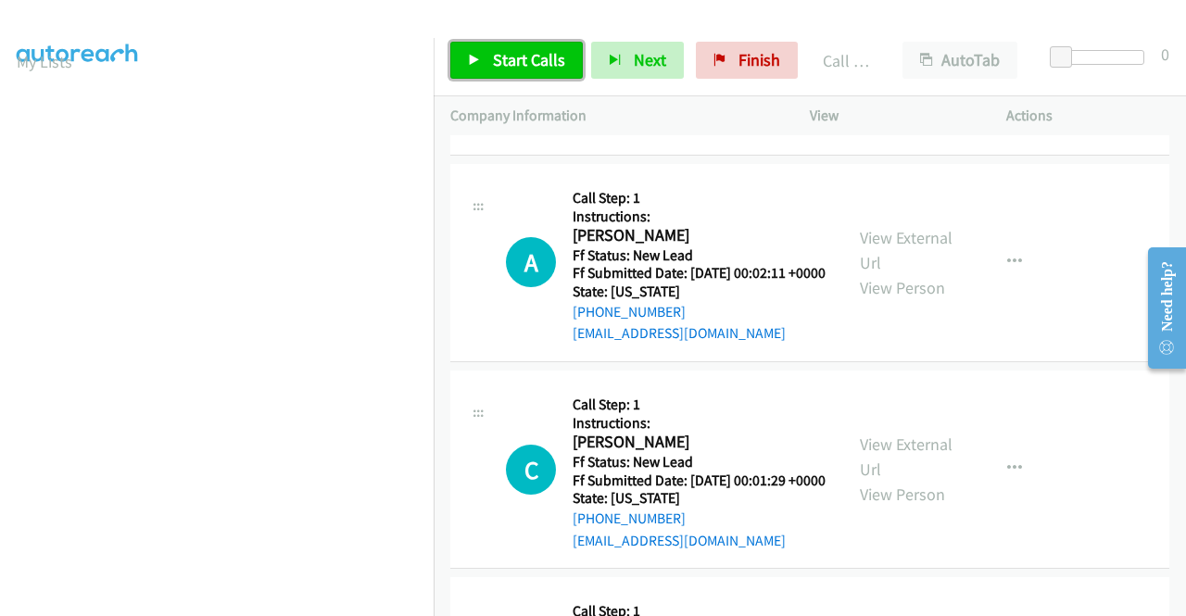
click at [533, 63] on span "Start Calls" at bounding box center [529, 59] width 72 height 21
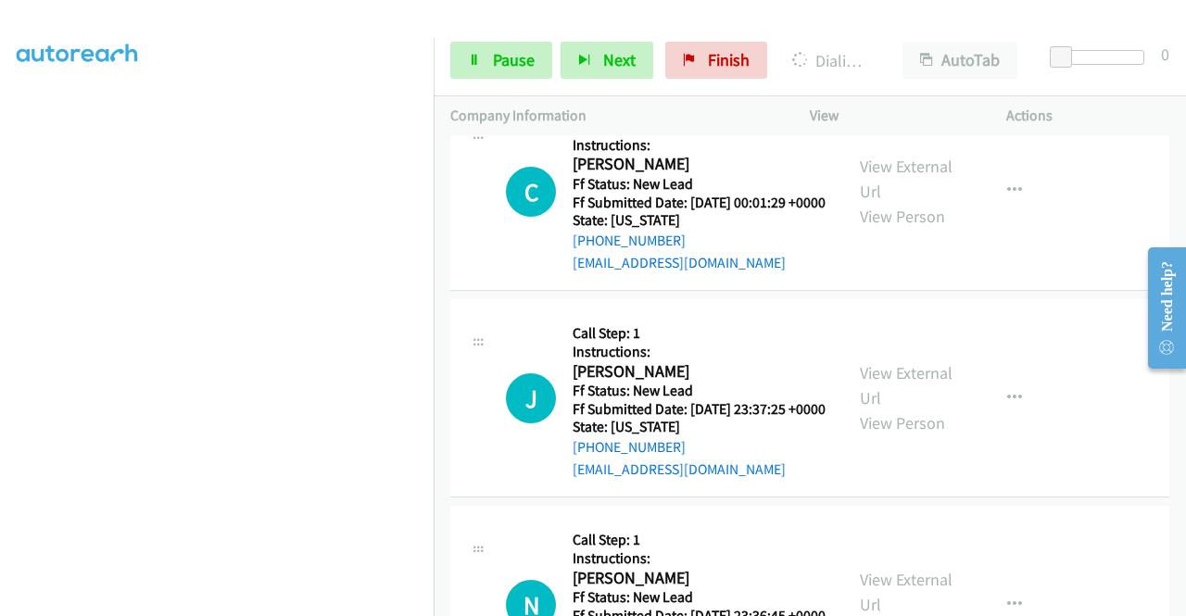
scroll to position [0, 0]
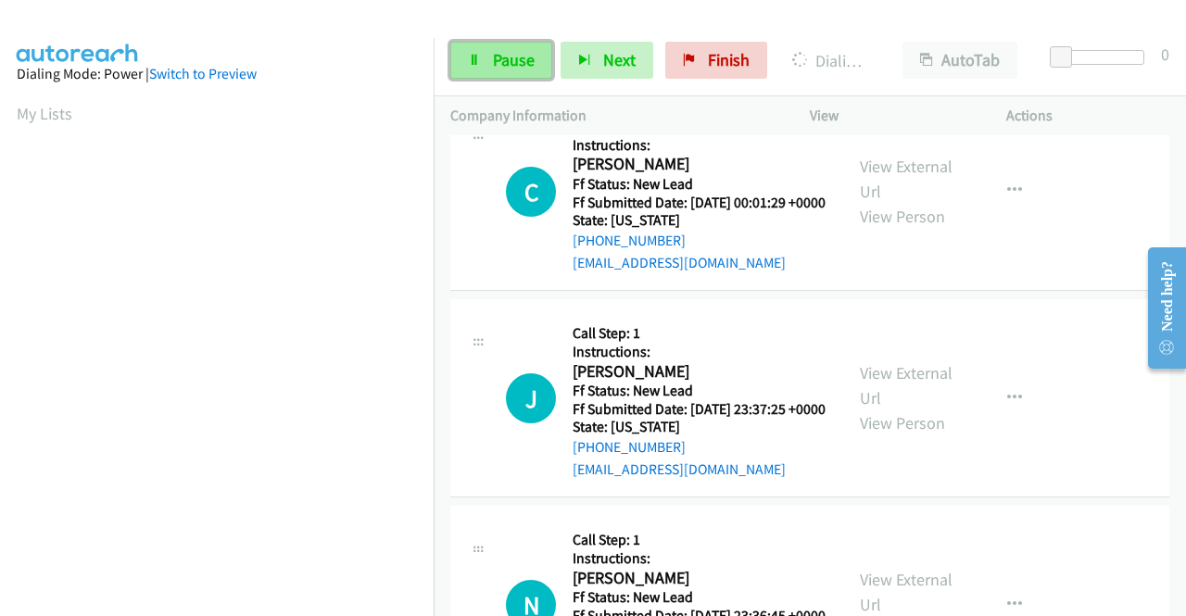
click at [506, 45] on link "Pause" at bounding box center [501, 60] width 102 height 37
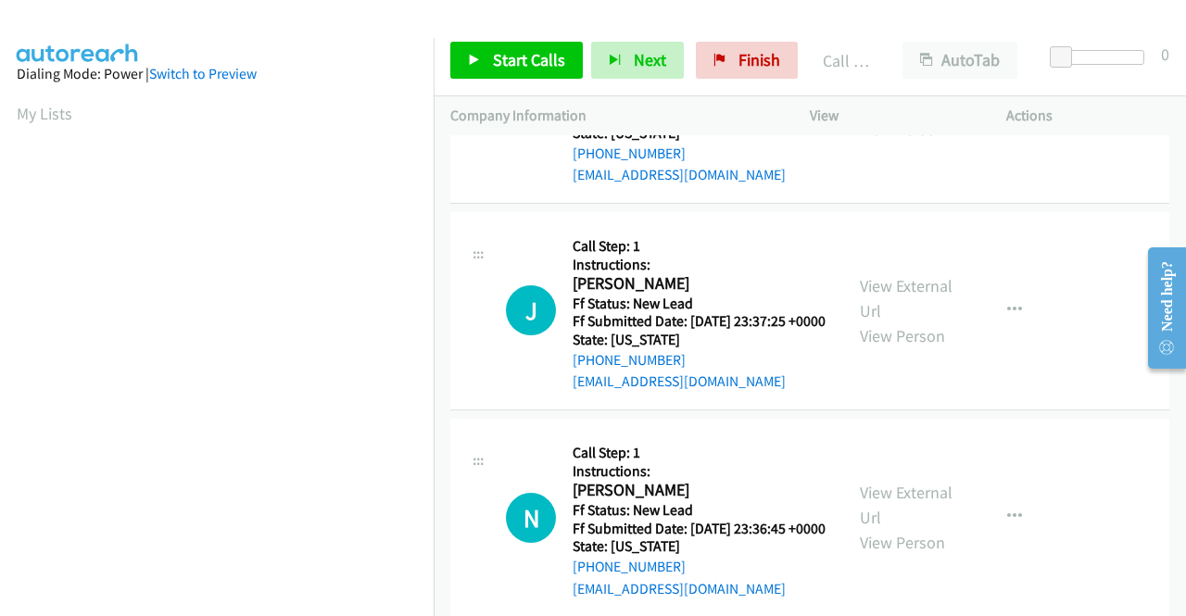
scroll to position [7372, 0]
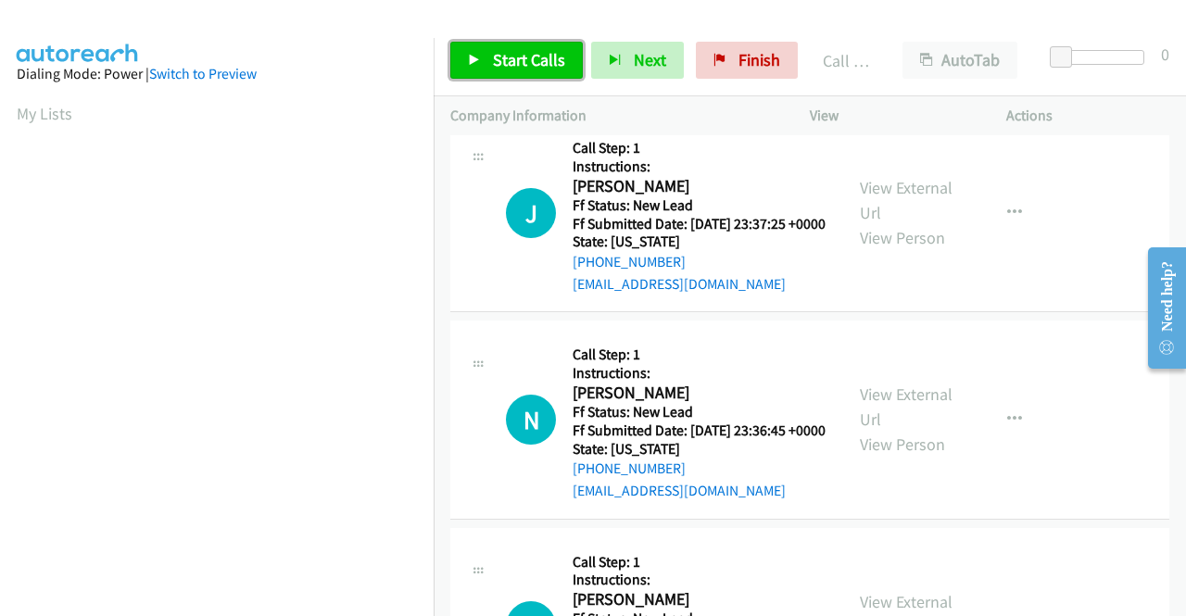
click at [515, 53] on span "Start Calls" at bounding box center [529, 59] width 72 height 21
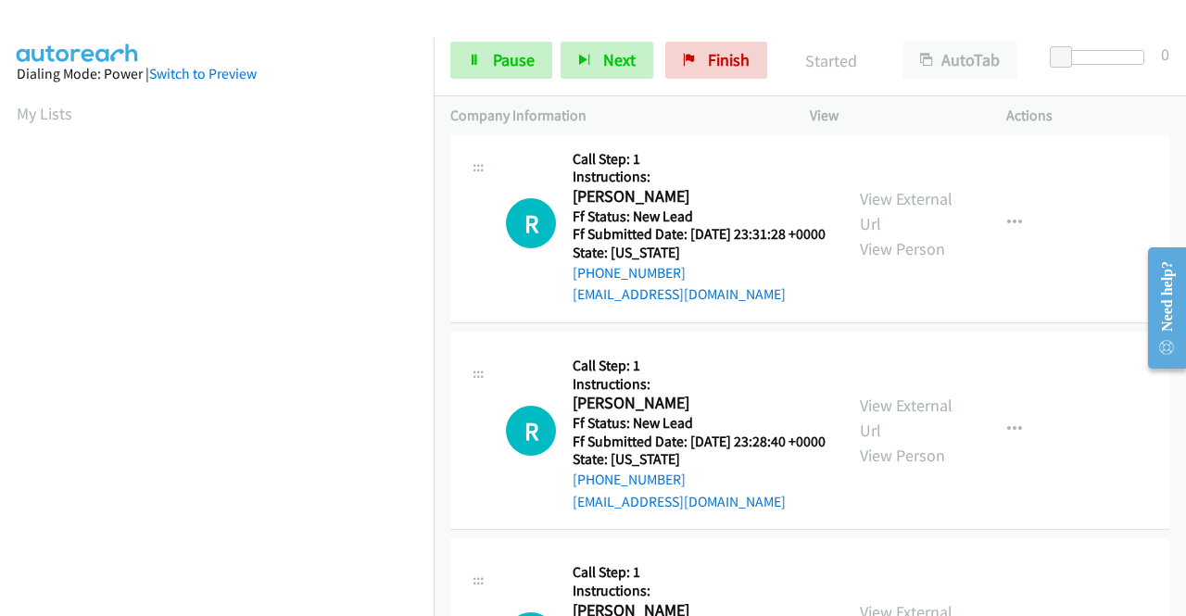
scroll to position [8020, 0]
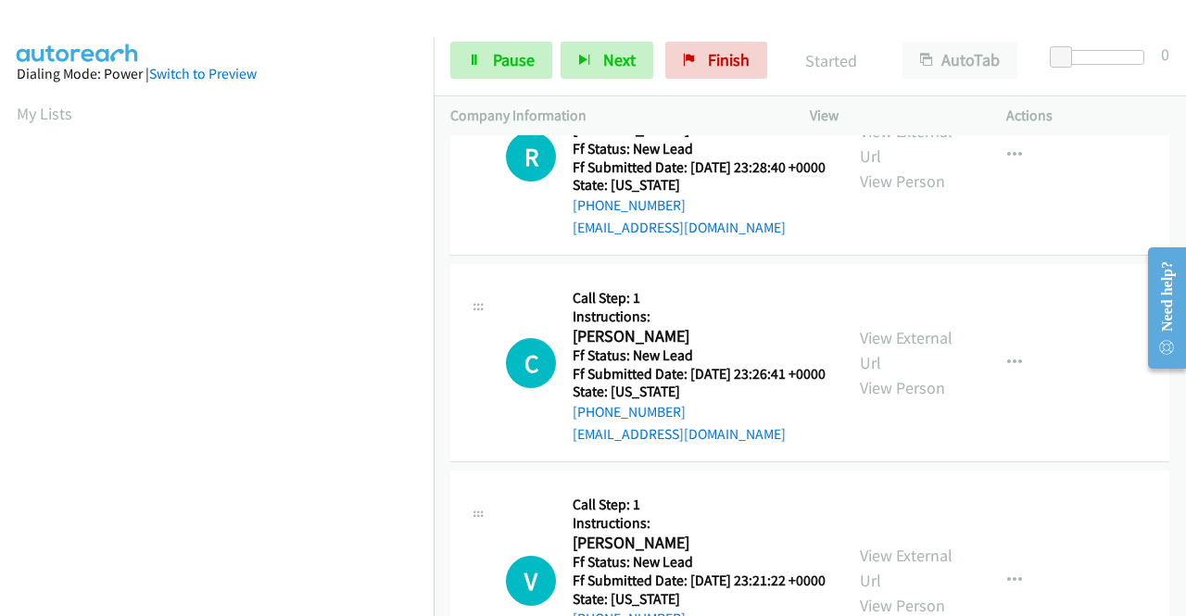
scroll to position [8298, 0]
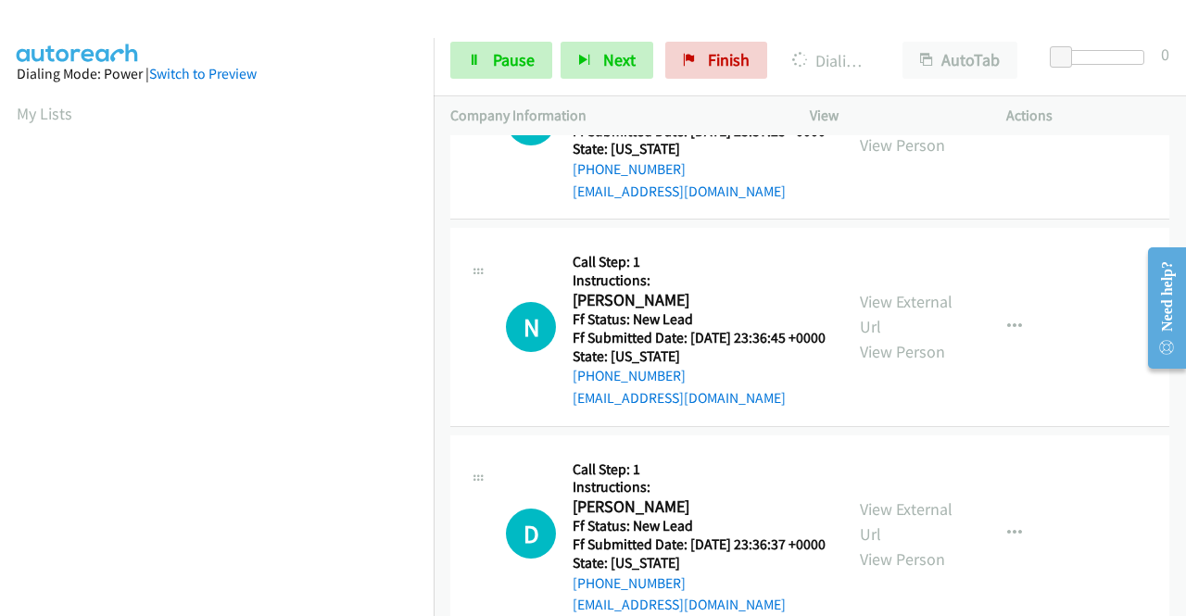
scroll to position [422, 0]
drag, startPoint x: 525, startPoint y: 14, endPoint x: 409, endPoint y: 101, distance: 145.6
click at [525, 14] on div at bounding box center [584, 35] width 1169 height 71
drag, startPoint x: 454, startPoint y: 16, endPoint x: 372, endPoint y: 149, distance: 156.3
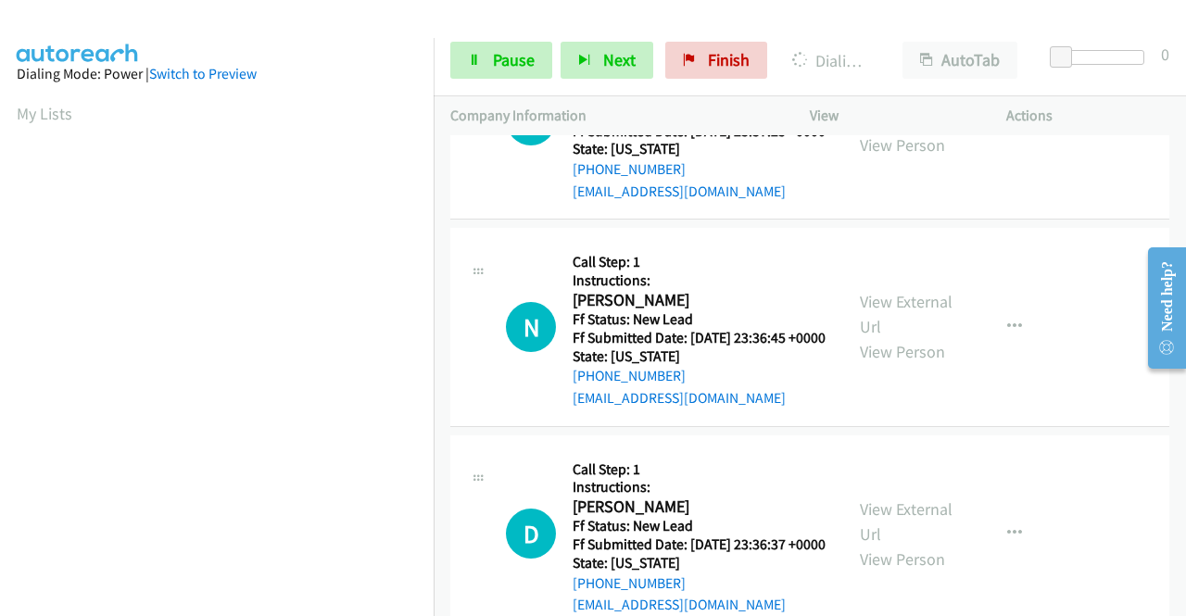
click at [454, 16] on div at bounding box center [584, 35] width 1169 height 71
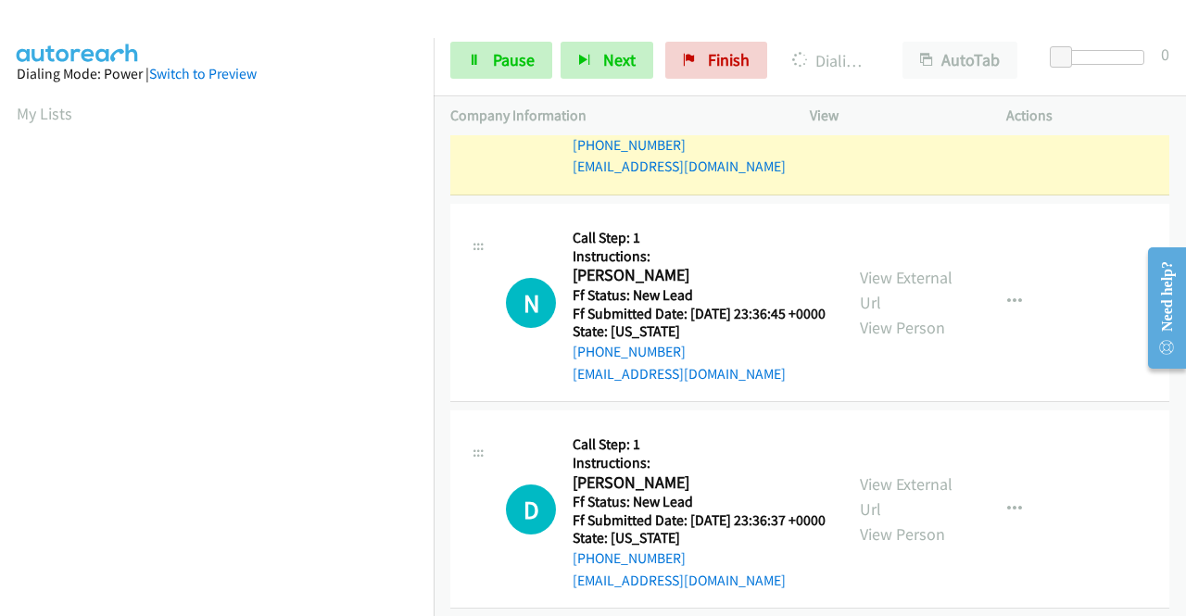
scroll to position [7557, 0]
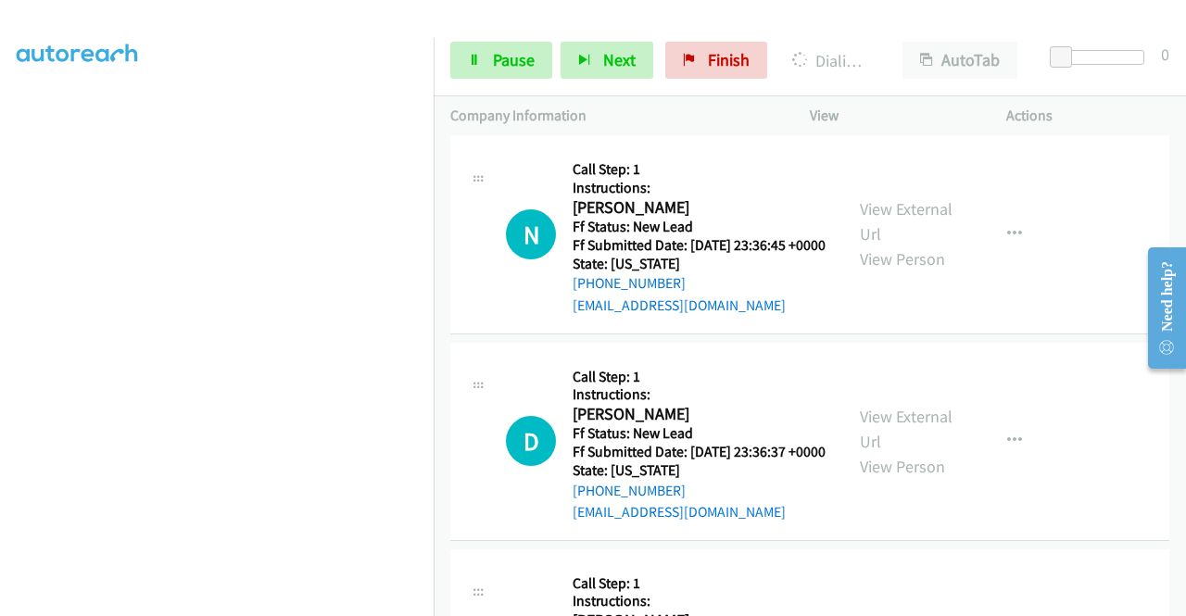
scroll to position [145, 0]
click at [485, 56] on link "Pause" at bounding box center [501, 60] width 102 height 37
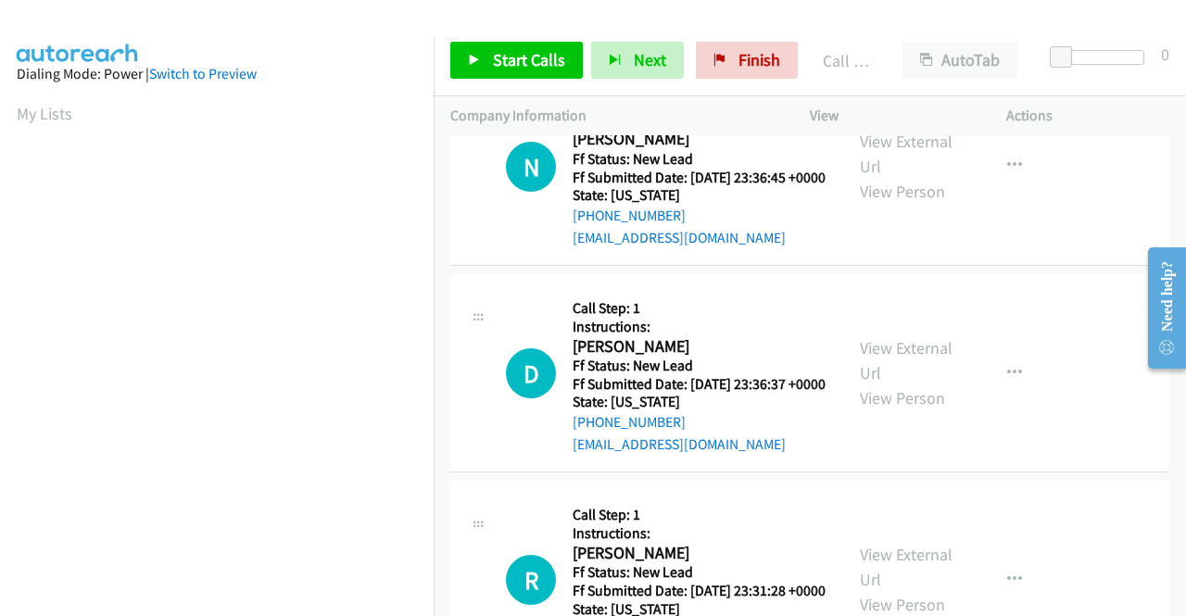
scroll to position [7927, 0]
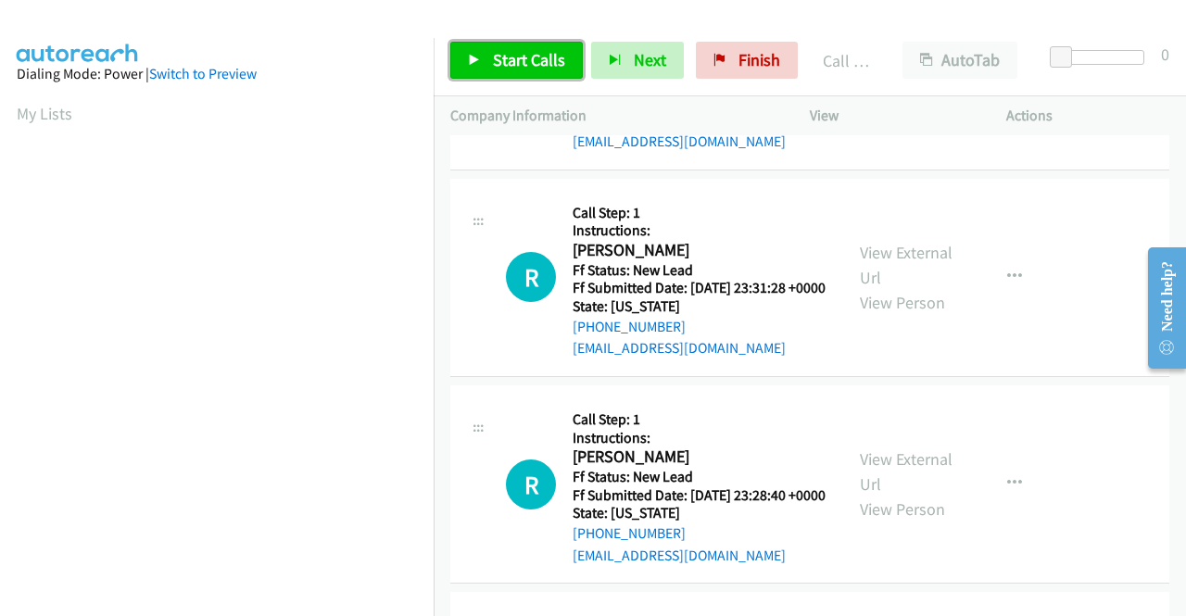
click at [521, 58] on span "Start Calls" at bounding box center [529, 59] width 72 height 21
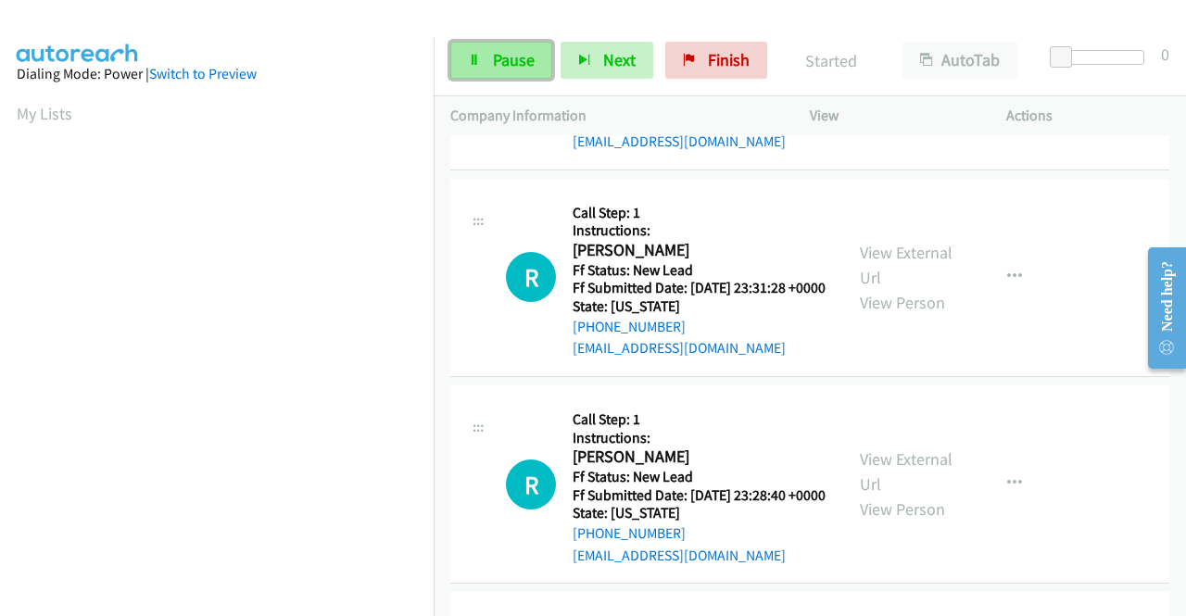
click at [518, 57] on span "Pause" at bounding box center [514, 59] width 42 height 21
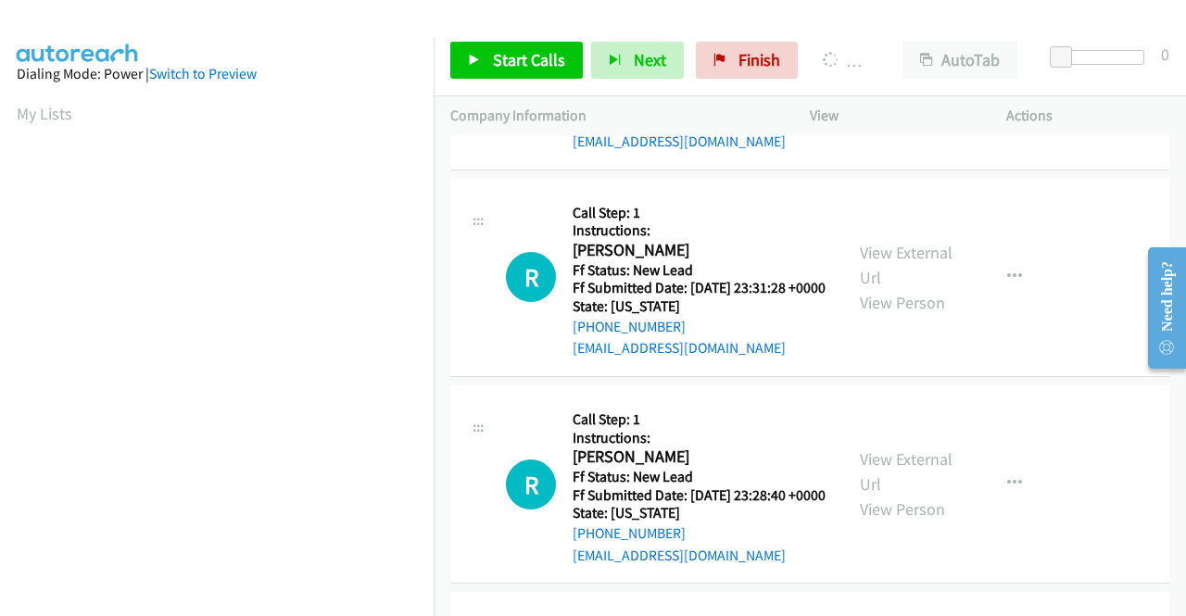
scroll to position [105, 0]
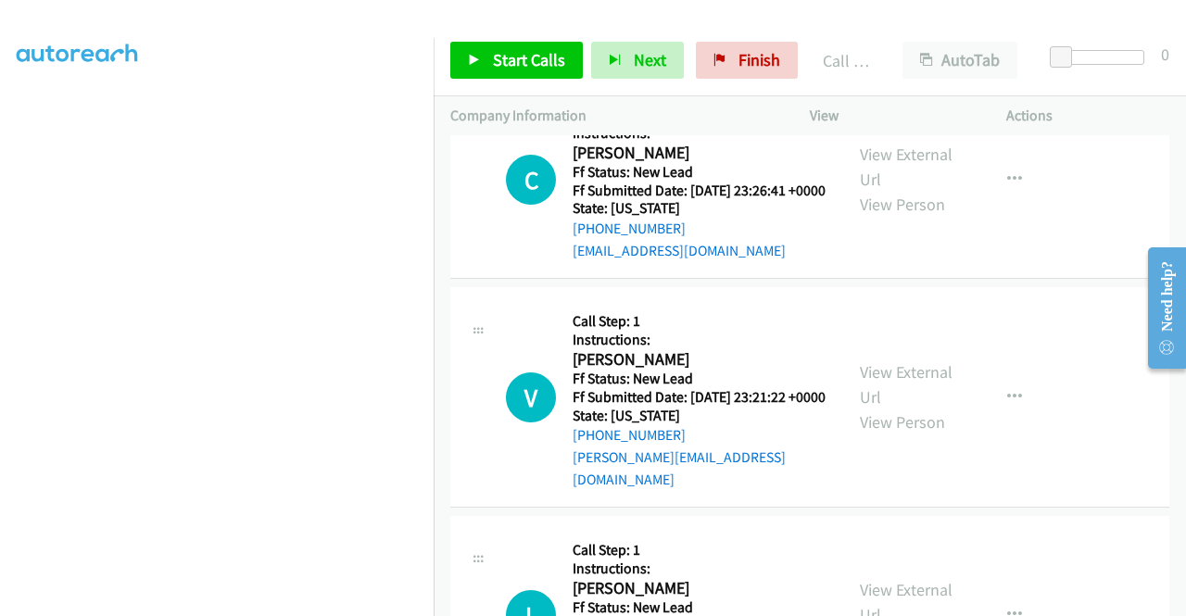
scroll to position [8483, 0]
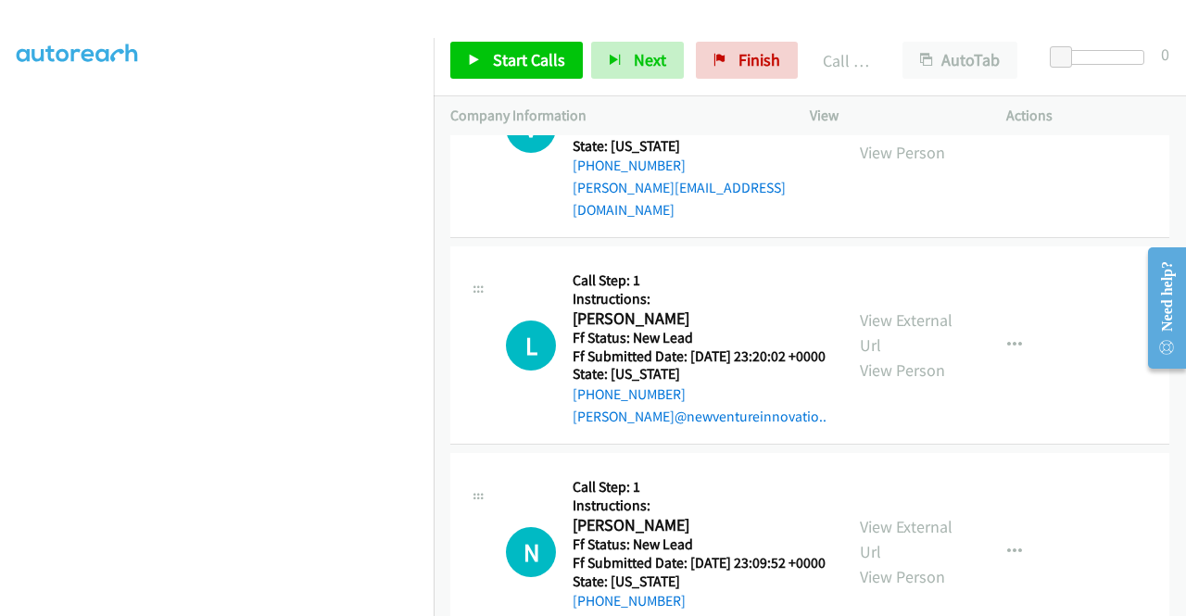
scroll to position [8761, 0]
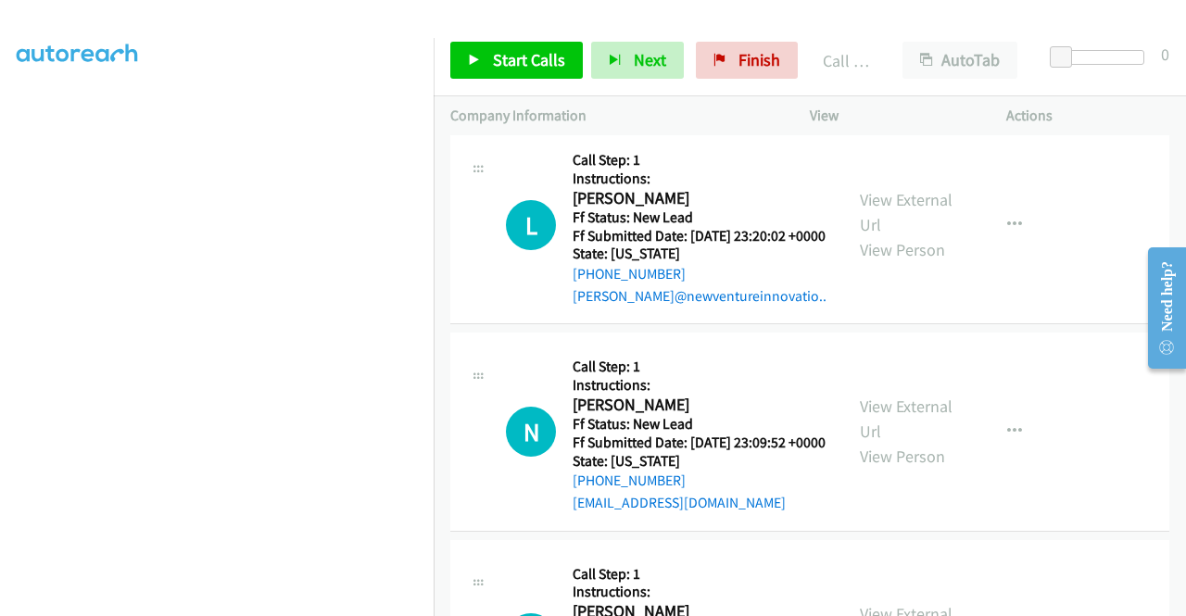
scroll to position [8946, 0]
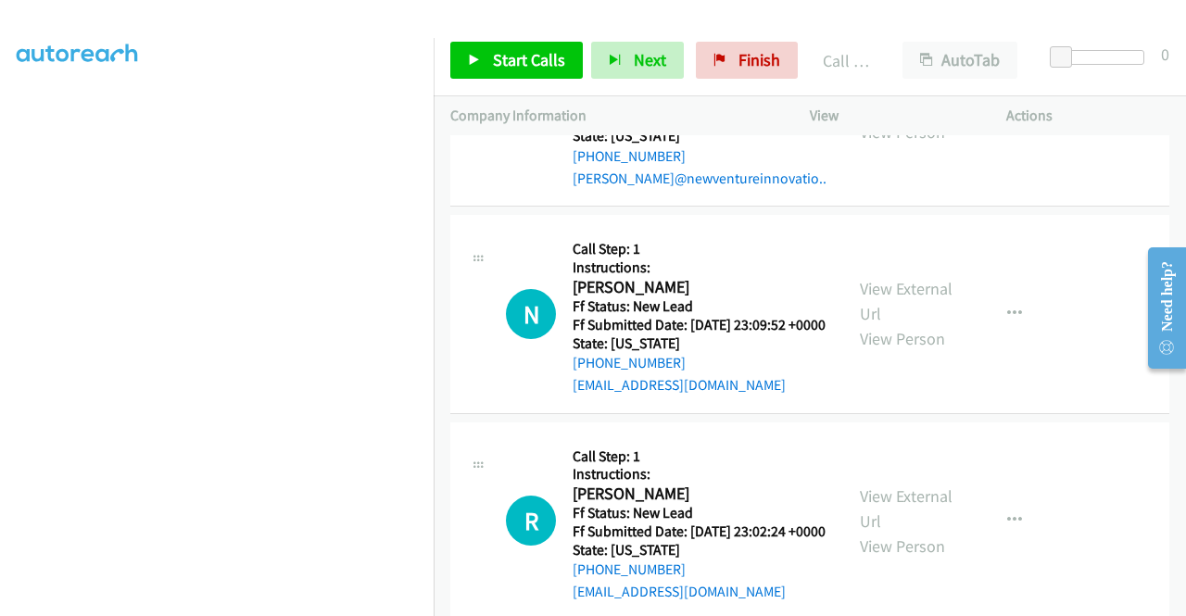
click at [530, 57] on span "Start Calls" at bounding box center [529, 59] width 72 height 21
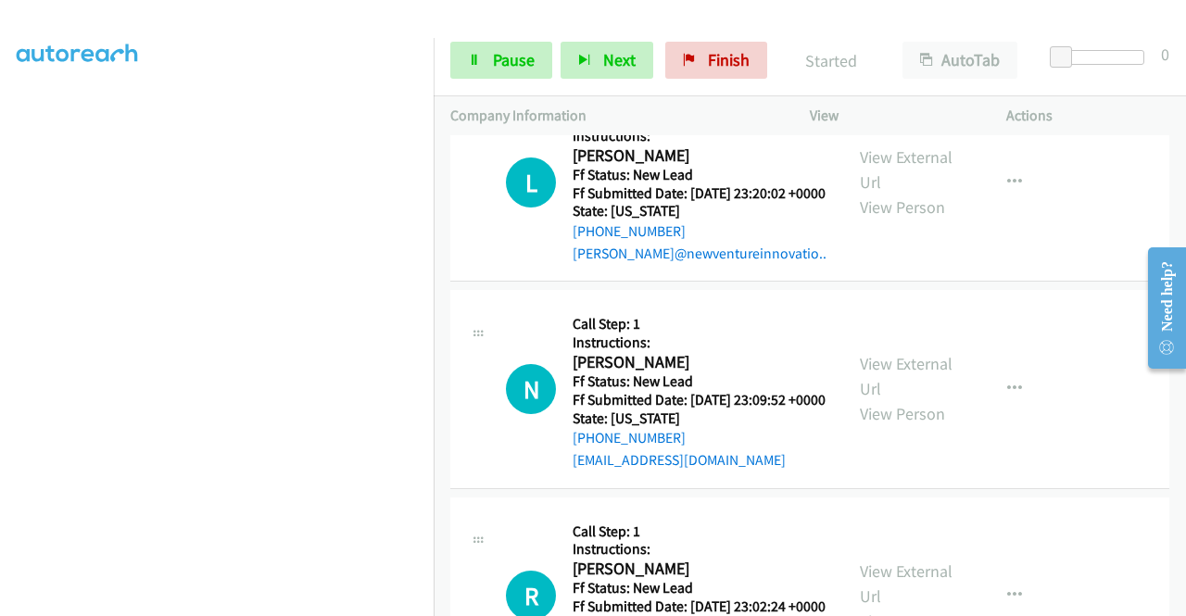
scroll to position [8761, 0]
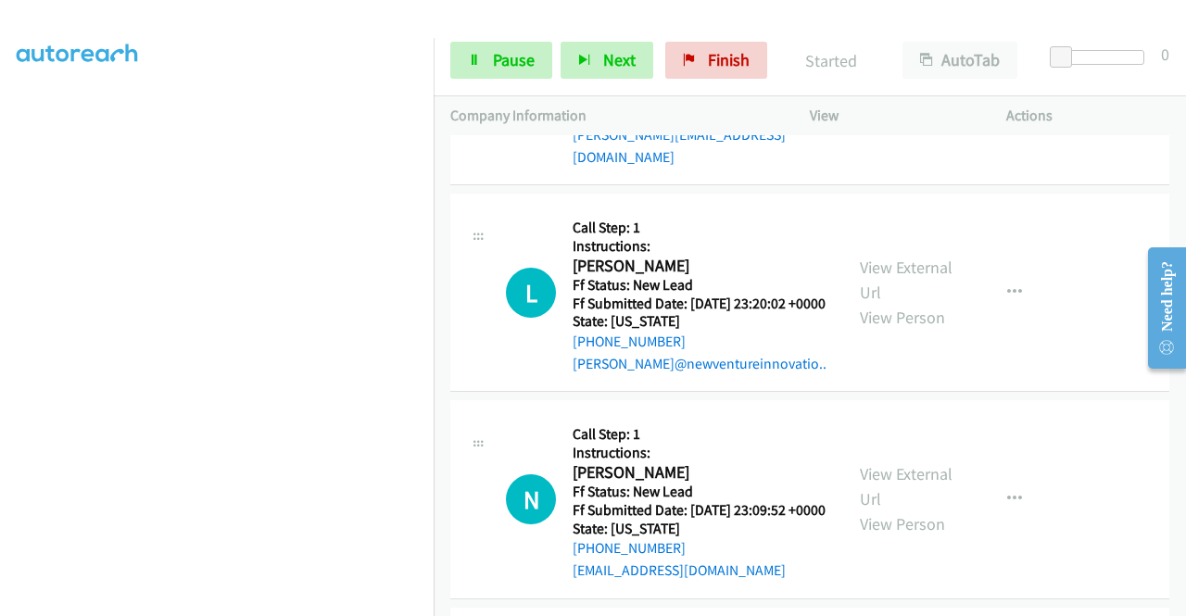
drag, startPoint x: 1152, startPoint y: 100, endPoint x: 1115, endPoint y: 100, distance: 37.1
click at [1152, 100] on div "Actions" at bounding box center [1087, 115] width 196 height 39
click at [708, 68] on span "Finish" at bounding box center [729, 59] width 42 height 21
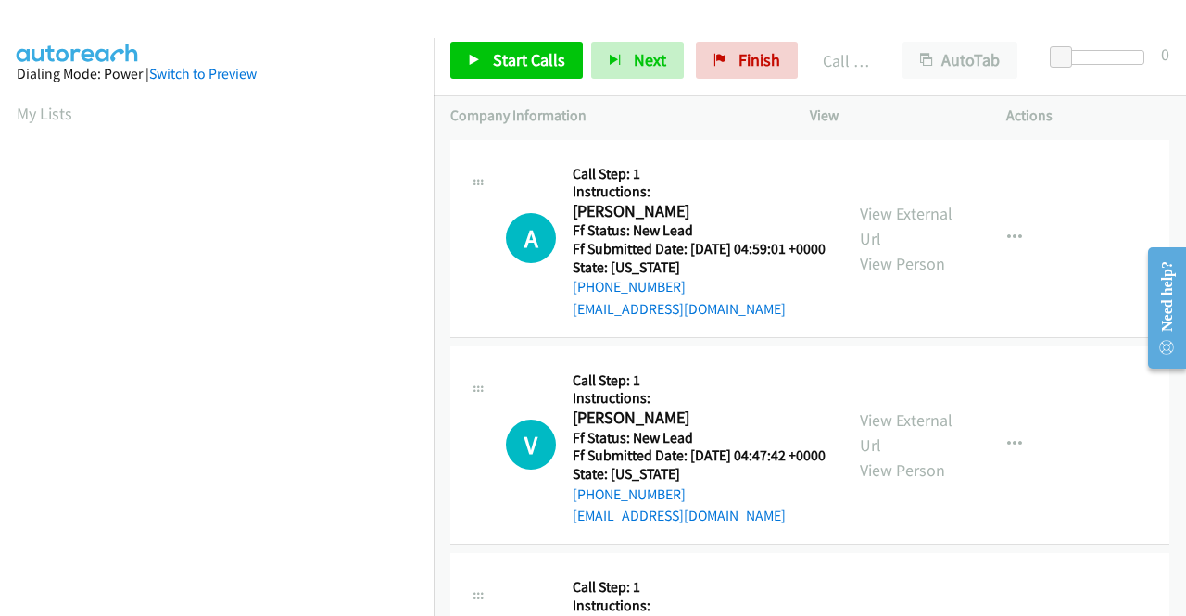
scroll to position [422, 0]
click at [901, 225] on link "View External Url" at bounding box center [906, 226] width 93 height 46
click at [918, 446] on link "View External Url" at bounding box center [906, 432] width 93 height 46
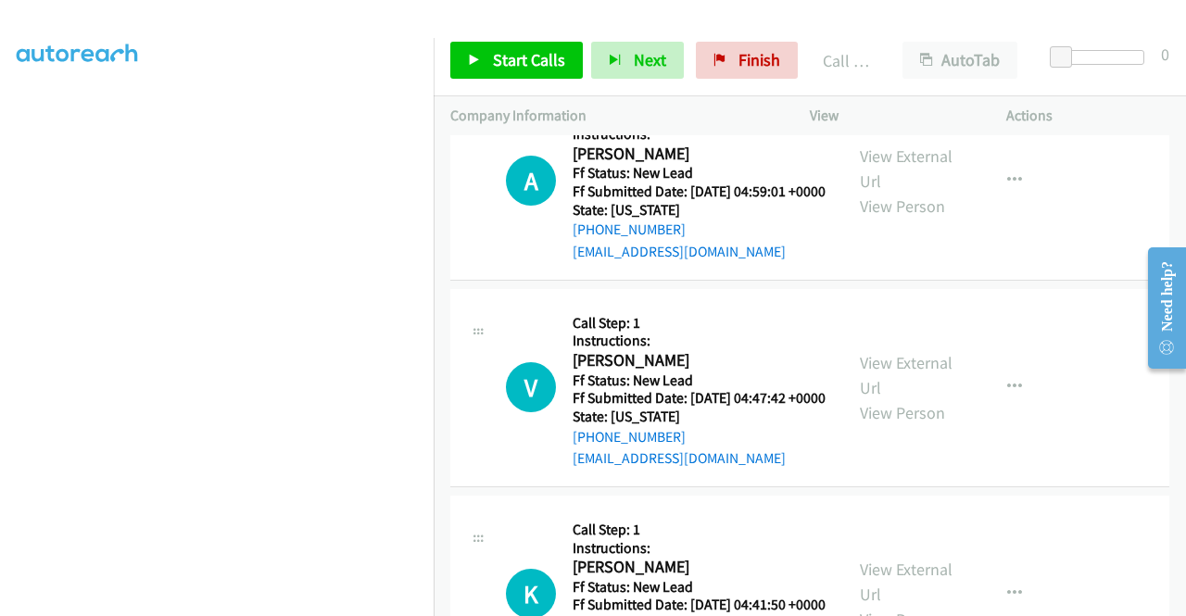
scroll to position [185, 0]
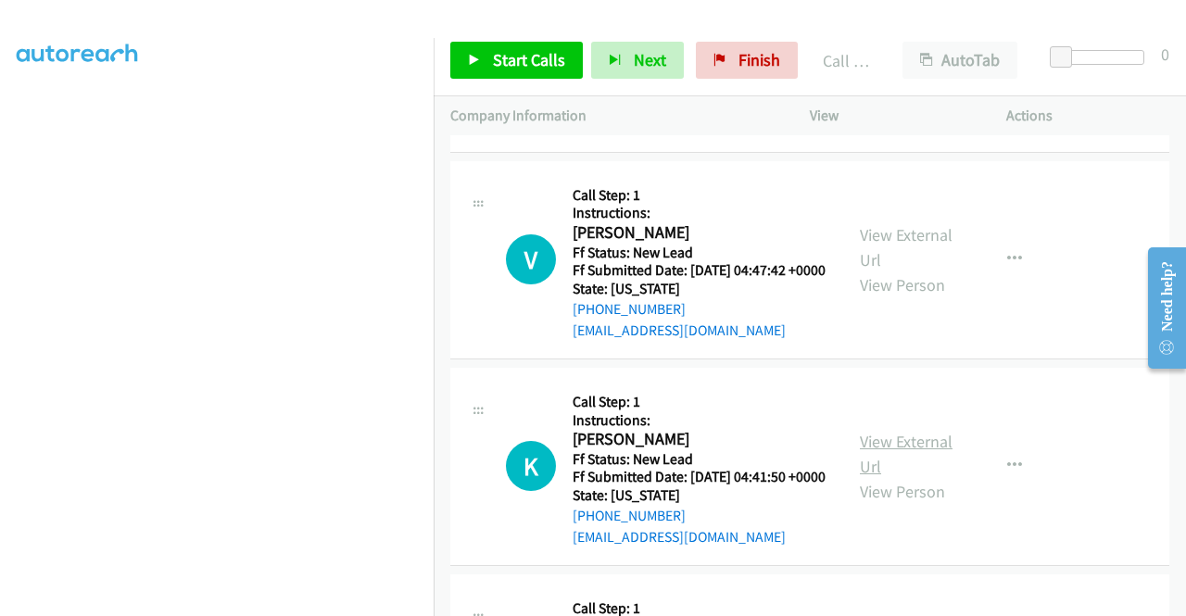
click at [905, 477] on link "View External Url" at bounding box center [906, 454] width 93 height 46
click at [559, 49] on span "Start Calls" at bounding box center [529, 59] width 72 height 21
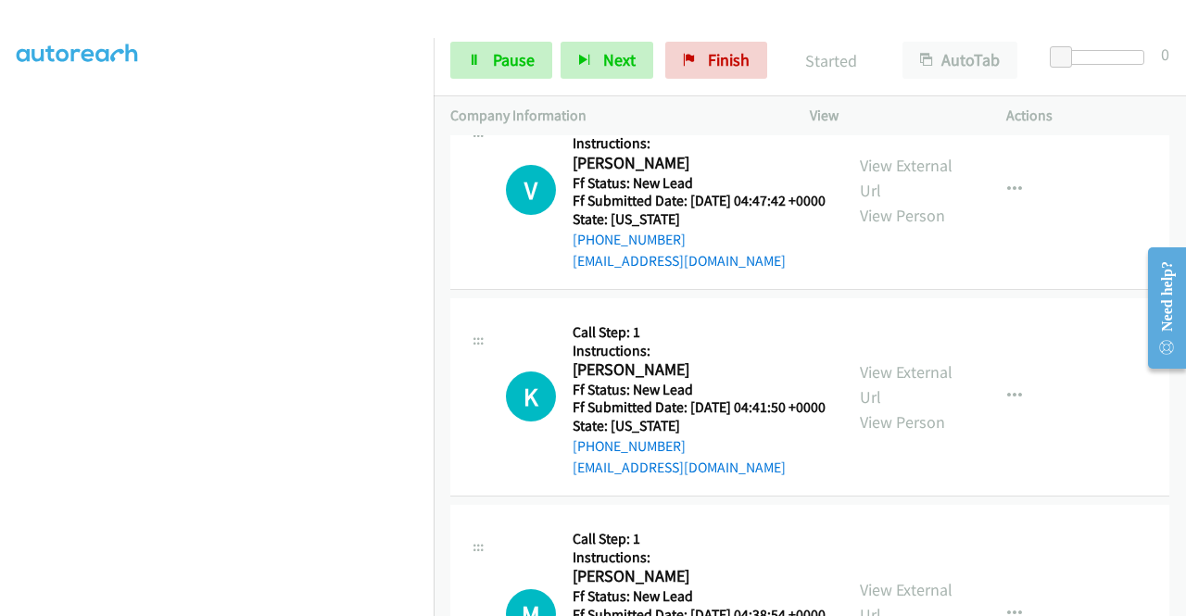
scroll to position [371, 0]
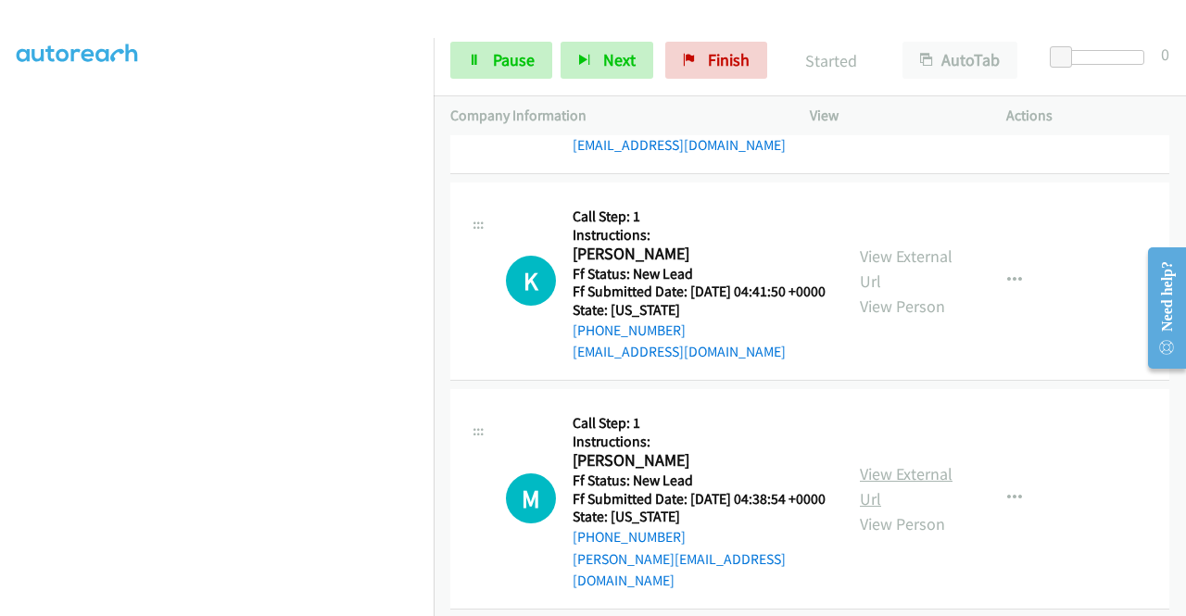
click at [917, 510] on link "View External Url" at bounding box center [906, 486] width 93 height 46
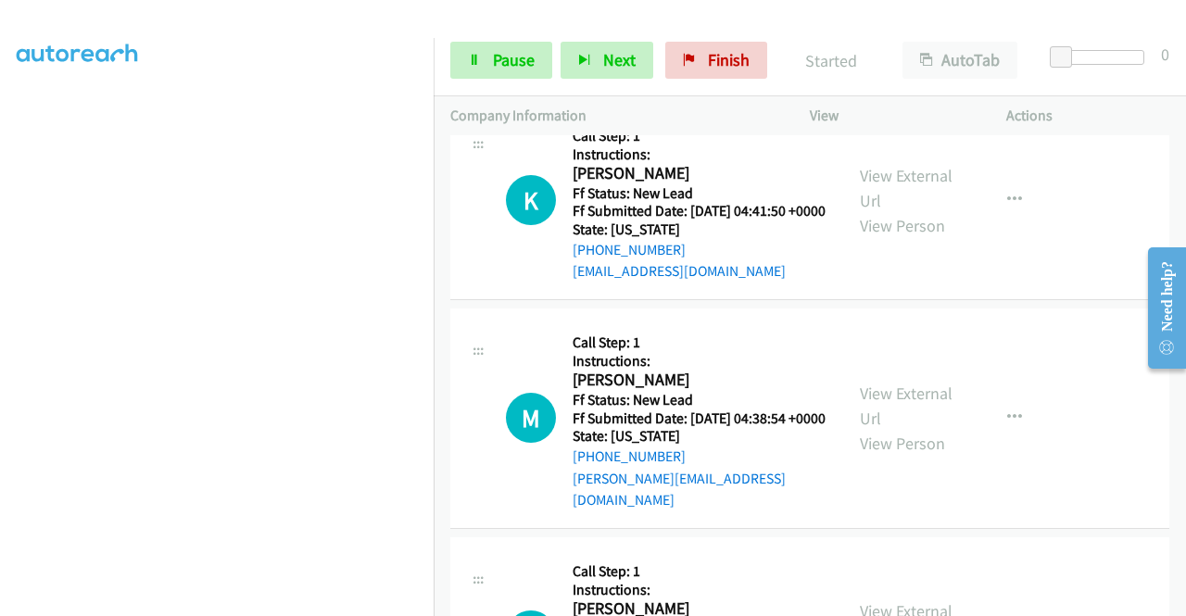
scroll to position [556, 0]
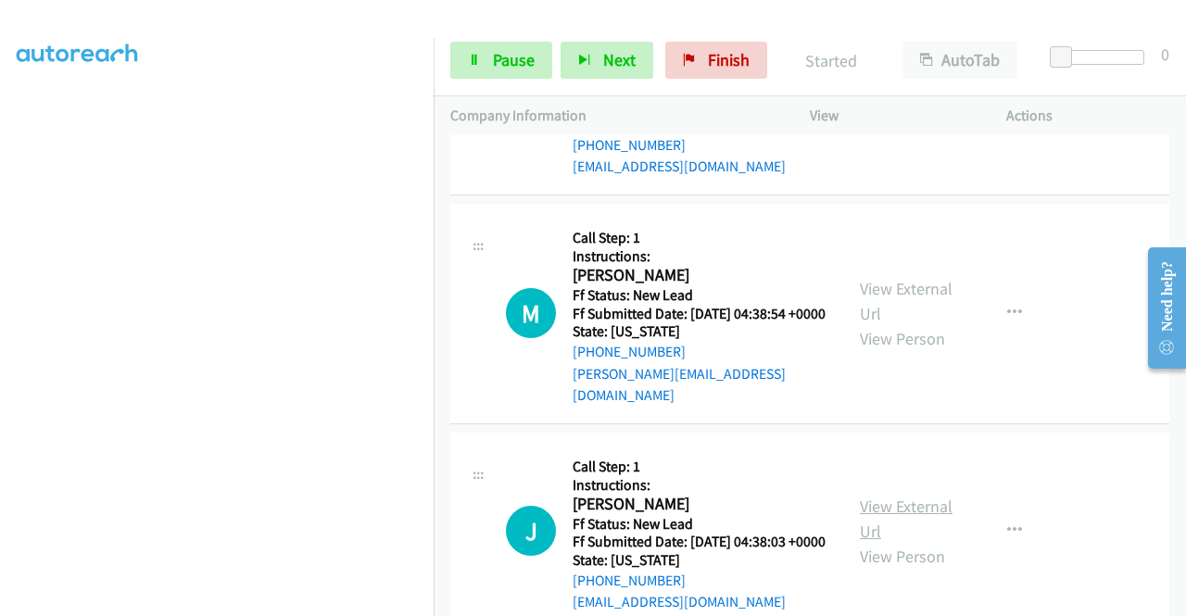
click at [914, 542] on link "View External Url" at bounding box center [906, 519] width 93 height 46
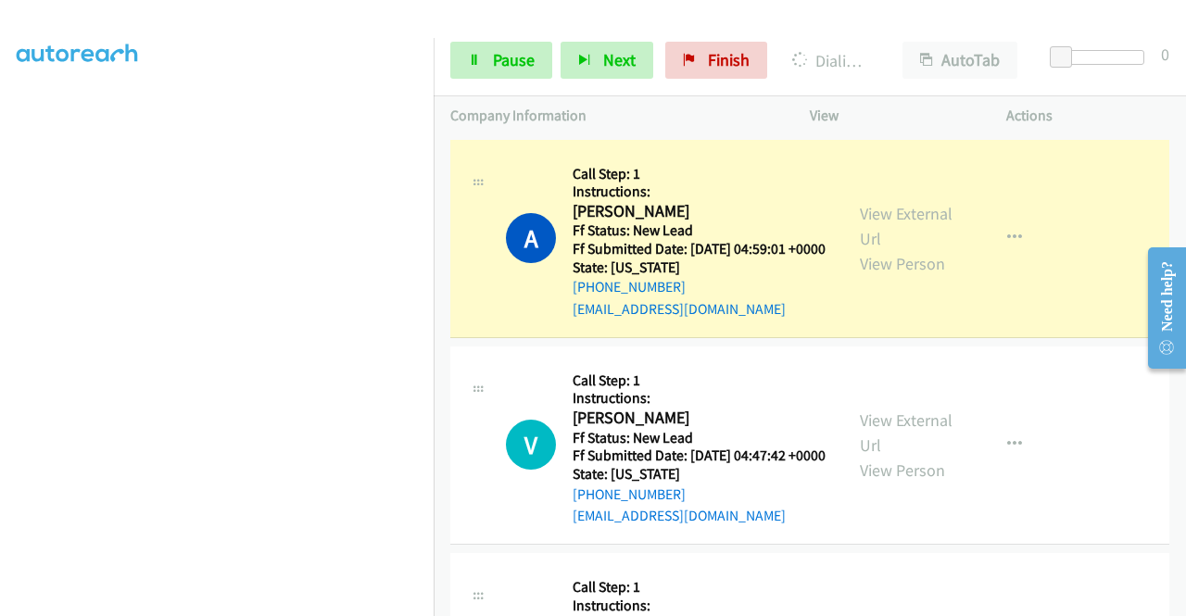
scroll to position [422, 0]
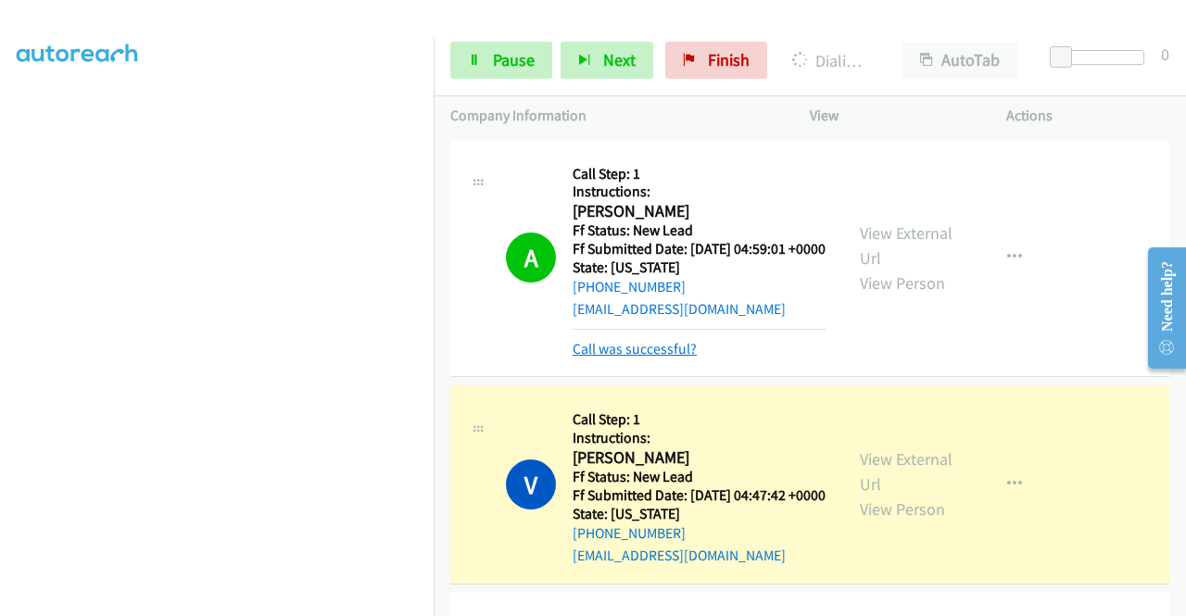
click at [666, 358] on link "Call was successful?" at bounding box center [635, 349] width 124 height 18
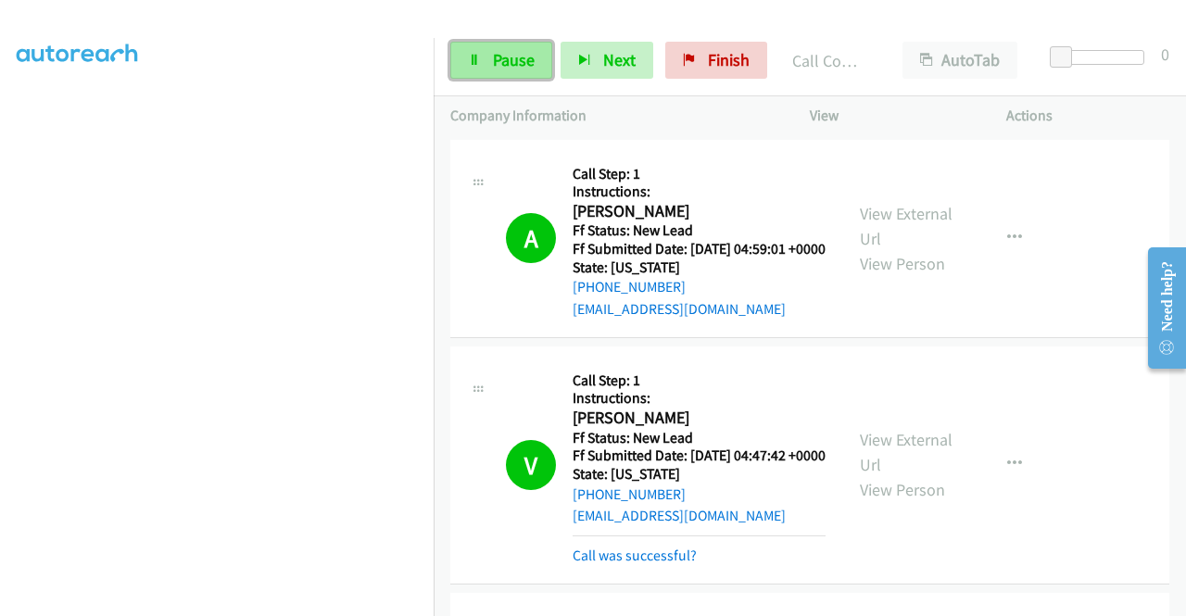
click at [487, 55] on link "Pause" at bounding box center [501, 60] width 102 height 37
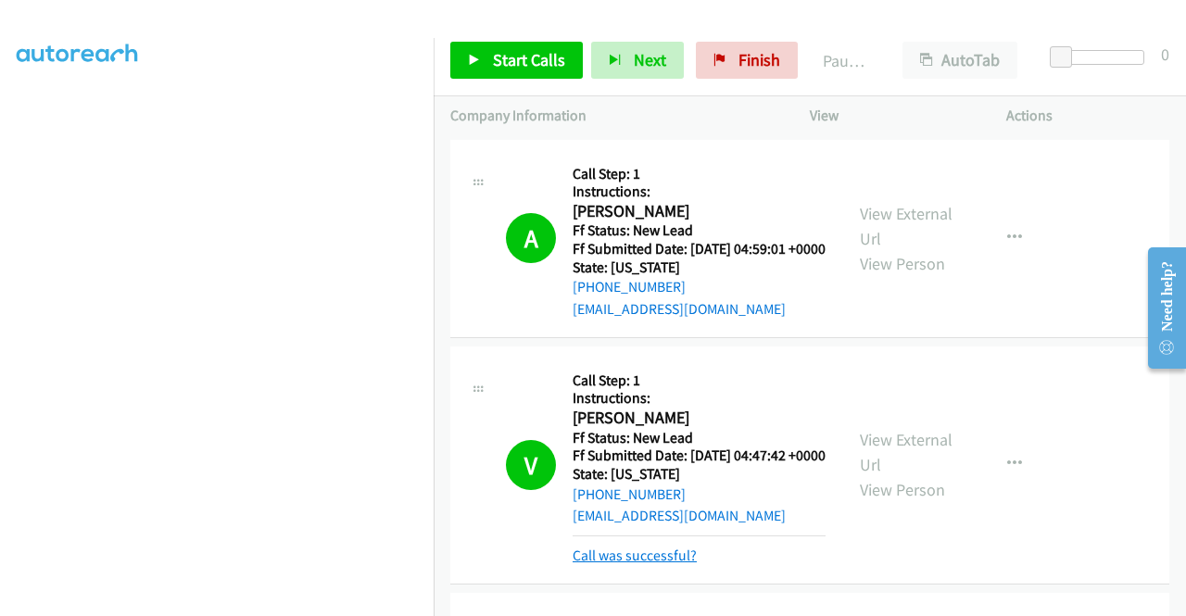
click at [609, 564] on link "Call was successful?" at bounding box center [635, 556] width 124 height 18
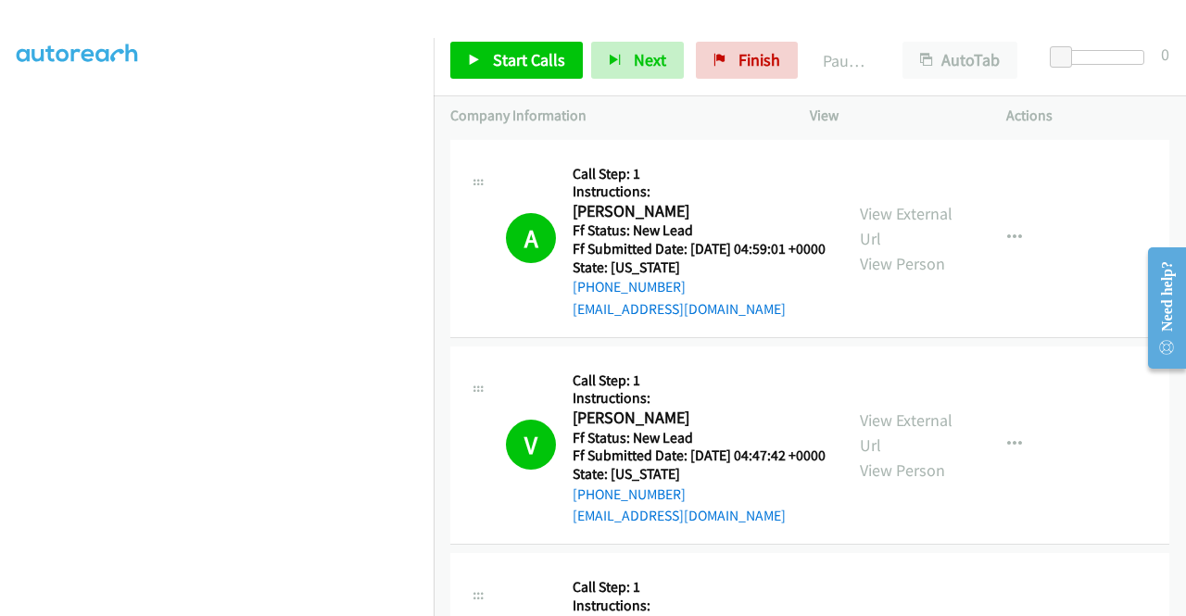
scroll to position [371, 0]
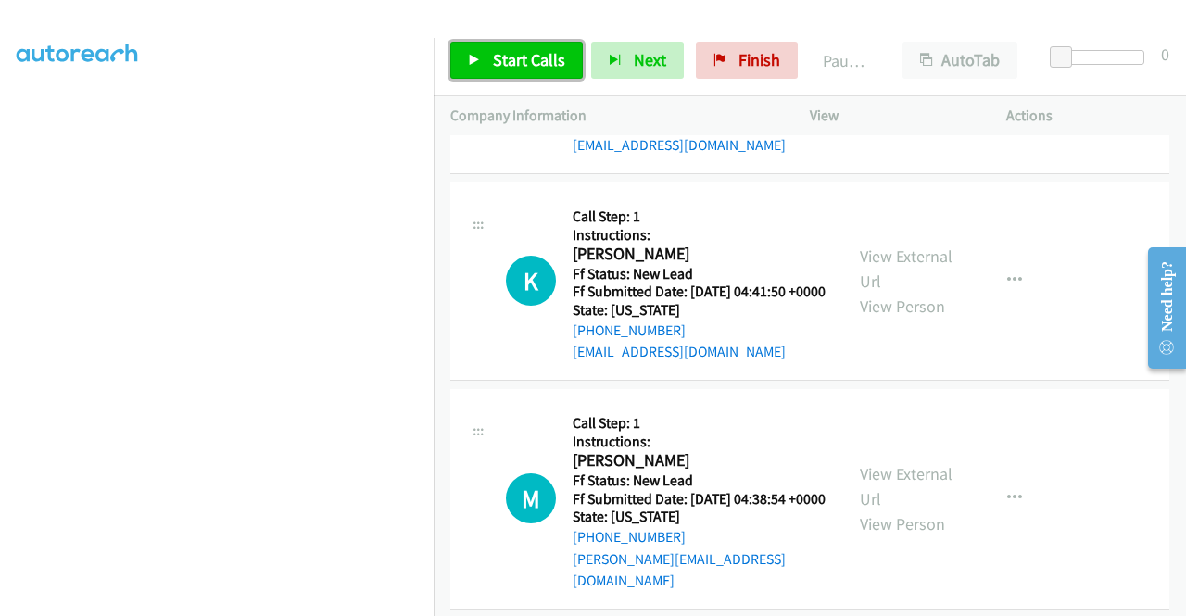
click at [503, 65] on span "Start Calls" at bounding box center [529, 59] width 72 height 21
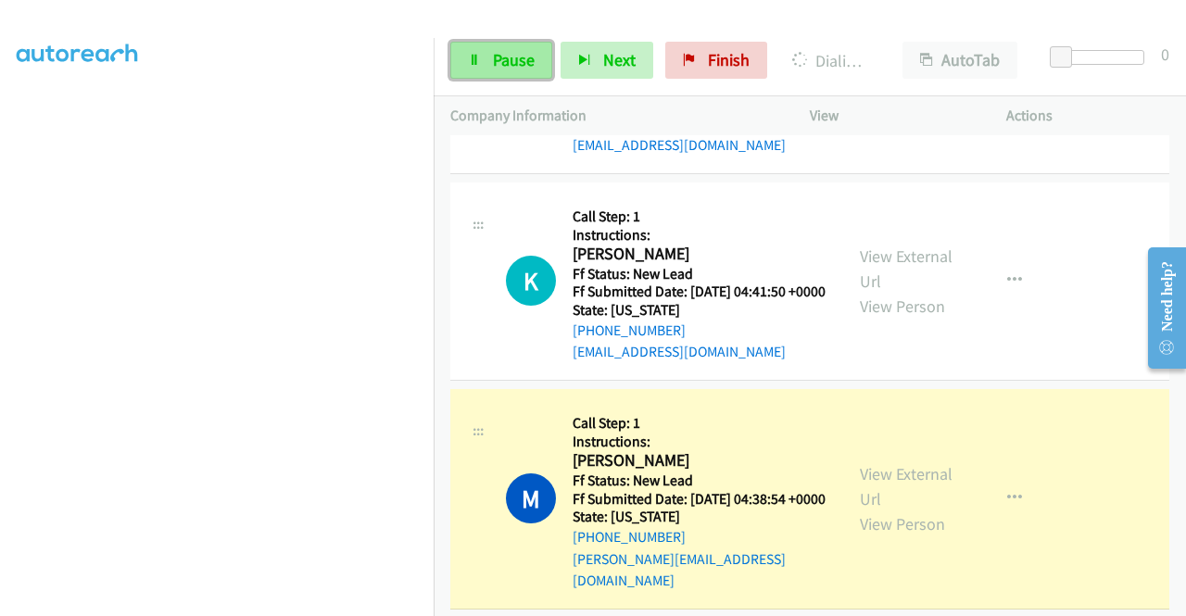
click at [486, 66] on link "Pause" at bounding box center [501, 60] width 102 height 37
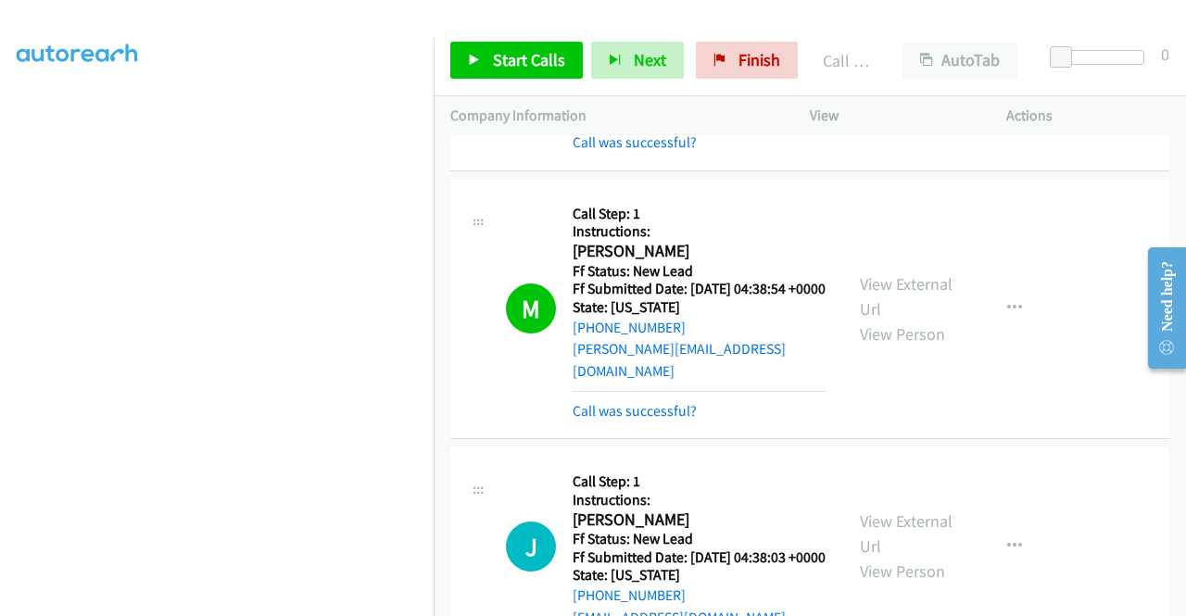
scroll to position [648, 0]
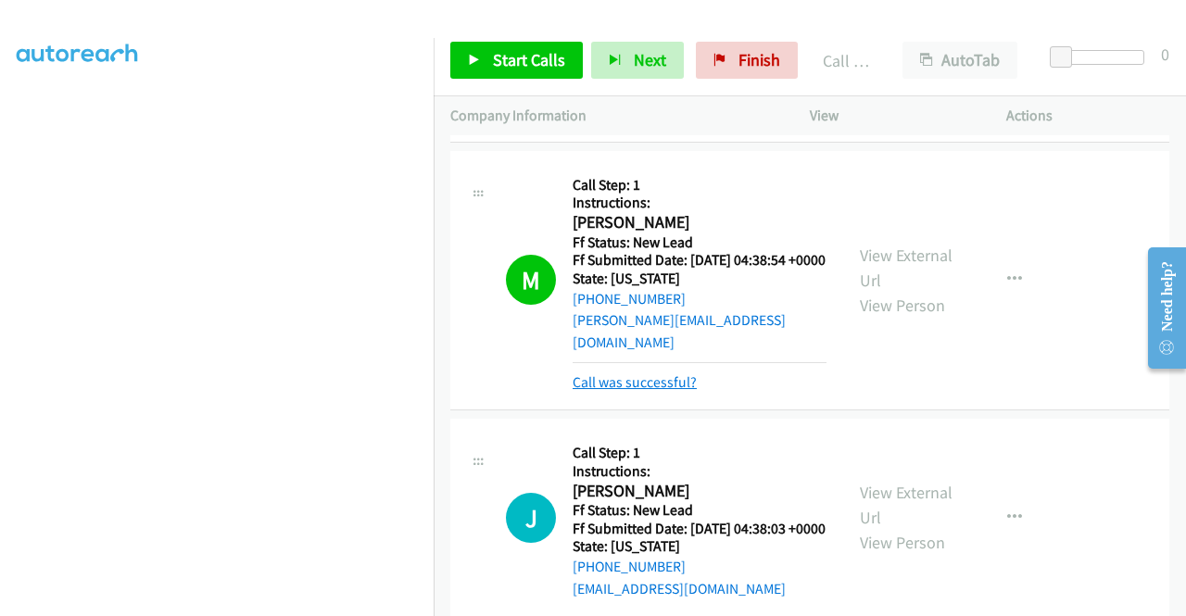
click at [677, 391] on link "Call was successful?" at bounding box center [635, 382] width 124 height 18
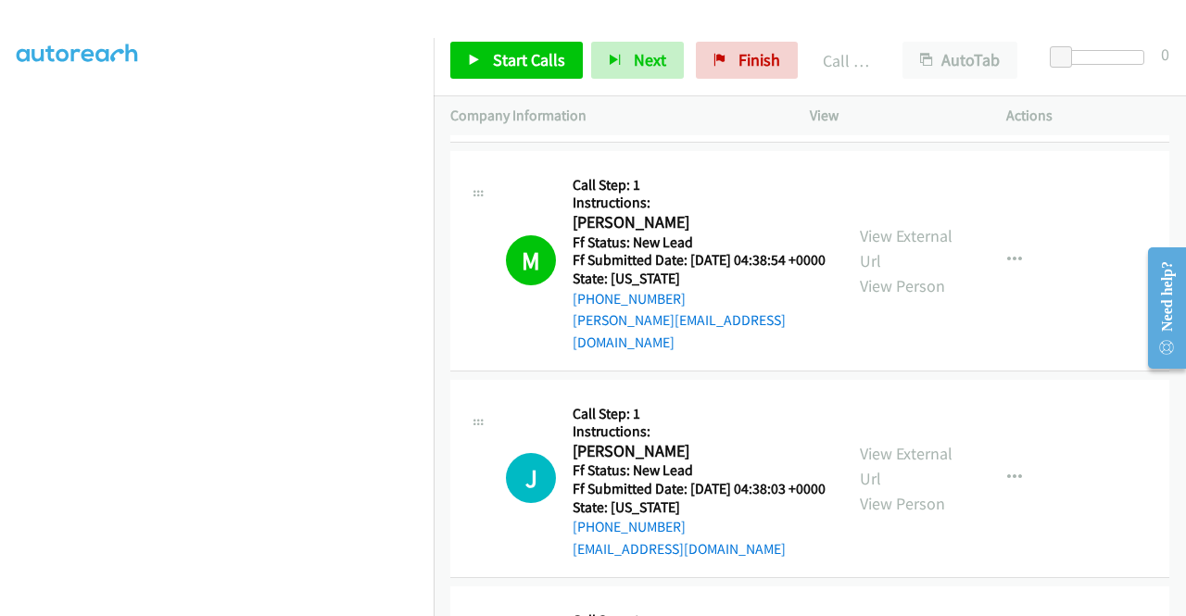
click at [669, 122] on link "Call was successful?" at bounding box center [635, 114] width 124 height 18
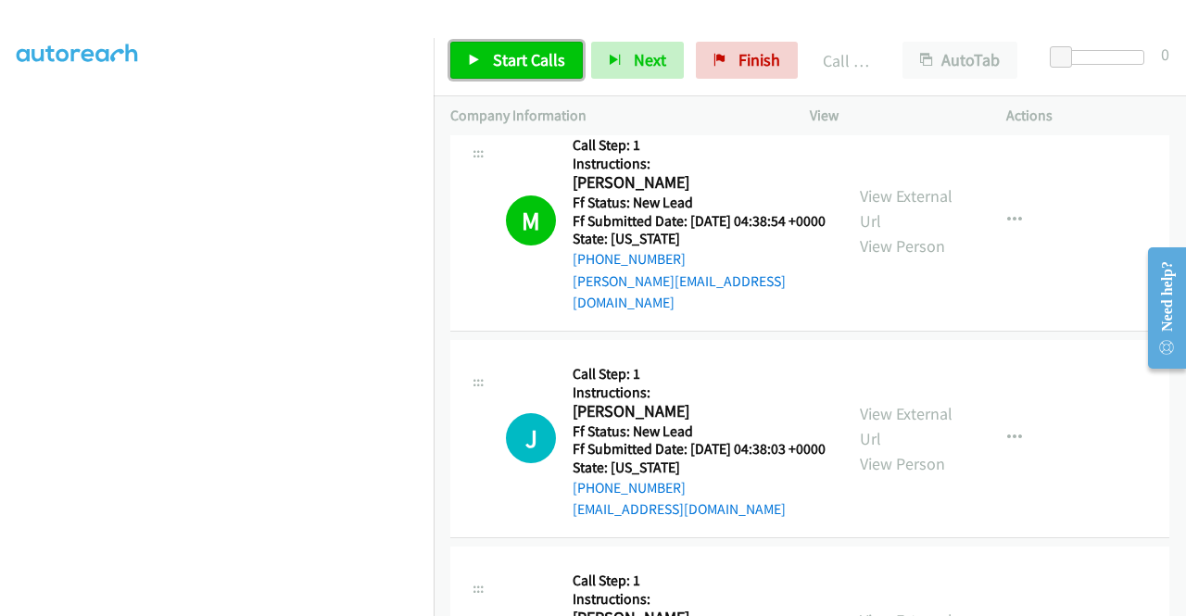
click at [510, 65] on span "Start Calls" at bounding box center [529, 59] width 72 height 21
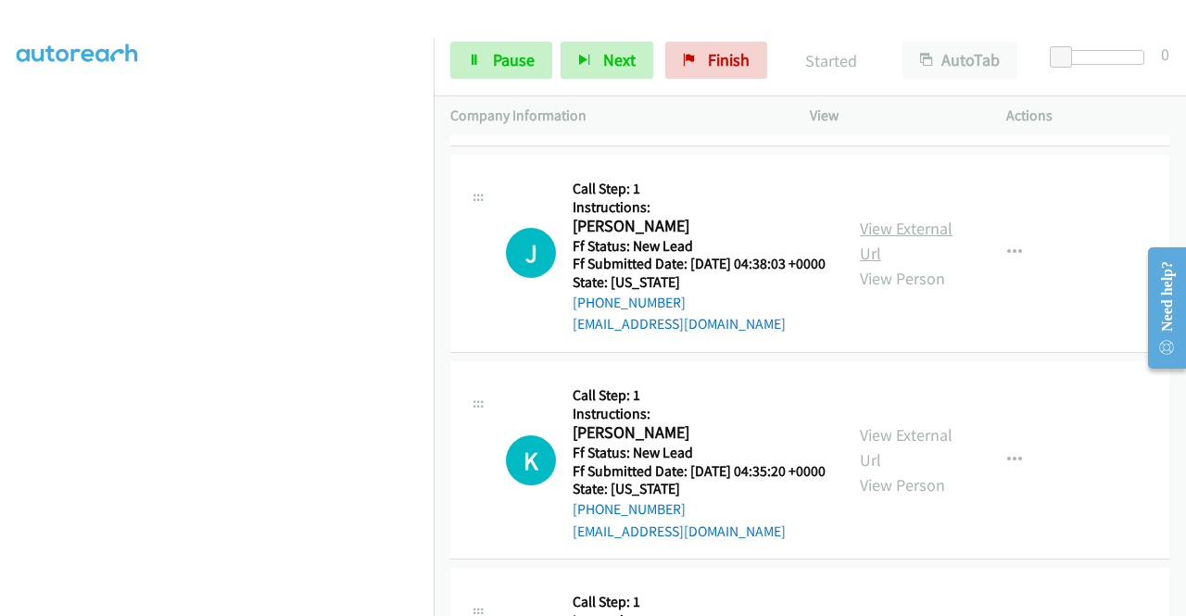
scroll to position [926, 0]
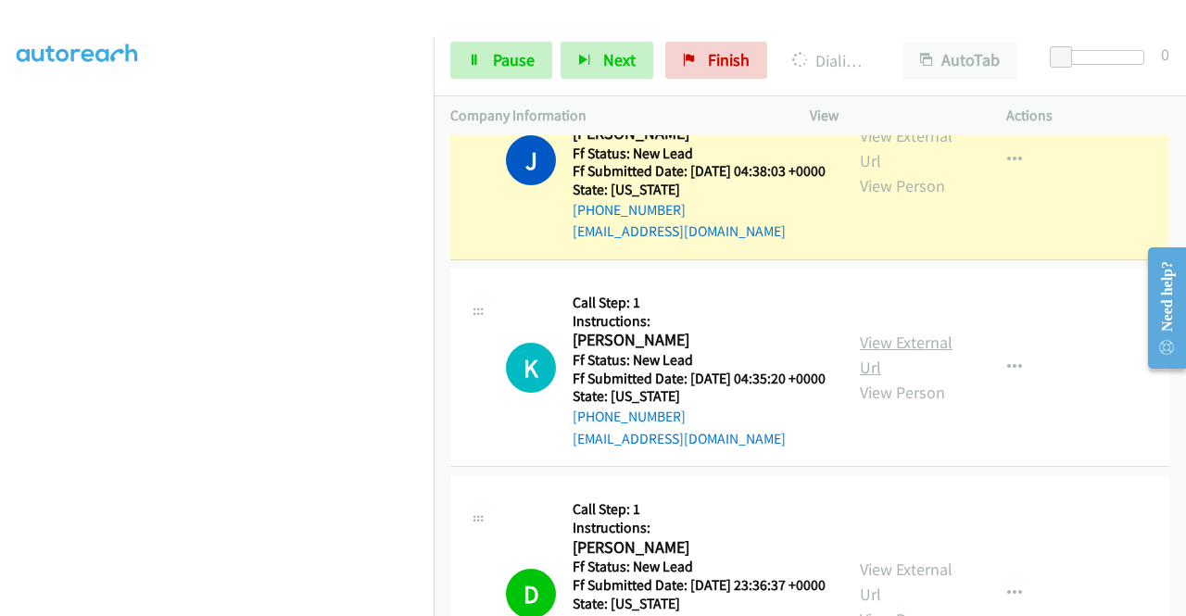
click at [891, 378] on link "View External Url" at bounding box center [906, 355] width 93 height 46
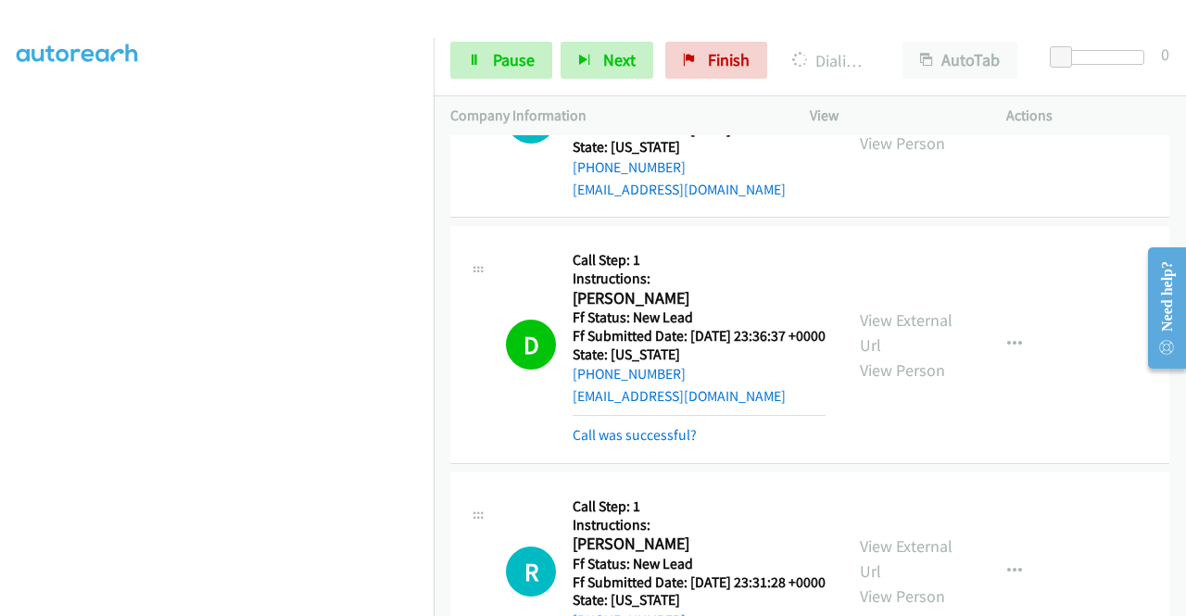
scroll to position [1204, 0]
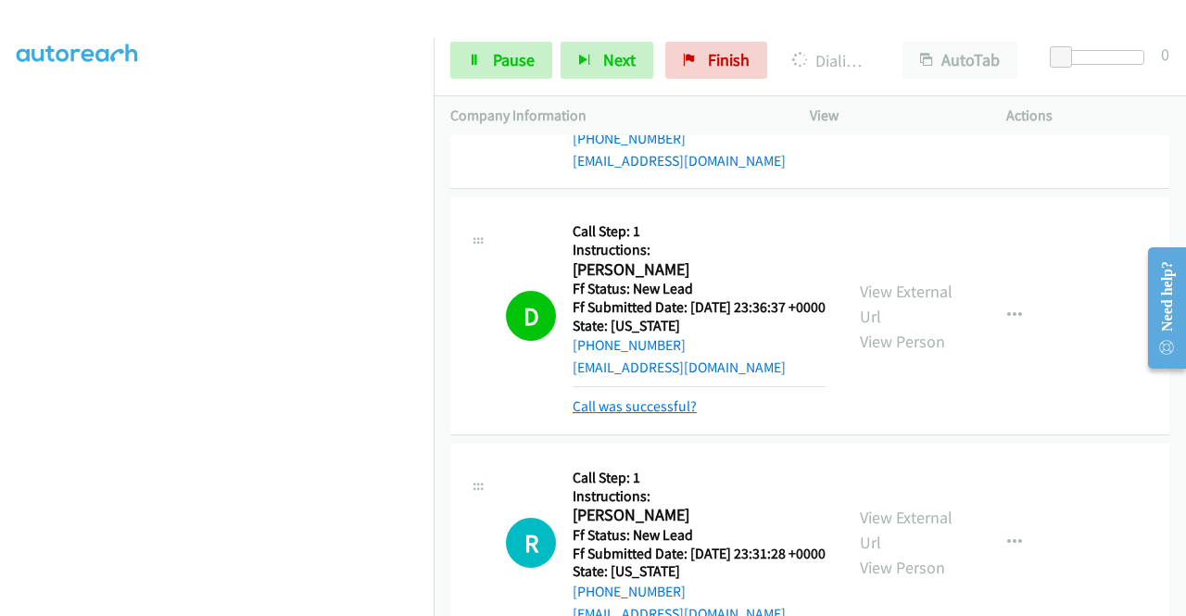
click at [672, 415] on link "Call was successful?" at bounding box center [635, 406] width 124 height 18
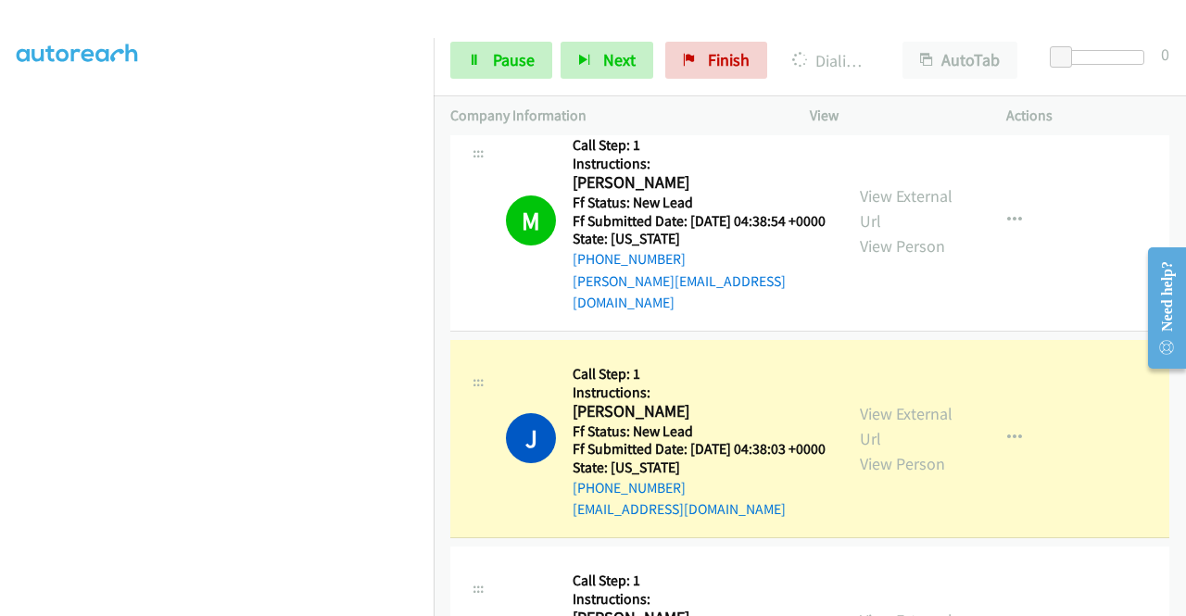
scroll to position [0, 0]
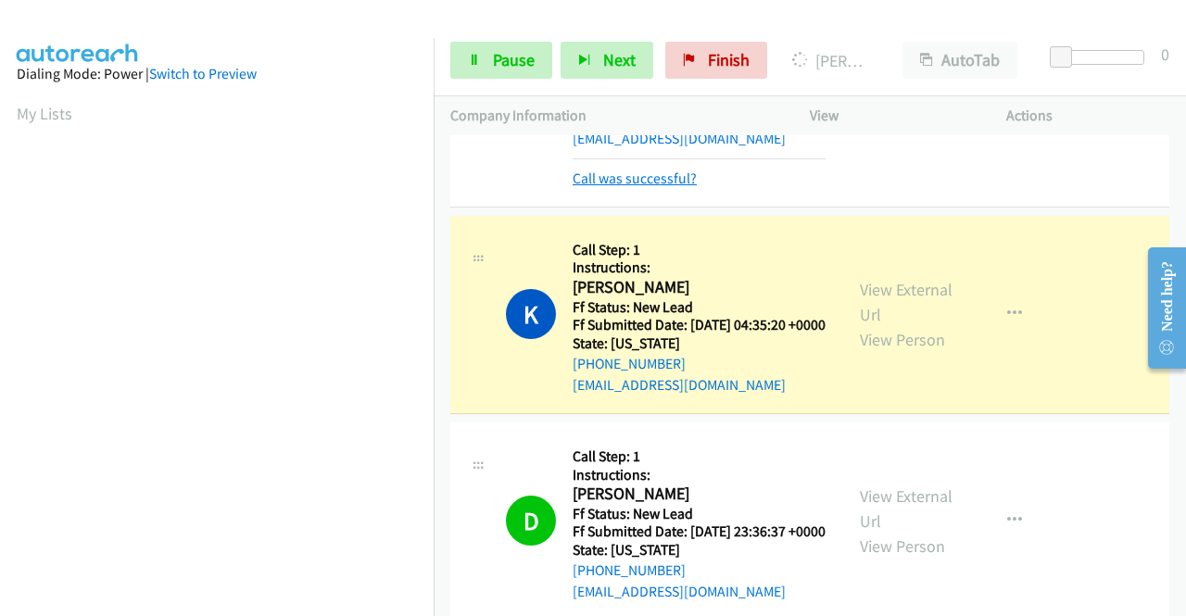
click at [653, 187] on link "Call was successful?" at bounding box center [635, 179] width 124 height 18
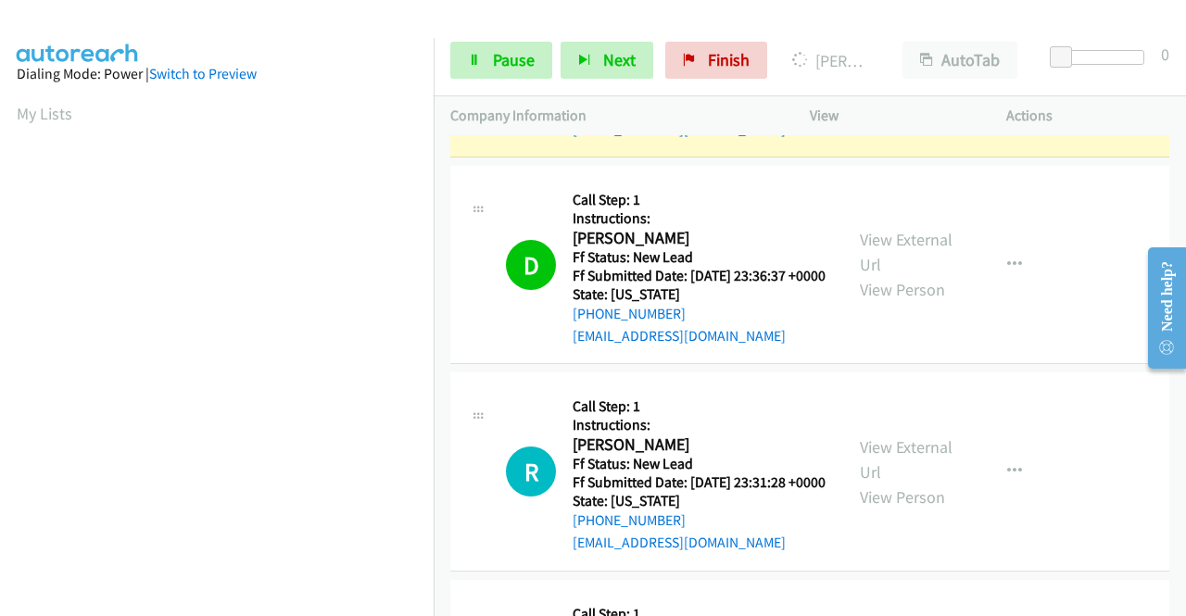
scroll to position [1277, 0]
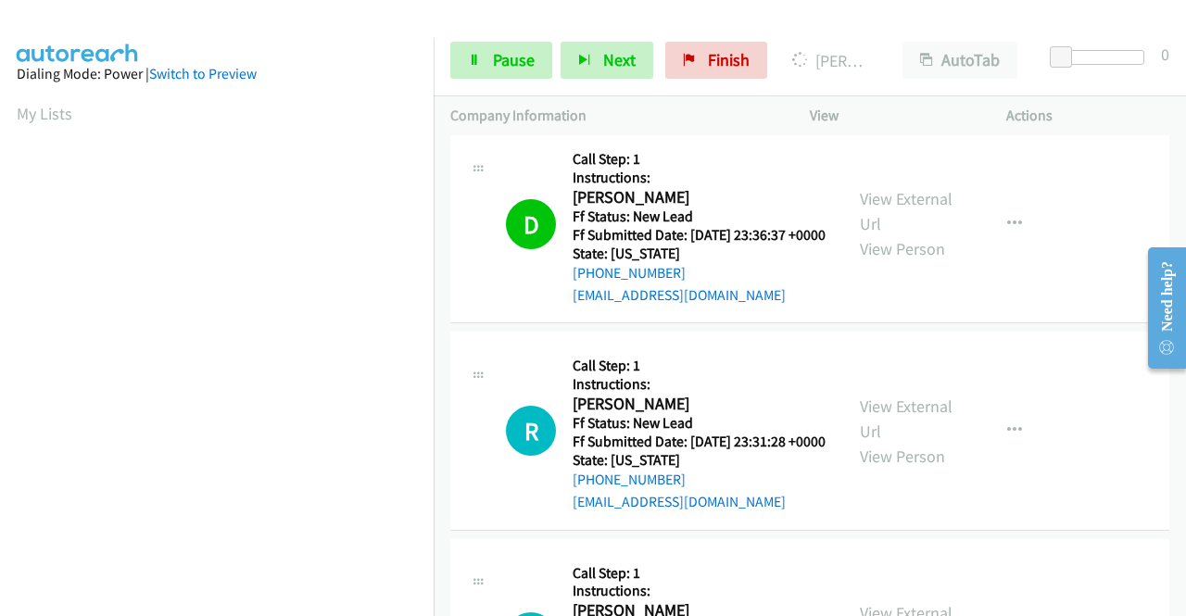
click at [913, 469] on div "View External Url View Person" at bounding box center [908, 431] width 96 height 75
click at [908, 442] on link "View External Url" at bounding box center [906, 419] width 93 height 46
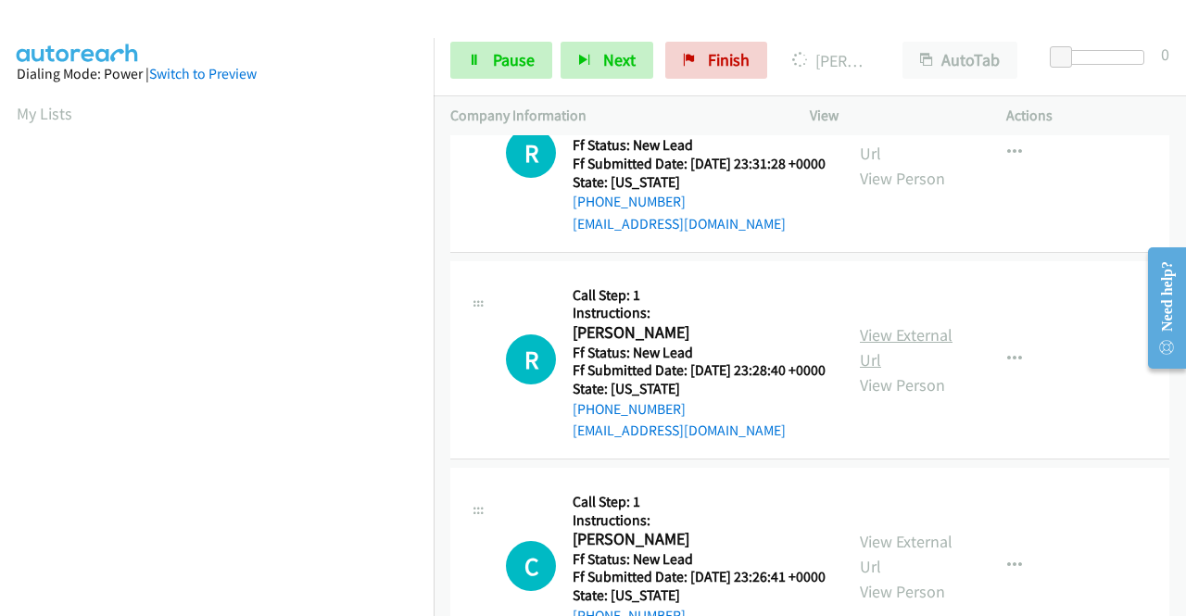
scroll to position [1647, 0]
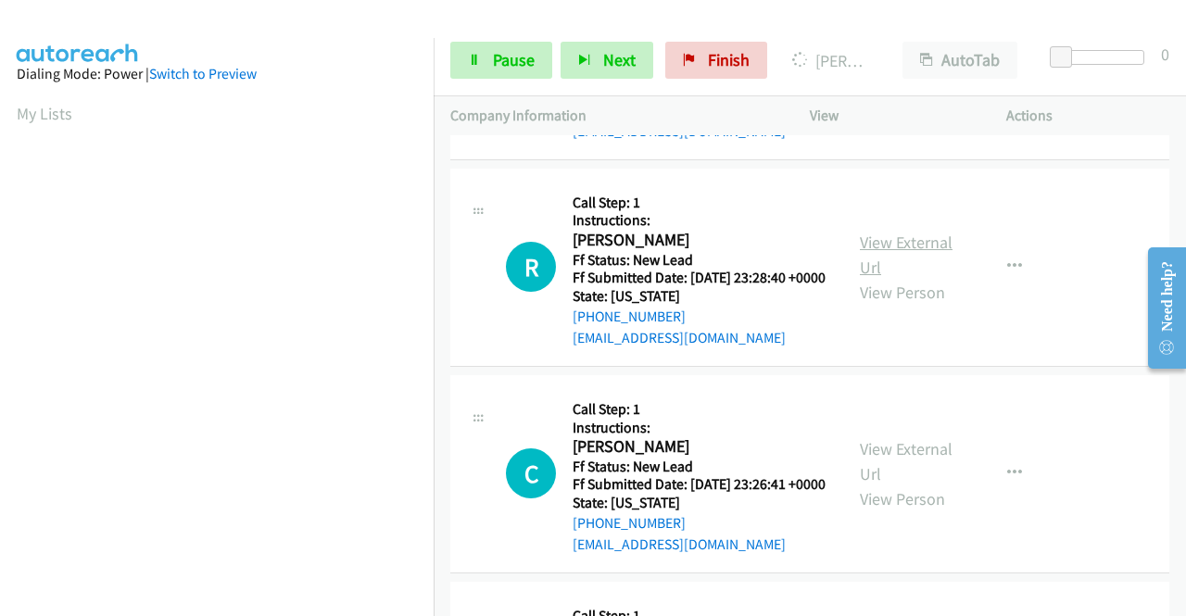
click at [921, 278] on link "View External Url" at bounding box center [906, 255] width 93 height 46
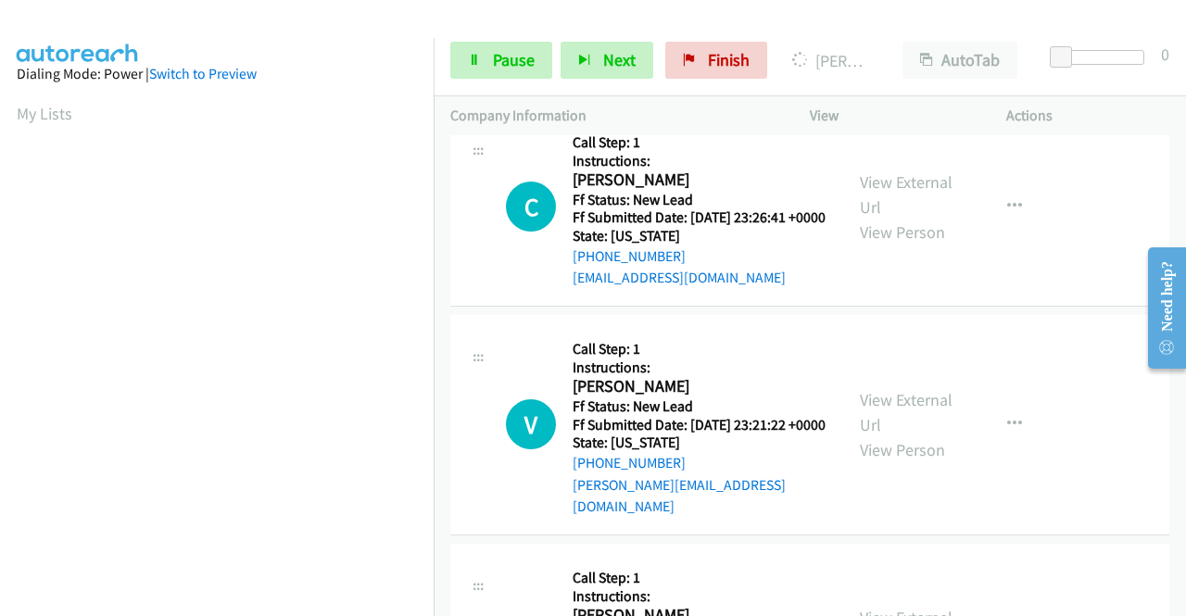
scroll to position [1925, 0]
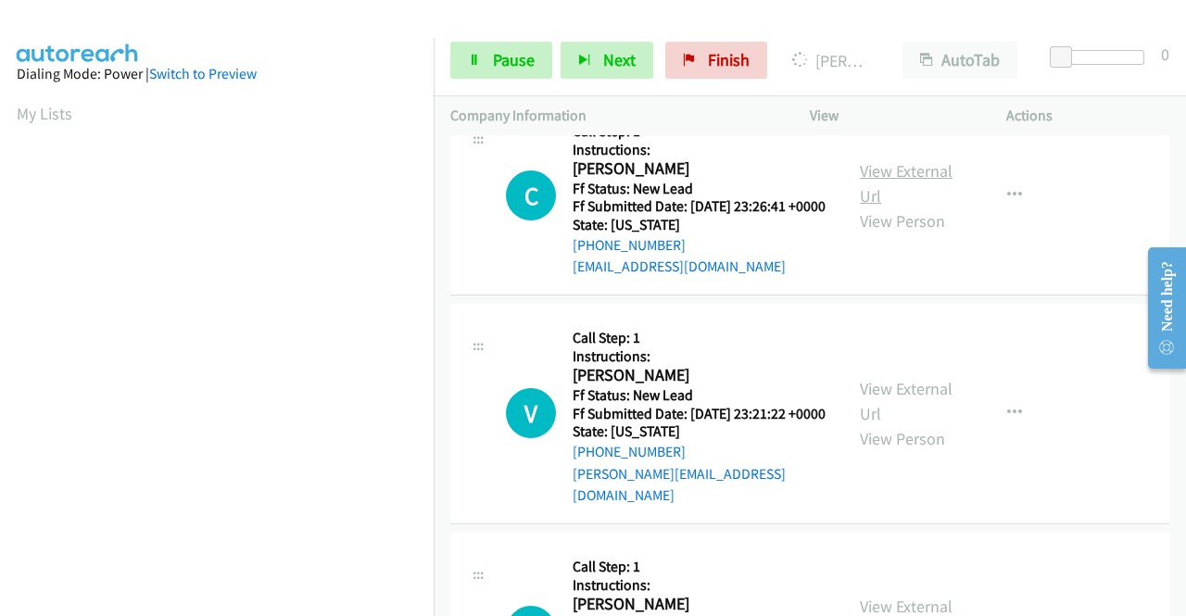
click at [902, 207] on link "View External Url" at bounding box center [906, 183] width 93 height 46
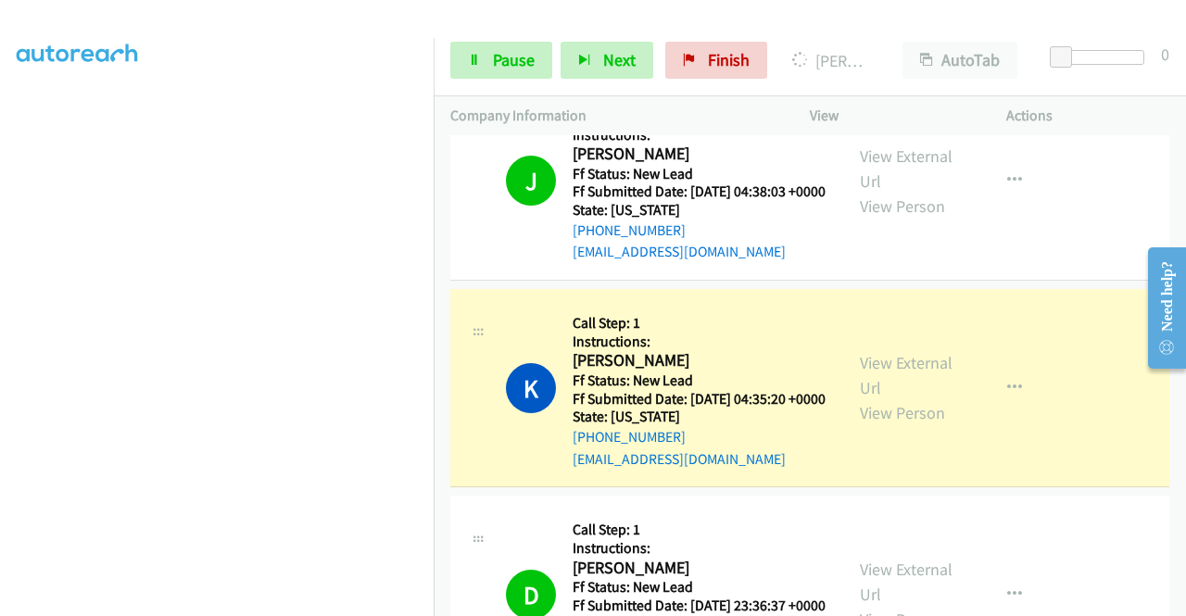
scroll to position [422, 0]
click at [456, 66] on link "Pause" at bounding box center [501, 60] width 102 height 37
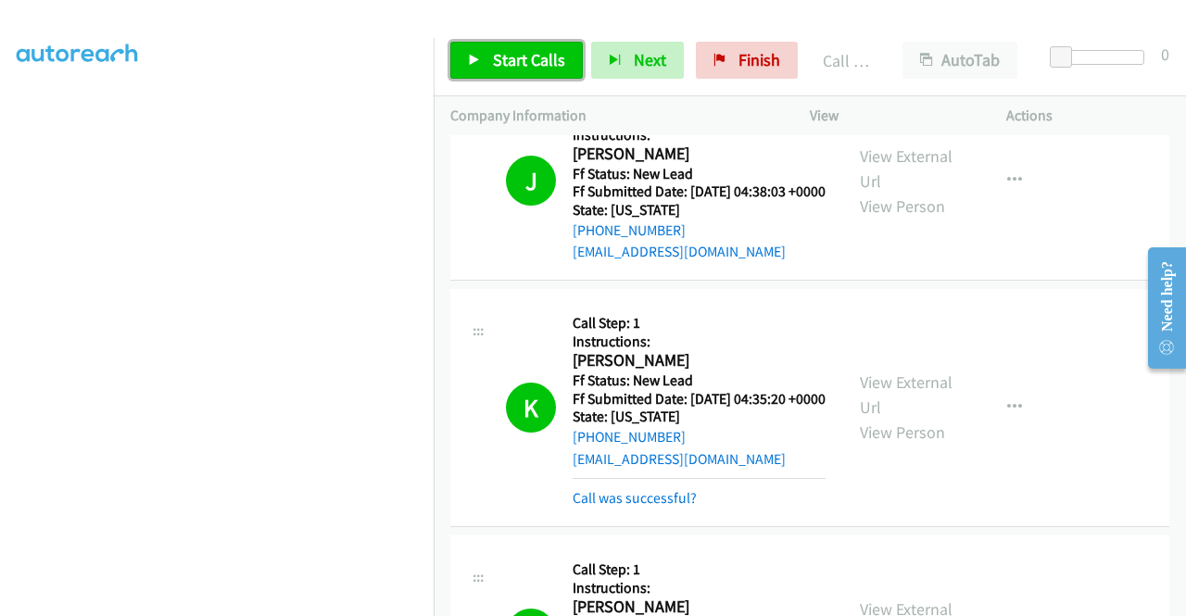
click at [520, 62] on span "Start Calls" at bounding box center [529, 59] width 72 height 21
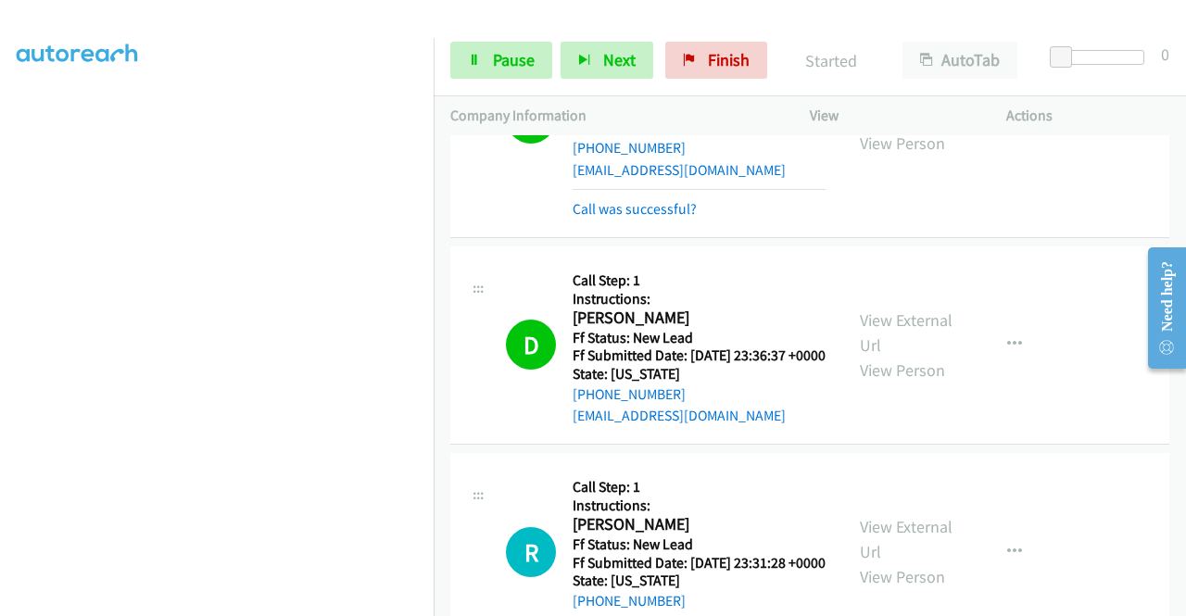
scroll to position [1184, 0]
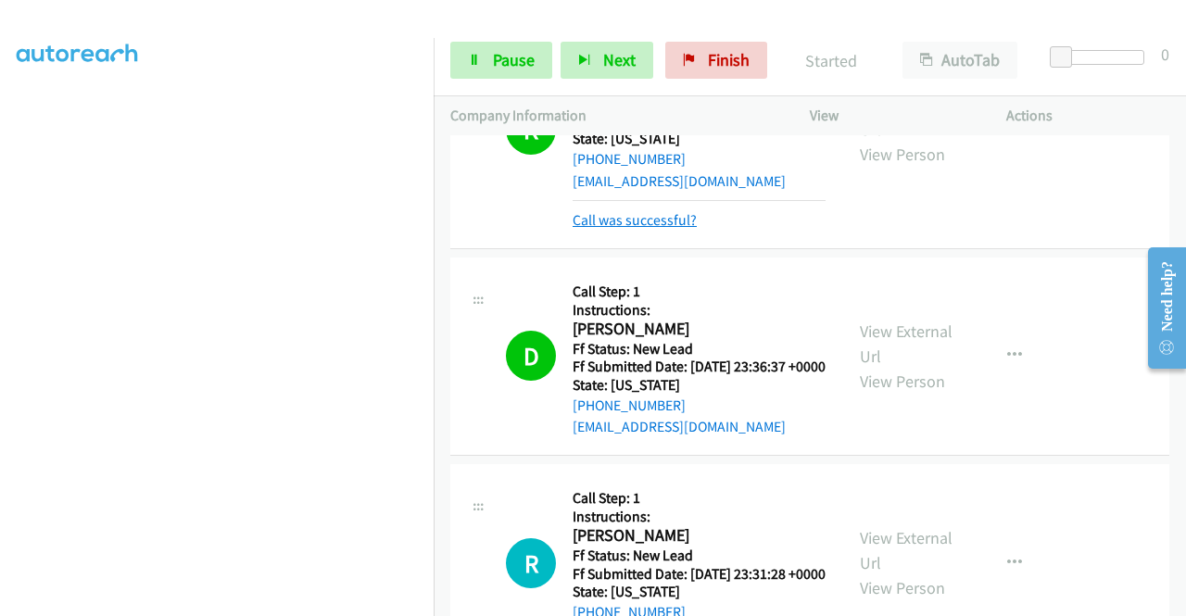
click at [674, 229] on link "Call was successful?" at bounding box center [635, 220] width 124 height 18
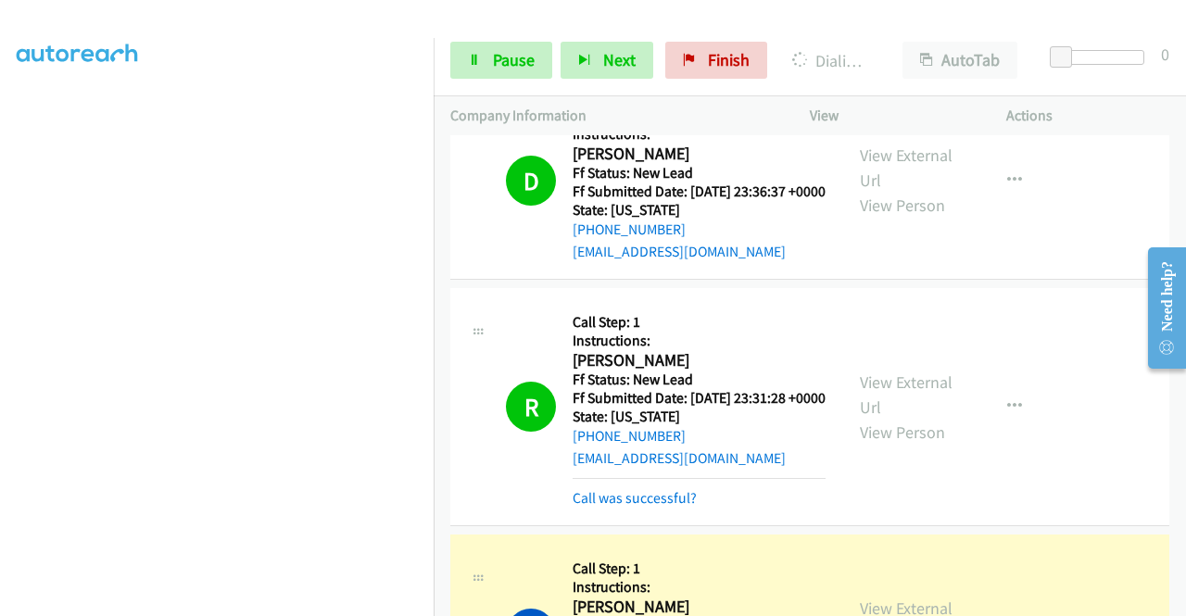
scroll to position [1555, 0]
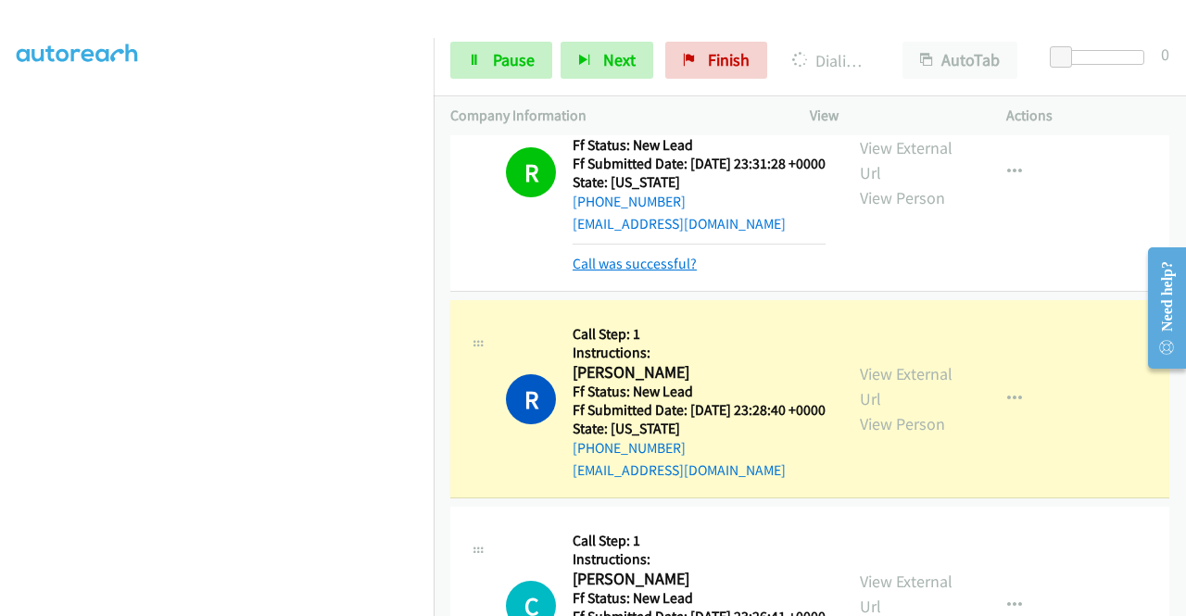
click at [628, 272] on link "Call was successful?" at bounding box center [635, 264] width 124 height 18
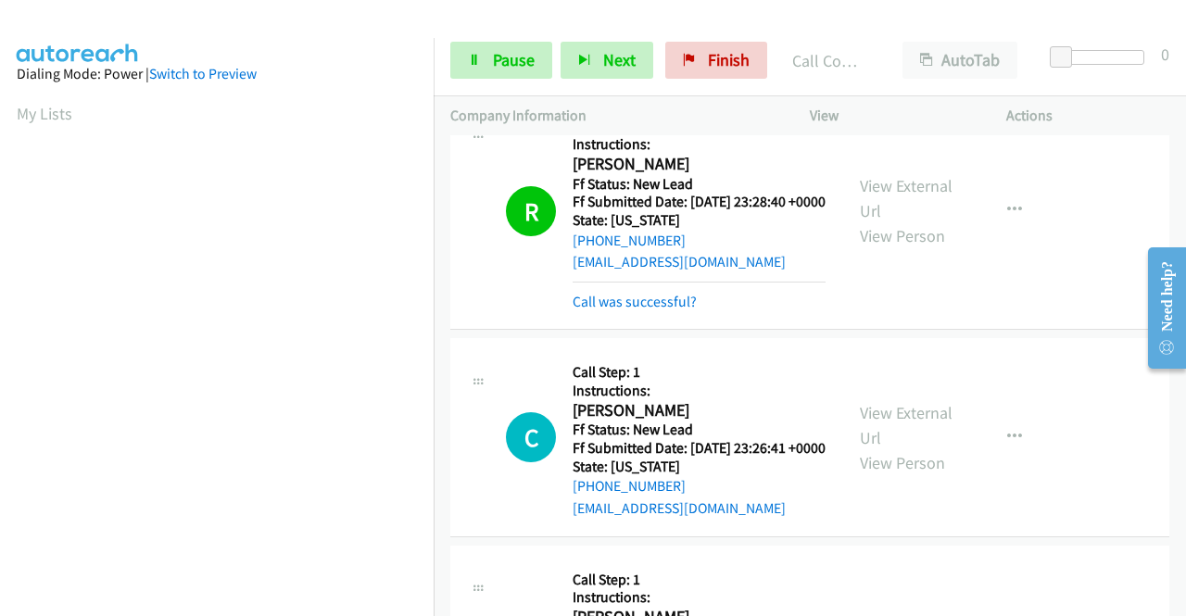
scroll to position [1740, 0]
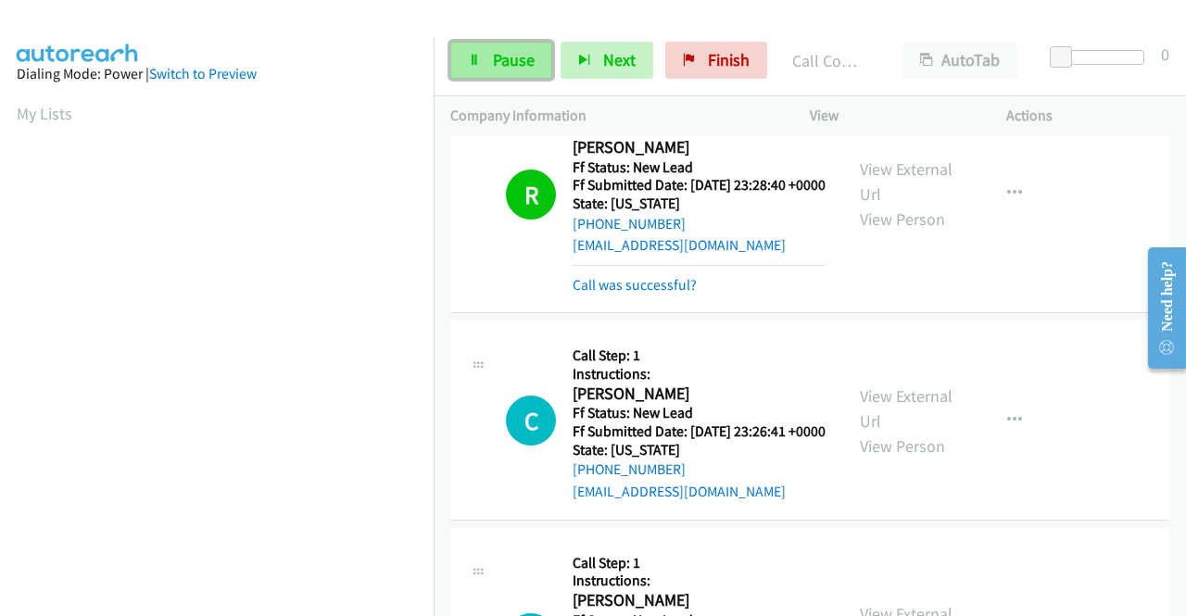
click at [510, 58] on span "Pause" at bounding box center [514, 59] width 42 height 21
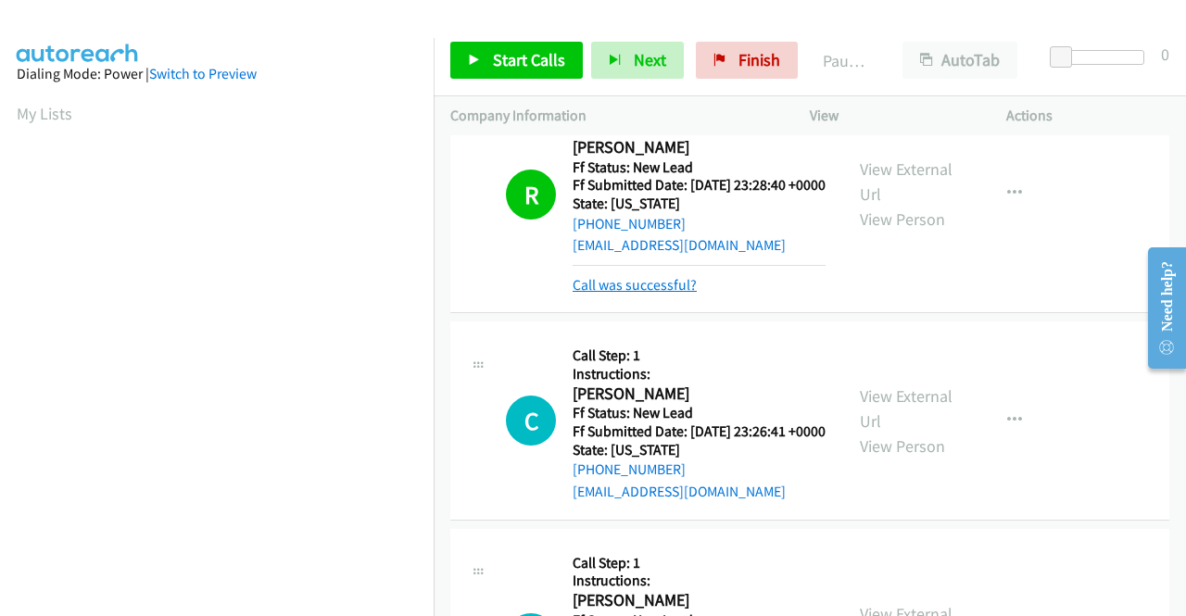
click at [669, 294] on link "Call was successful?" at bounding box center [635, 285] width 124 height 18
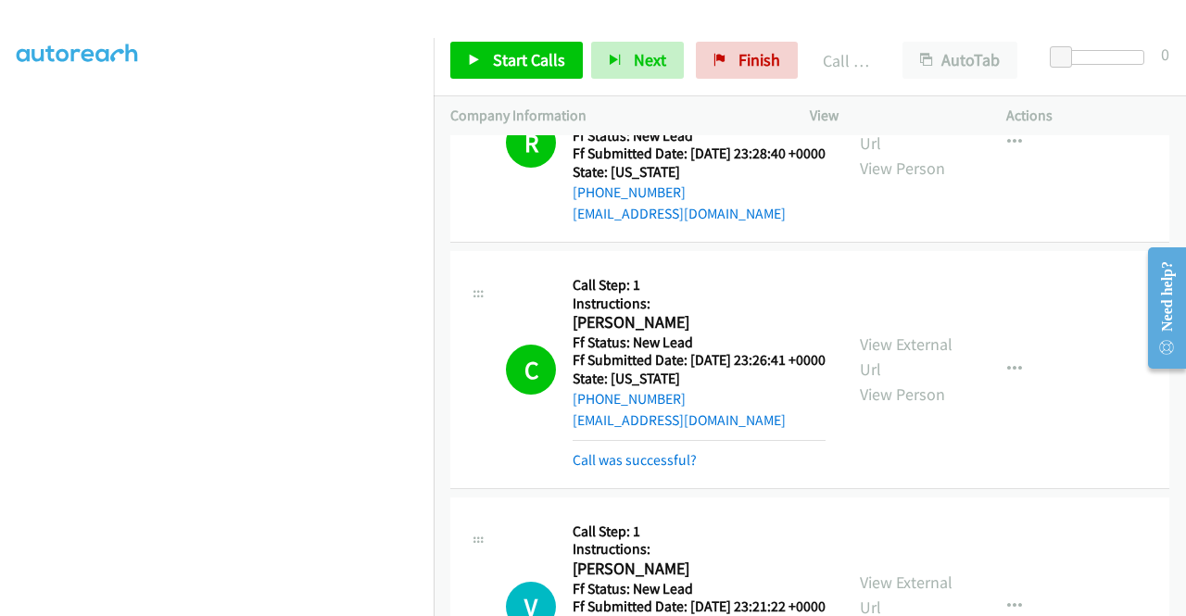
scroll to position [1853, 0]
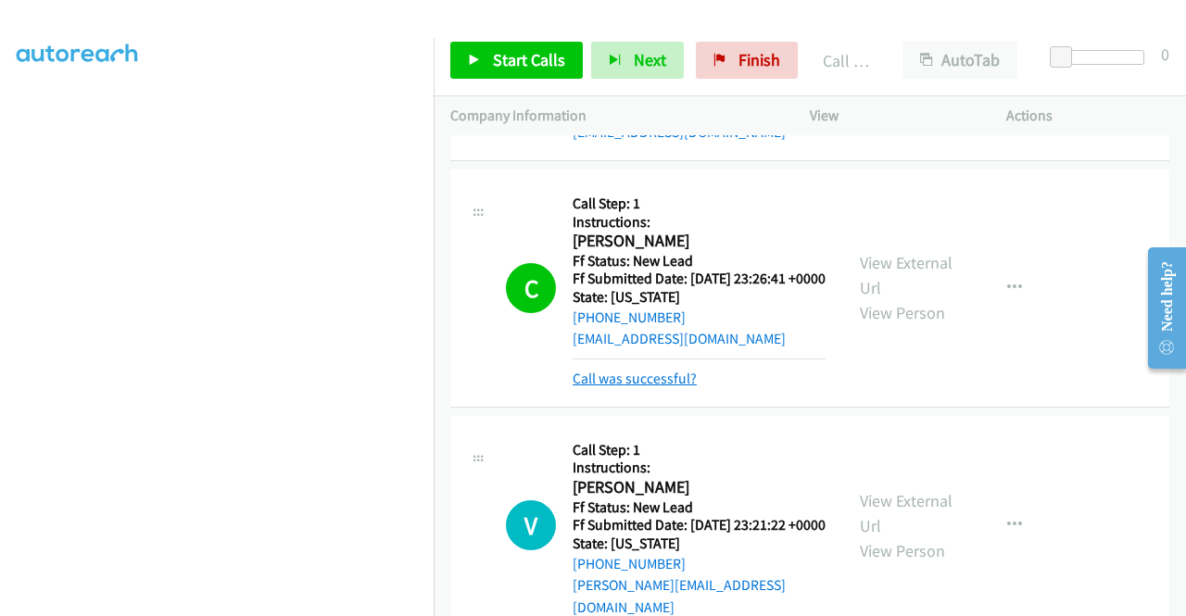
drag, startPoint x: 665, startPoint y: 535, endPoint x: 676, endPoint y: 517, distance: 20.8
click at [665, 387] on link "Call was successful?" at bounding box center [635, 379] width 124 height 18
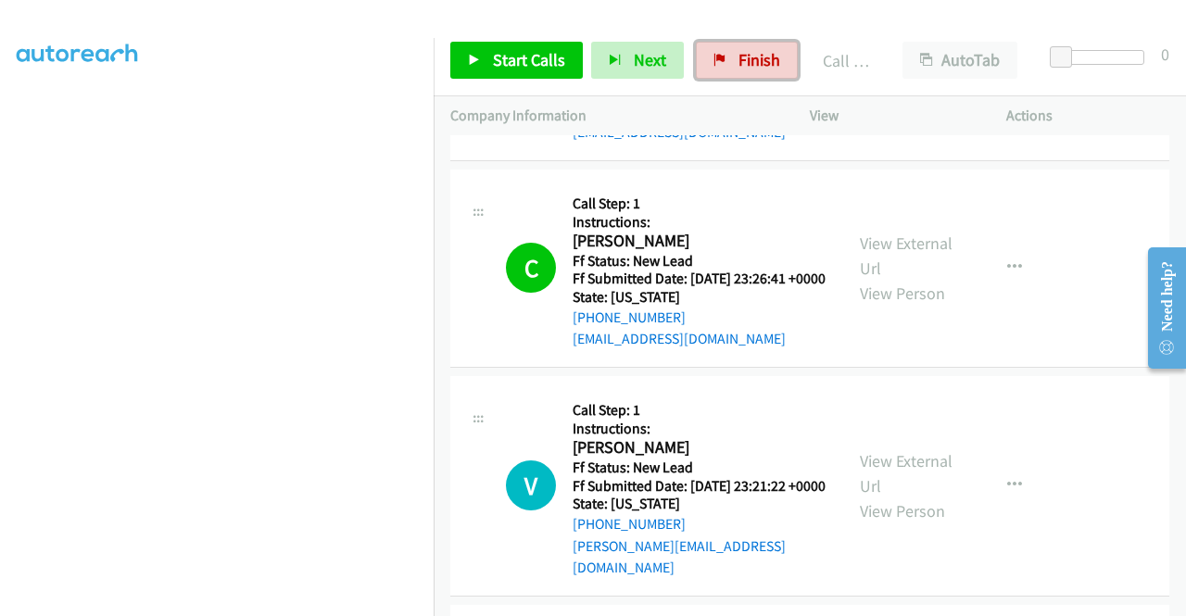
drag, startPoint x: 737, startPoint y: 60, endPoint x: 672, endPoint y: 93, distance: 73.3
click at [738, 60] on span "Finish" at bounding box center [759, 59] width 42 height 21
